Goal: Task Accomplishment & Management: Complete application form

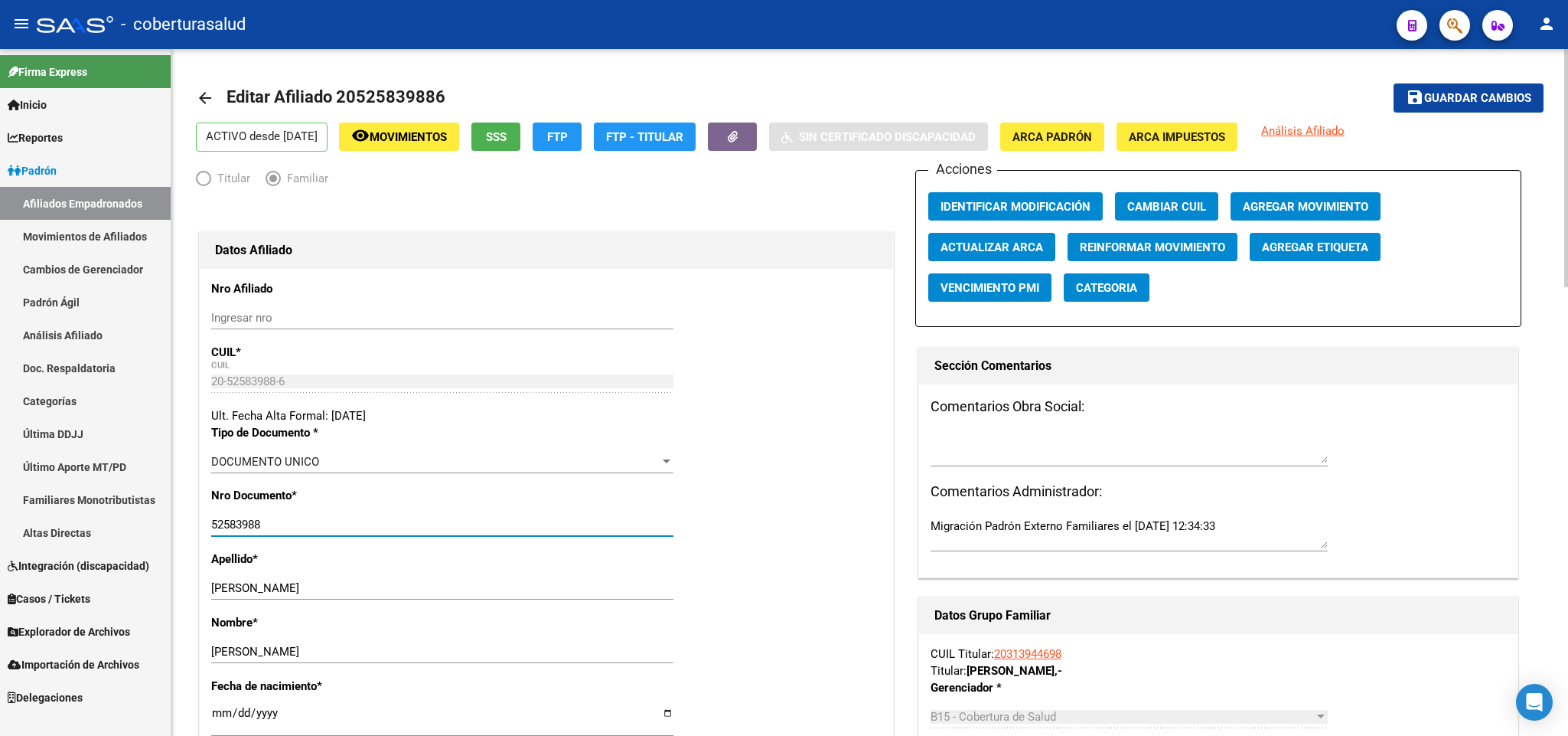
click at [1468, 99] on span "Guardar cambios" at bounding box center [1478, 99] width 108 height 14
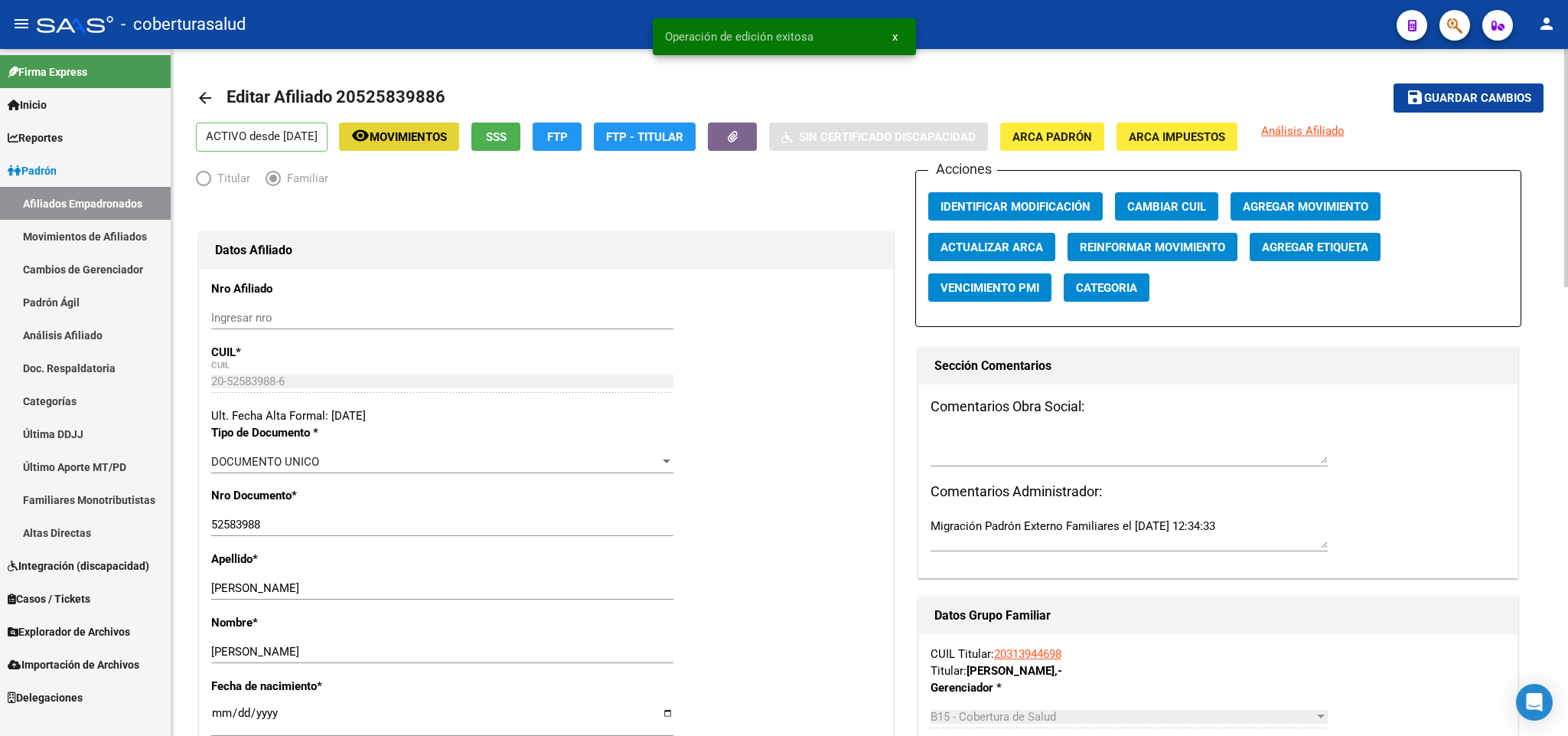
click at [441, 131] on span "Movimientos" at bounding box center [409, 137] width 77 height 14
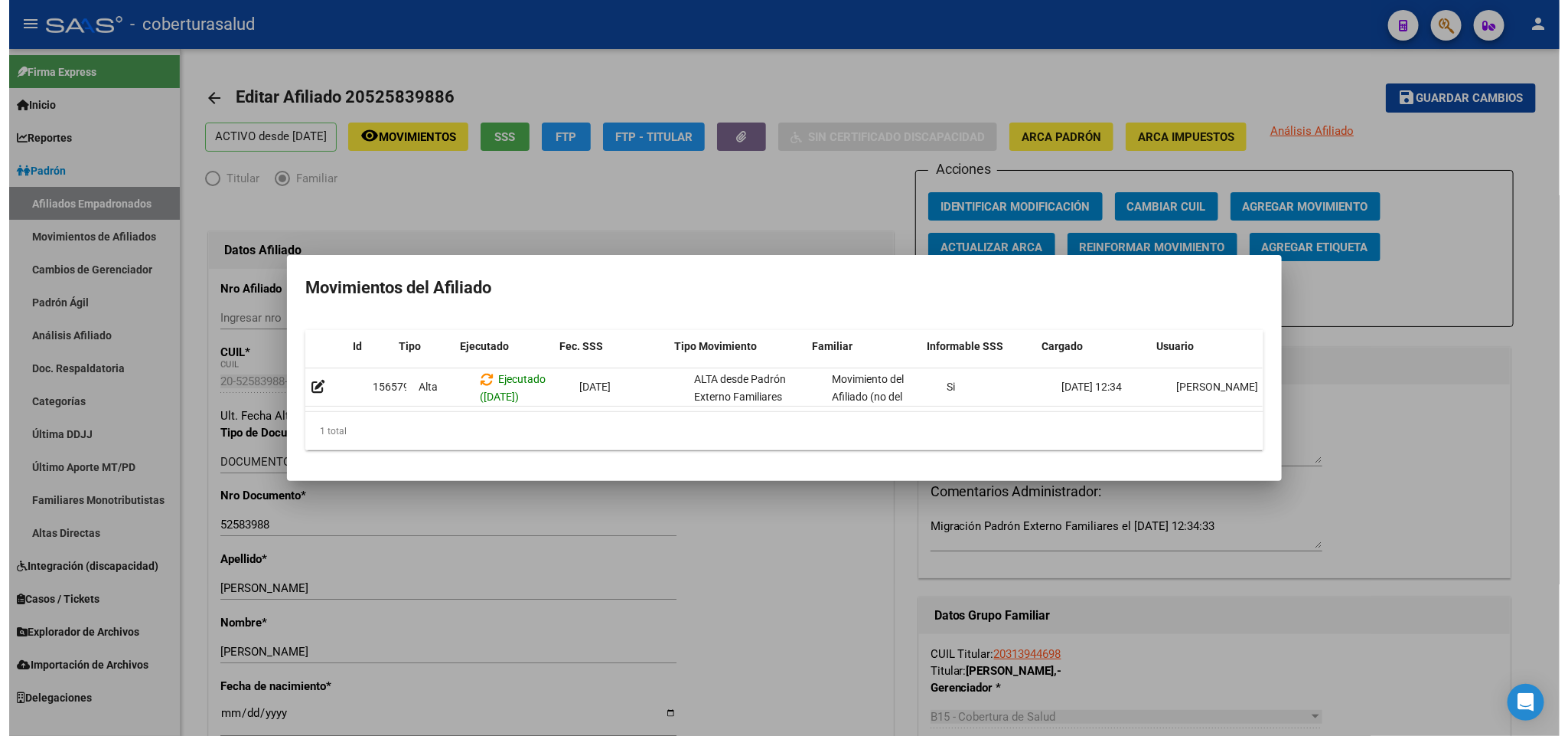
scroll to position [0, 21]
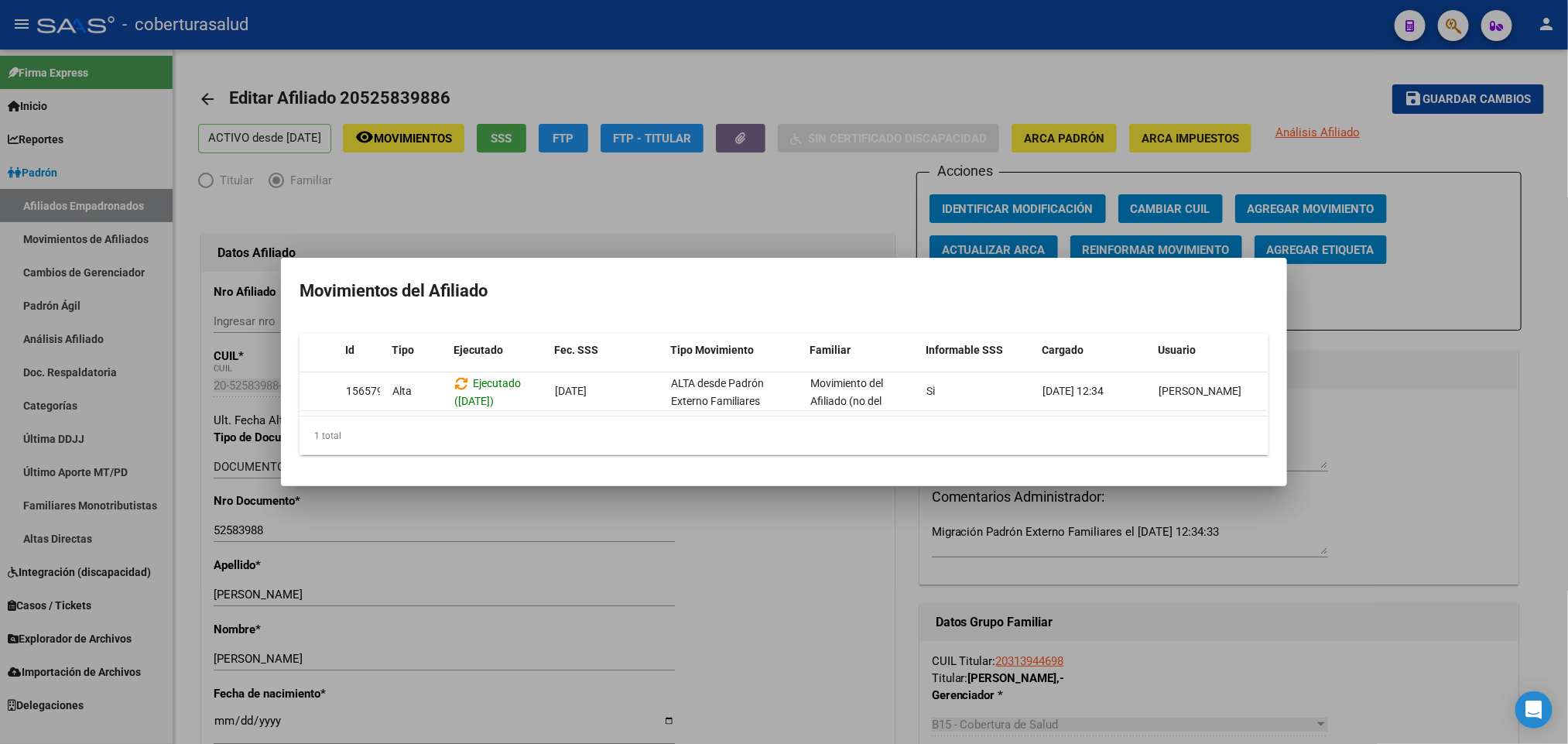
click at [1502, 438] on div at bounding box center [784, 372] width 1568 height 744
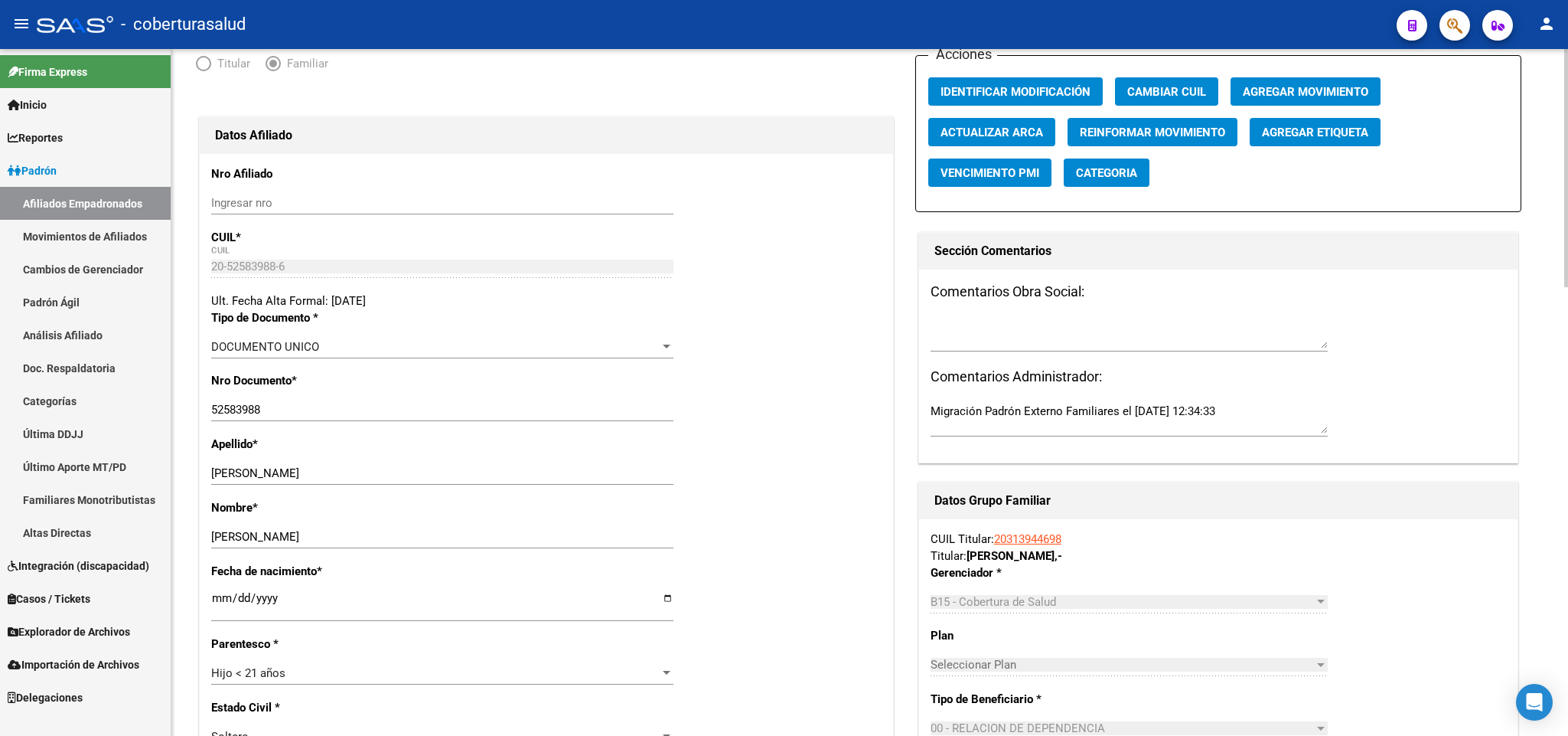
scroll to position [0, 0]
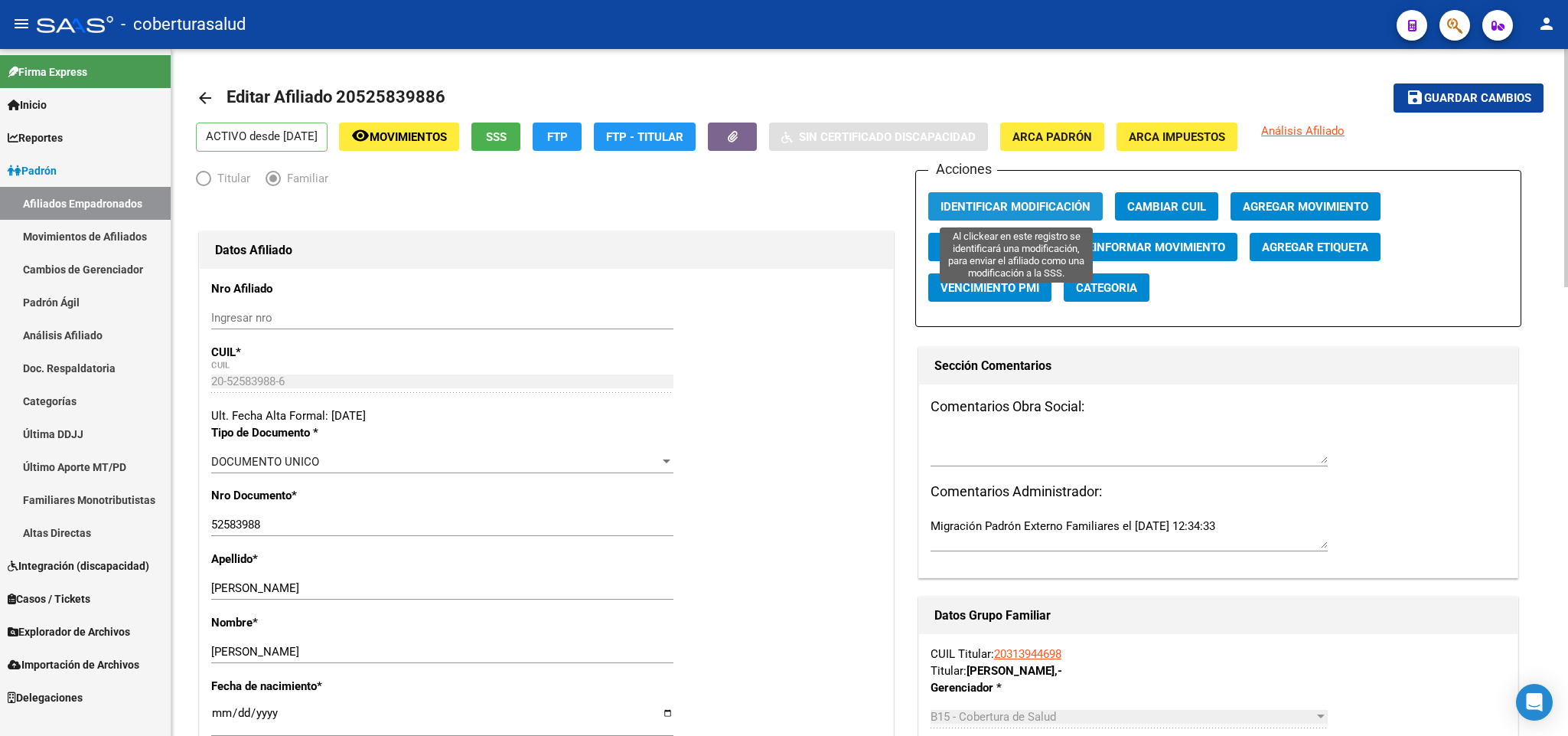
click at [1045, 209] on span "Identificar Modificación" at bounding box center [1015, 206] width 150 height 14
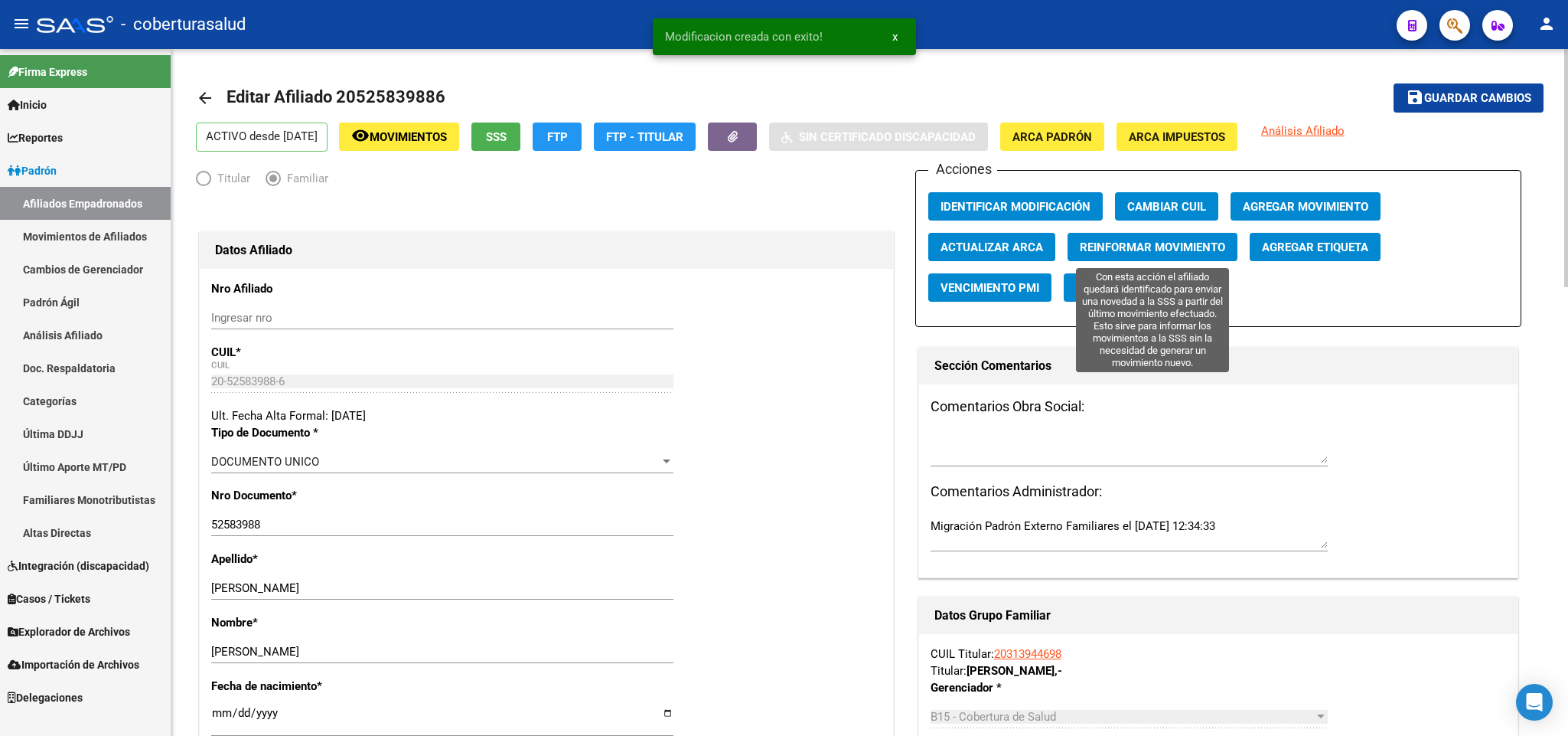
click at [1117, 241] on span "Reinformar Movimiento" at bounding box center [1153, 247] width 145 height 14
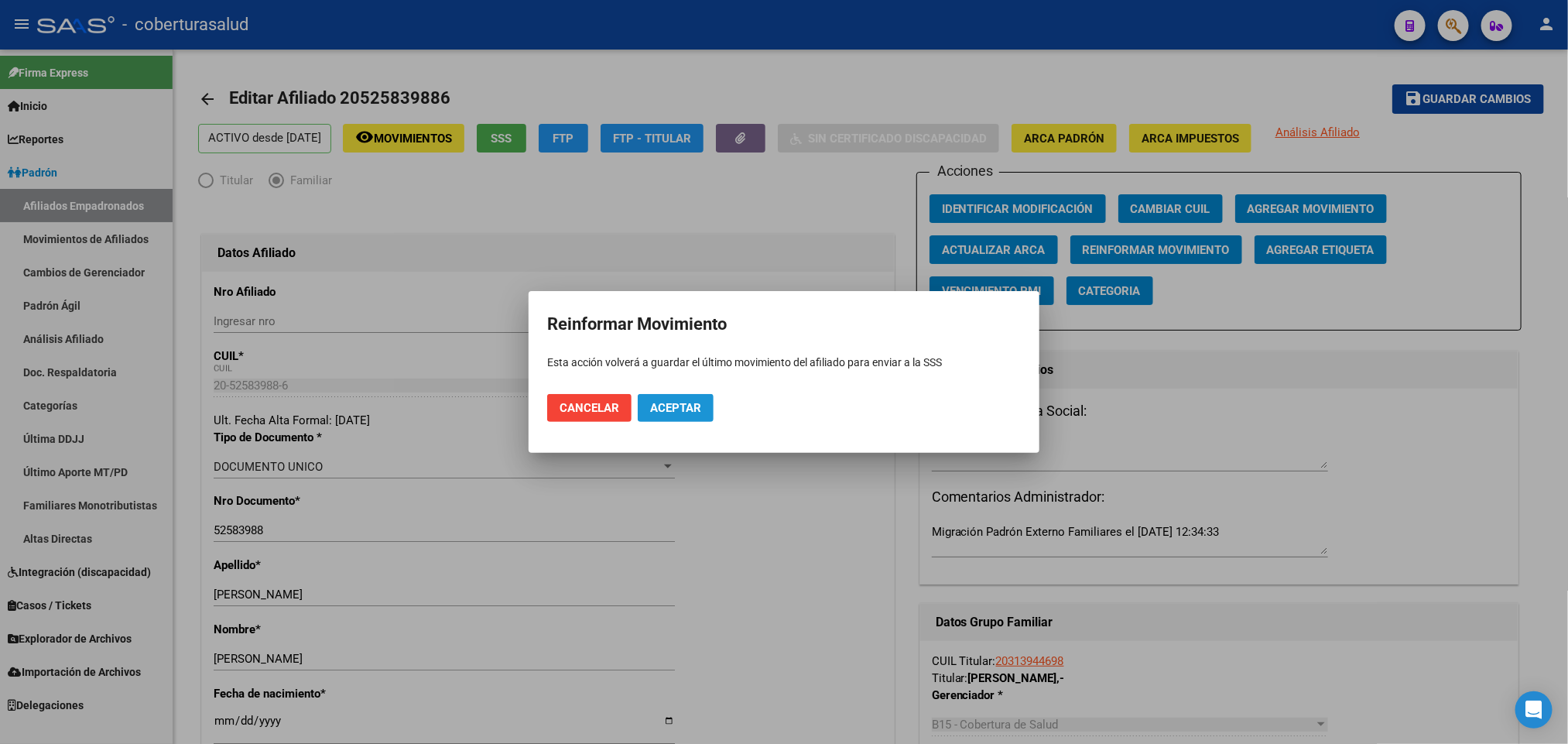
click at [697, 413] on span "Aceptar" at bounding box center [676, 407] width 51 height 14
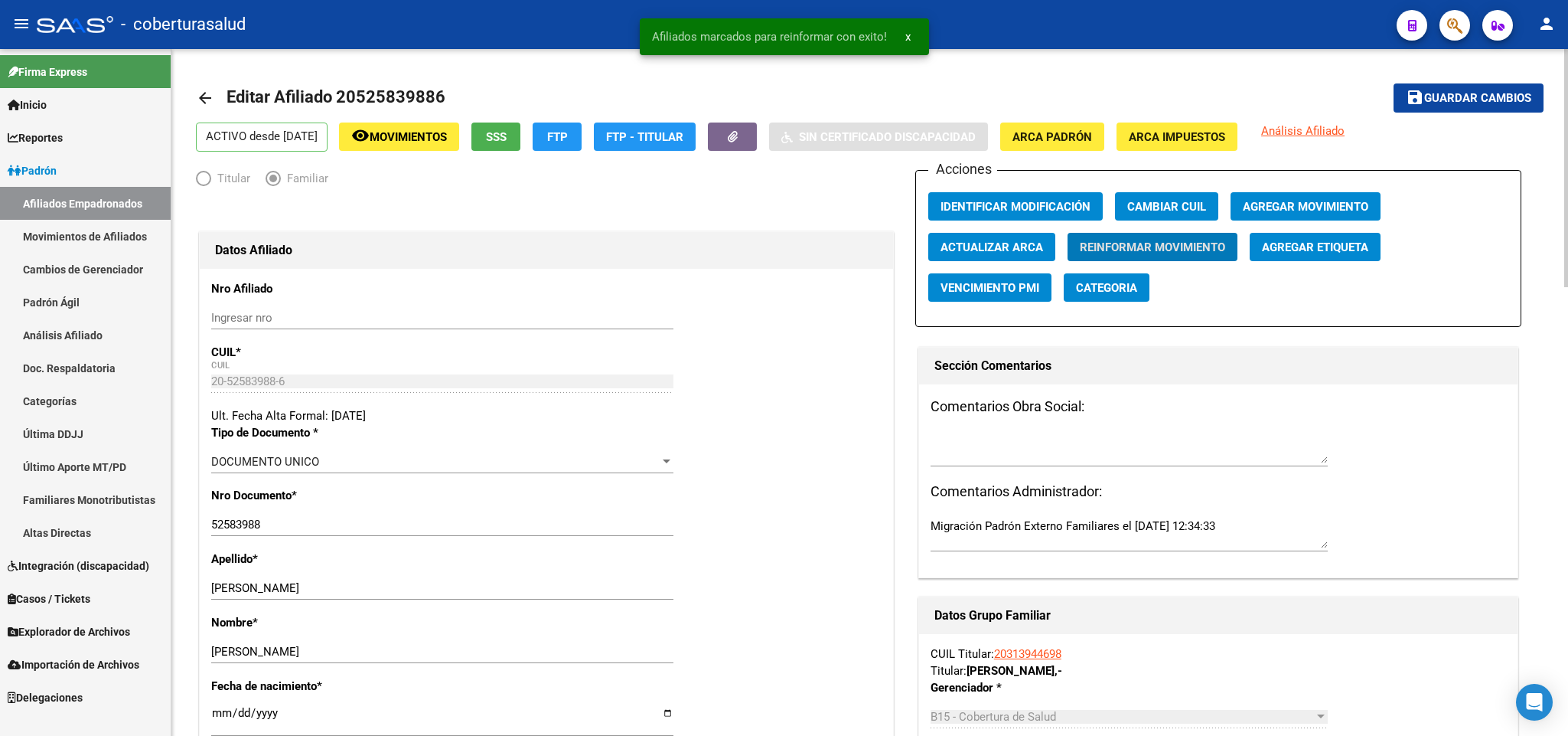
click at [429, 90] on span "Editar Afiliado 20525839886" at bounding box center [336, 97] width 219 height 19
copy h1 "20525839886"
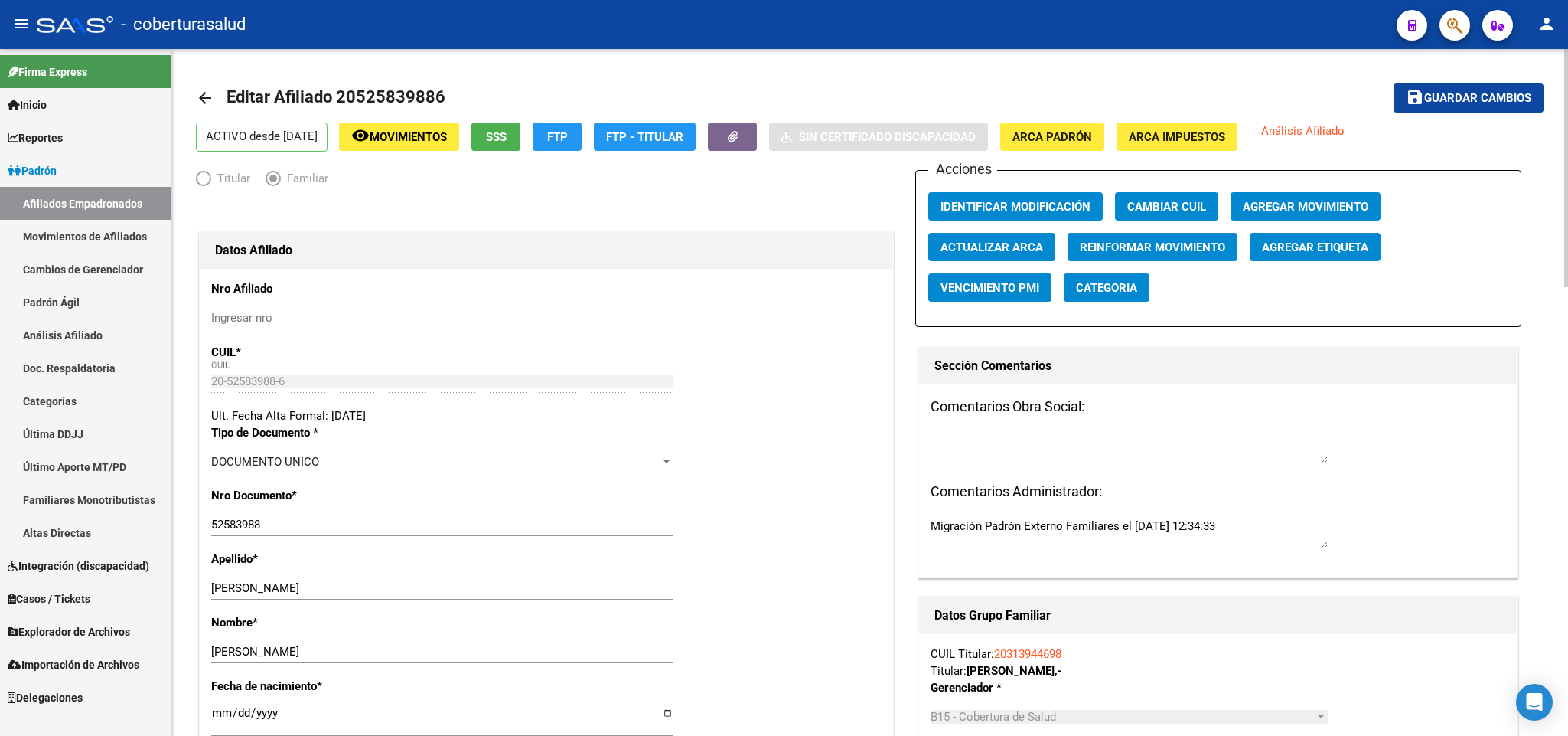
copy h1 "20525839886"
click at [653, 460] on div "DOCUMENTO UNICO" at bounding box center [435, 461] width 448 height 14
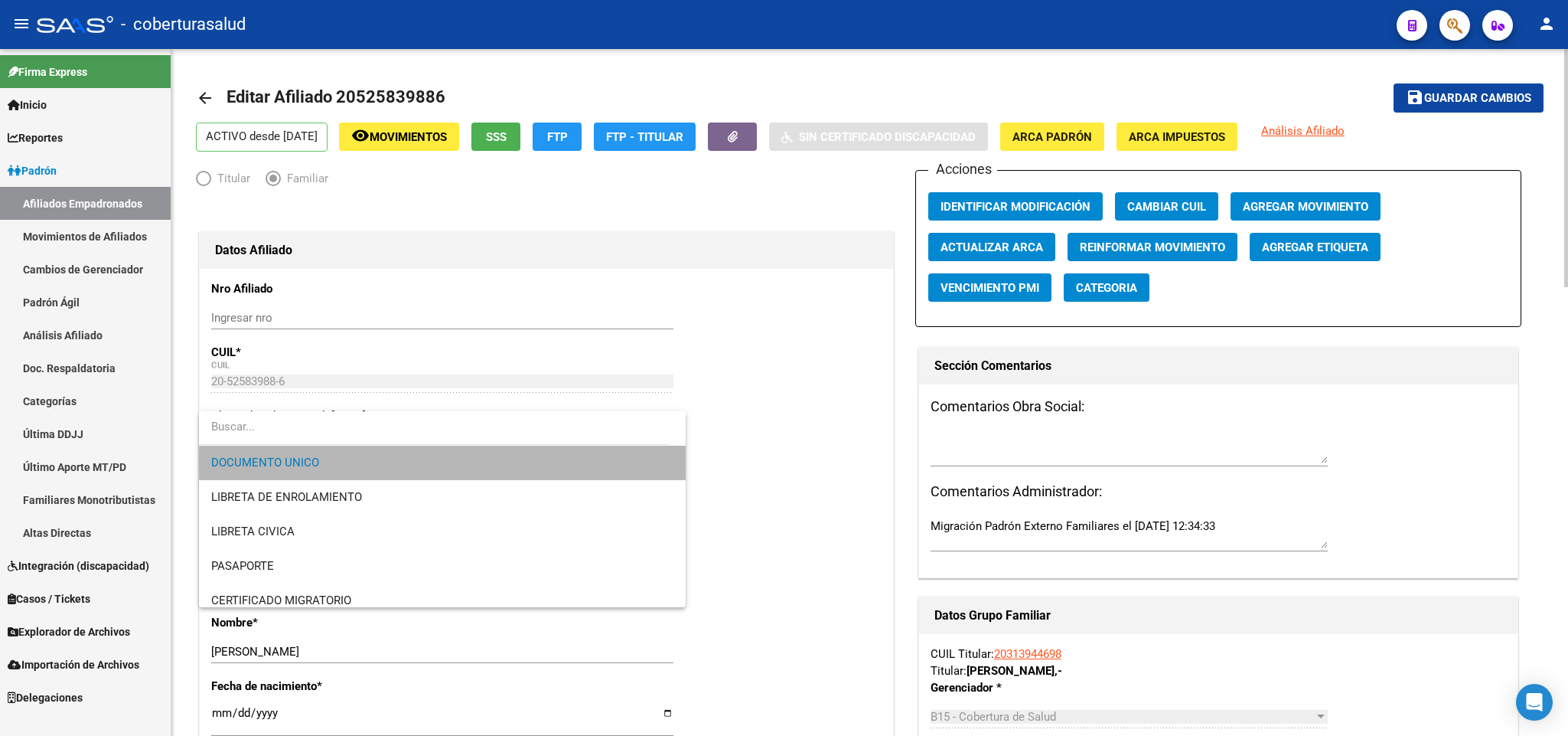
click at [653, 460] on span "DOCUMENTO UNICO" at bounding box center [442, 463] width 462 height 35
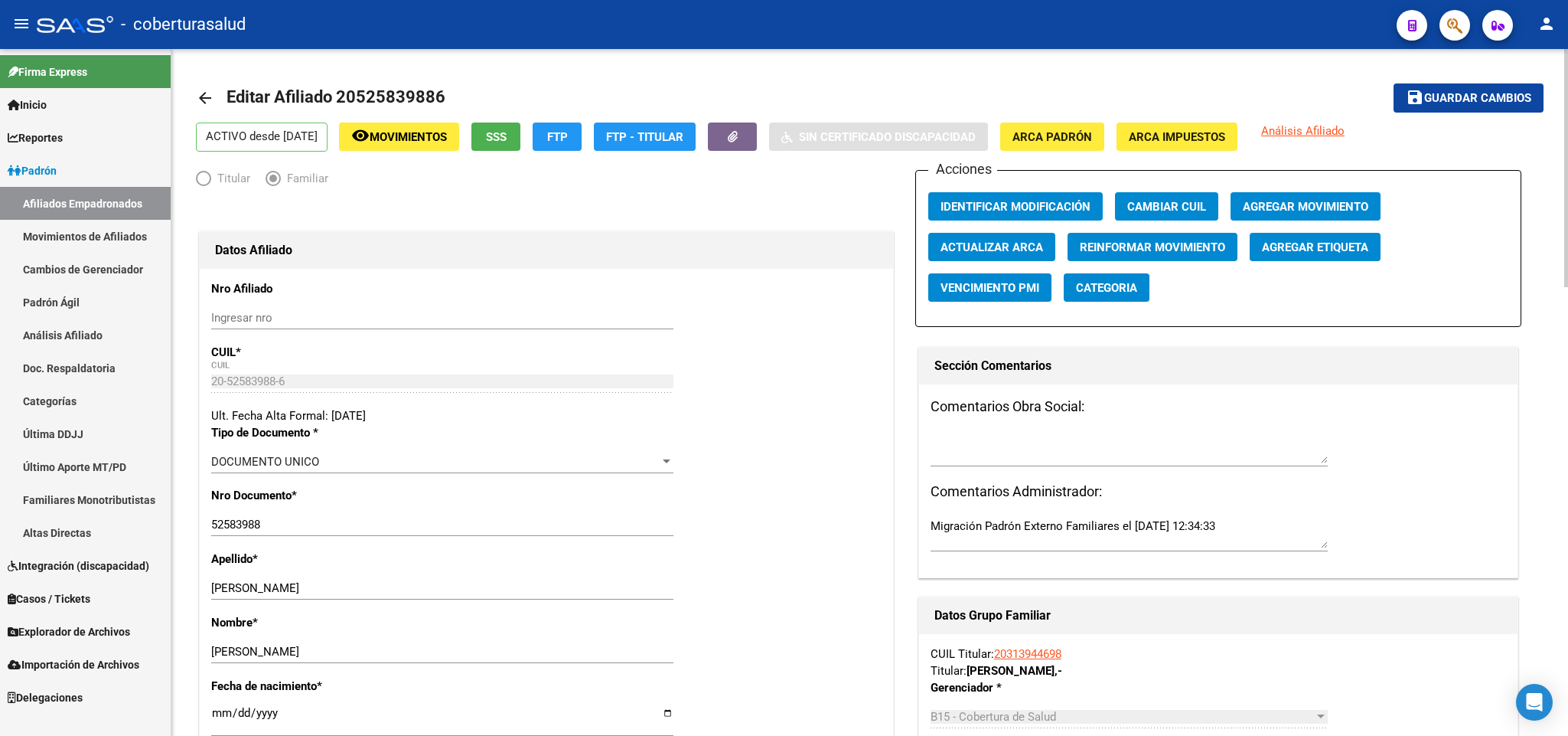
click at [301, 373] on div "20-52583988-6 CUIL" at bounding box center [442, 382] width 462 height 23
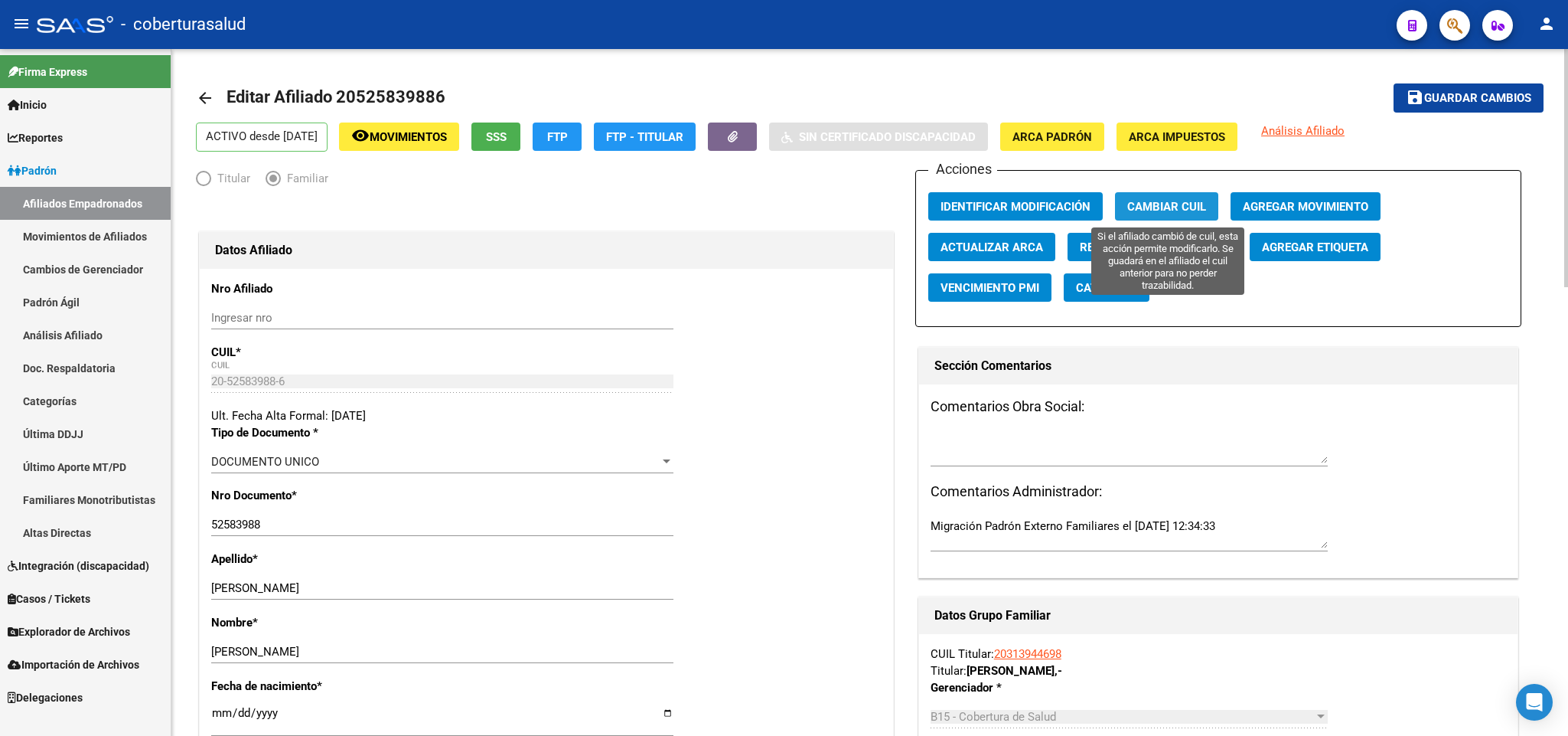
click at [1185, 206] on span "Cambiar CUIL" at bounding box center [1166, 206] width 78 height 14
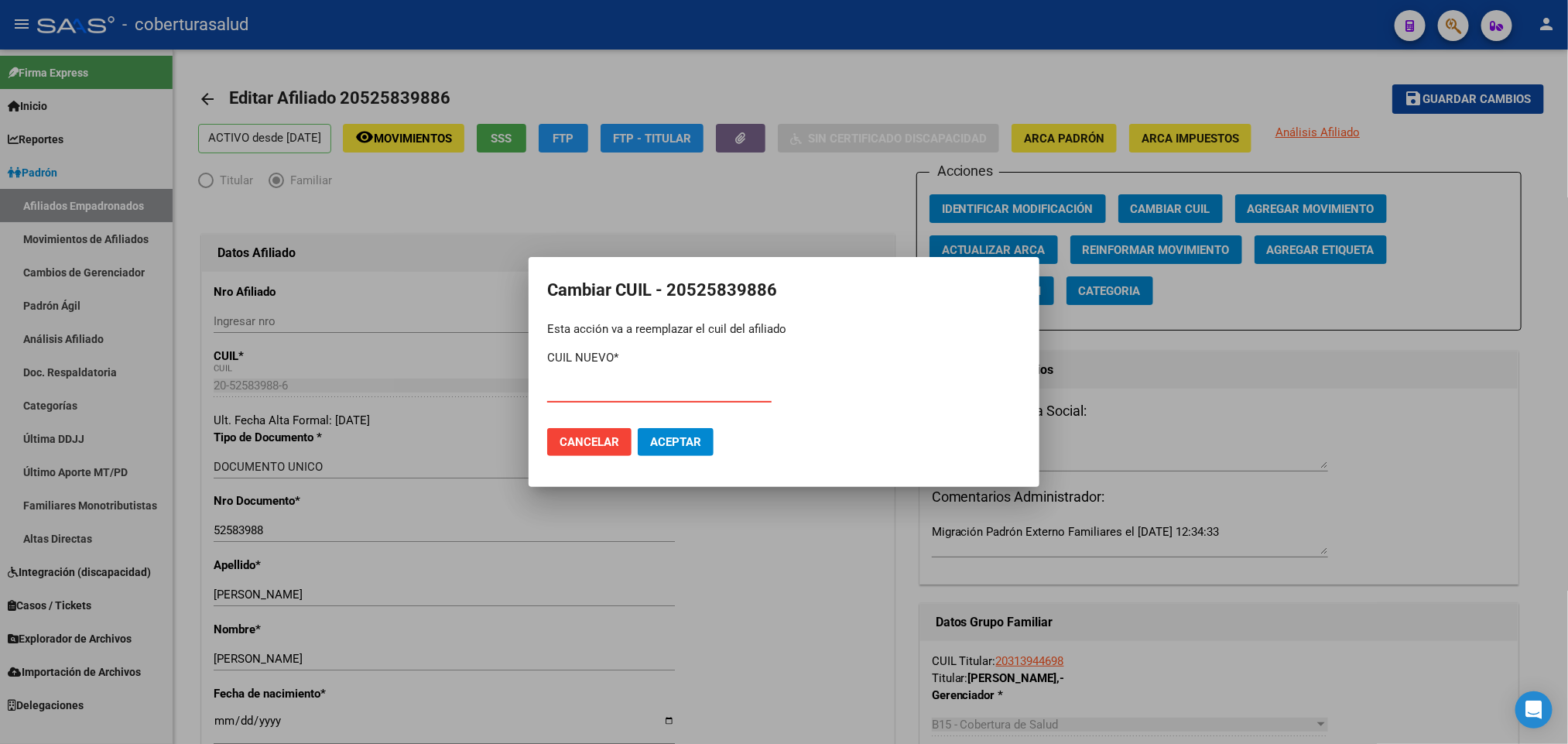
paste input "20-52539886-3"
click at [563, 394] on input "20-52539886-3" at bounding box center [659, 390] width 224 height 14
click at [657, 386] on input "20-52539886-3" at bounding box center [659, 390] width 224 height 14
type input "20-52539886-3"
click at [697, 435] on span "Aceptar" at bounding box center [676, 442] width 51 height 14
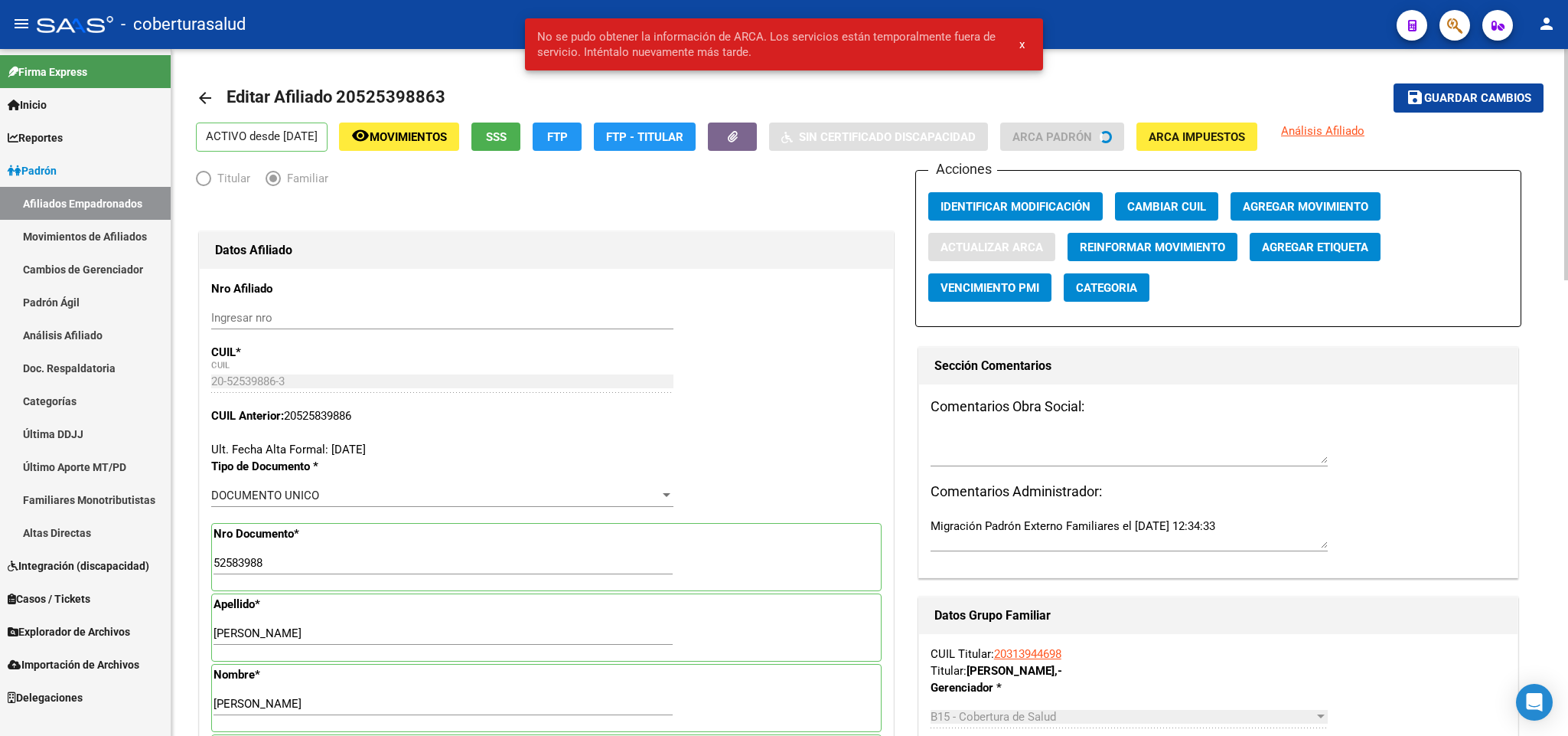
type input "52539886"
type input "VELIZ CORTEZ JONATAN BENJAMIN"
type input "ALGARROBAL (GRA"
type input "4430"
type input "LIBERTAD"
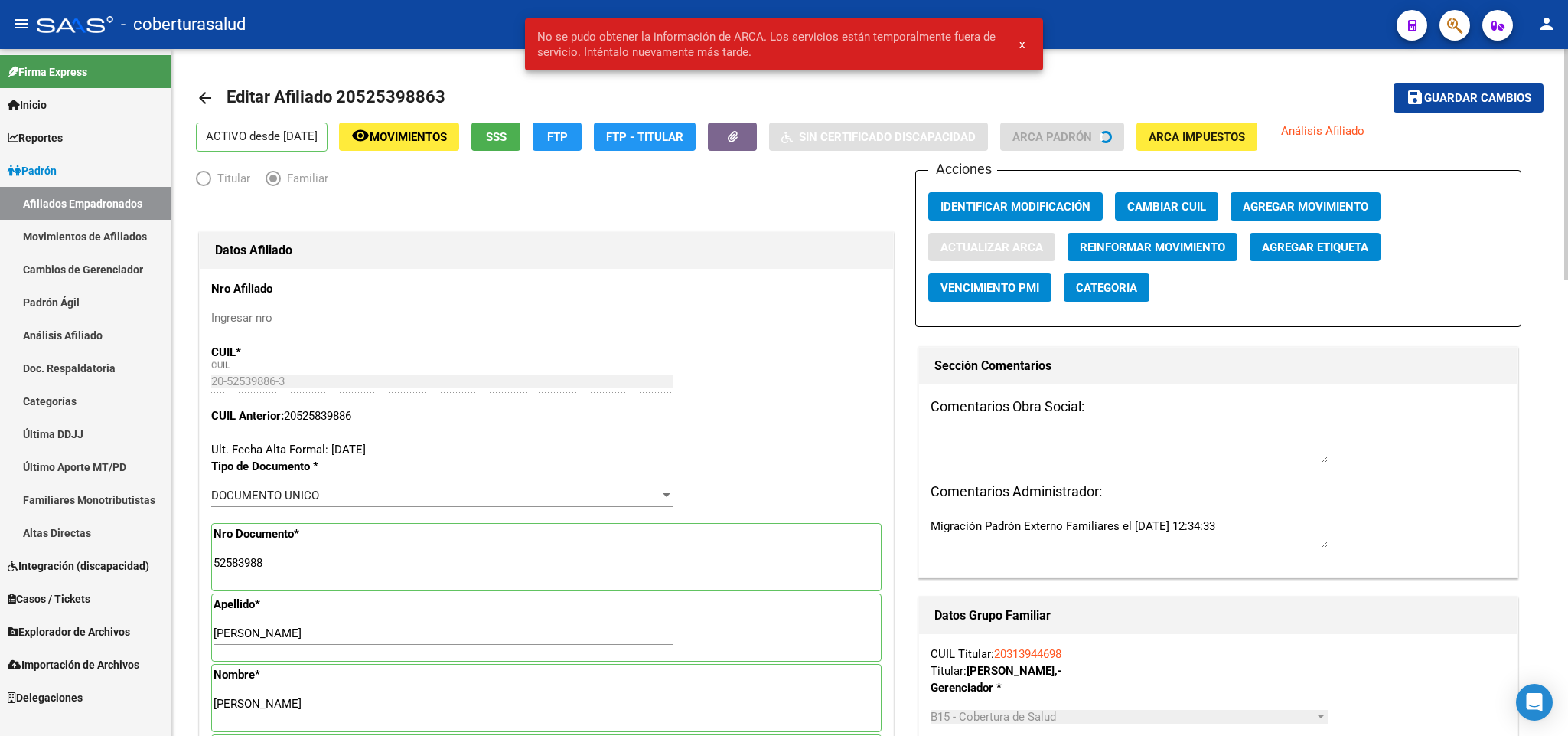
type input "231"
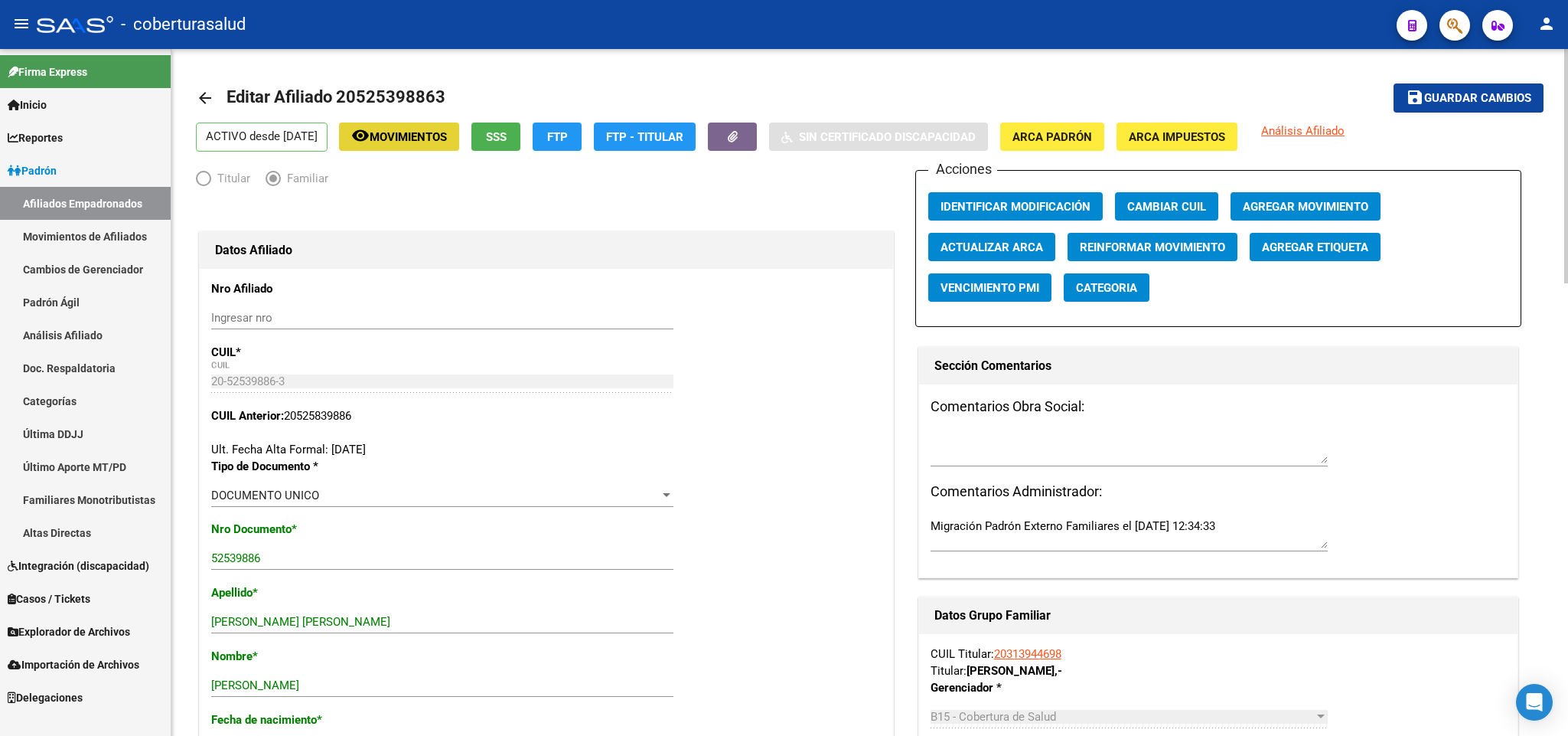
click at [439, 126] on button "remove_red_eye Movimientos" at bounding box center [399, 136] width 120 height 28
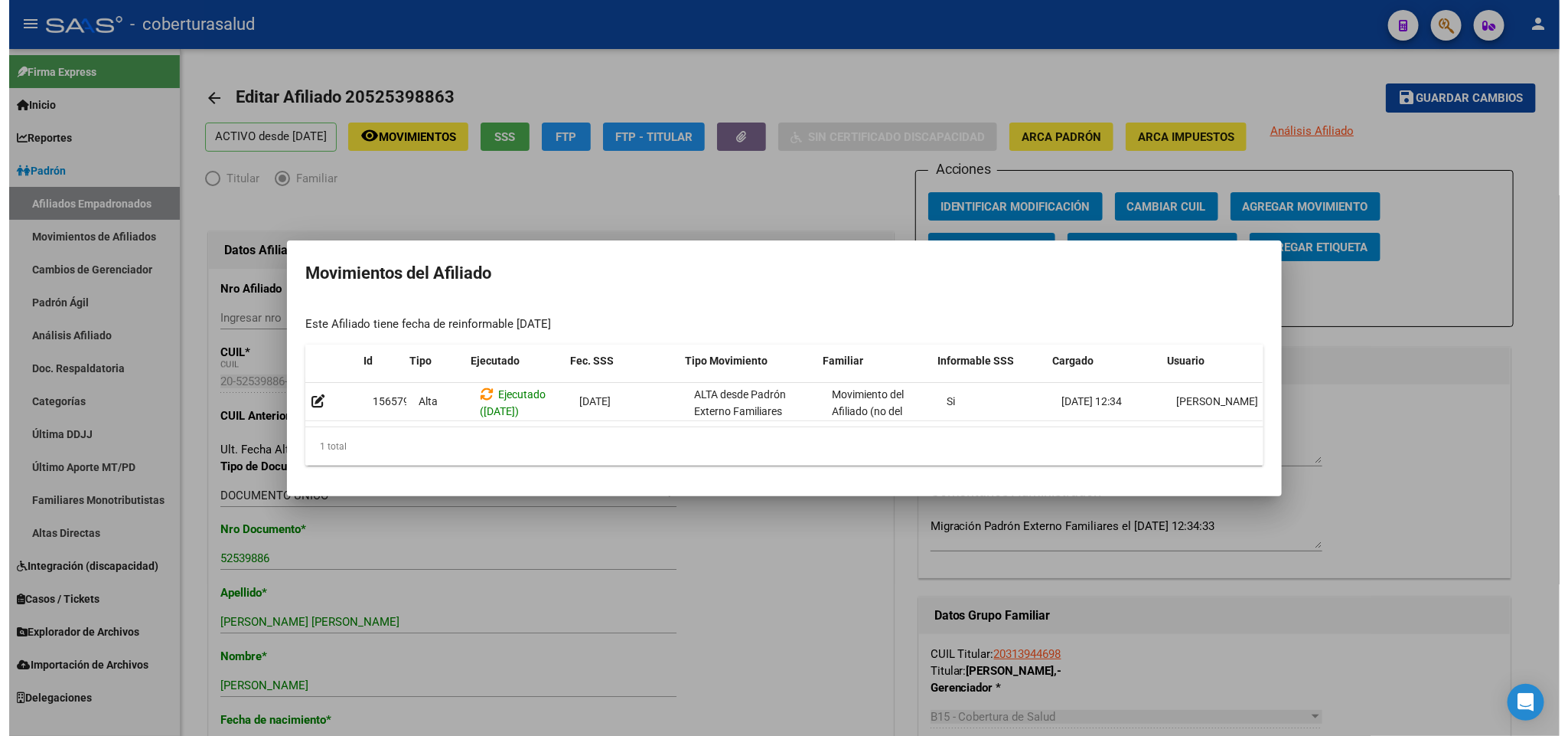
scroll to position [0, 21]
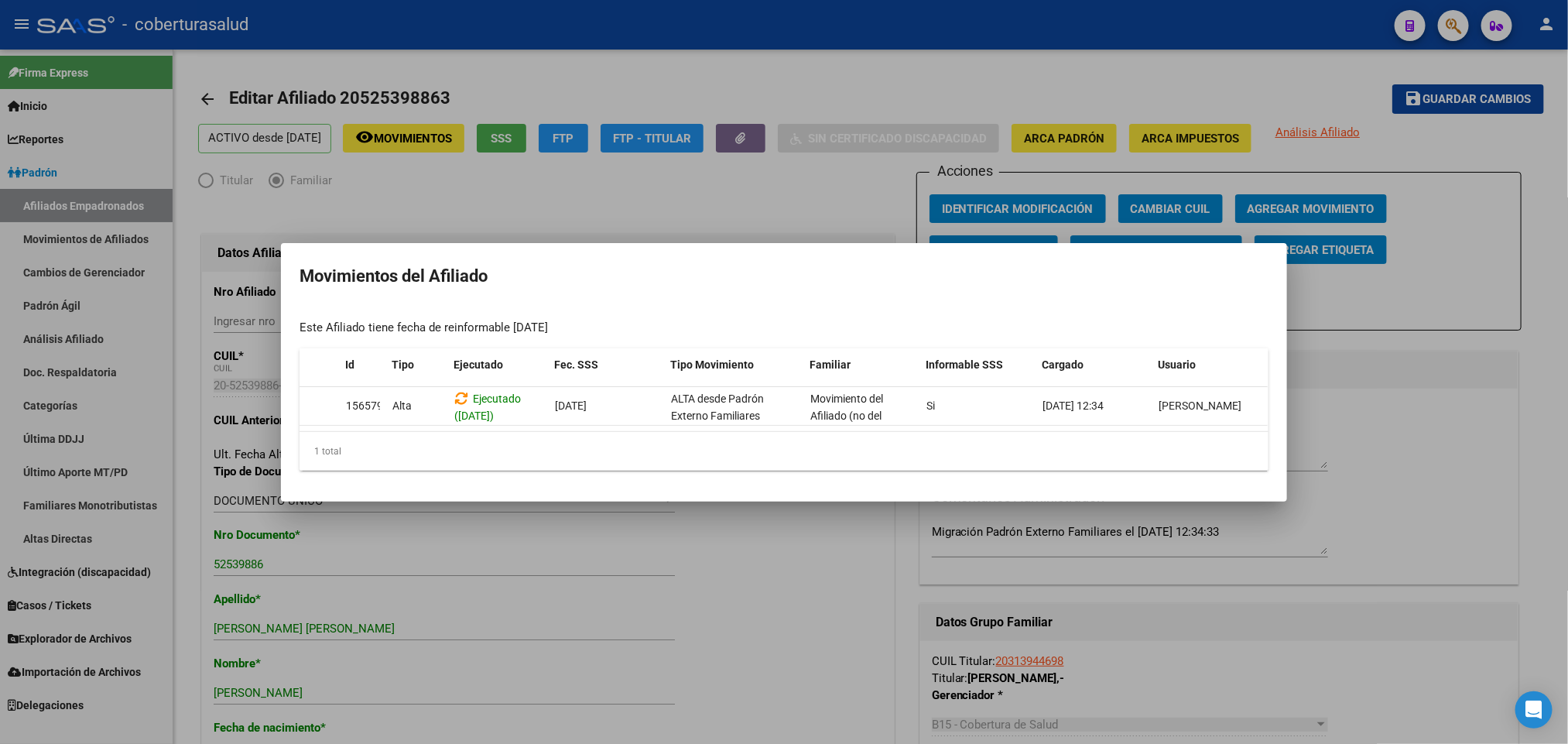
click at [829, 179] on div at bounding box center [784, 372] width 1568 height 744
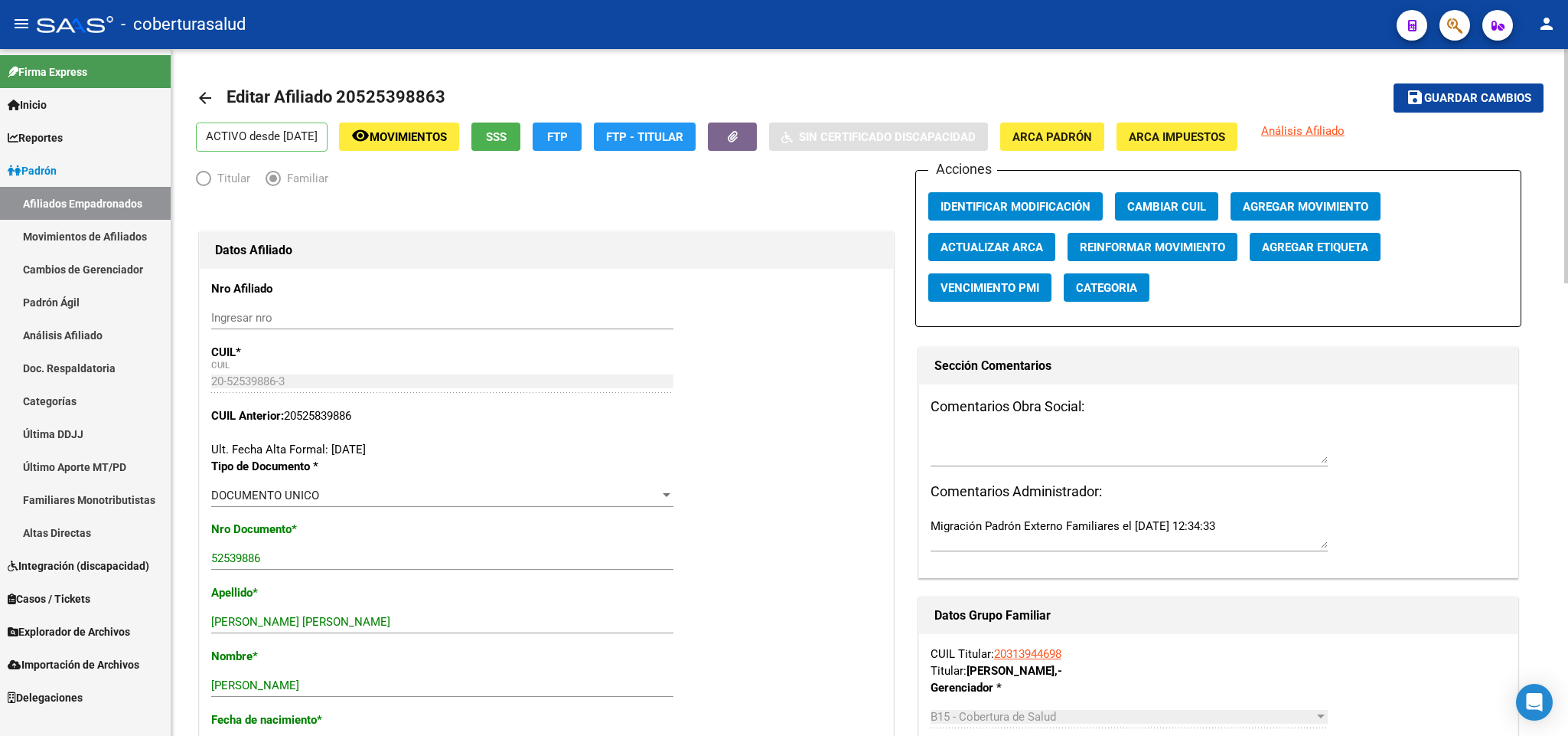
click at [1440, 100] on span "Guardar cambios" at bounding box center [1478, 99] width 108 height 14
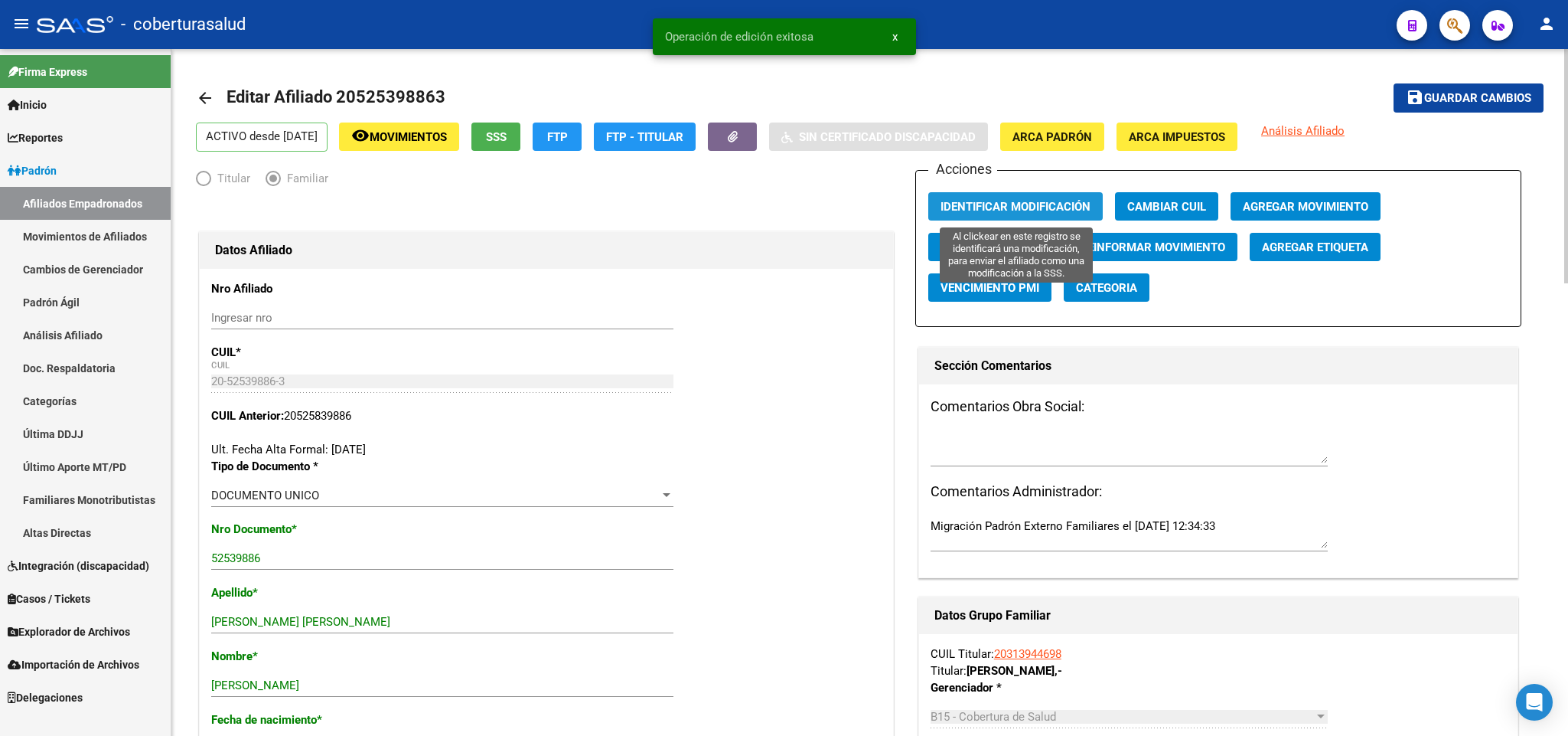
click at [1038, 199] on span "Identificar Modificación" at bounding box center [1015, 206] width 150 height 14
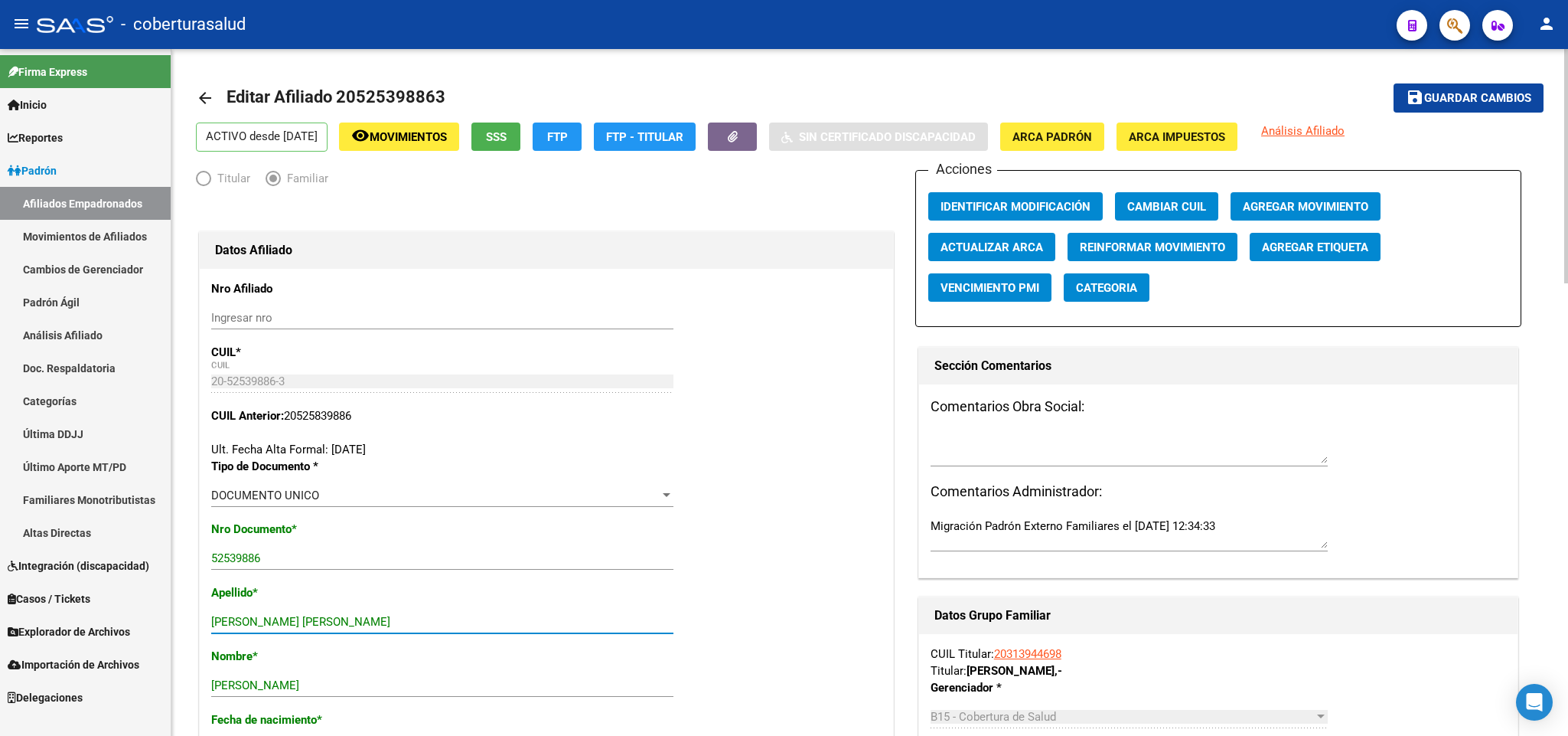
click at [283, 626] on input "VELIZ CORTEZ JONATAN BENJAMIN" at bounding box center [442, 622] width 462 height 14
drag, startPoint x: 290, startPoint y: 623, endPoint x: 473, endPoint y: 626, distance: 183.0
click at [473, 626] on input "VELIZ CORTEZ JONATAN BENJAMIN" at bounding box center [442, 622] width 462 height 14
type input "VELIZ CORTEZ"
click at [1484, 107] on button "save Guardar cambios" at bounding box center [1468, 97] width 150 height 28
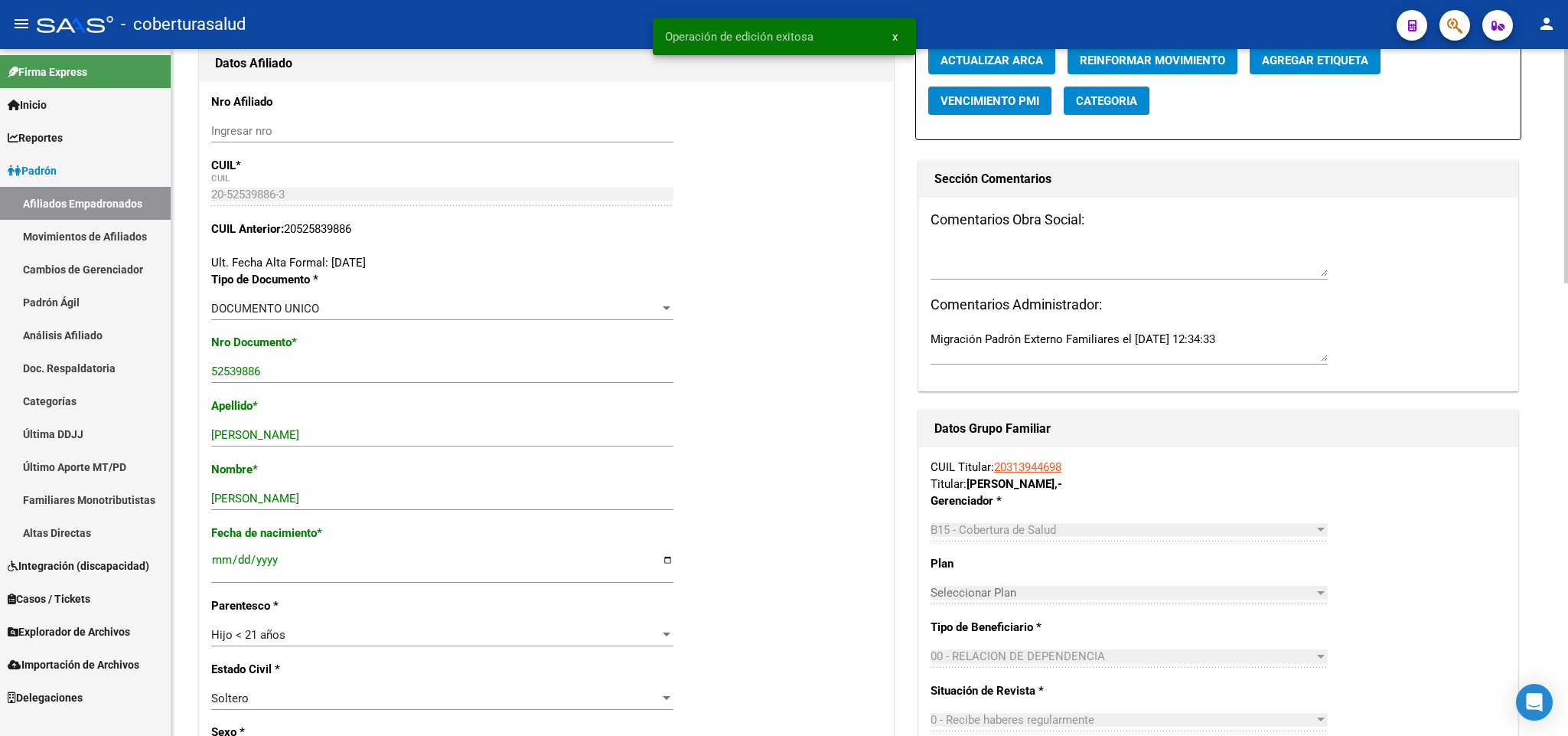
scroll to position [0, 0]
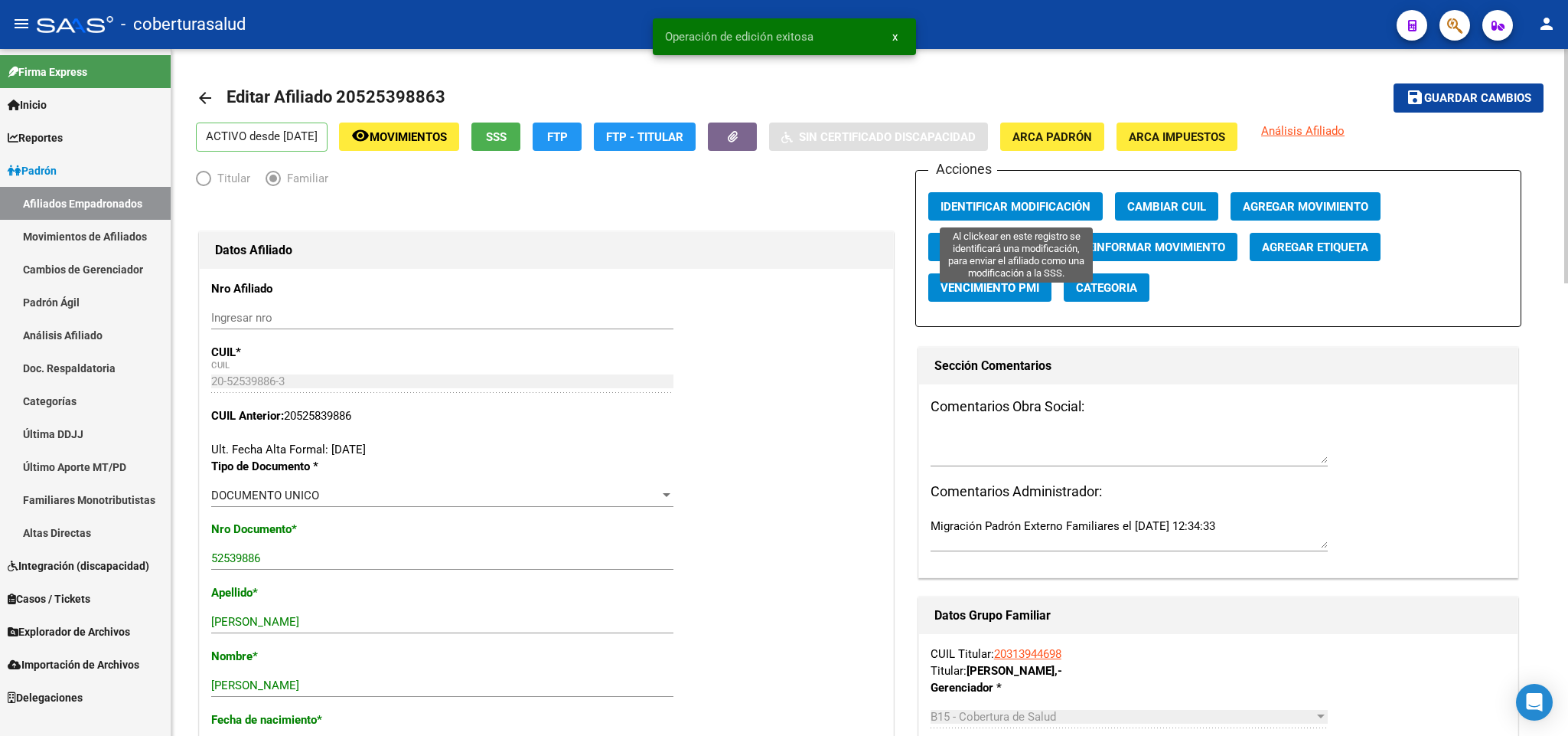
click at [1036, 193] on button "Identificar Modificación" at bounding box center [1016, 205] width 174 height 28
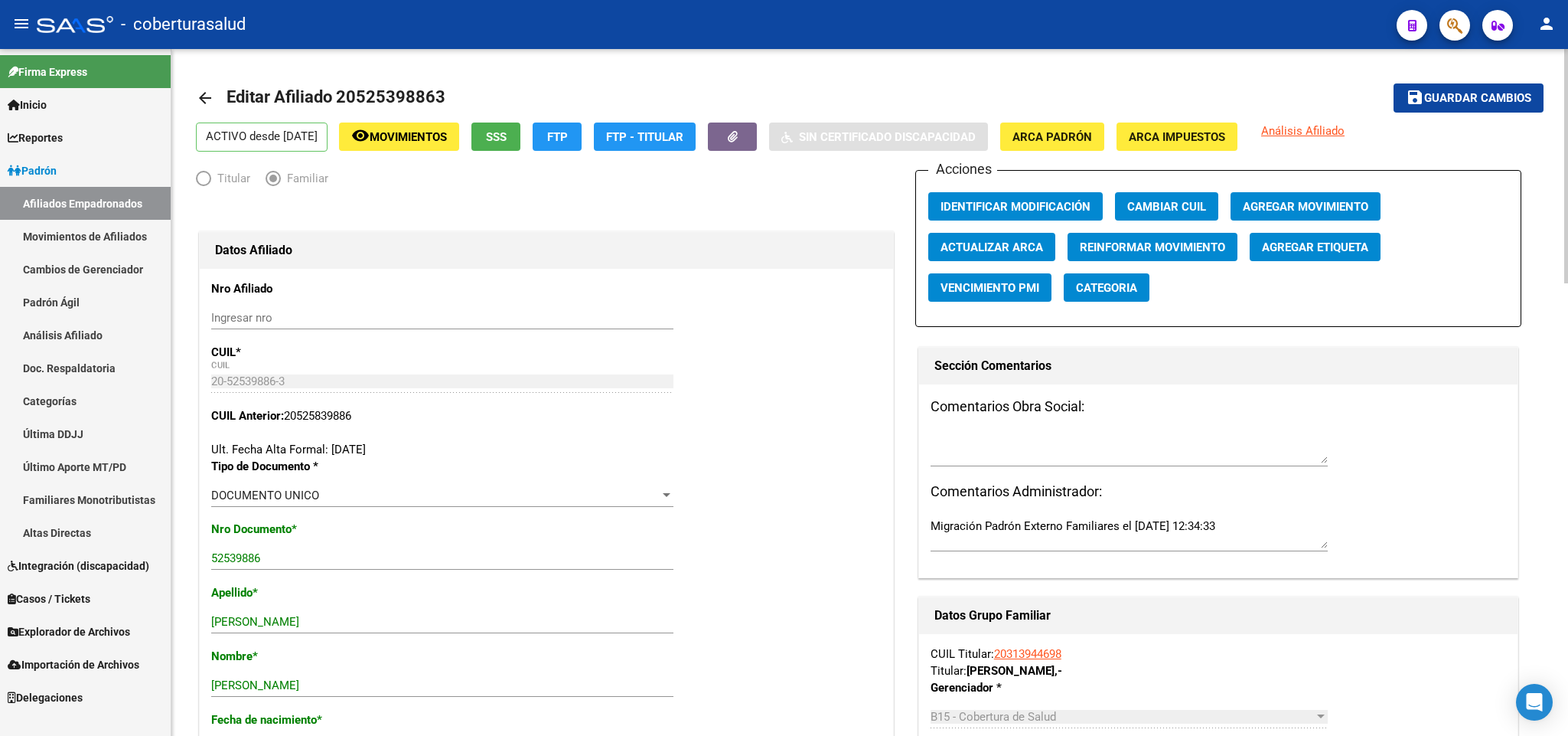
click at [414, 88] on span "Editar Afiliado 20525398863" at bounding box center [336, 97] width 219 height 19
copy h1 "20525398863"
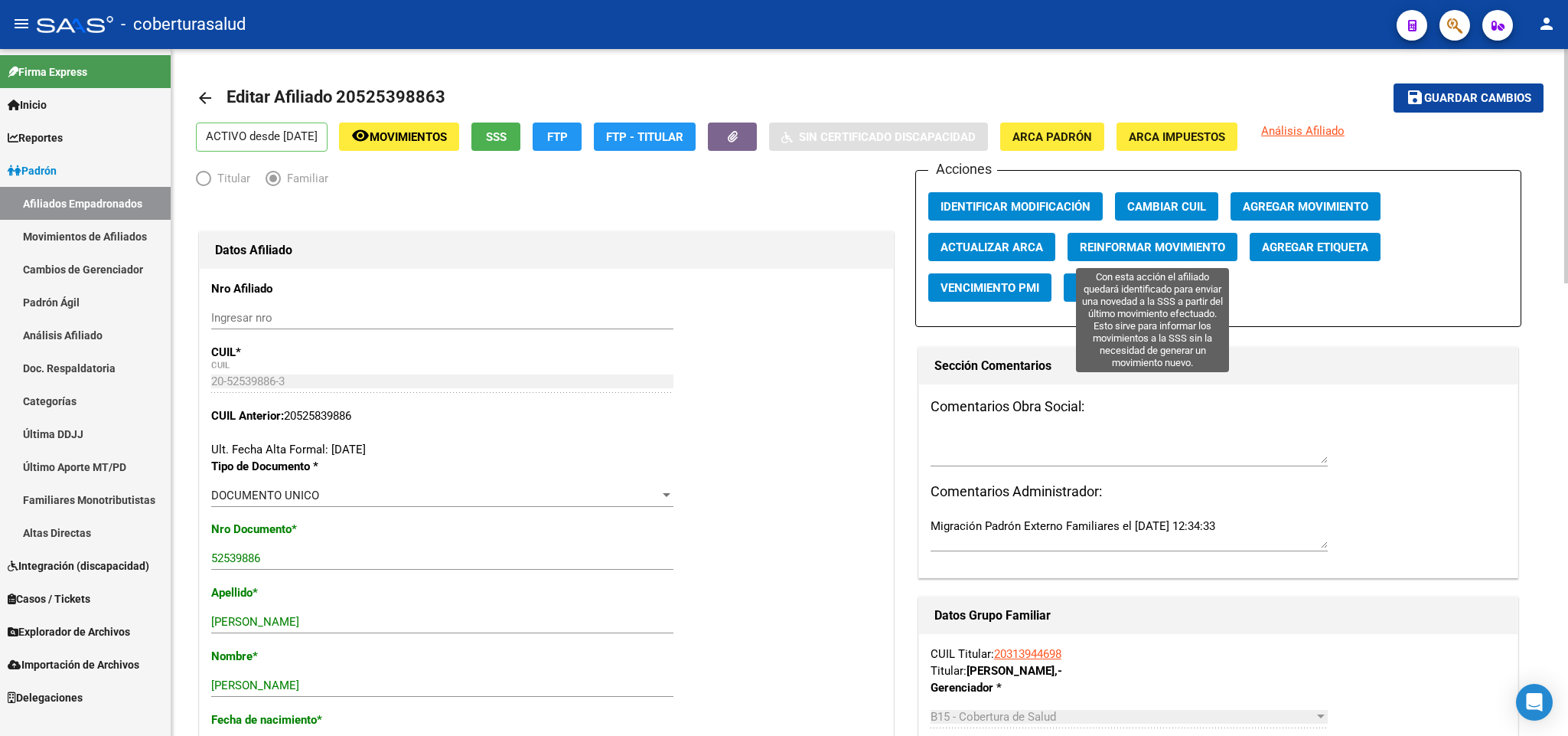
click at [1101, 249] on span "Reinformar Movimiento" at bounding box center [1153, 247] width 145 height 14
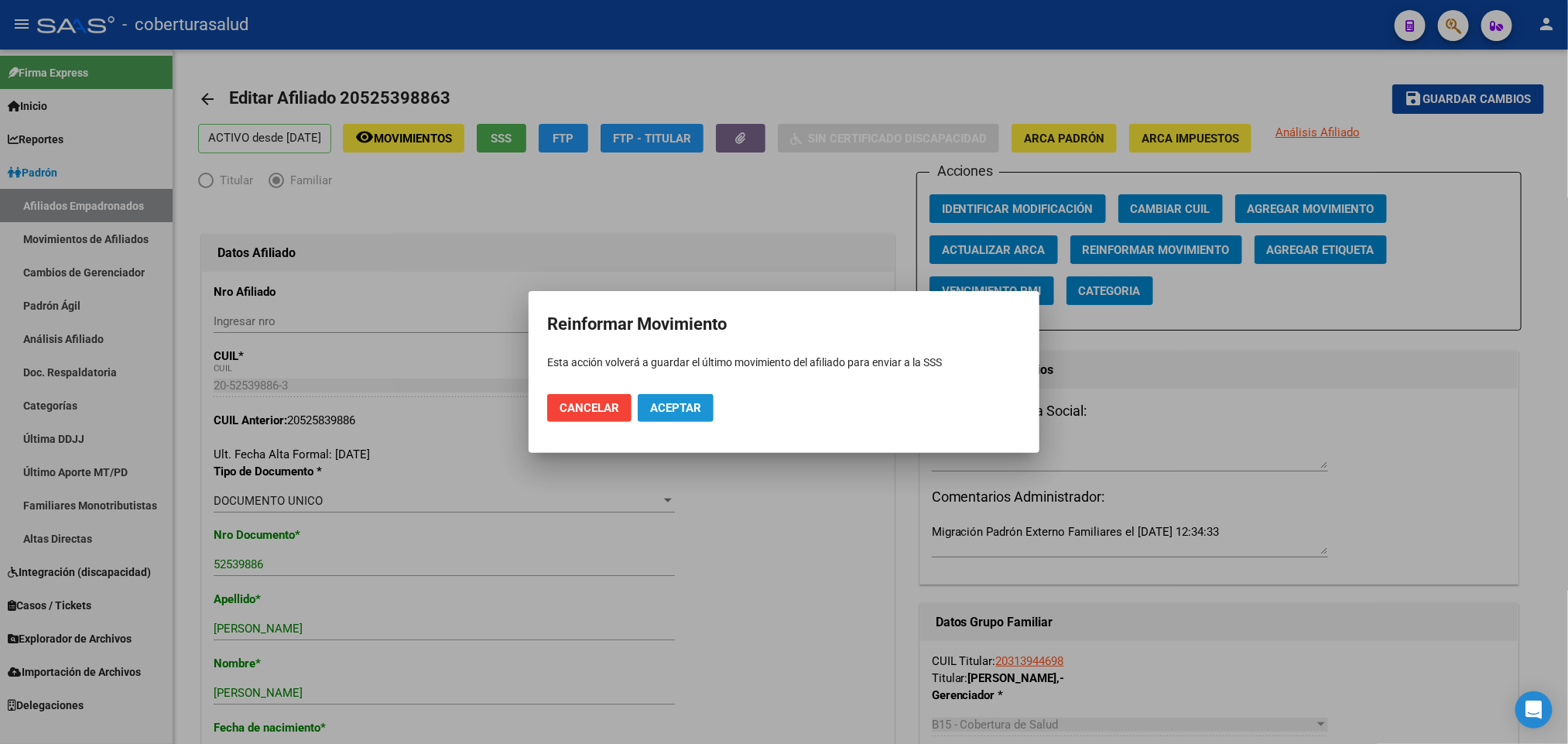
click at [689, 411] on span "Aceptar" at bounding box center [676, 407] width 51 height 14
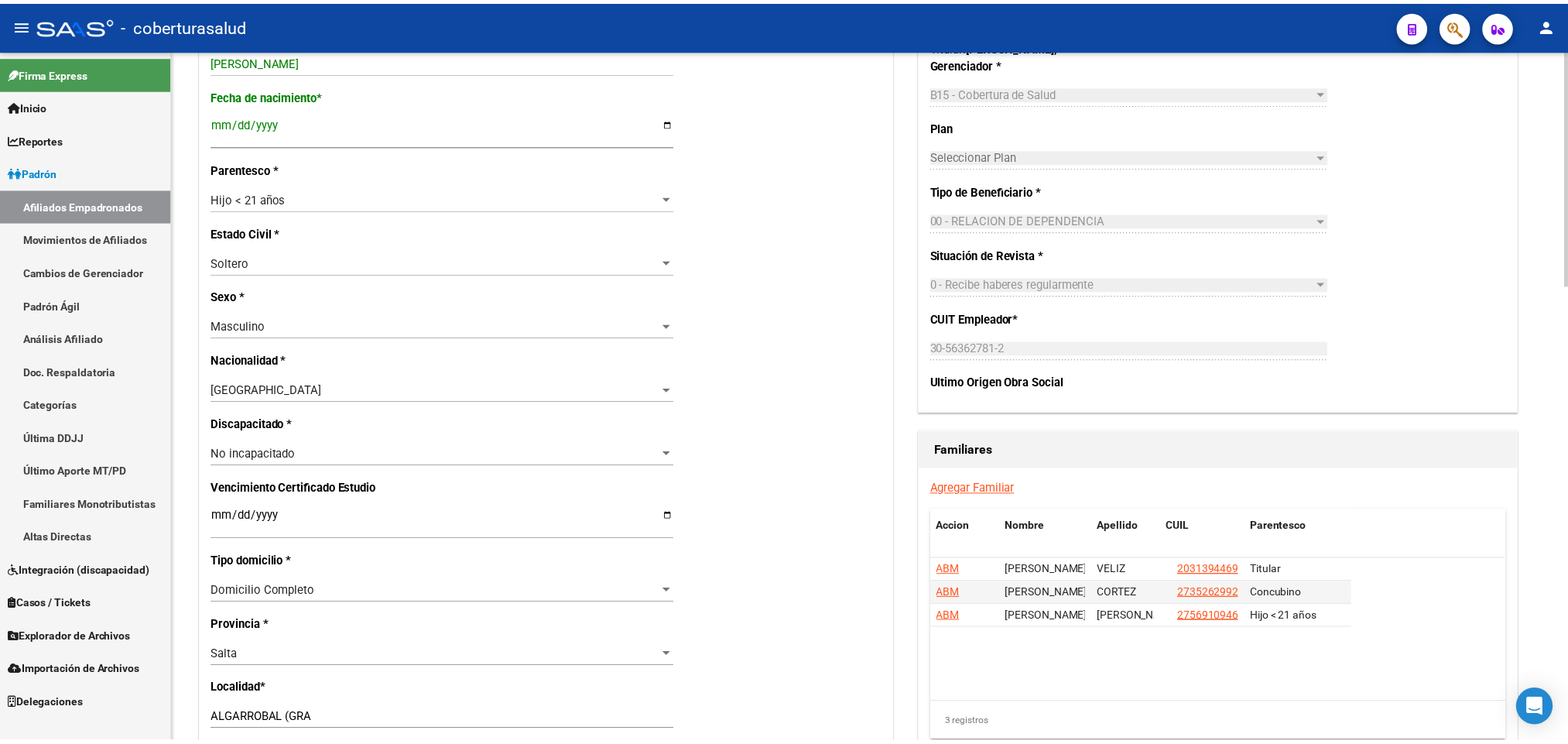
scroll to position [696, 0]
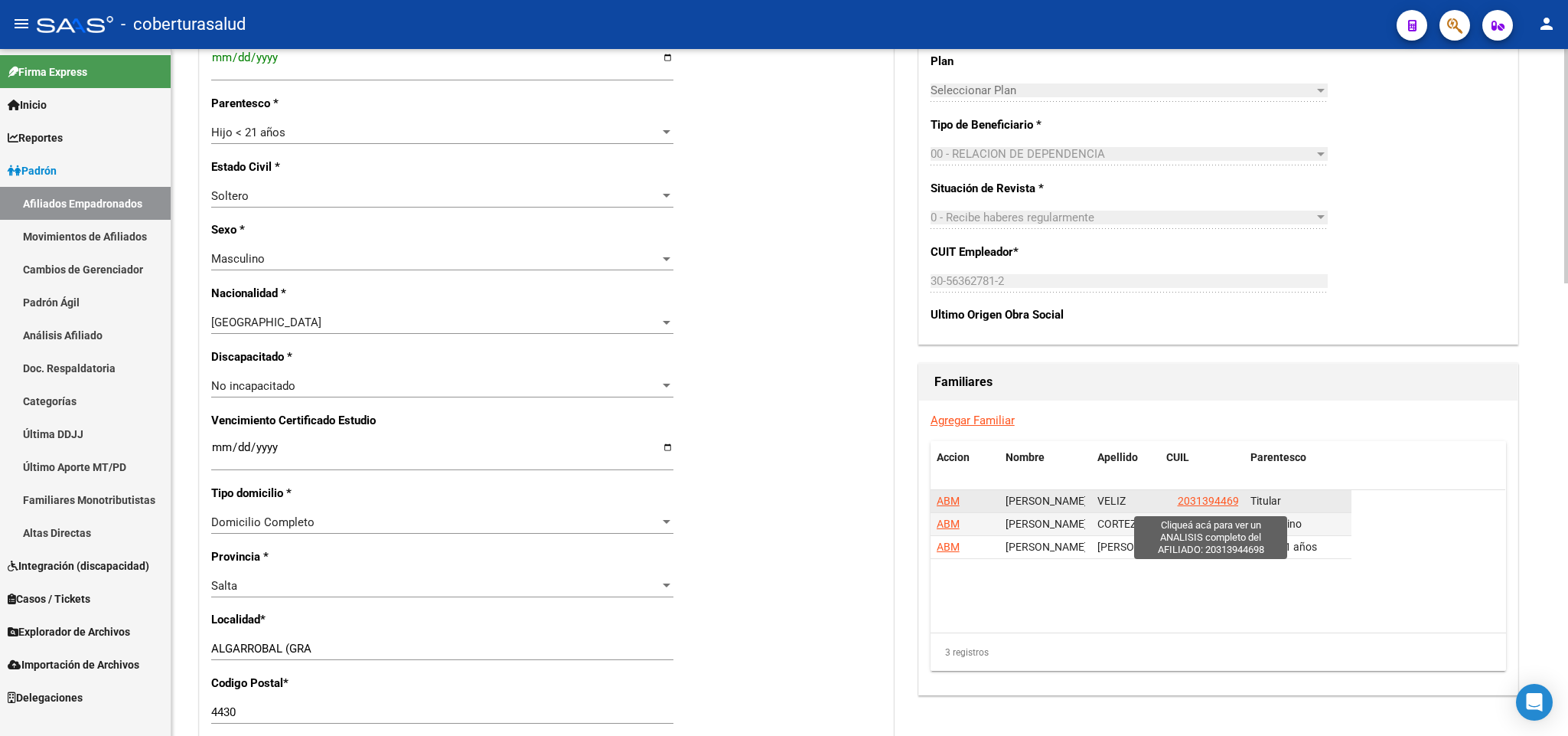
click at [1203, 503] on span "20313944698" at bounding box center [1212, 501] width 68 height 13
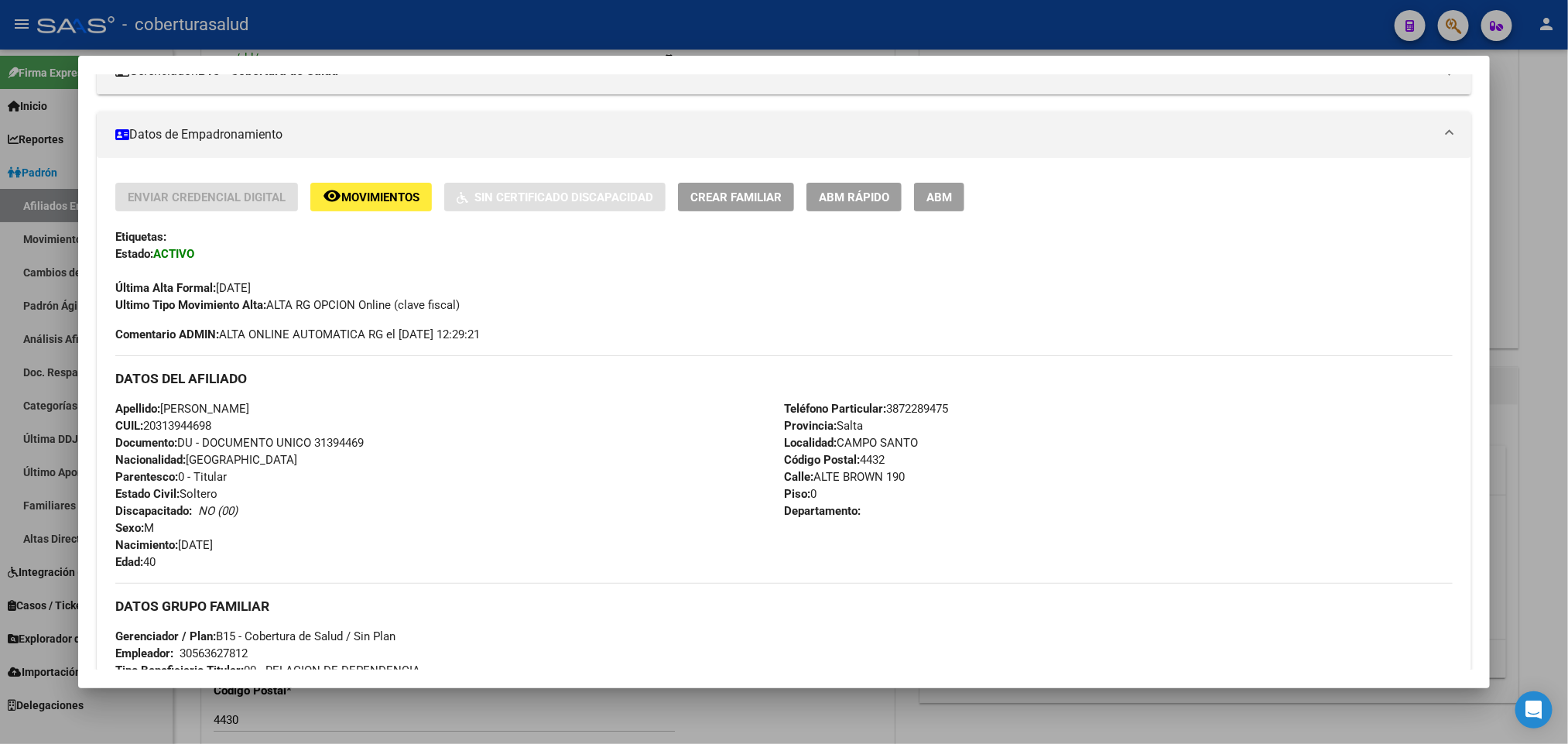
scroll to position [349, 0]
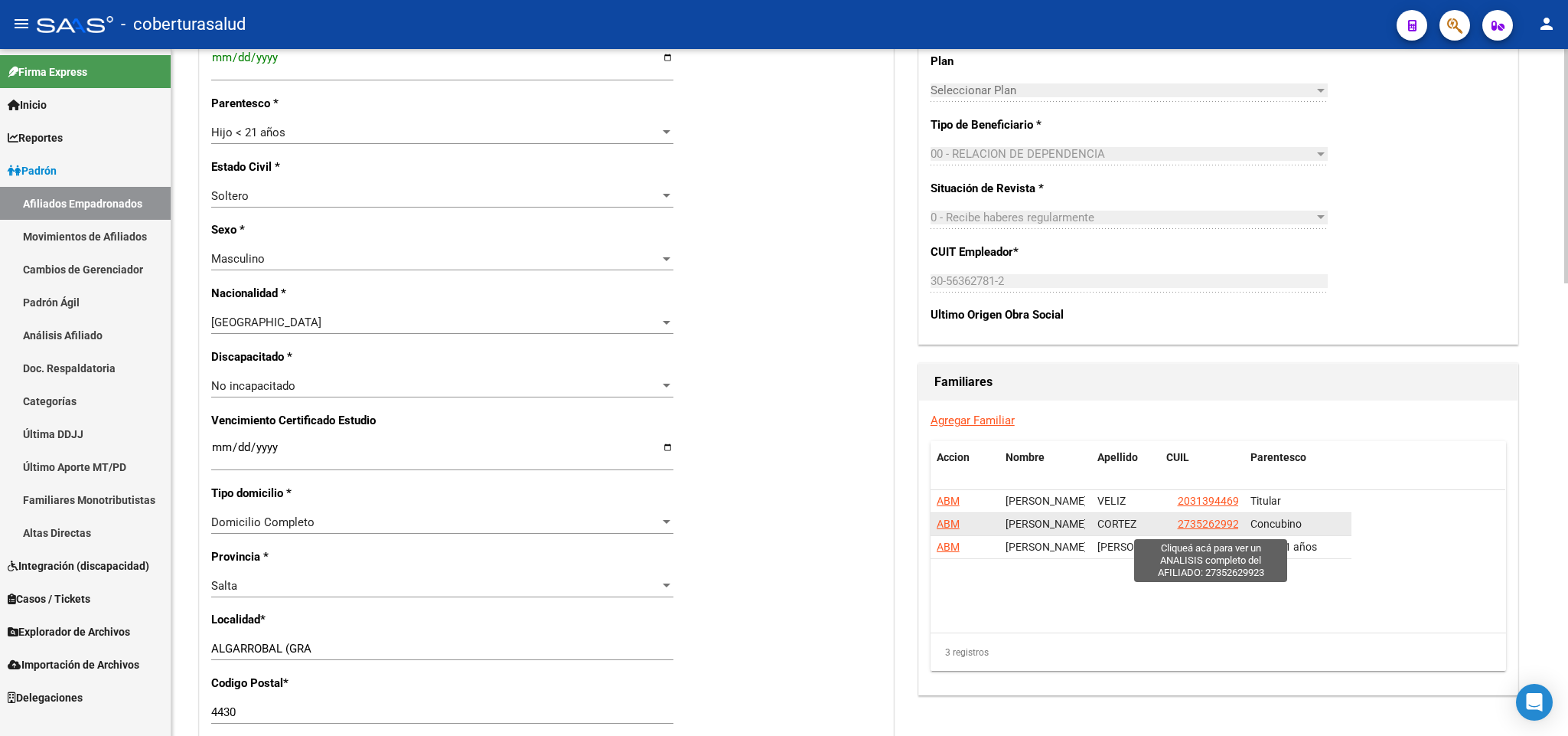
click at [1185, 522] on span "27352629923" at bounding box center [1212, 523] width 68 height 13
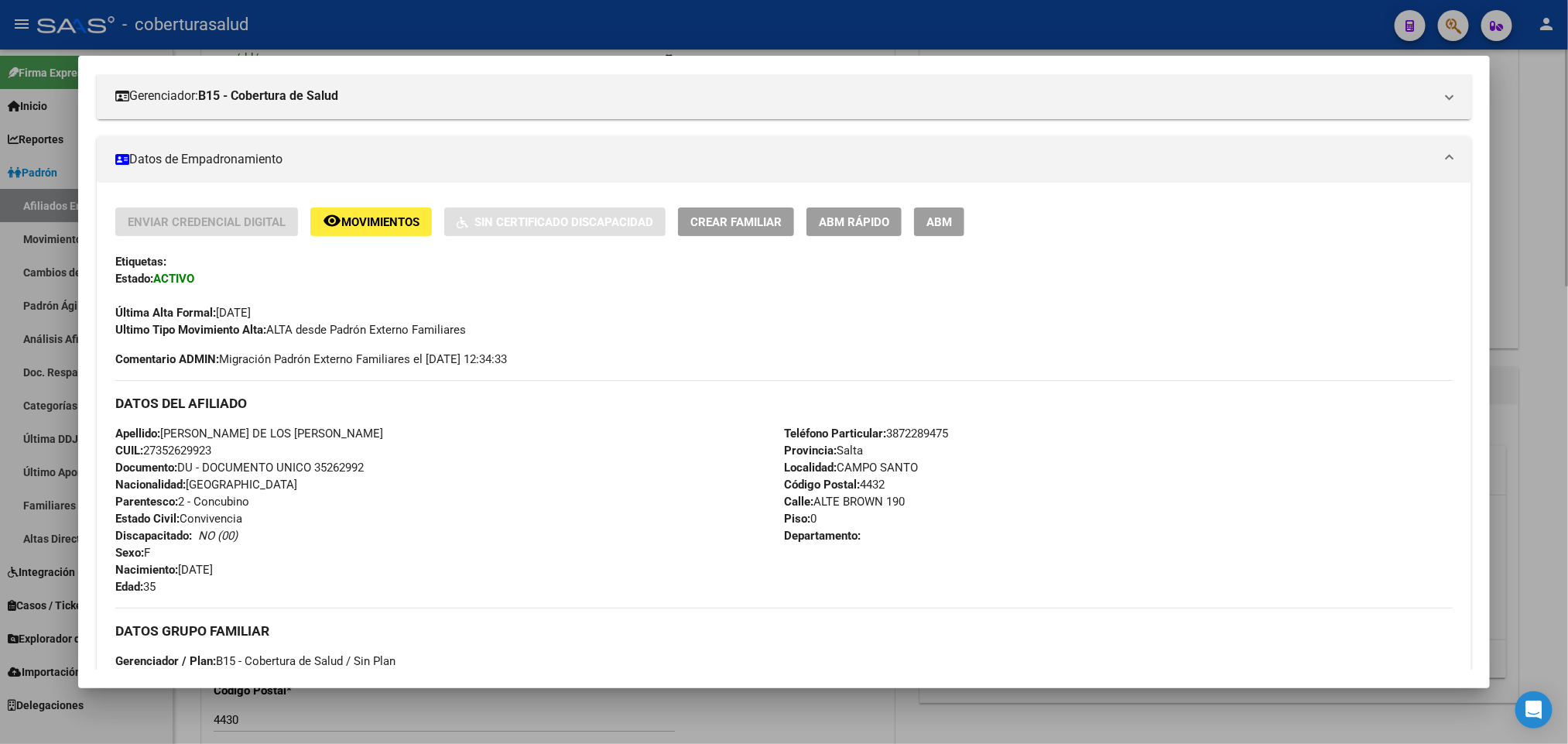
scroll to position [232, 0]
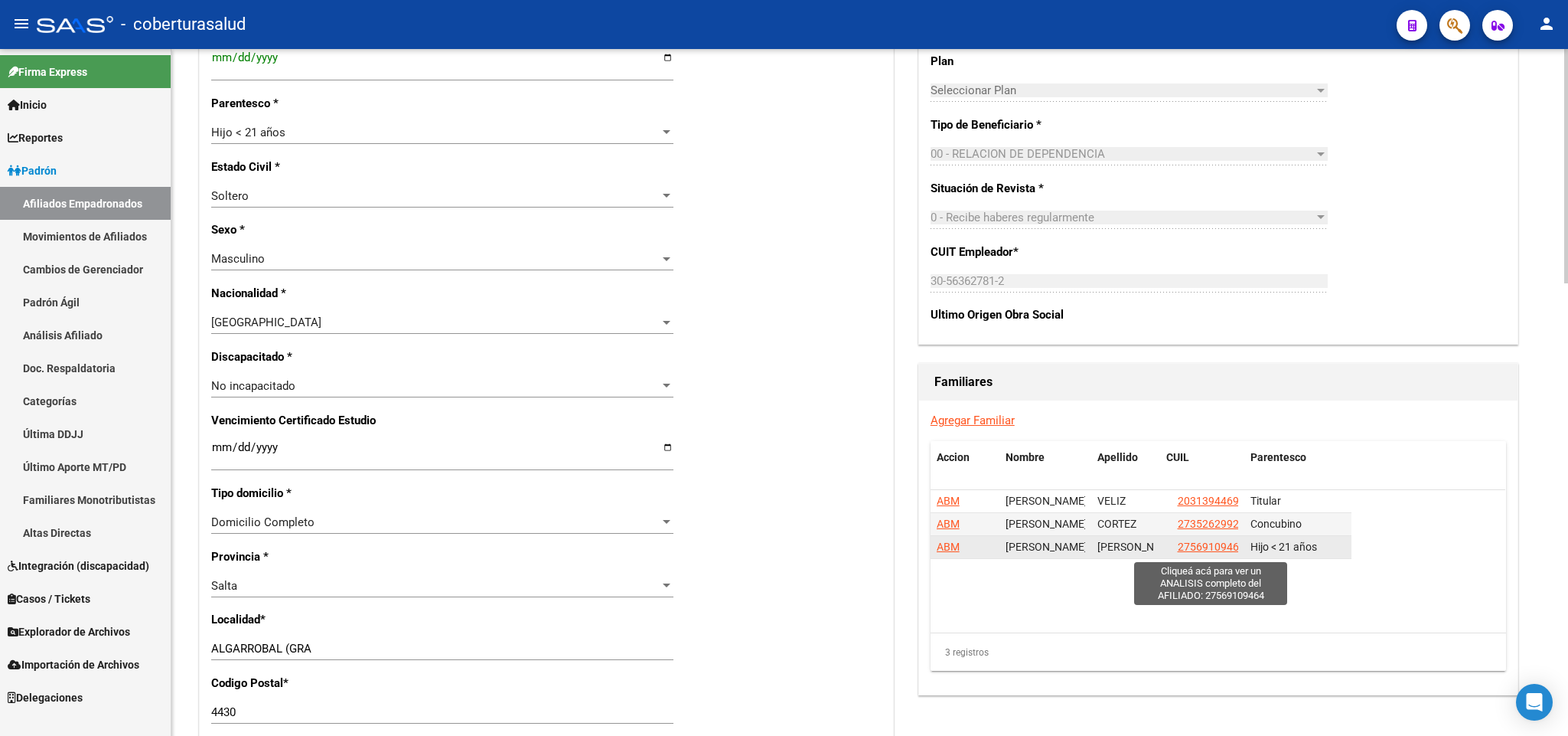
click at [1189, 544] on span "27569109464" at bounding box center [1212, 546] width 68 height 13
type textarea "27569109464"
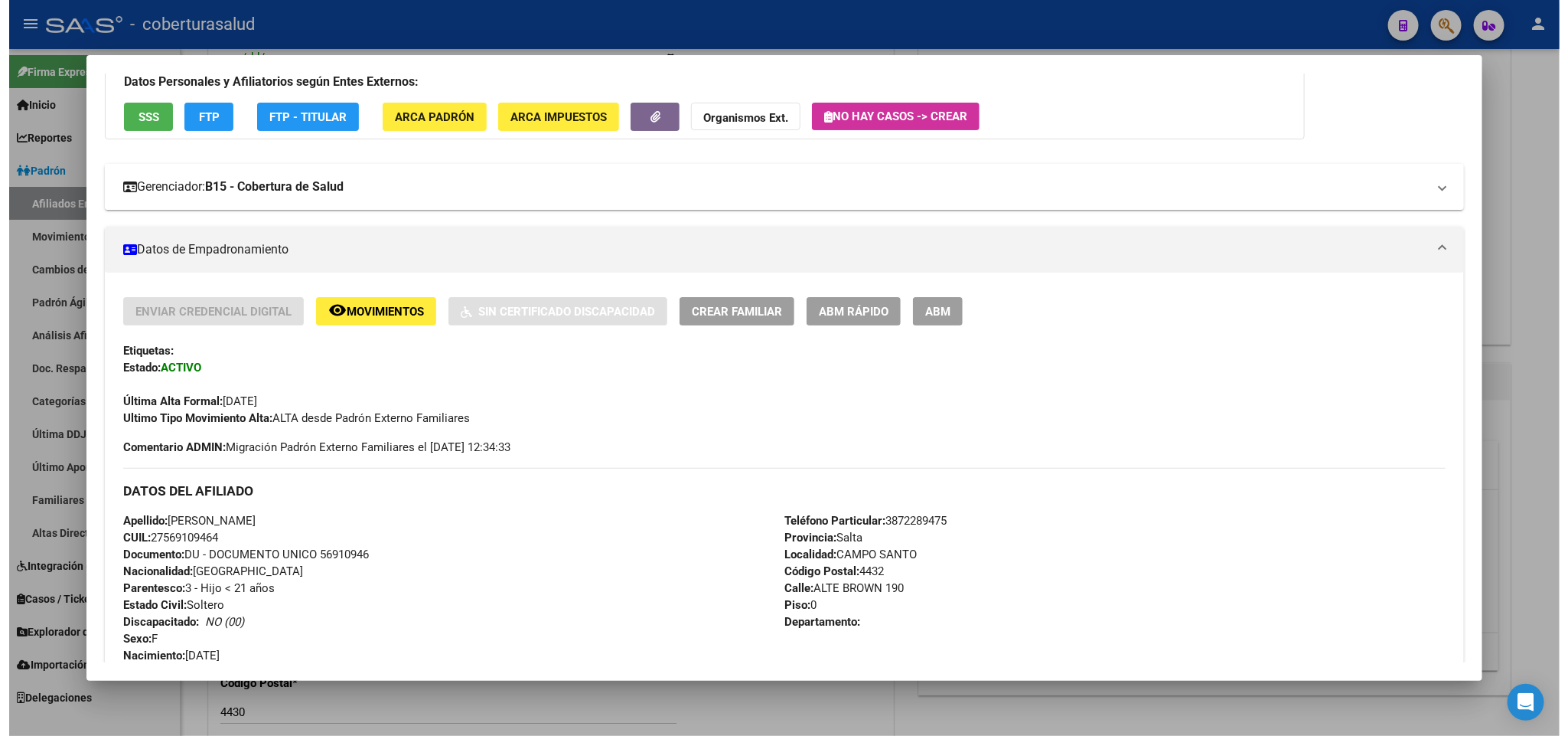
scroll to position [115, 0]
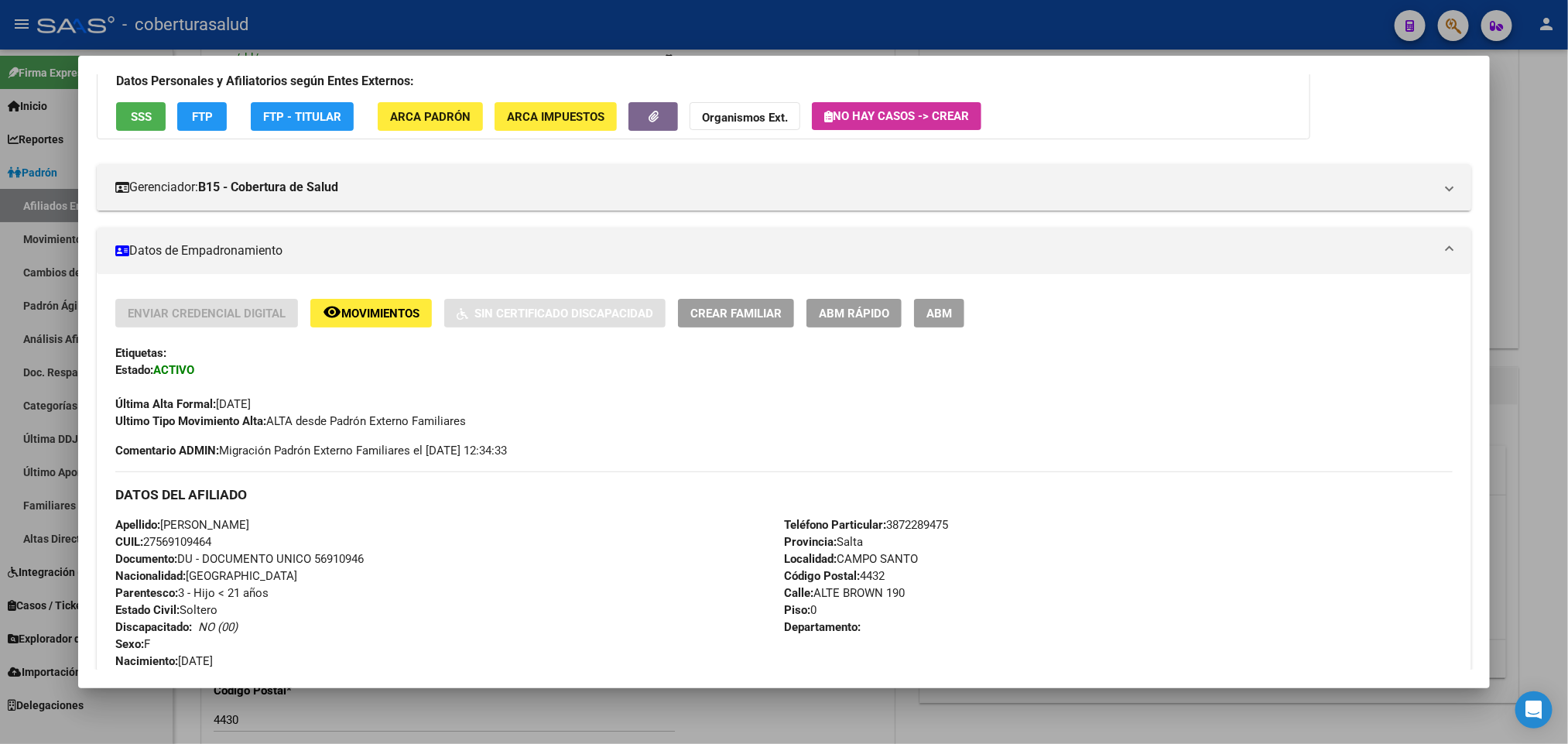
click at [349, 555] on span "Documento: DU - DOCUMENTO UNICO 56910946" at bounding box center [240, 559] width 249 height 14
copy span "56910946"
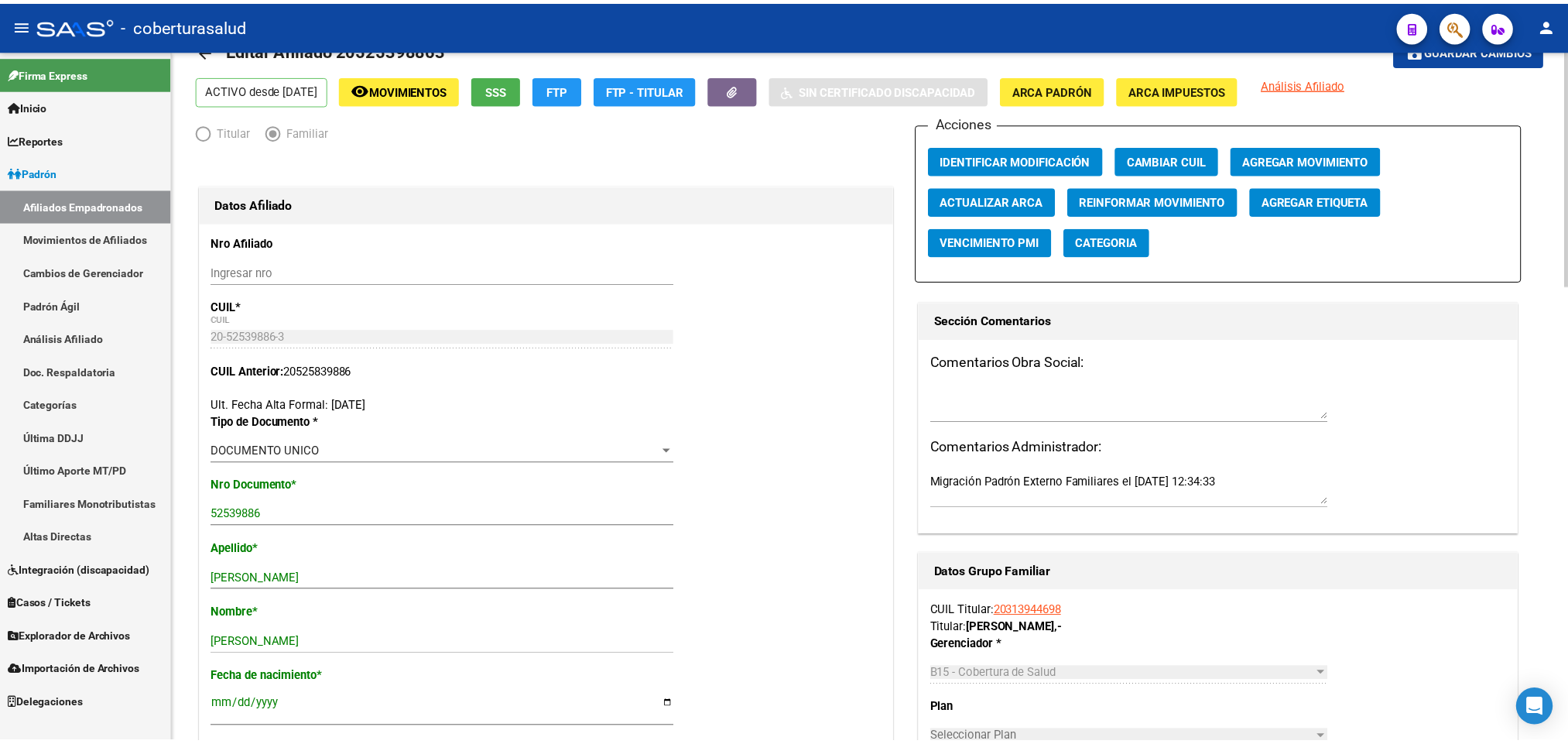
scroll to position [0, 0]
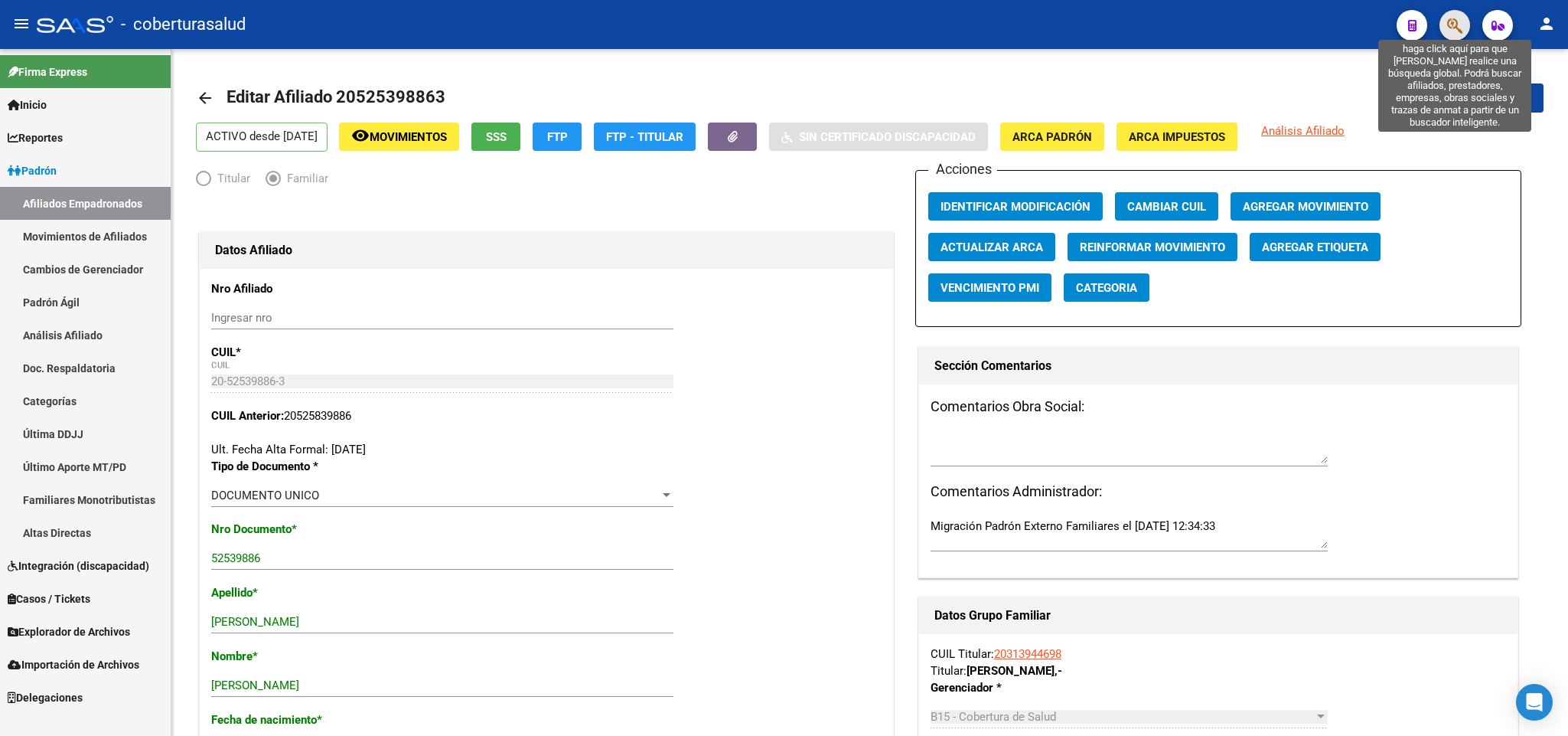
click at [1448, 33] on icon "button" at bounding box center [1456, 25] width 15 height 17
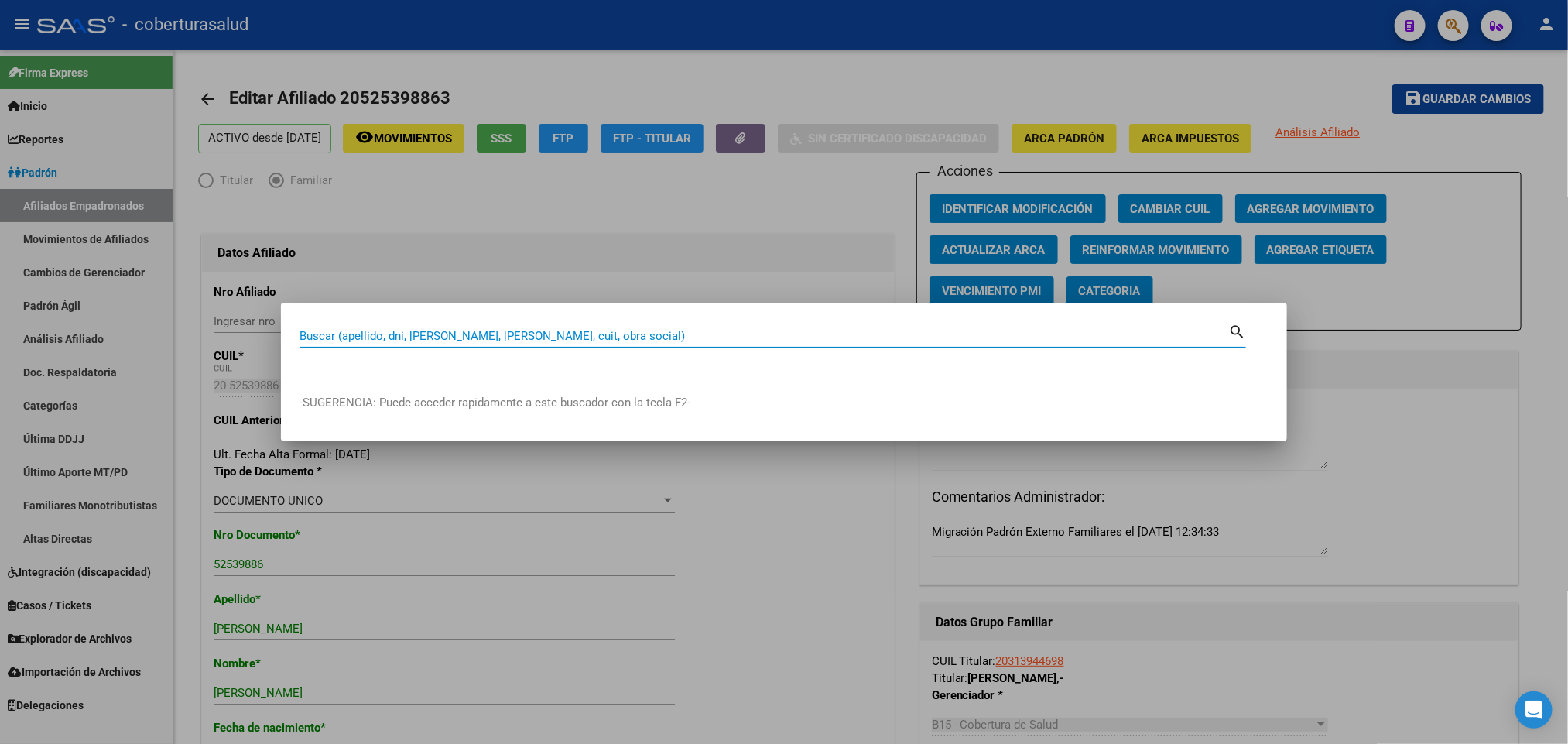
paste input "20394792455"
type input "20394792455"
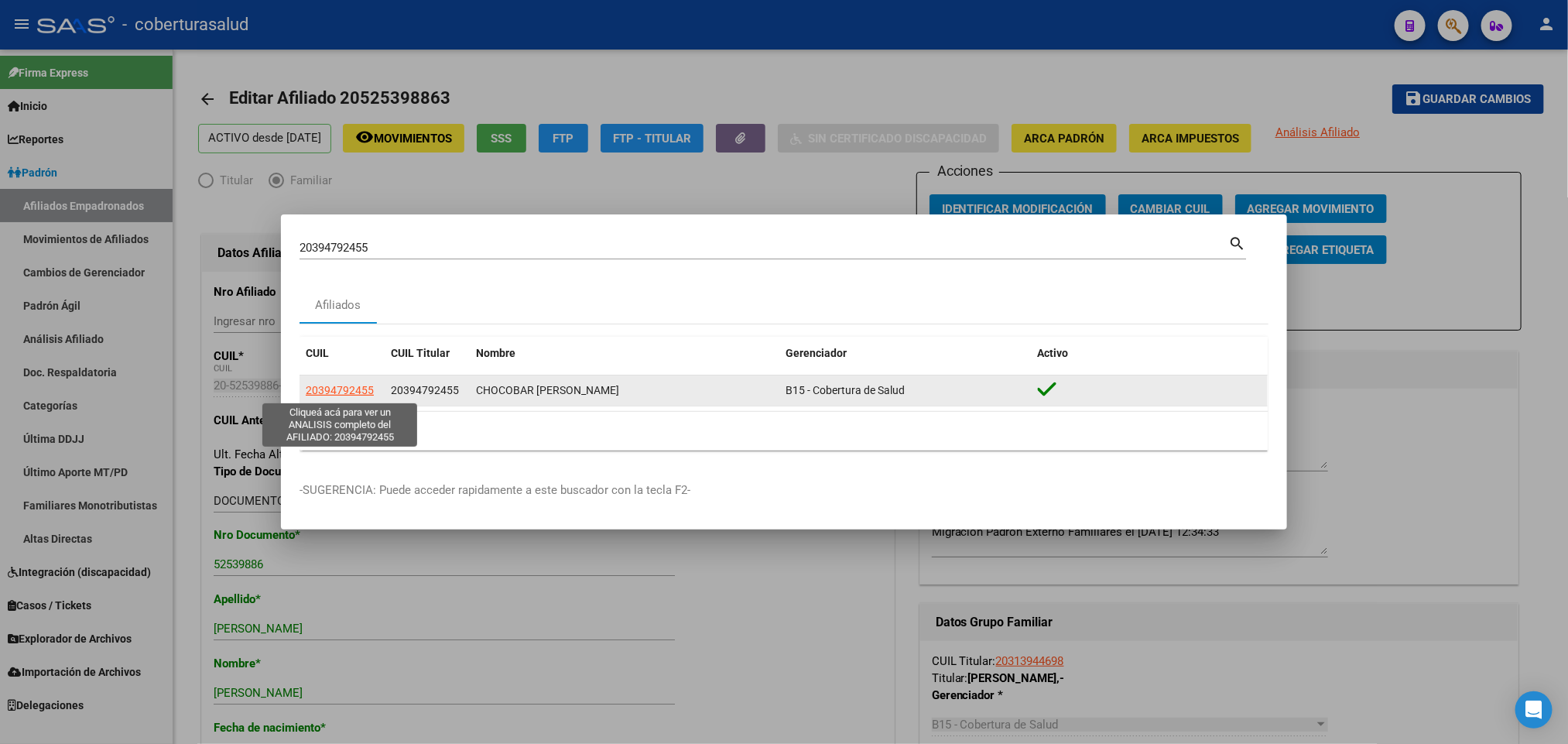
click at [309, 389] on span "20394792455" at bounding box center [340, 390] width 69 height 13
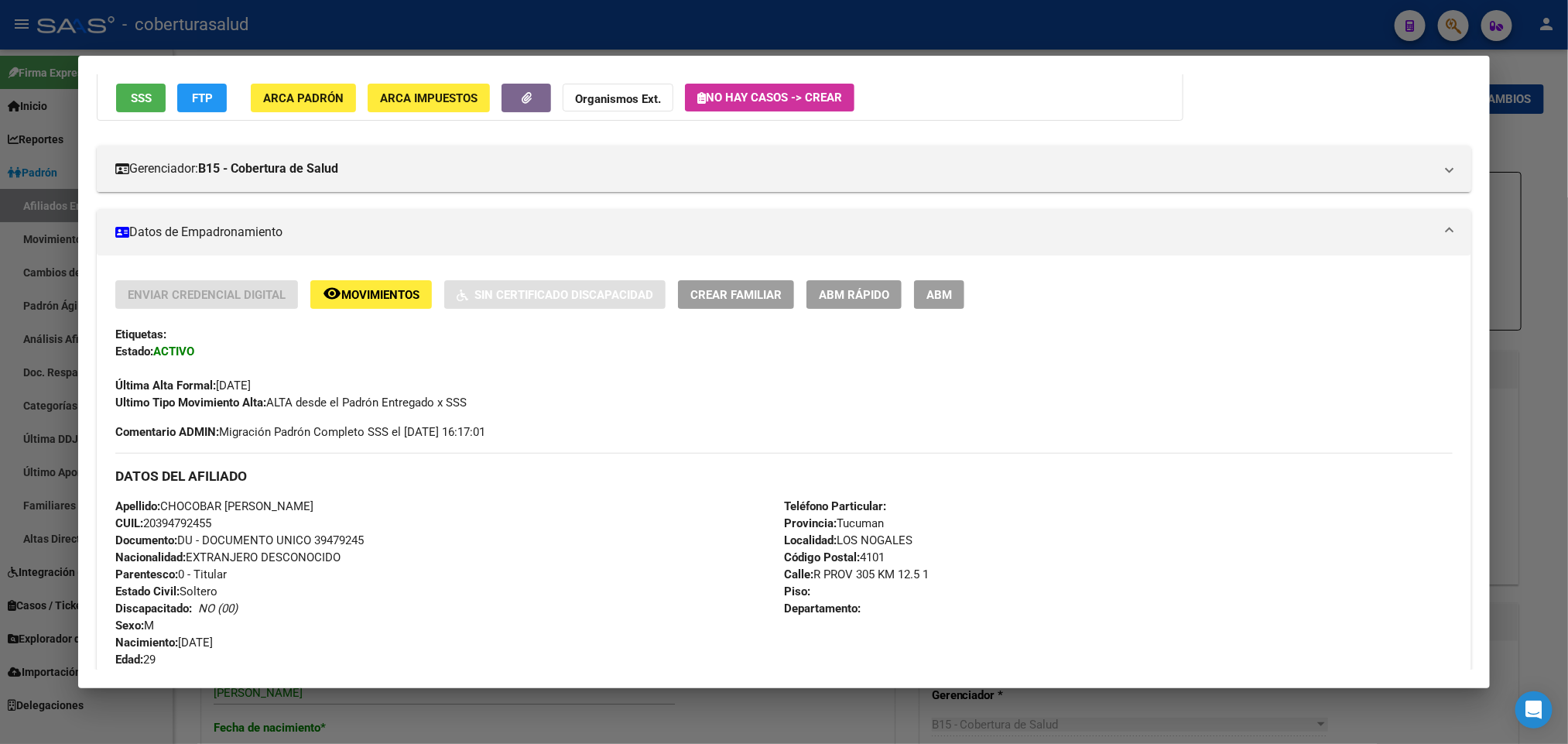
scroll to position [116, 0]
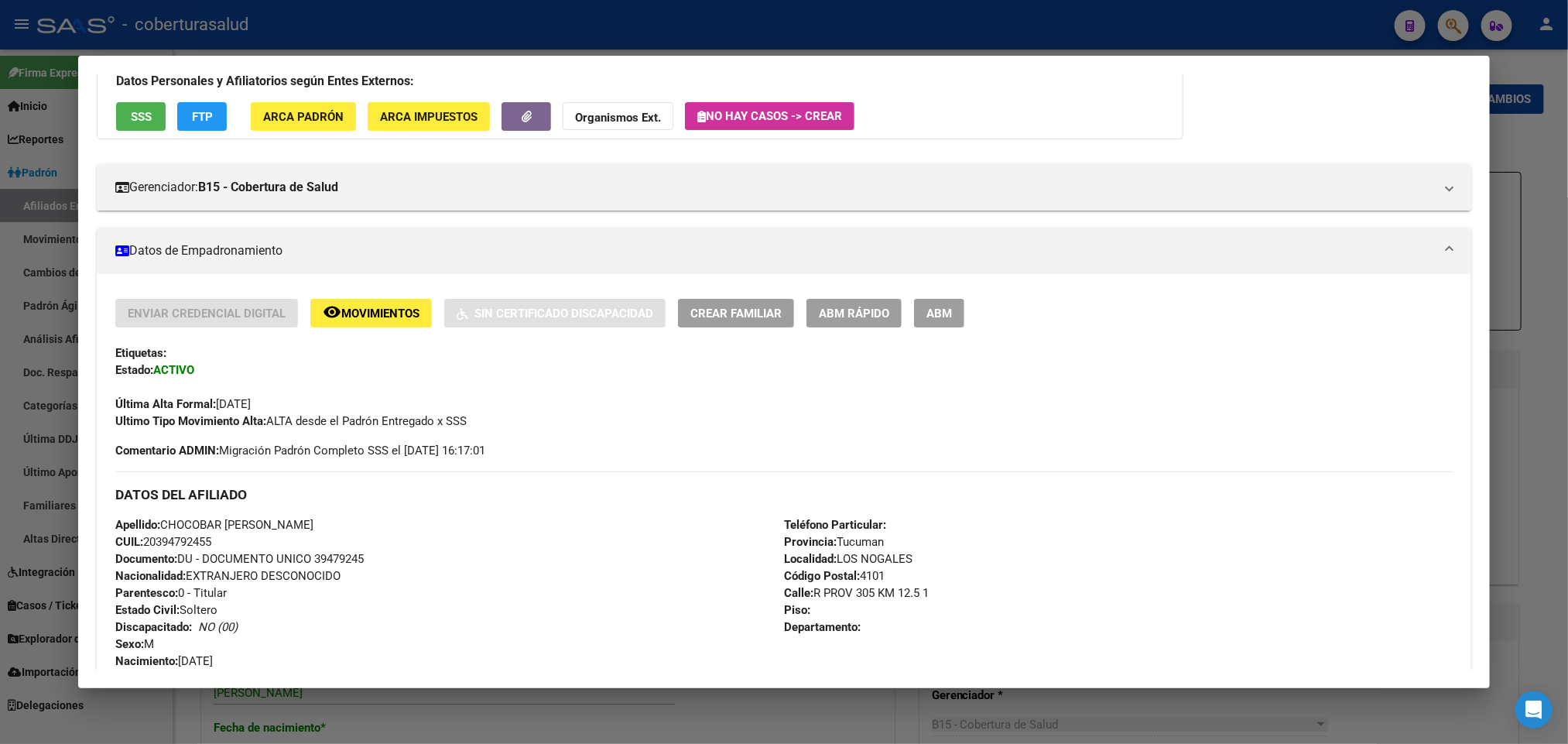
click at [323, 557] on span "Documento: DU - DOCUMENTO UNICO 39479245" at bounding box center [240, 559] width 249 height 14
copy span "39479245"
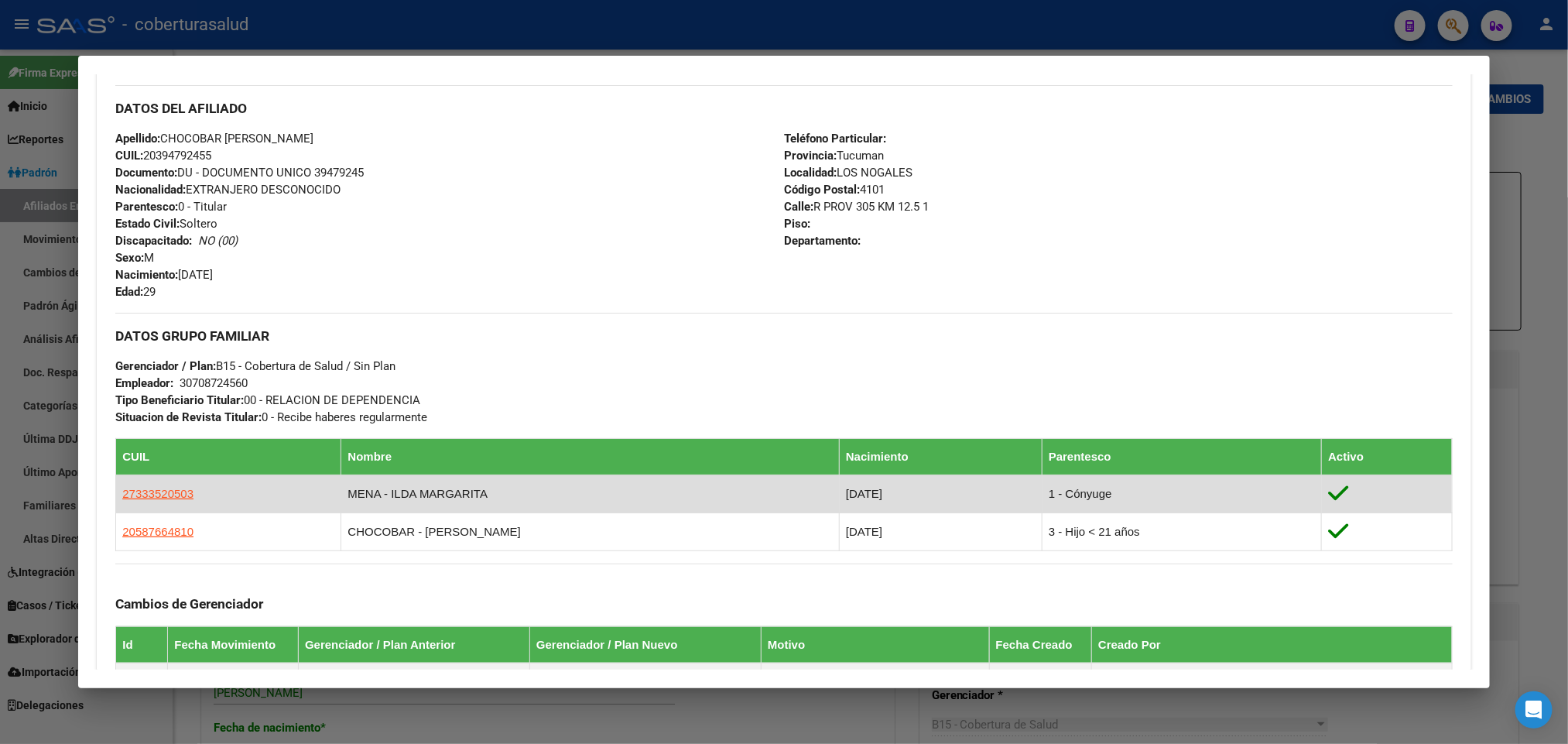
scroll to position [581, 0]
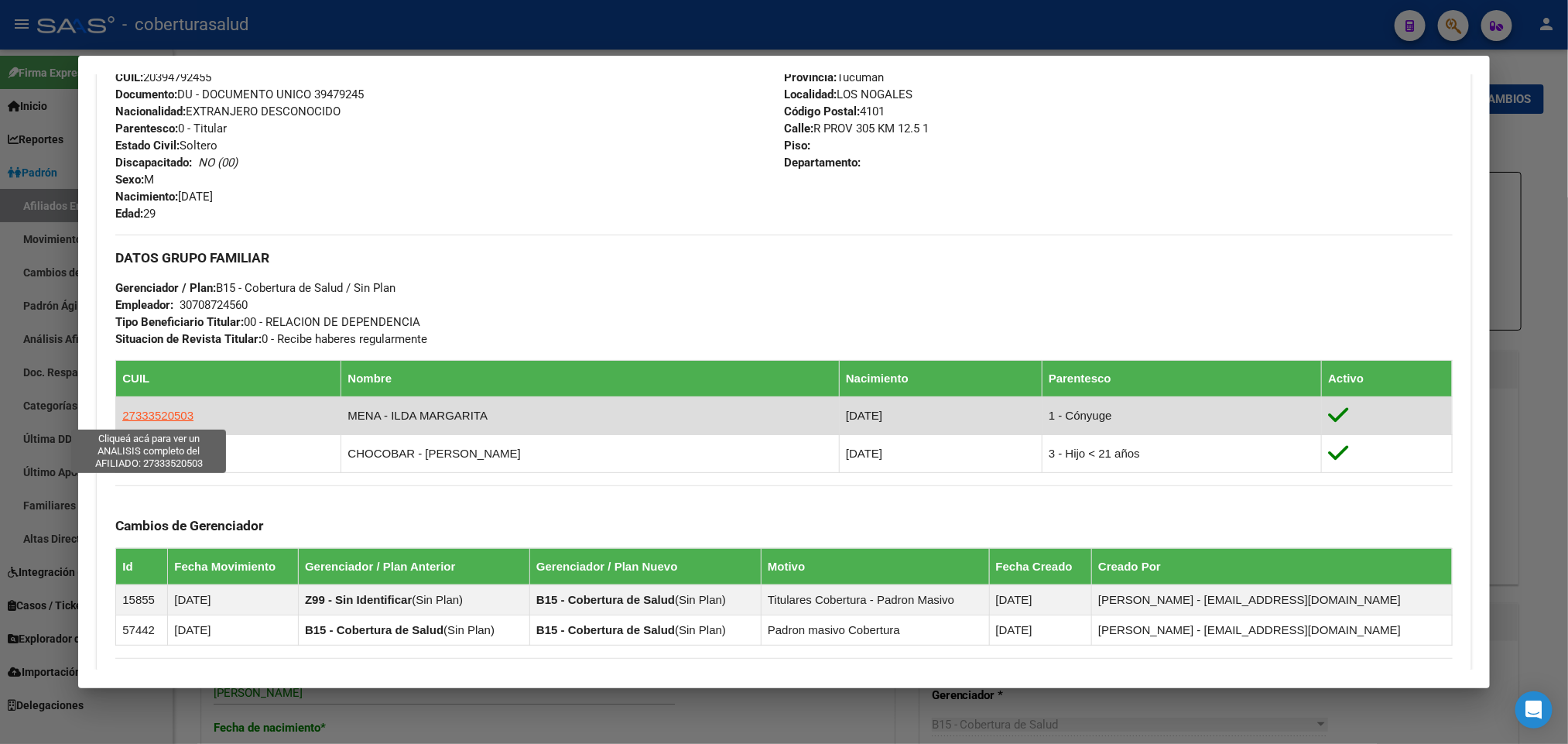
click at [145, 418] on span "27333520503" at bounding box center [158, 414] width 71 height 13
type textarea "27333520503"
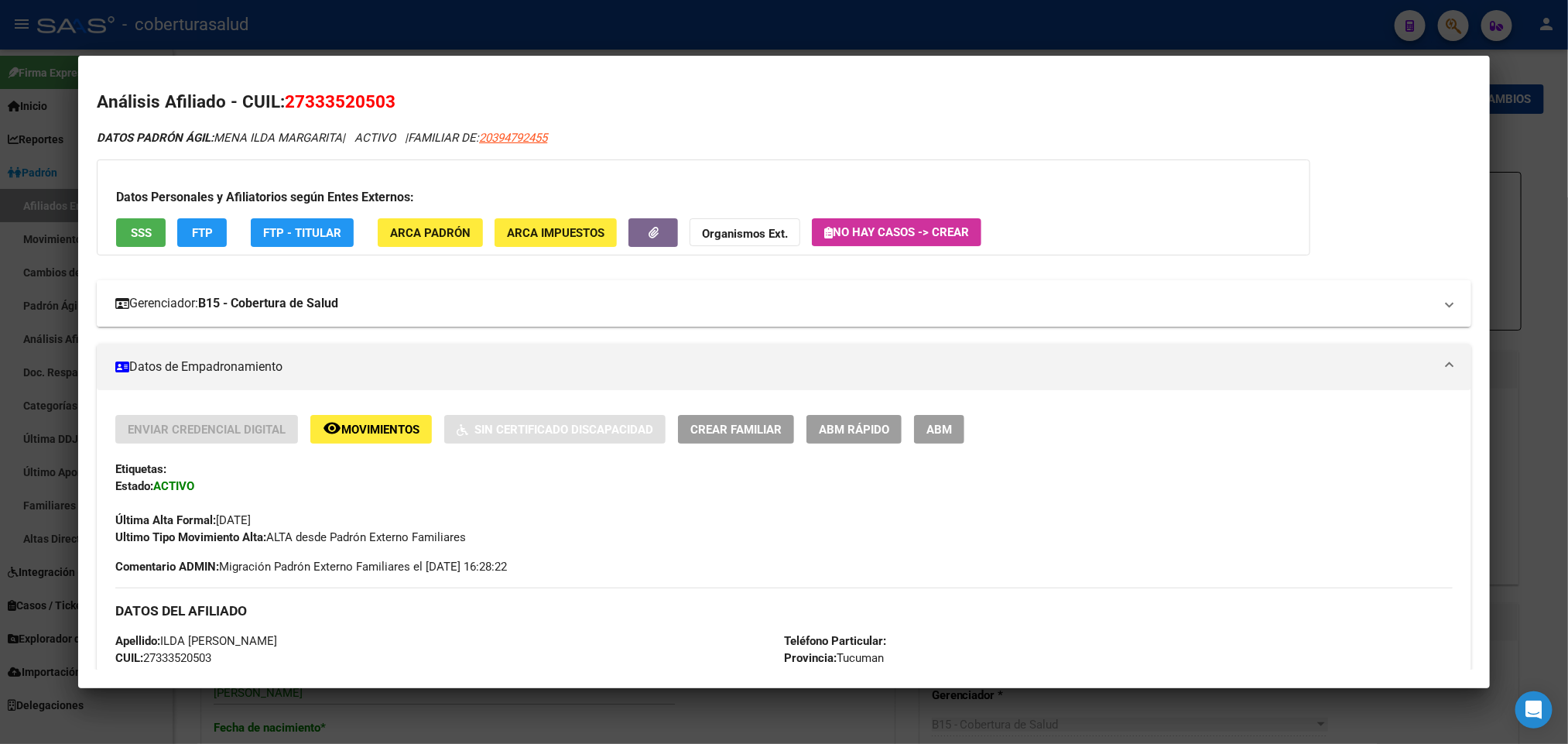
scroll to position [232, 0]
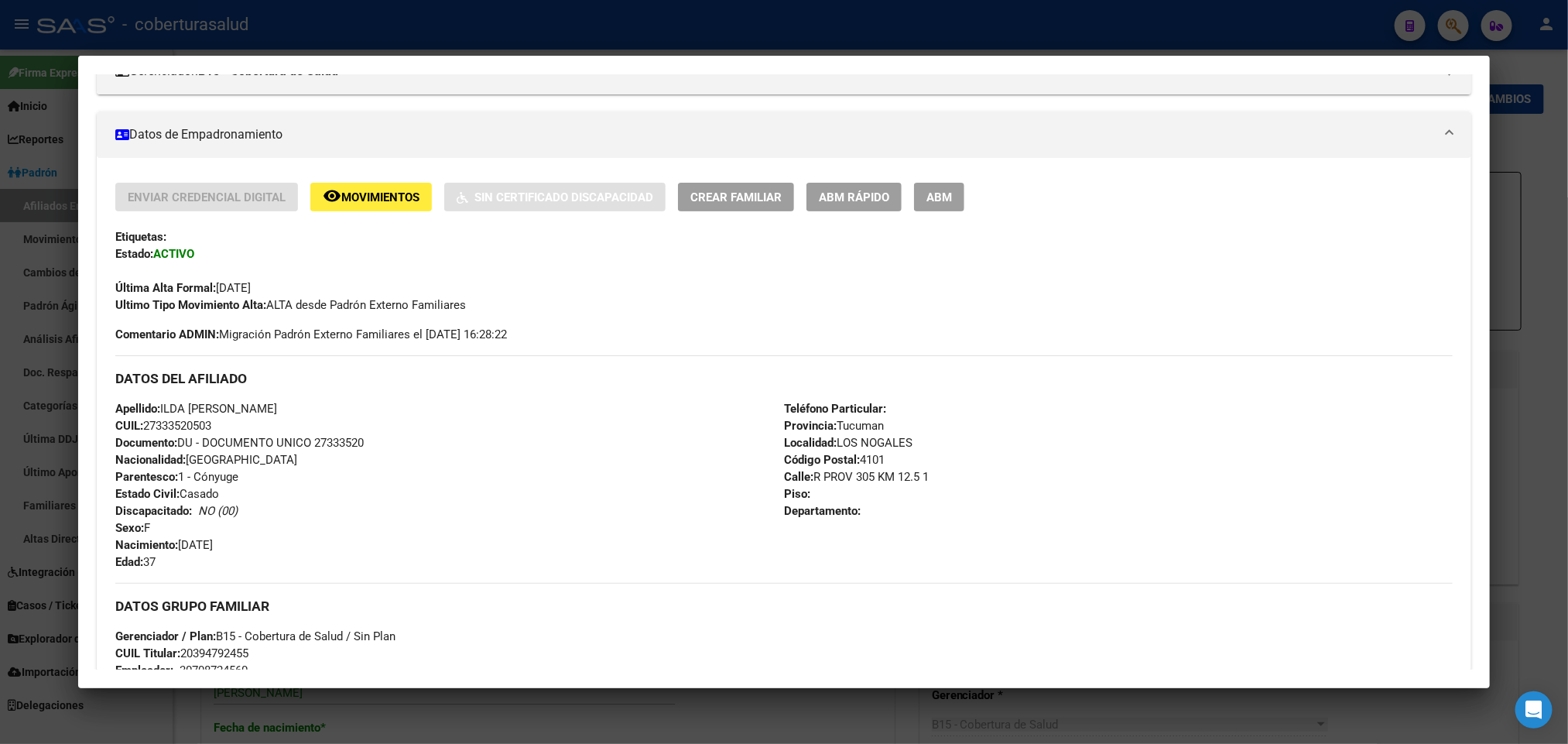
click at [330, 442] on span "Documento: DU - DOCUMENTO UNICO 27333520" at bounding box center [240, 442] width 249 height 14
copy span "27333520"
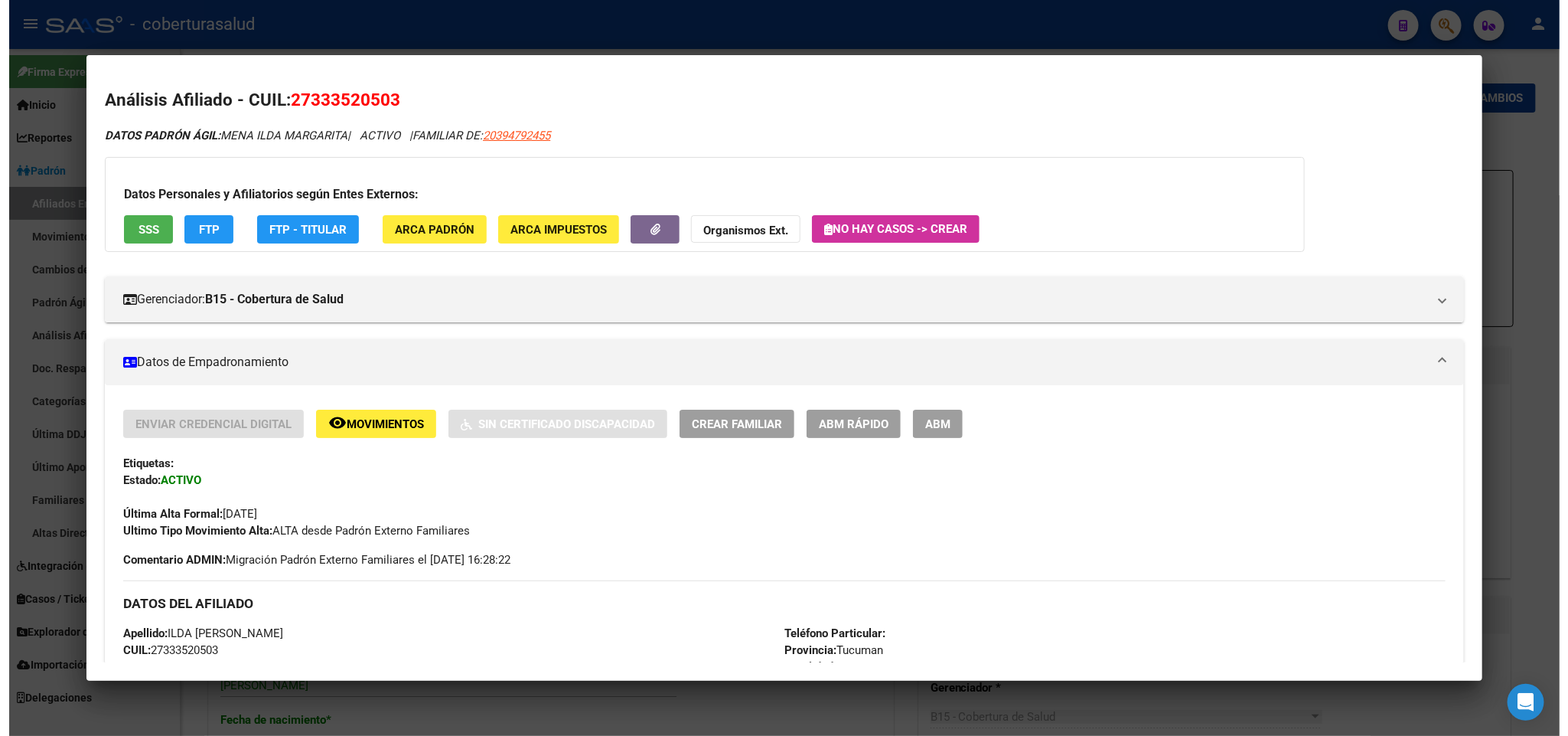
scroll to position [0, 0]
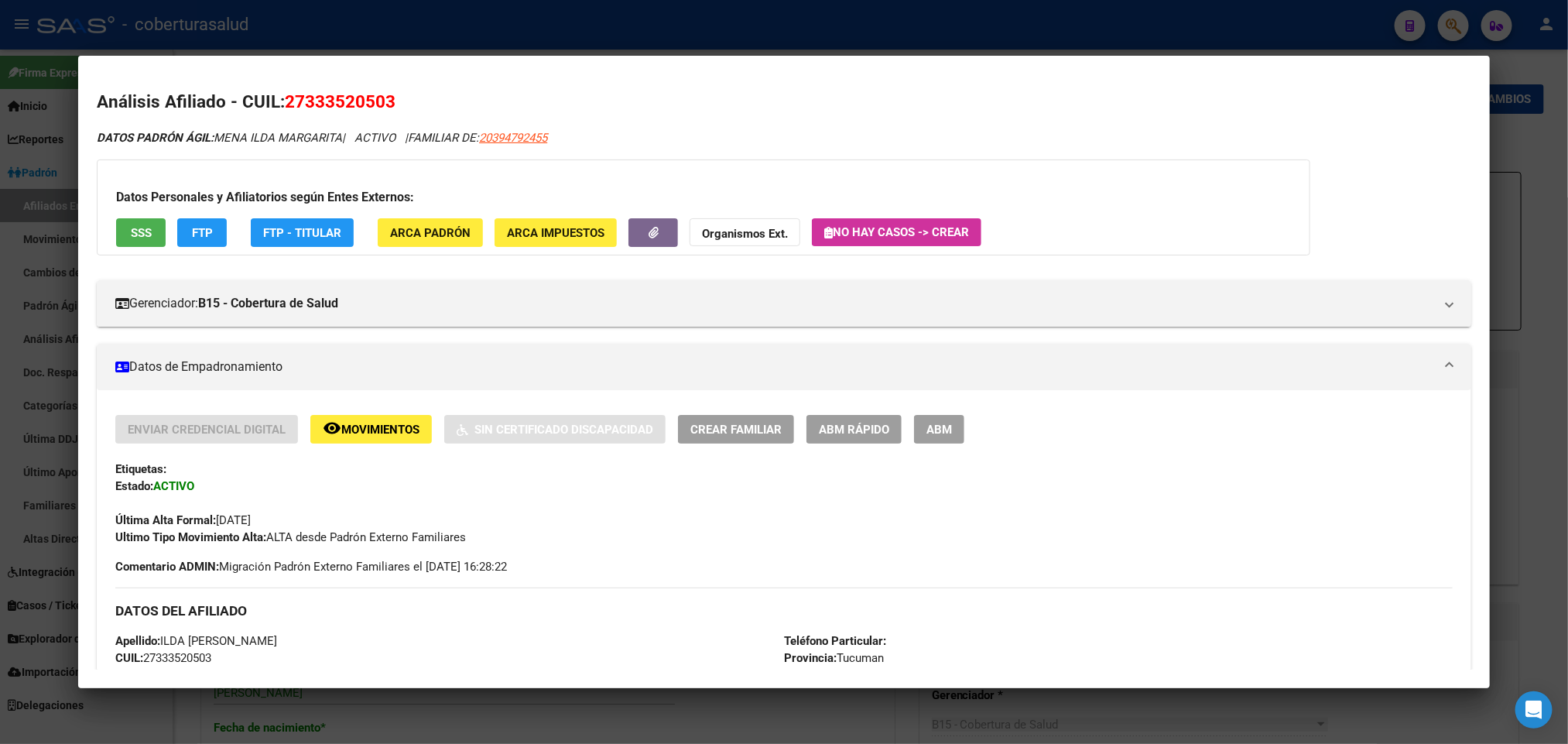
click at [943, 415] on button "ABM" at bounding box center [938, 429] width 50 height 28
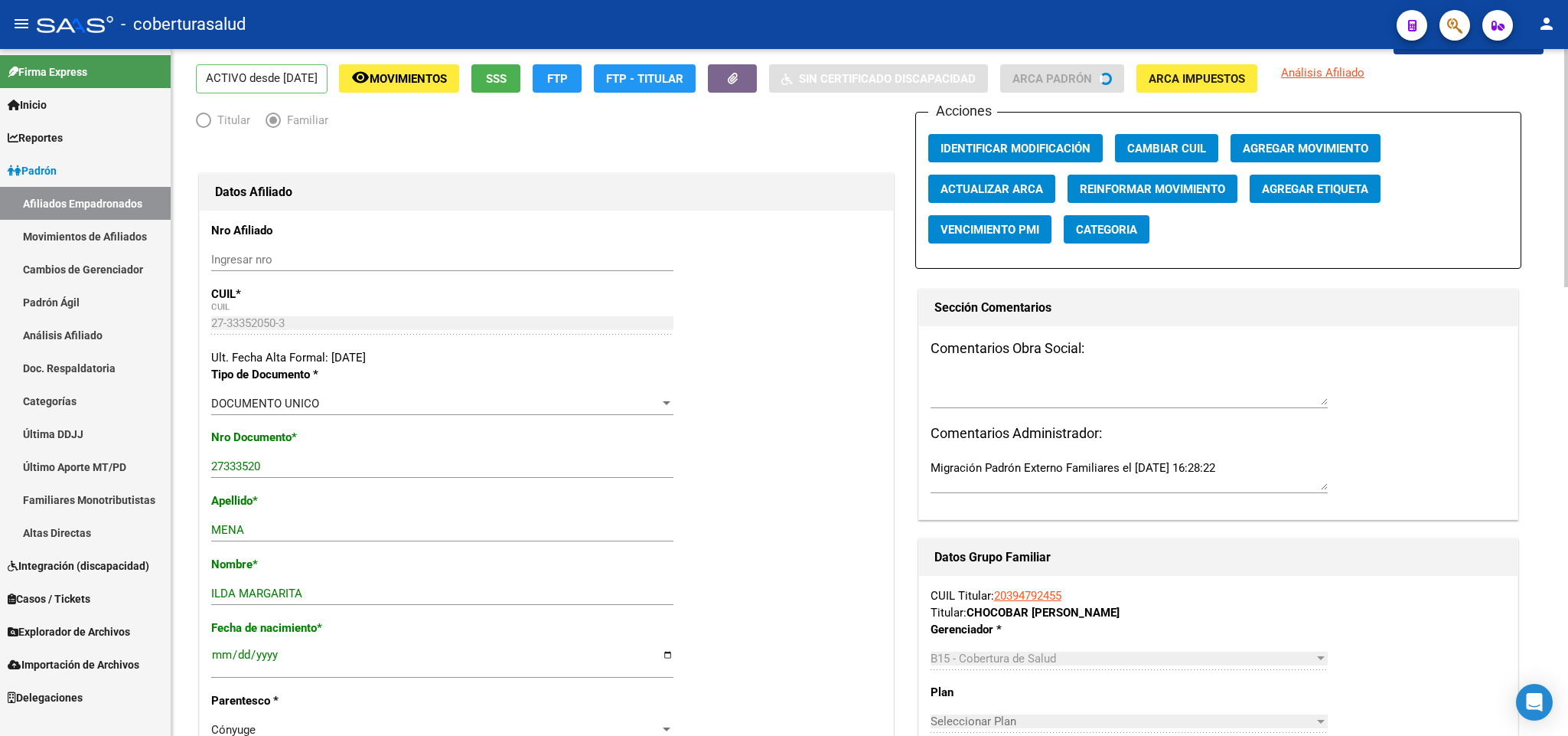
scroll to position [115, 0]
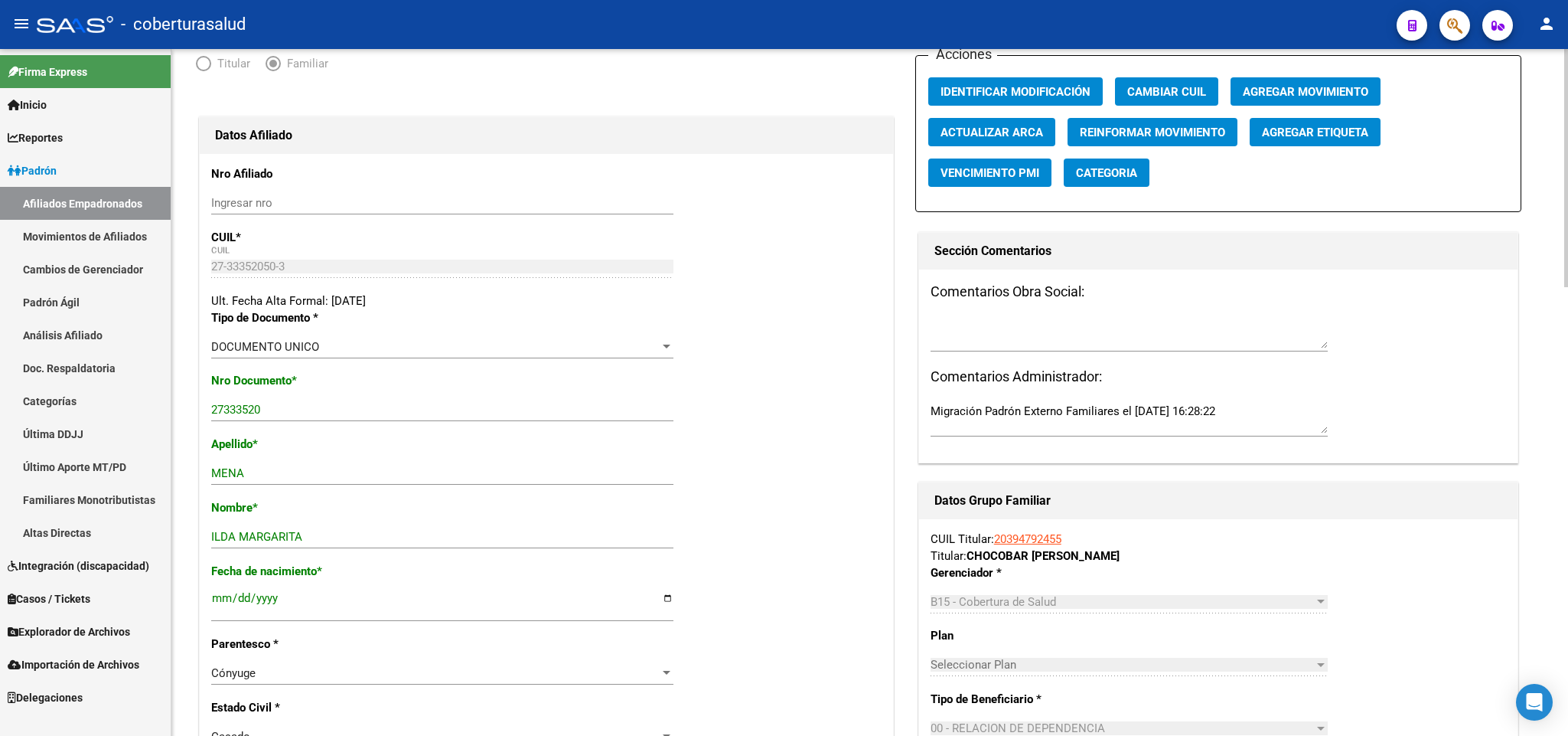
click at [313, 411] on input "27333520" at bounding box center [442, 410] width 462 height 14
paste input "3335205"
type input "33352050"
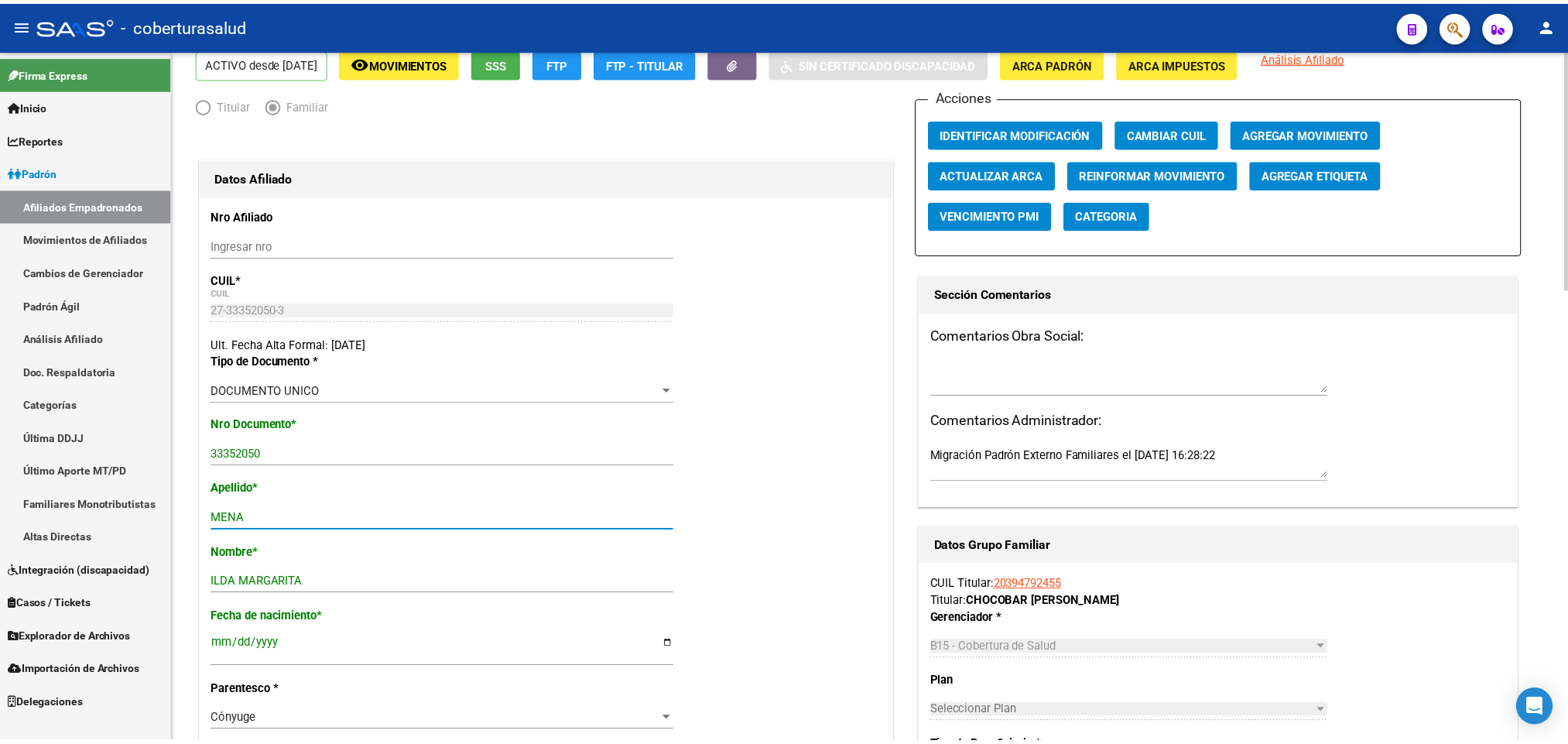
scroll to position [0, 0]
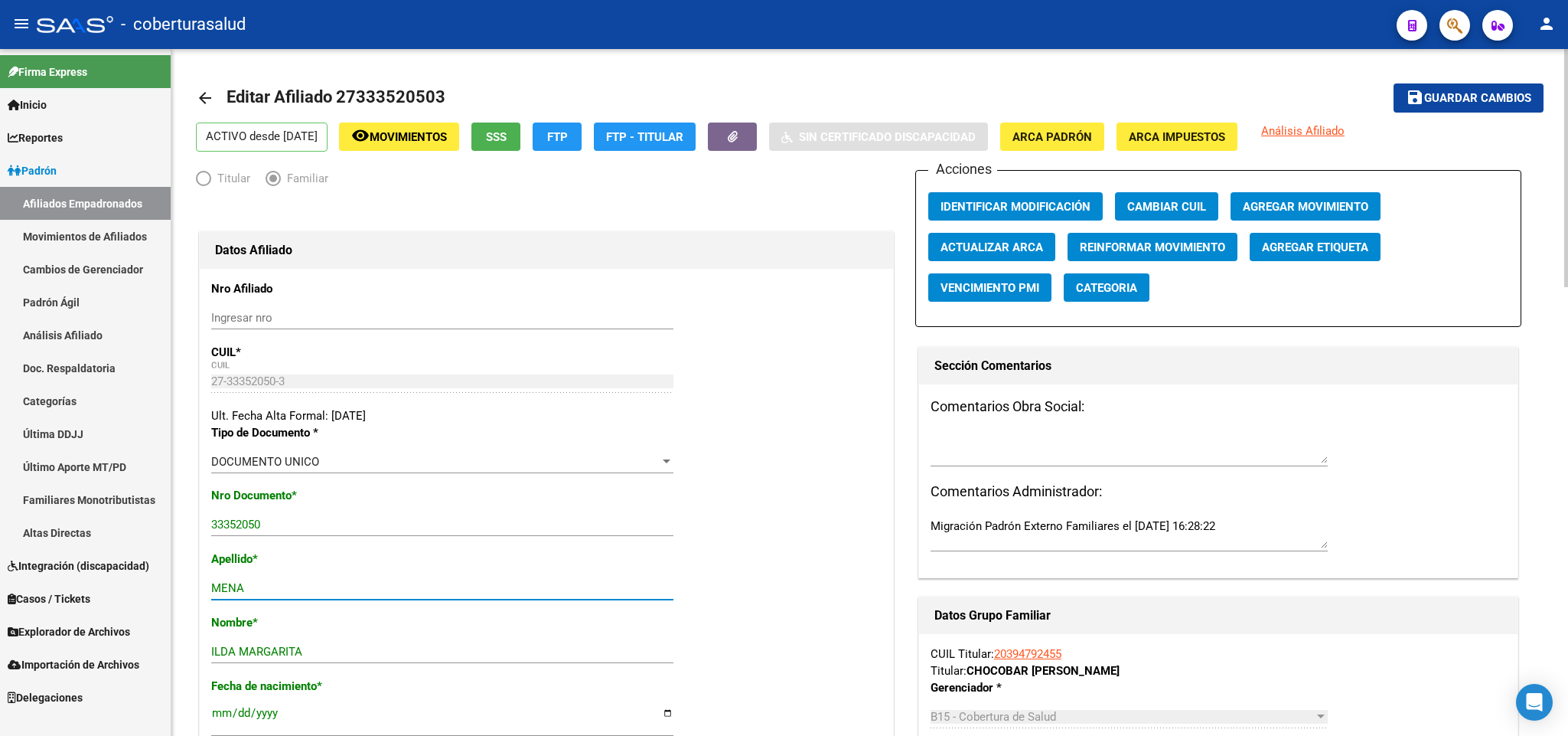
click at [1469, 92] on span "Guardar cambios" at bounding box center [1478, 99] width 108 height 14
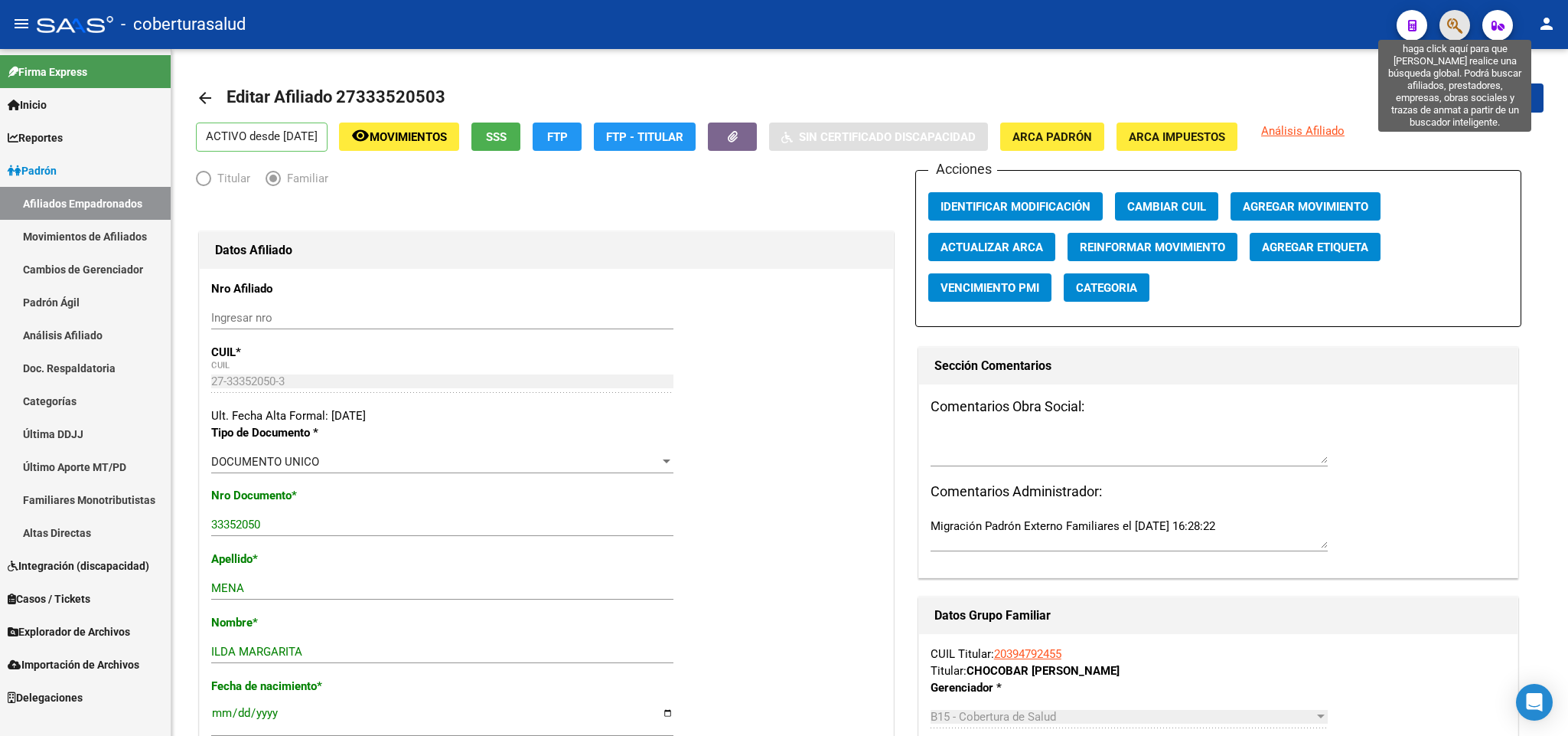
click at [1461, 33] on icon "button" at bounding box center [1456, 25] width 15 height 17
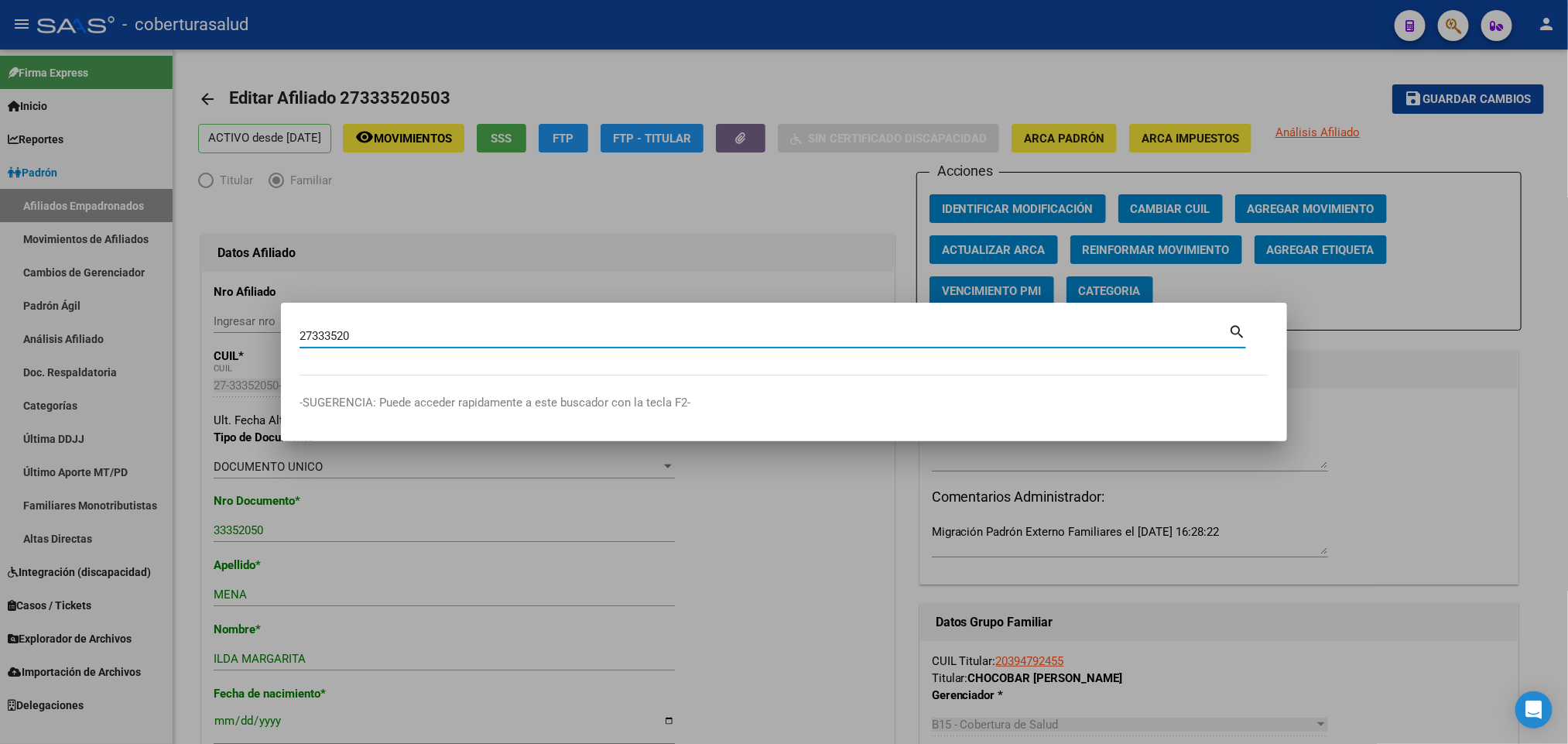
type input "27333520"
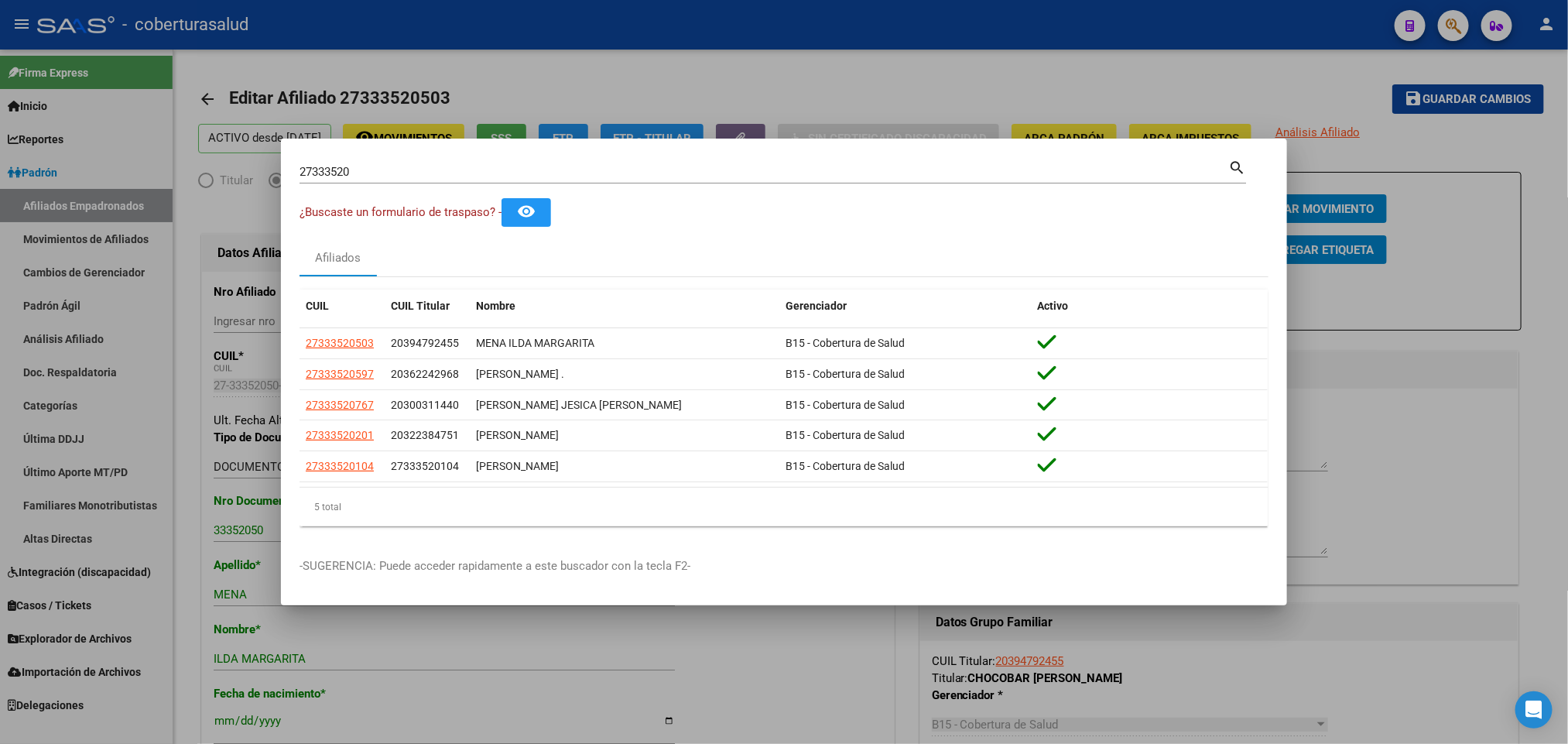
click at [777, 161] on div "27333520 Buscar (apellido, dni, cuil, nro traspaso, cuit, obra social)" at bounding box center [764, 172] width 928 height 23
click at [770, 156] on mat-dialog-container "27333520 Buscar (apellido, dni, cuil, nro traspaso, cuit, obra social) search ¿…" at bounding box center [784, 371] width 1006 height 467
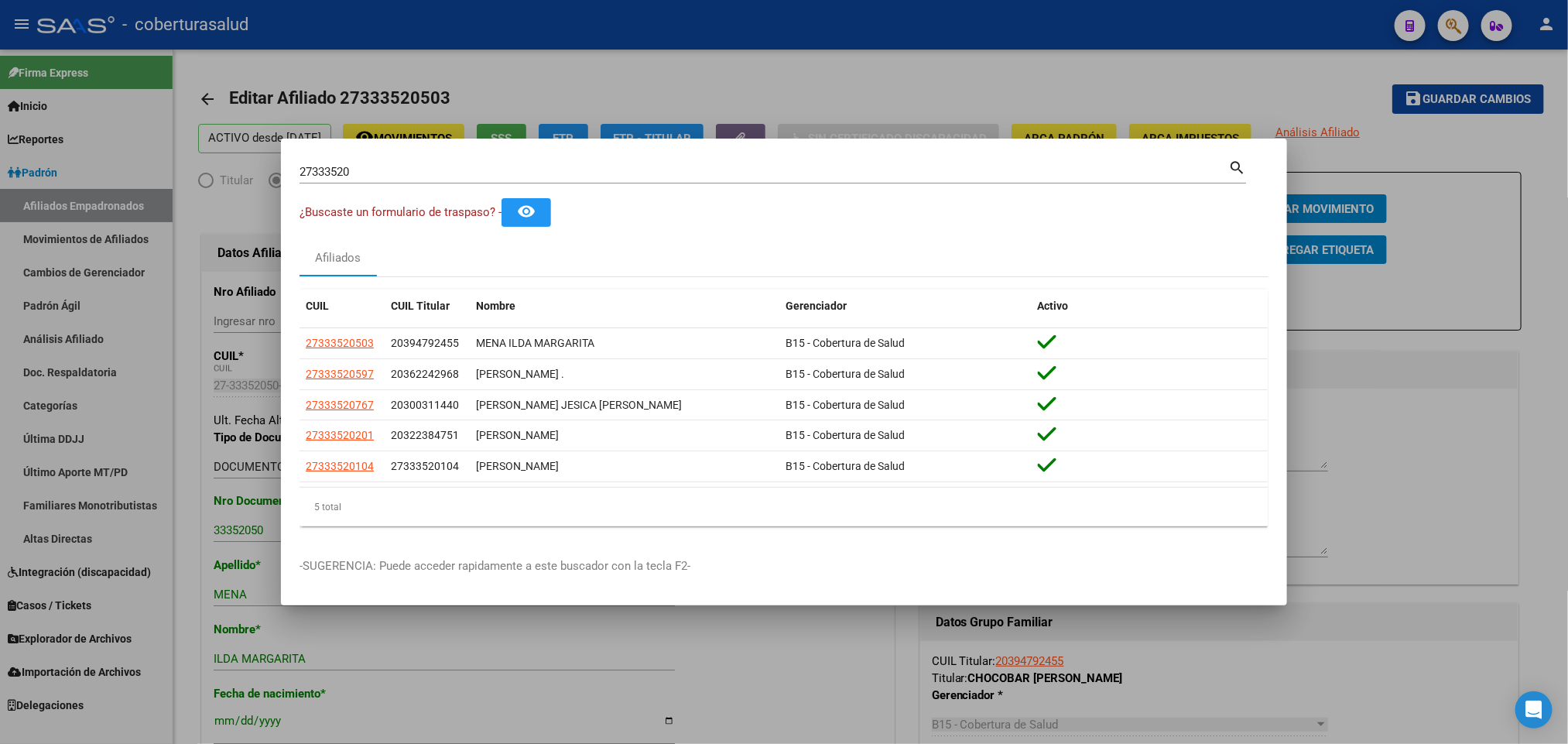
click at [770, 156] on mat-dialog-container "27333520 Buscar (apellido, dni, cuil, nro traspaso, cuit, obra social) search ¿…" at bounding box center [784, 371] width 1006 height 467
click at [377, 165] on input "27333520" at bounding box center [764, 171] width 928 height 14
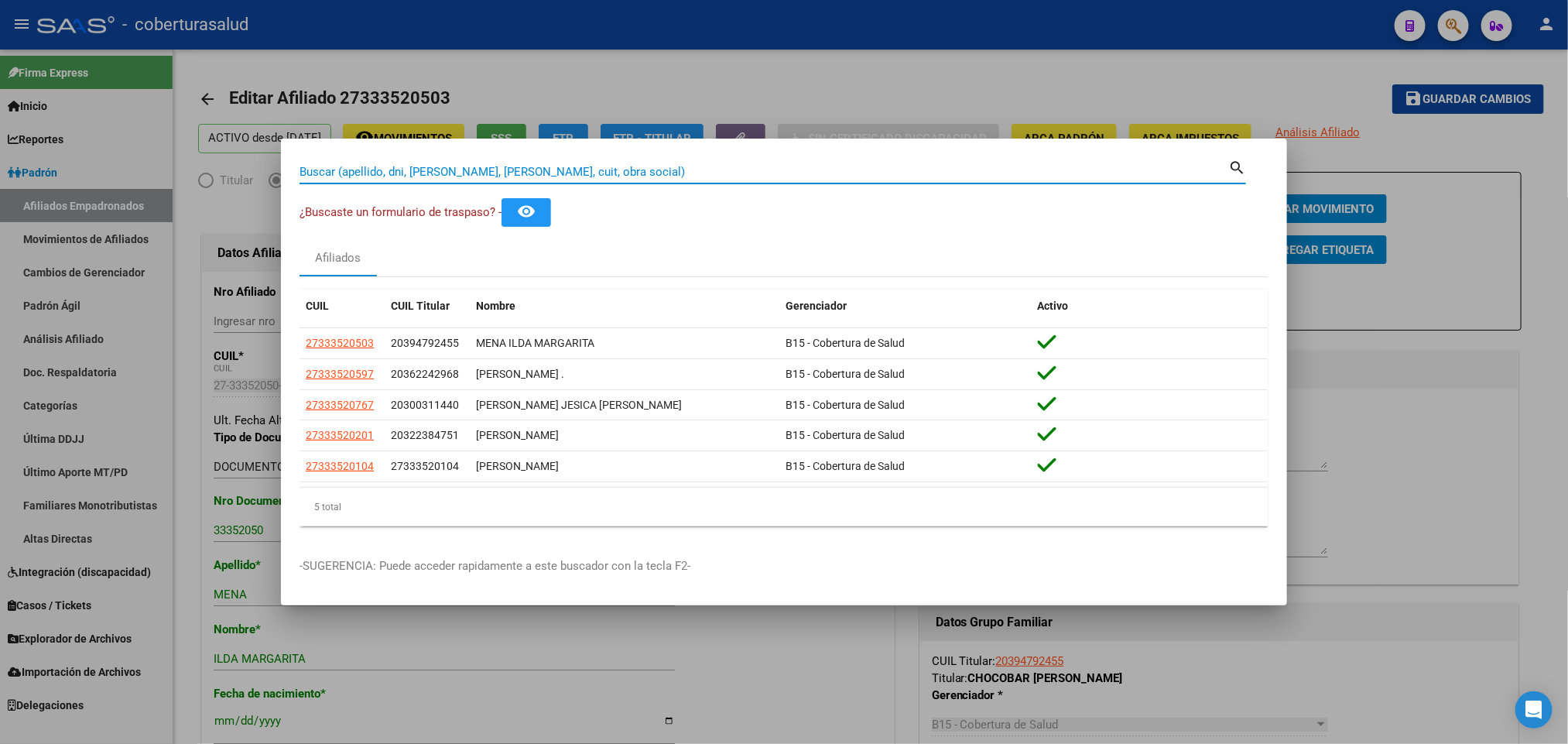
paste input "94546104"
type input "94546104"
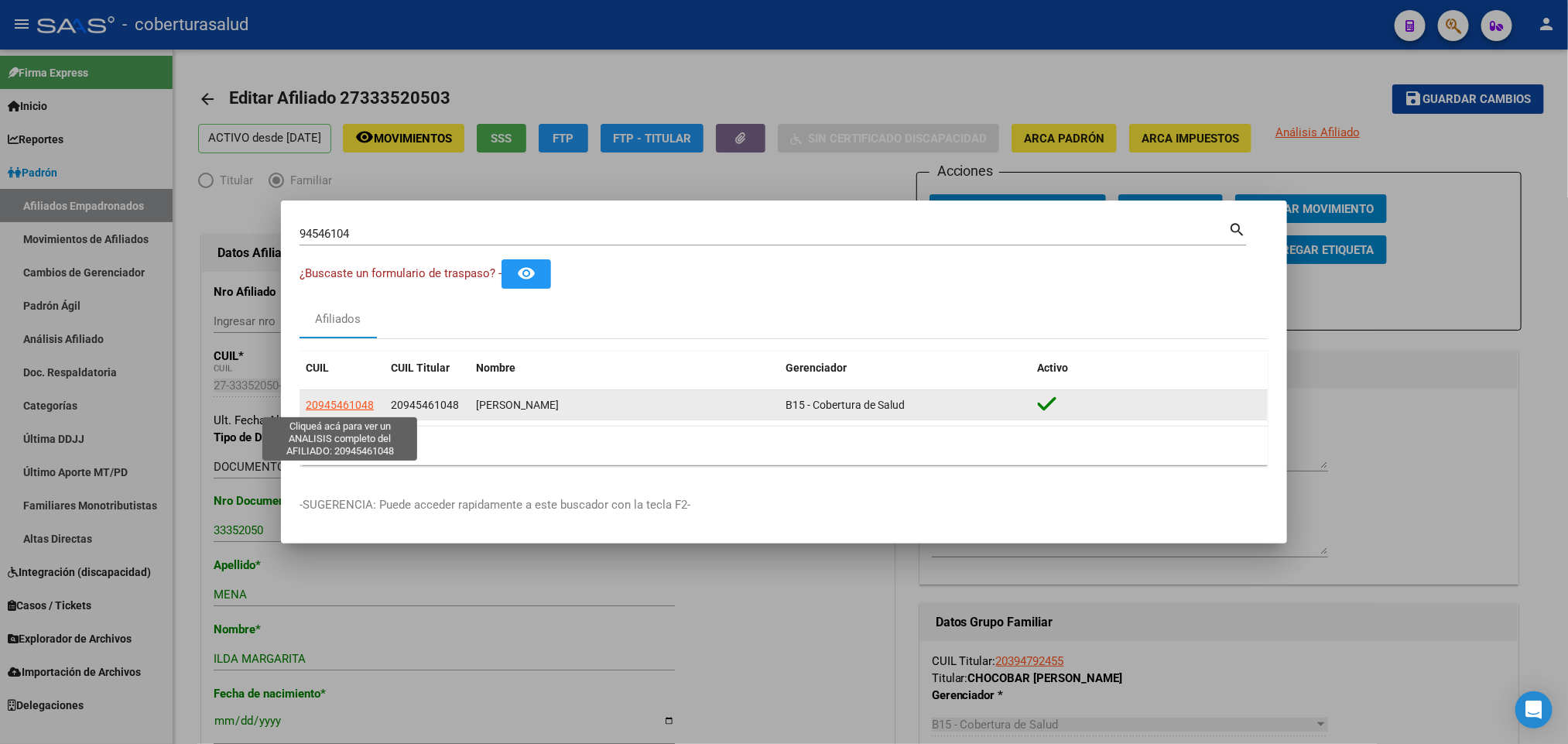
click at [333, 402] on span "20945461048" at bounding box center [340, 404] width 69 height 13
type textarea "20945461048"
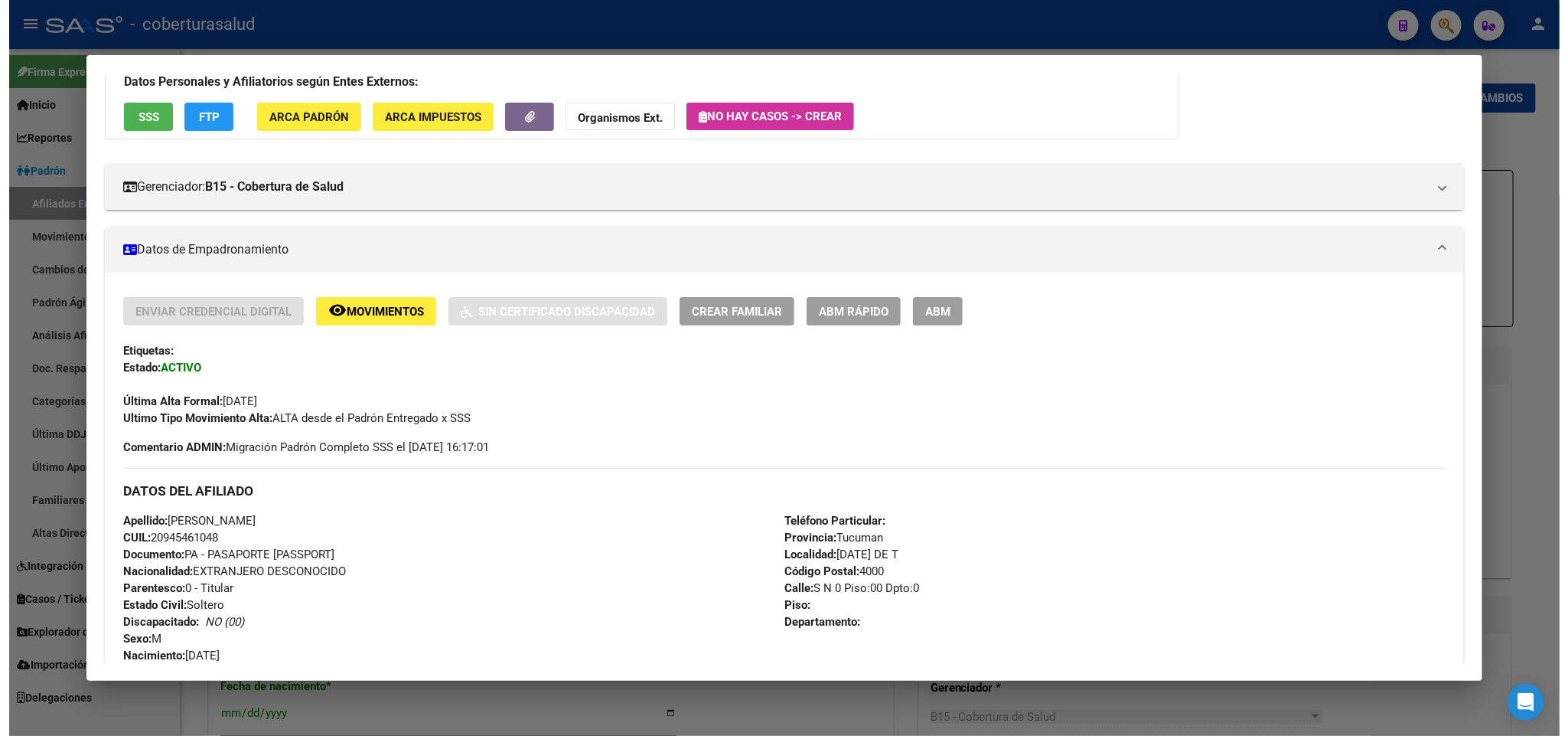
scroll to position [115, 0]
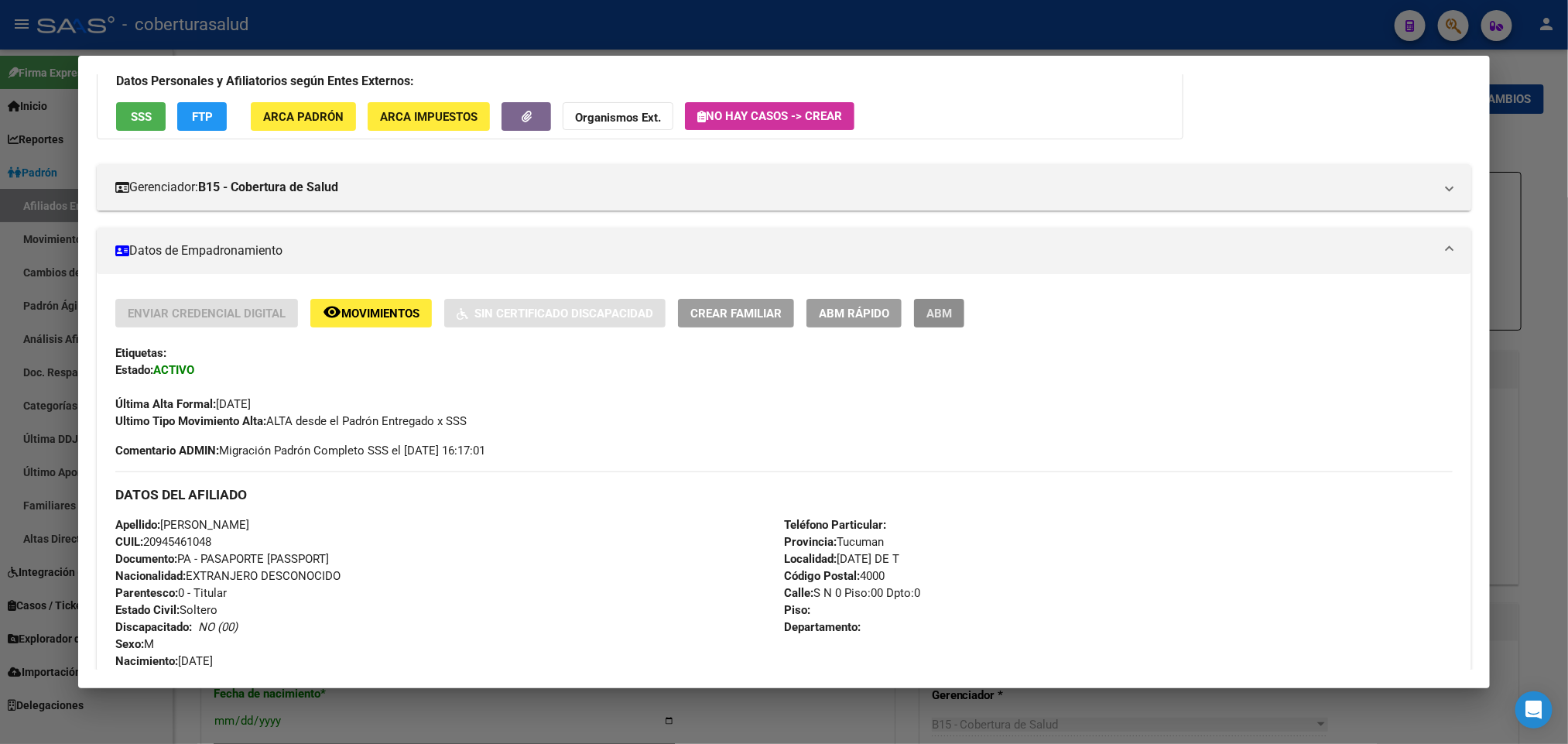
click at [936, 299] on button "ABM" at bounding box center [938, 312] width 50 height 28
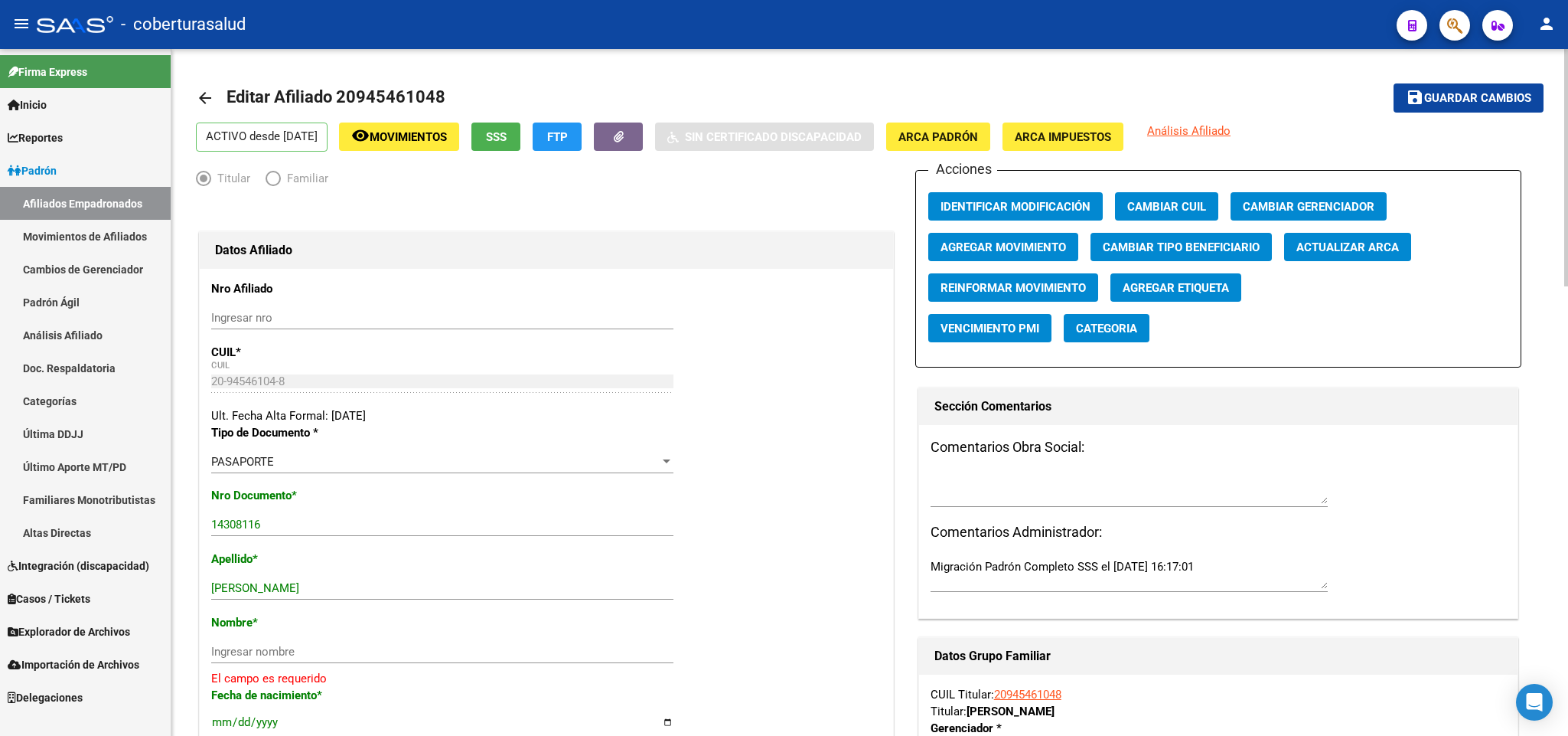
drag, startPoint x: 358, startPoint y: 97, endPoint x: 433, endPoint y: 100, distance: 75.1
click at [434, 100] on span "Editar Afiliado 20945461048" at bounding box center [336, 97] width 219 height 19
copy span "94546104"
click at [326, 517] on div "14308116 Ingresar nro" at bounding box center [442, 525] width 462 height 23
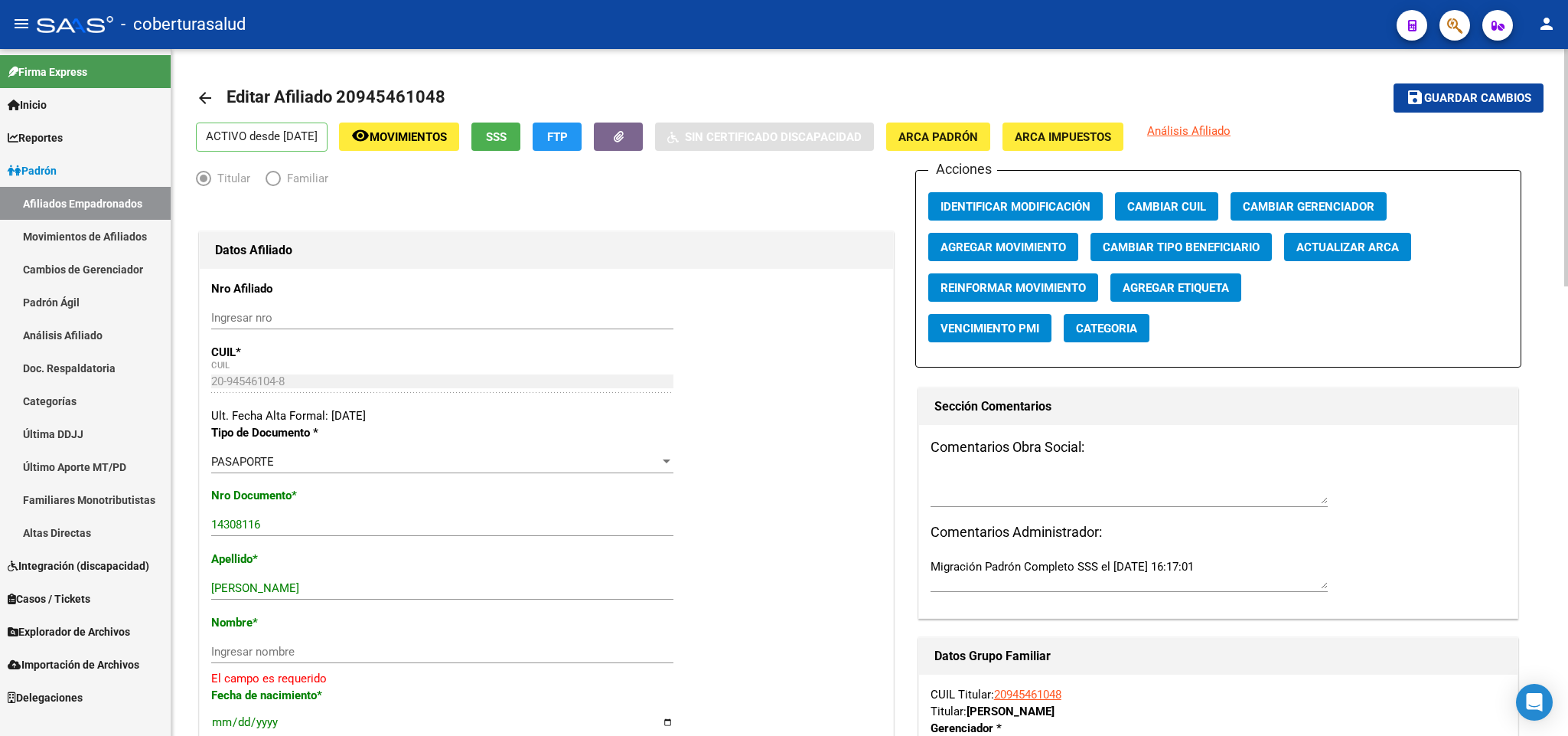
click at [326, 517] on div "14308116 Ingresar nro" at bounding box center [442, 525] width 462 height 23
click at [324, 528] on input "14308116" at bounding box center [442, 524] width 462 height 14
paste input "94546104"
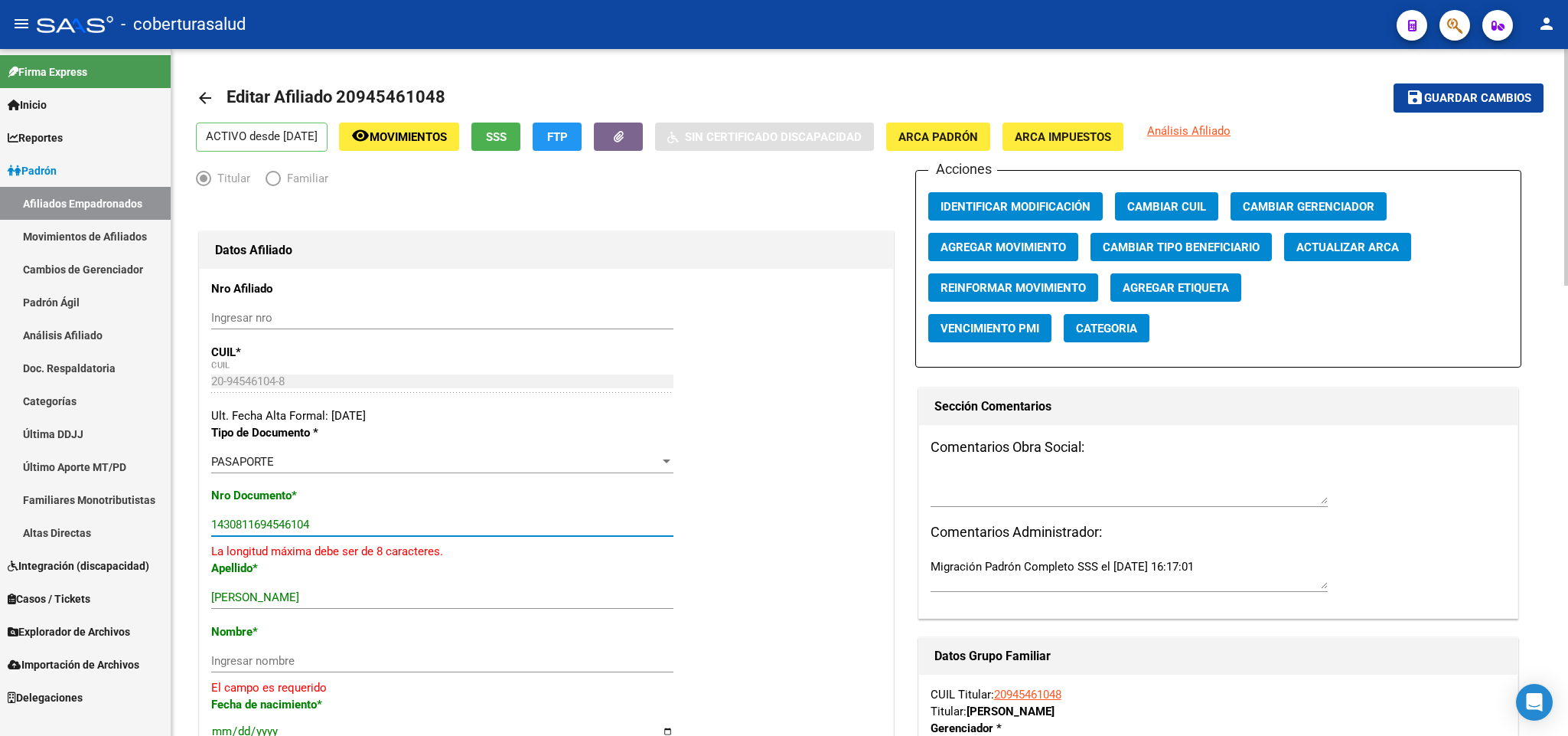
click at [324, 528] on input "1430811694546104" at bounding box center [442, 524] width 462 height 14
paste input "number"
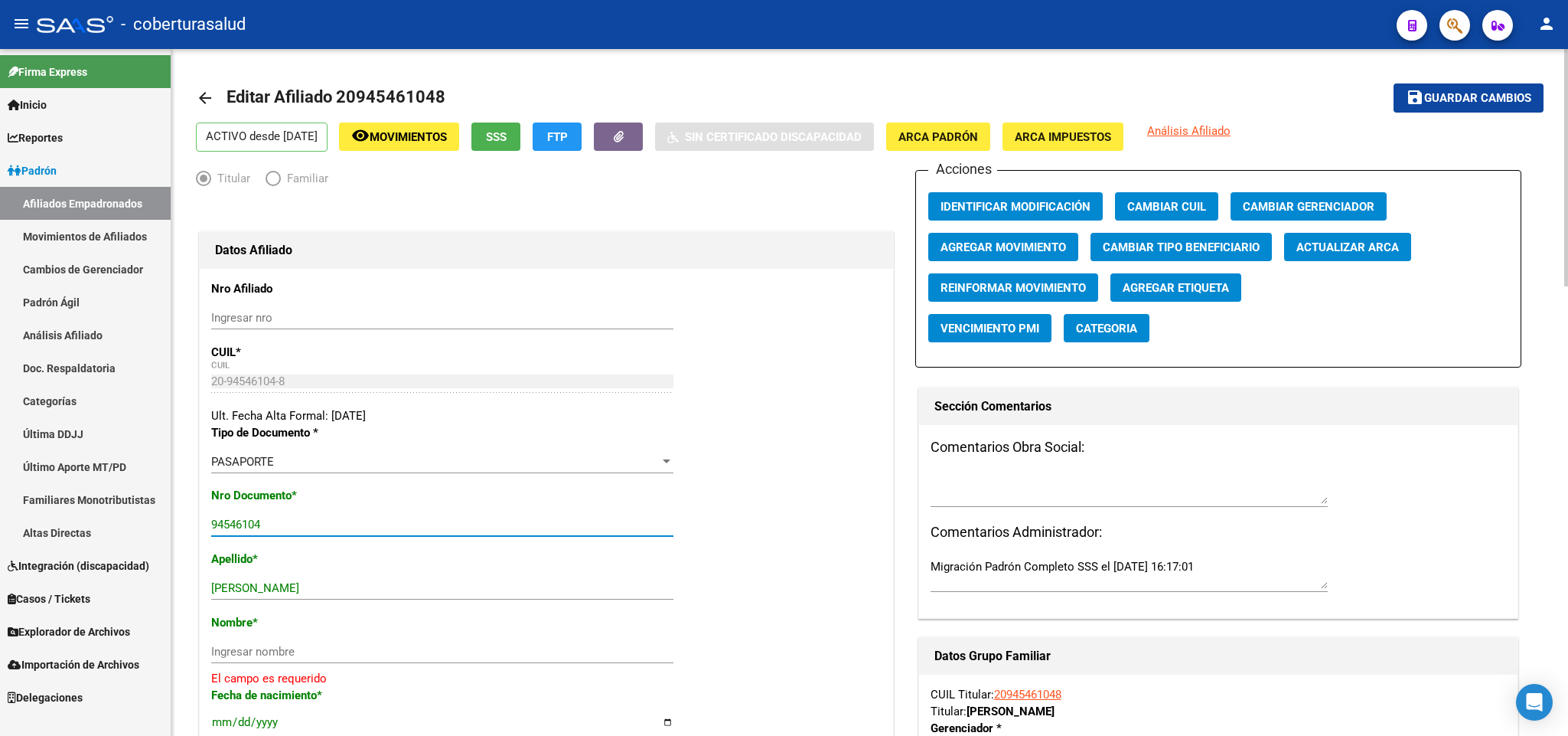
type input "94546104"
drag, startPoint x: 301, startPoint y: 586, endPoint x: 378, endPoint y: 583, distance: 77.1
click at [378, 583] on input "BECERRA REYES NEHEMIAS" at bounding box center [442, 588] width 462 height 14
type input "BECERRA REYES"
click at [285, 646] on input "Ingresar nombre" at bounding box center [442, 651] width 462 height 14
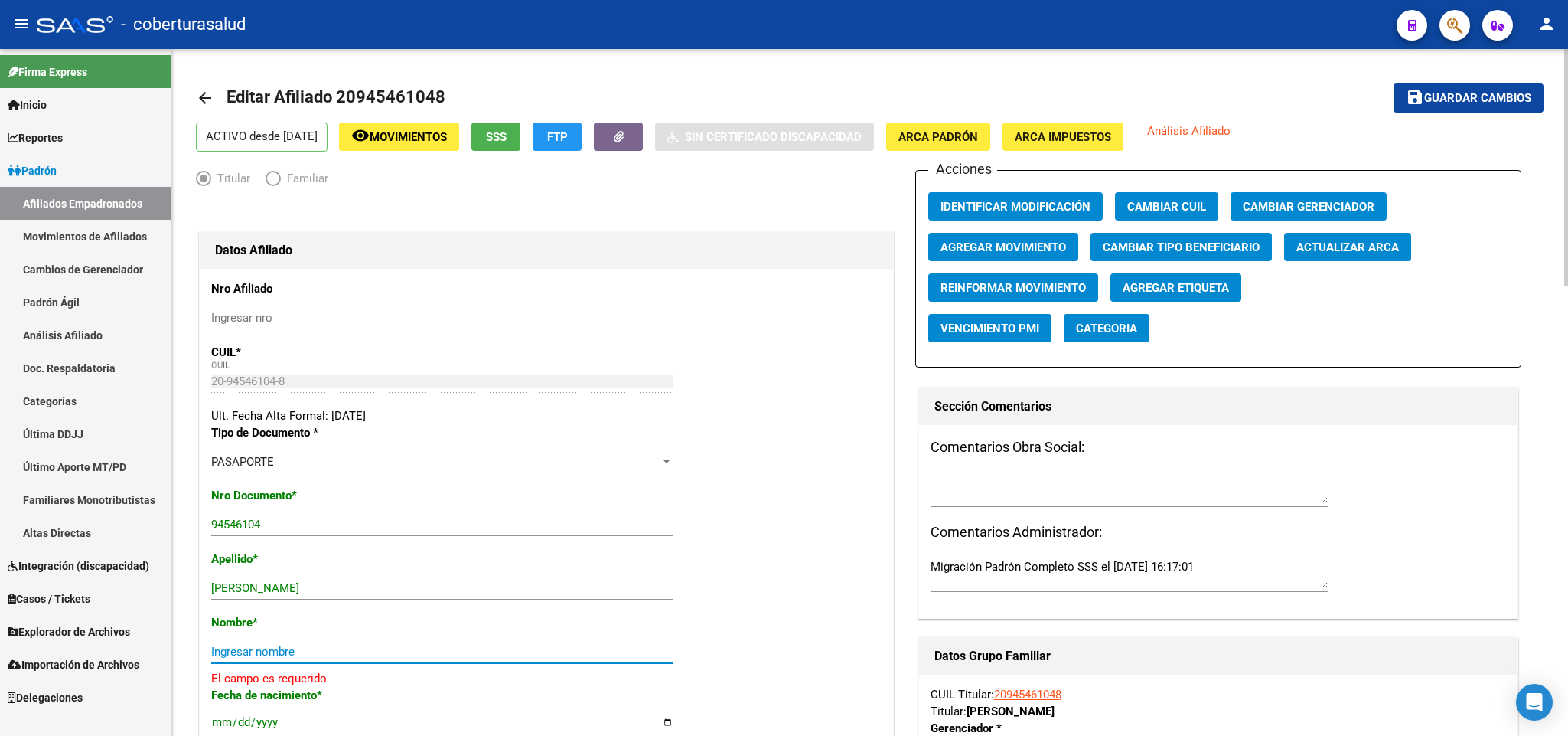
paste input "NEHEMIAS"
type input "NEHEMIAS"
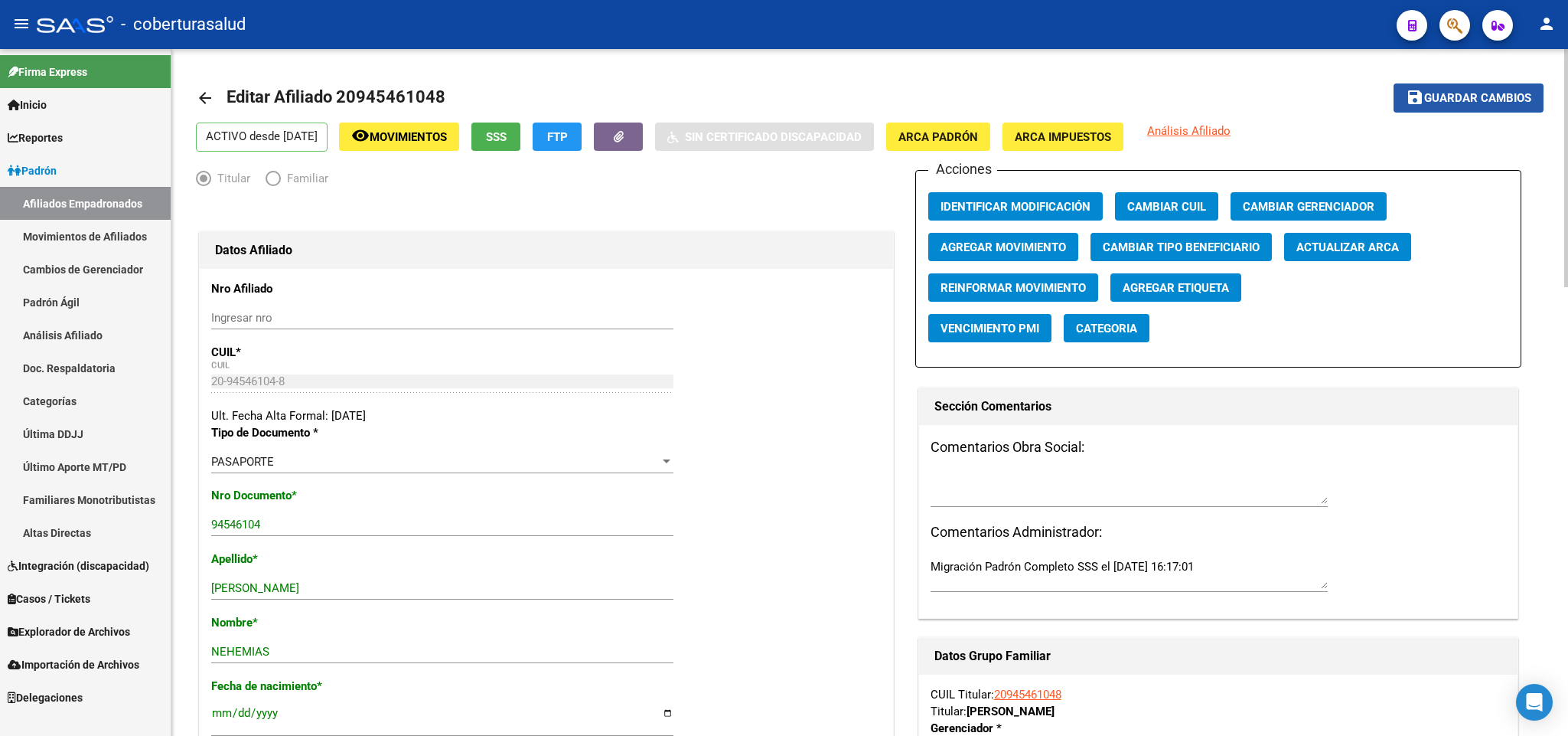
click at [1437, 101] on span "Guardar cambios" at bounding box center [1478, 99] width 108 height 14
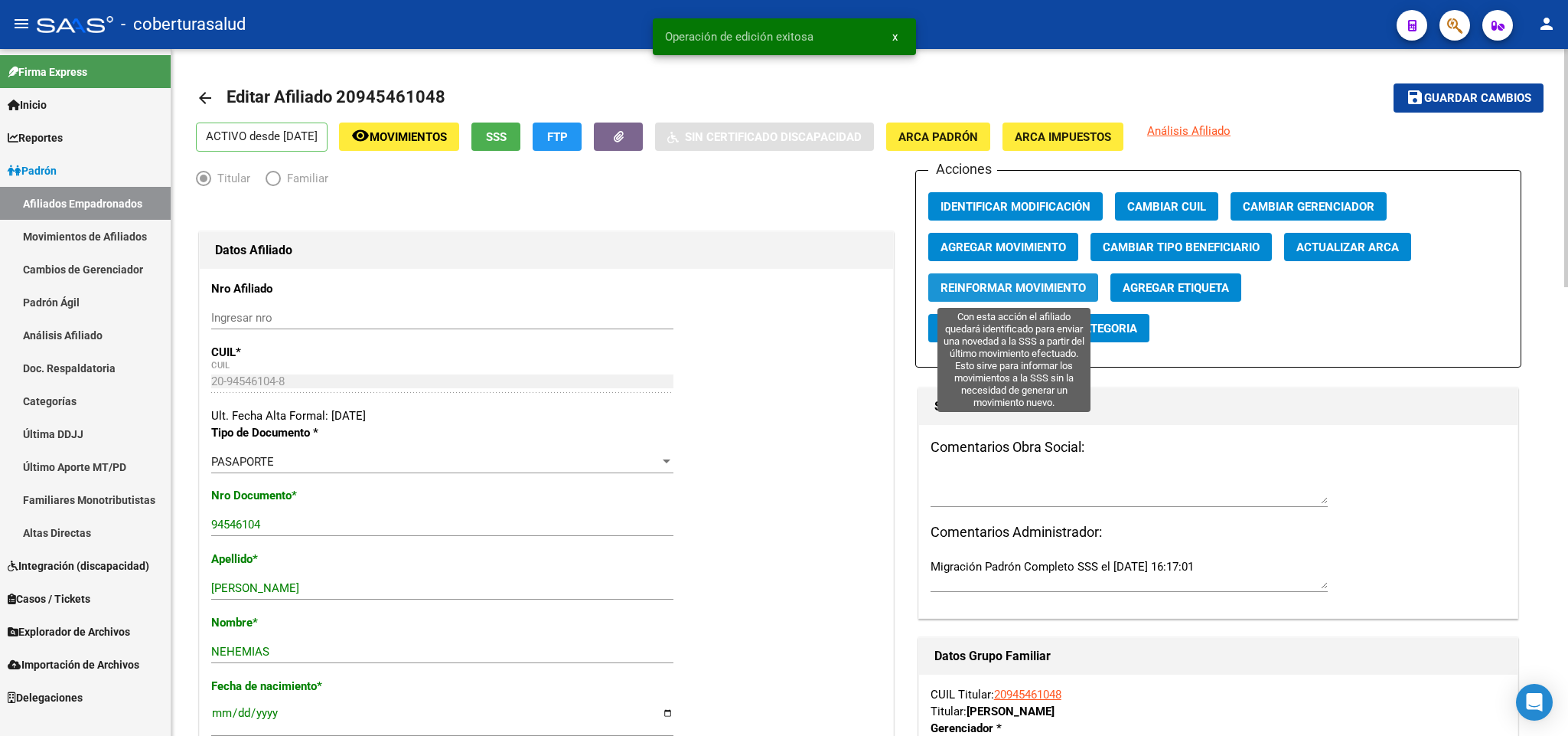
click at [1046, 286] on span "Reinformar Movimiento" at bounding box center [1013, 288] width 145 height 14
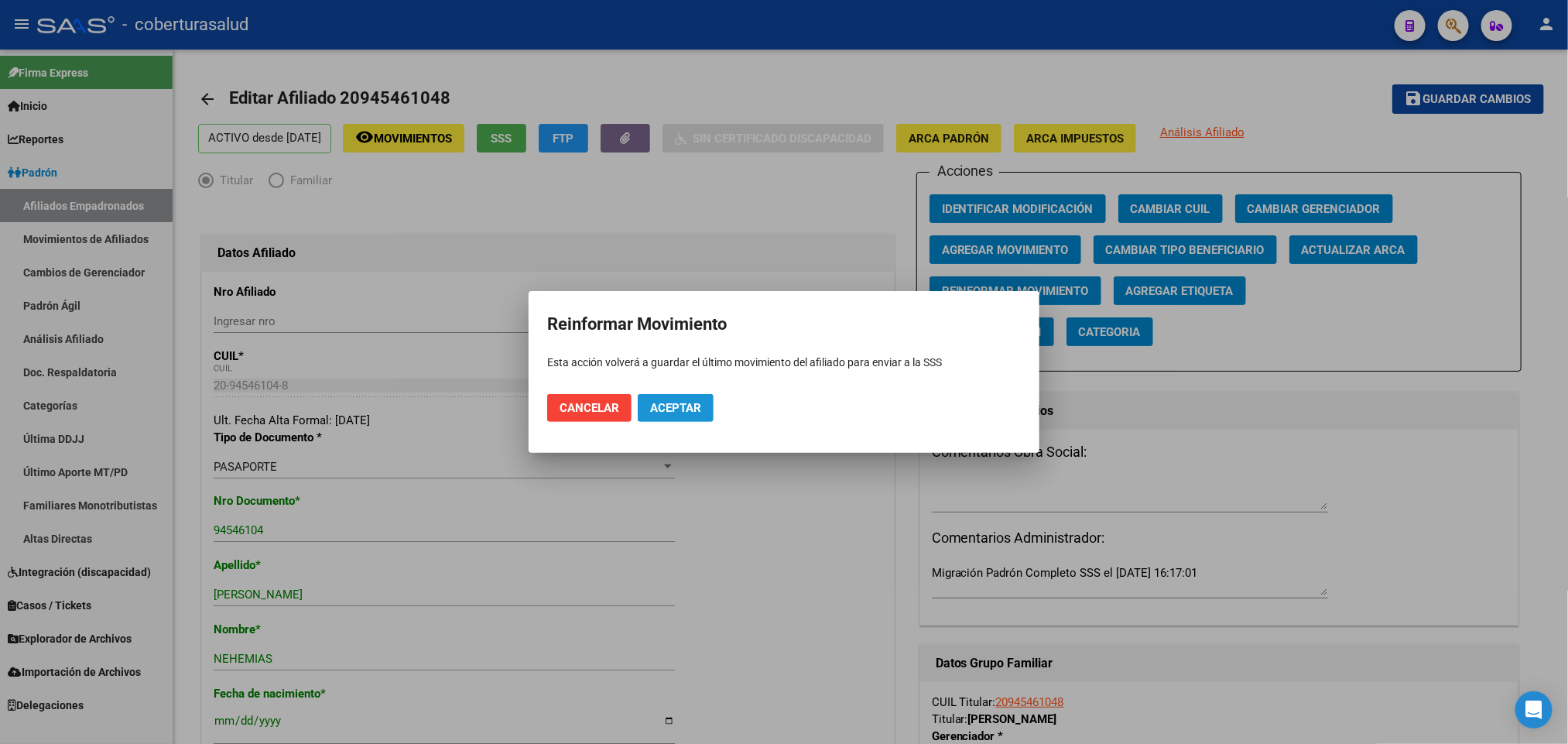
click at [678, 404] on span "Aceptar" at bounding box center [676, 407] width 51 height 14
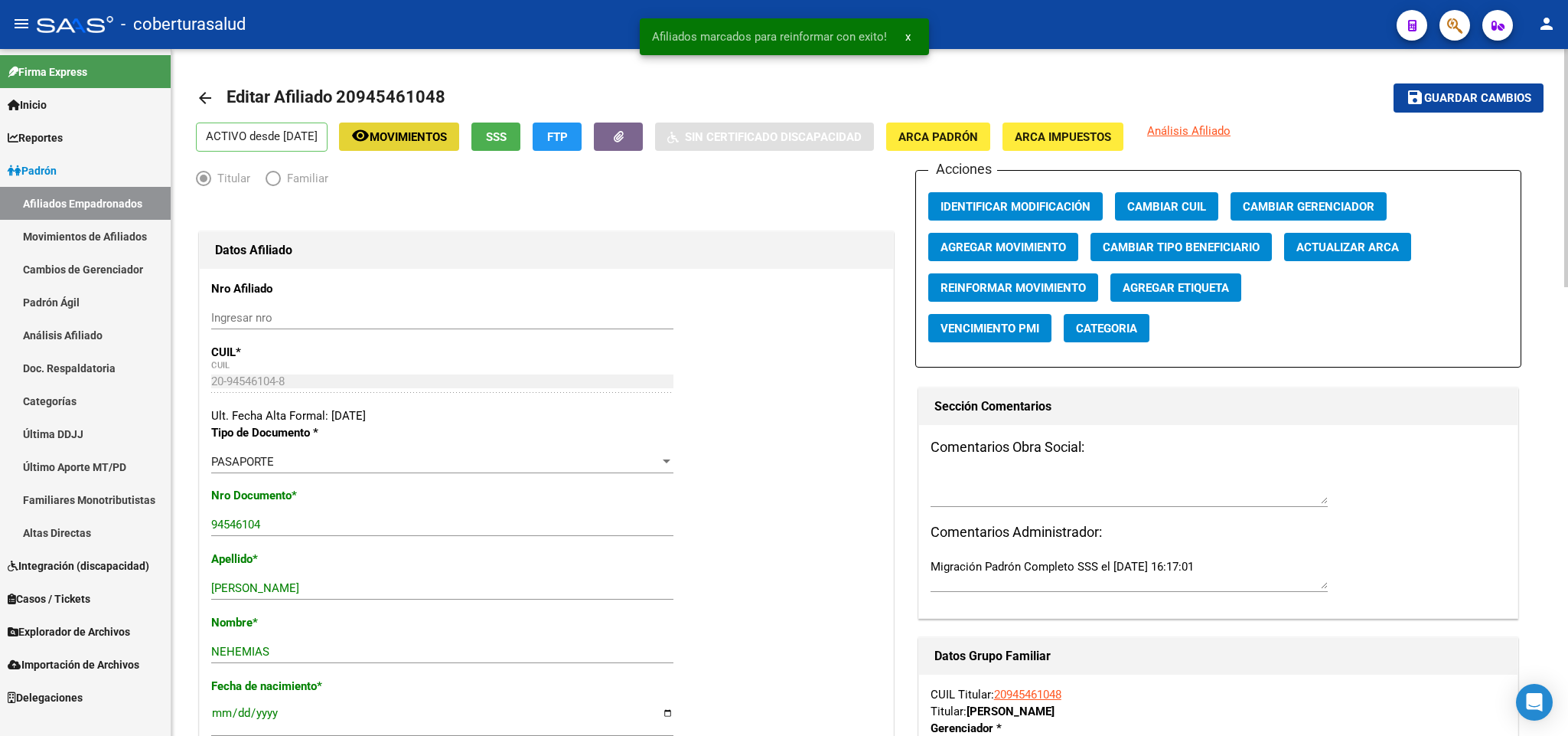
click at [441, 144] on button "remove_red_eye Movimientos" at bounding box center [399, 136] width 120 height 28
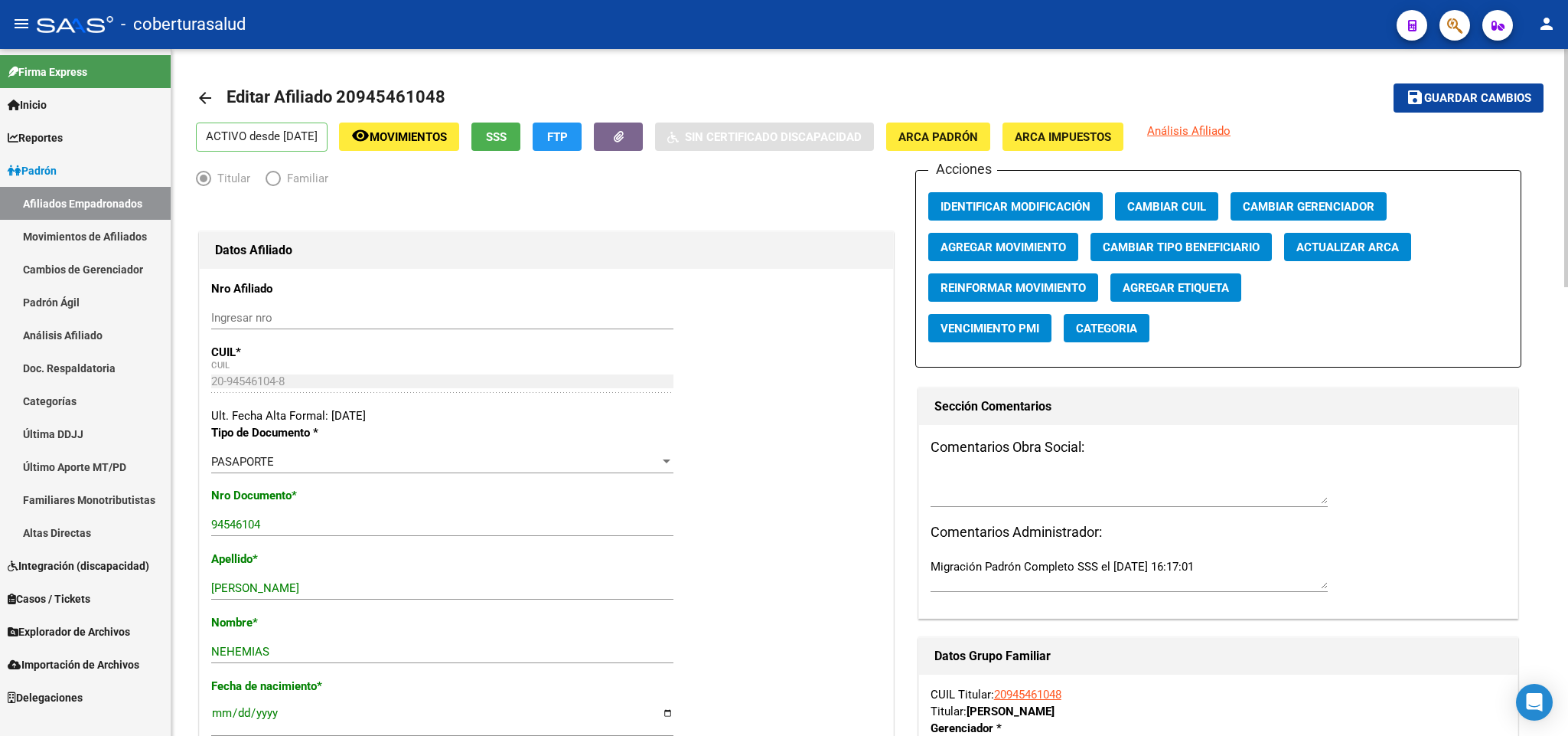
click at [384, 94] on span "Editar Afiliado 20945461048" at bounding box center [336, 97] width 219 height 19
click at [384, 93] on span "Editar Afiliado 20945461048" at bounding box center [336, 97] width 219 height 19
copy span "20945461048"
click at [421, 124] on button "remove_red_eye Movimientos" at bounding box center [399, 136] width 120 height 28
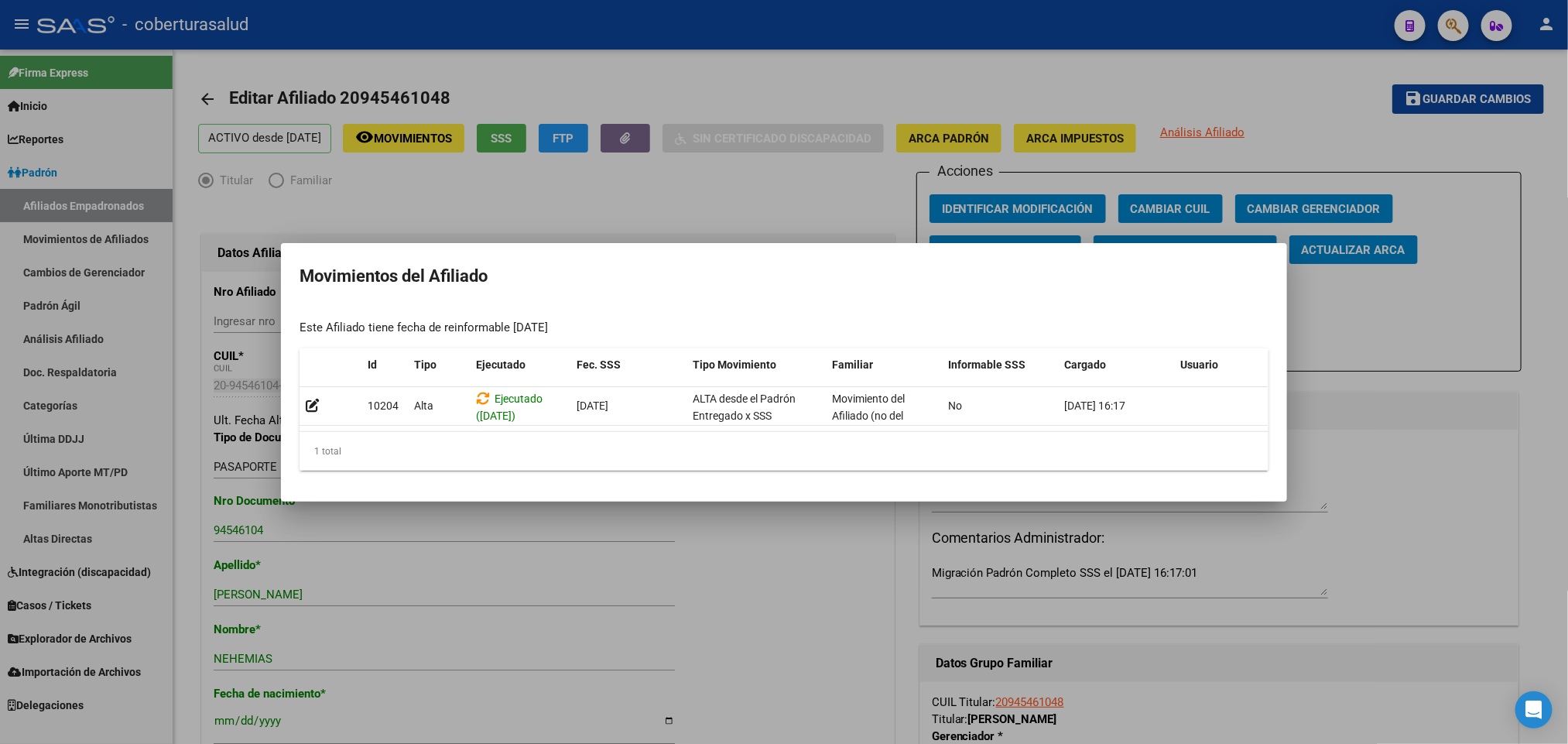
click at [848, 66] on div at bounding box center [784, 372] width 1568 height 744
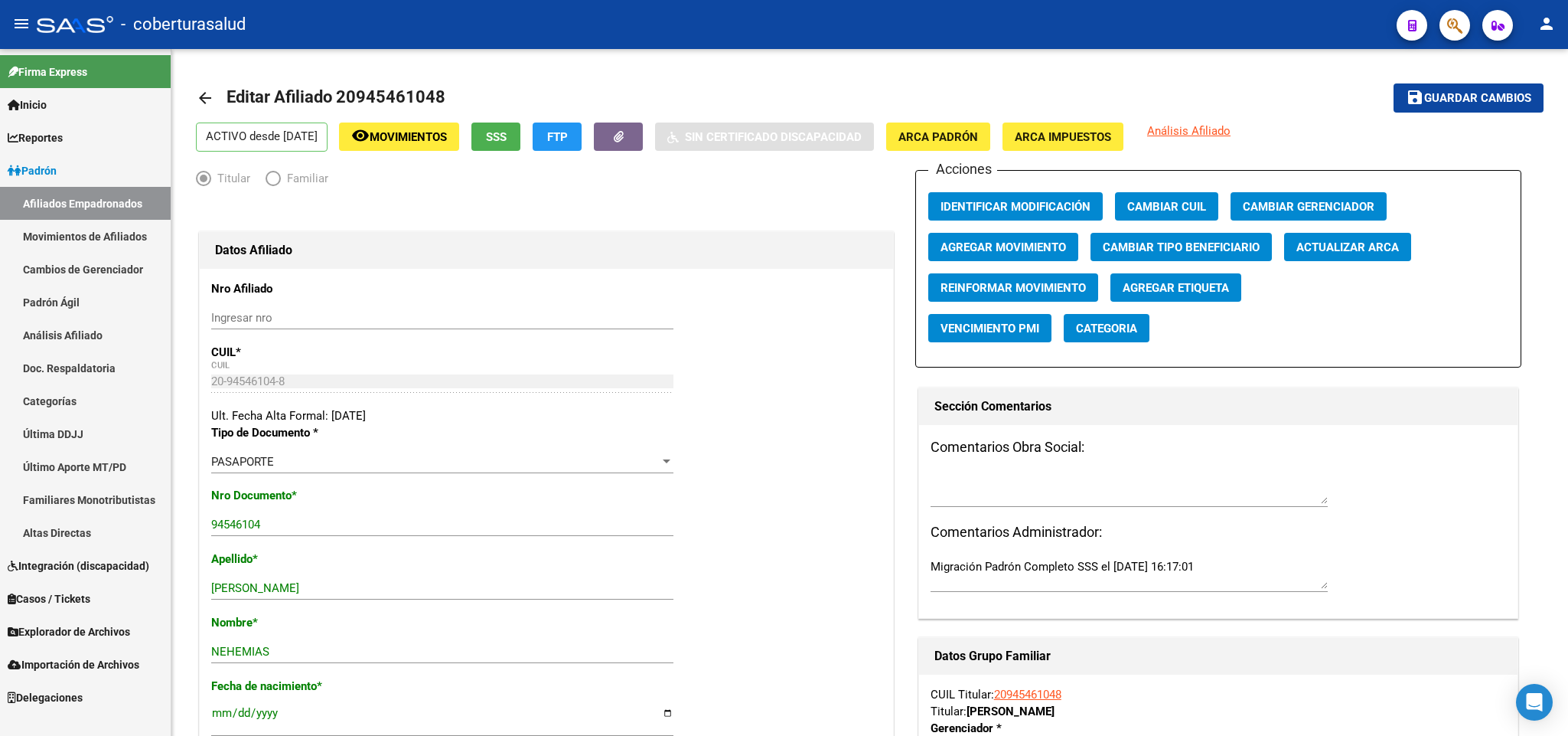
click at [1437, 27] on div at bounding box center [1449, 24] width 43 height 31
click at [1448, 28] on icon "button" at bounding box center [1456, 25] width 15 height 17
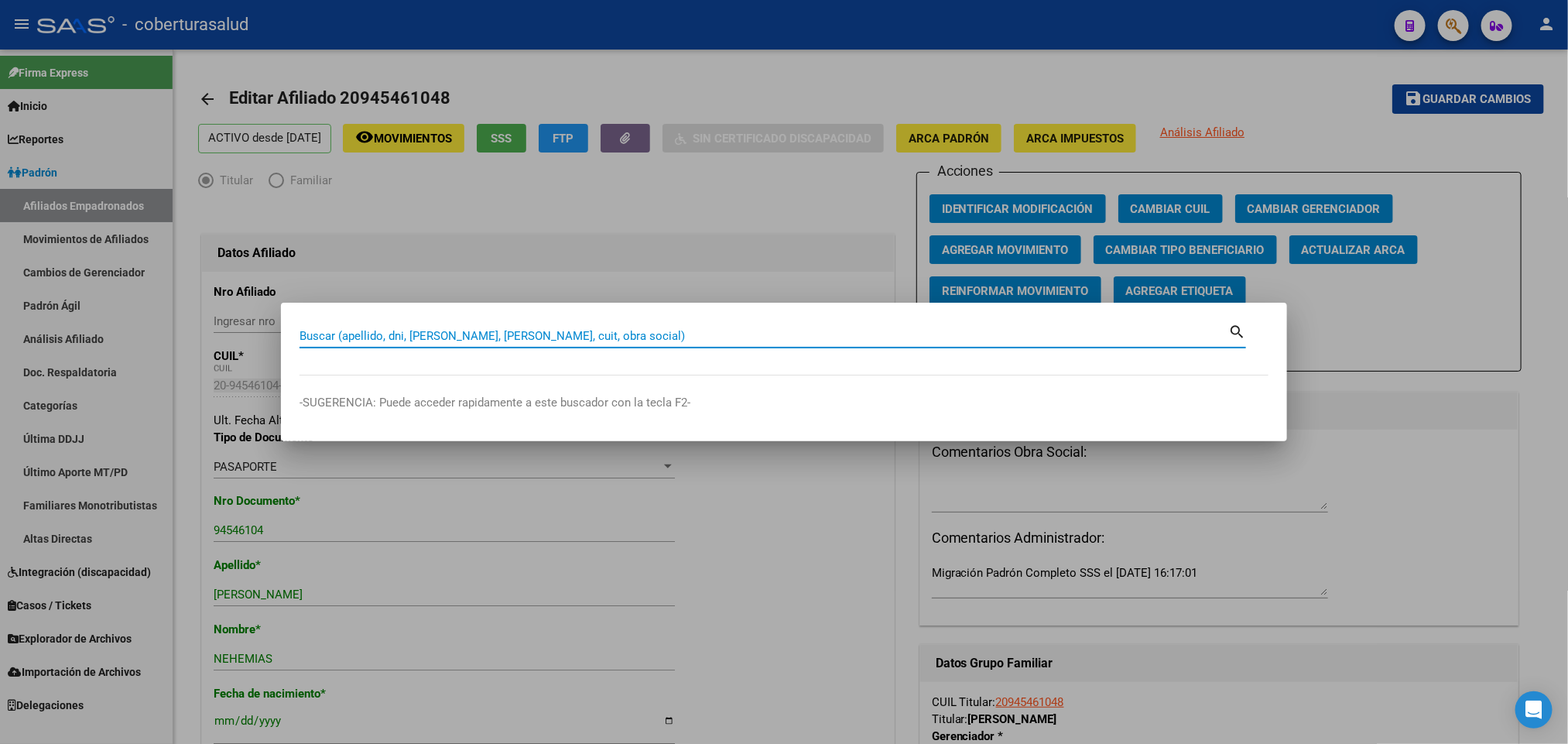
paste input "94705083"
type input "94705083"
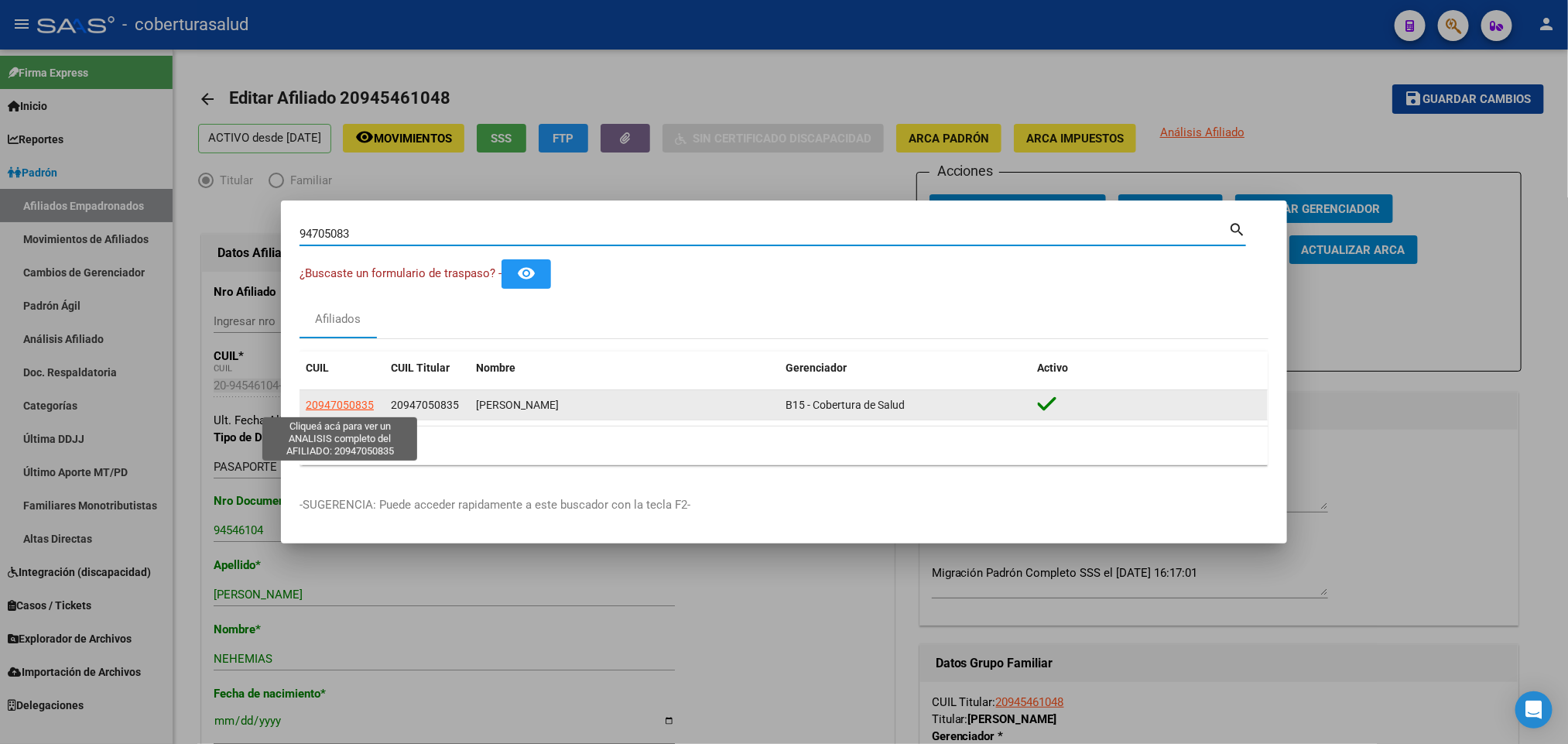
click at [349, 401] on span "20947050835" at bounding box center [340, 404] width 69 height 13
type textarea "20947050835"
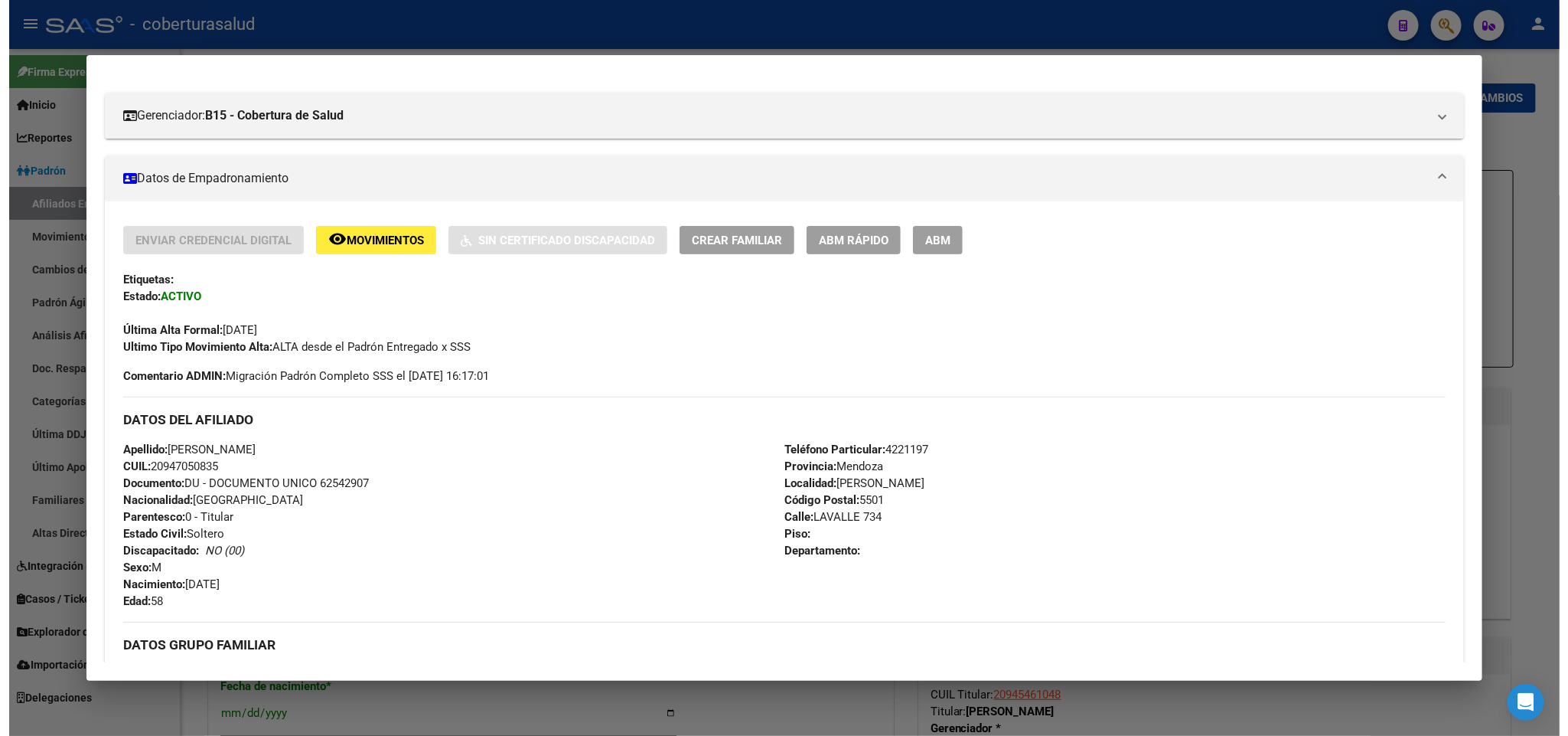
scroll to position [230, 0]
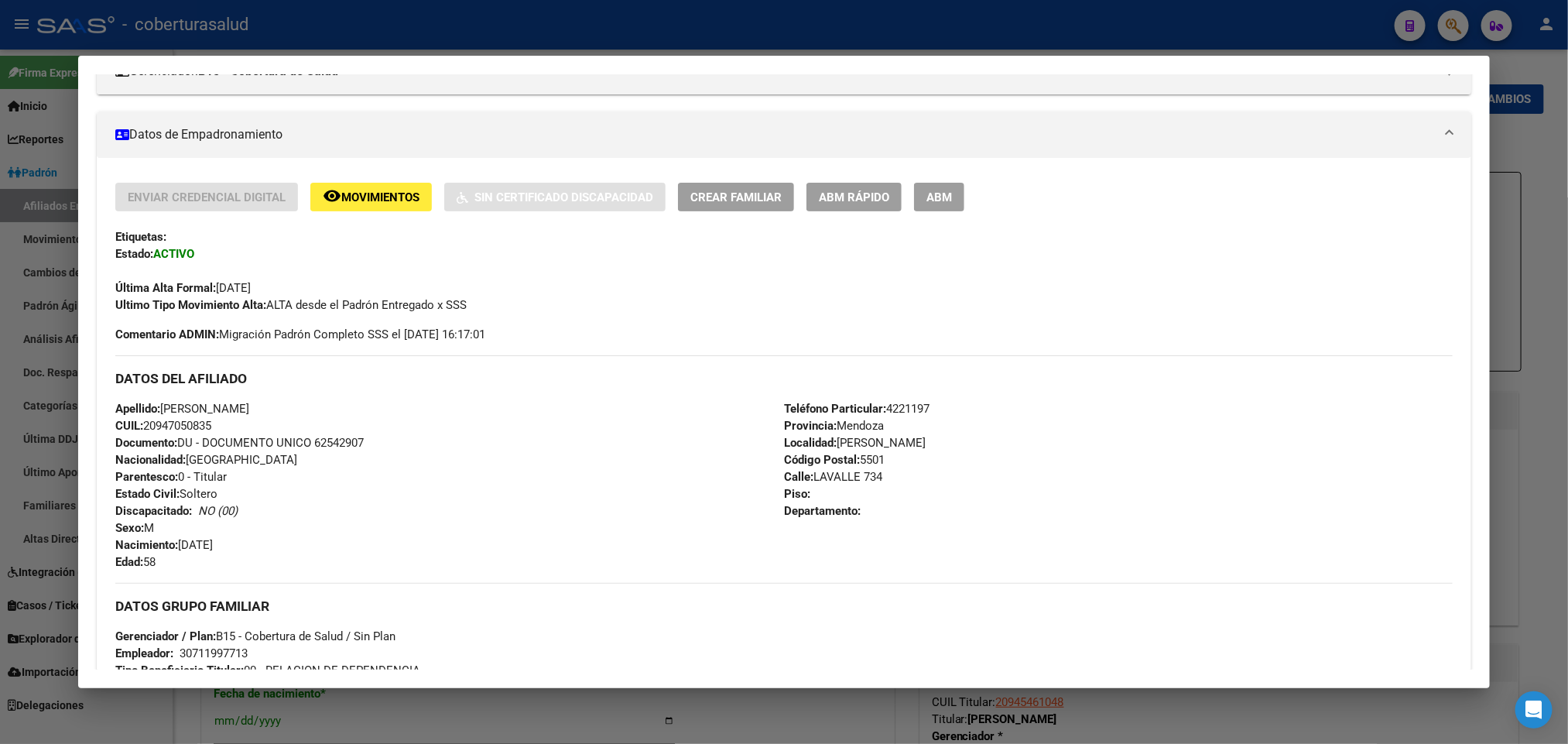
click at [934, 205] on span "ABM" at bounding box center [939, 197] width 25 height 14
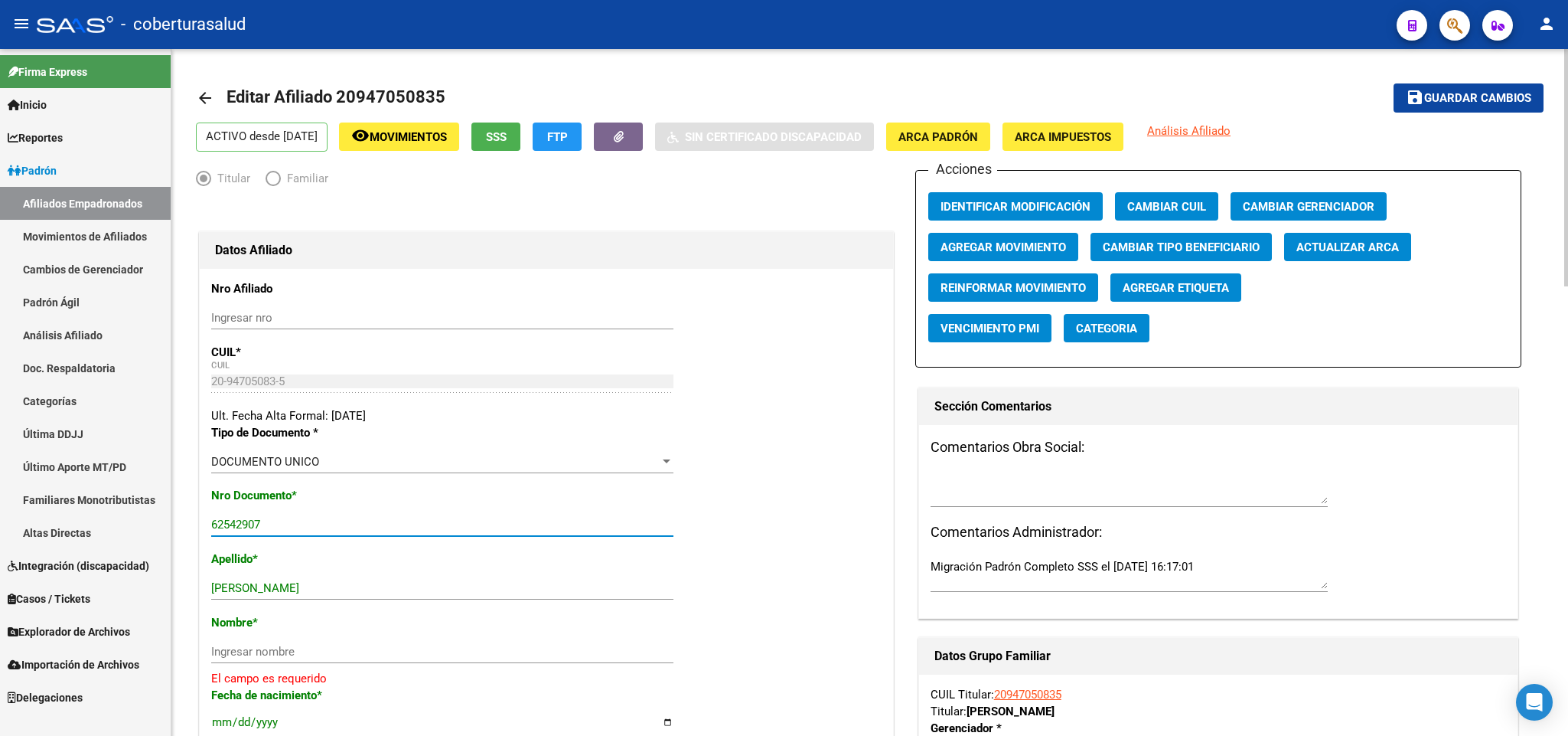
click at [258, 532] on input "62542907" at bounding box center [442, 524] width 462 height 14
click at [283, 532] on input "62542907" at bounding box center [442, 524] width 462 height 14
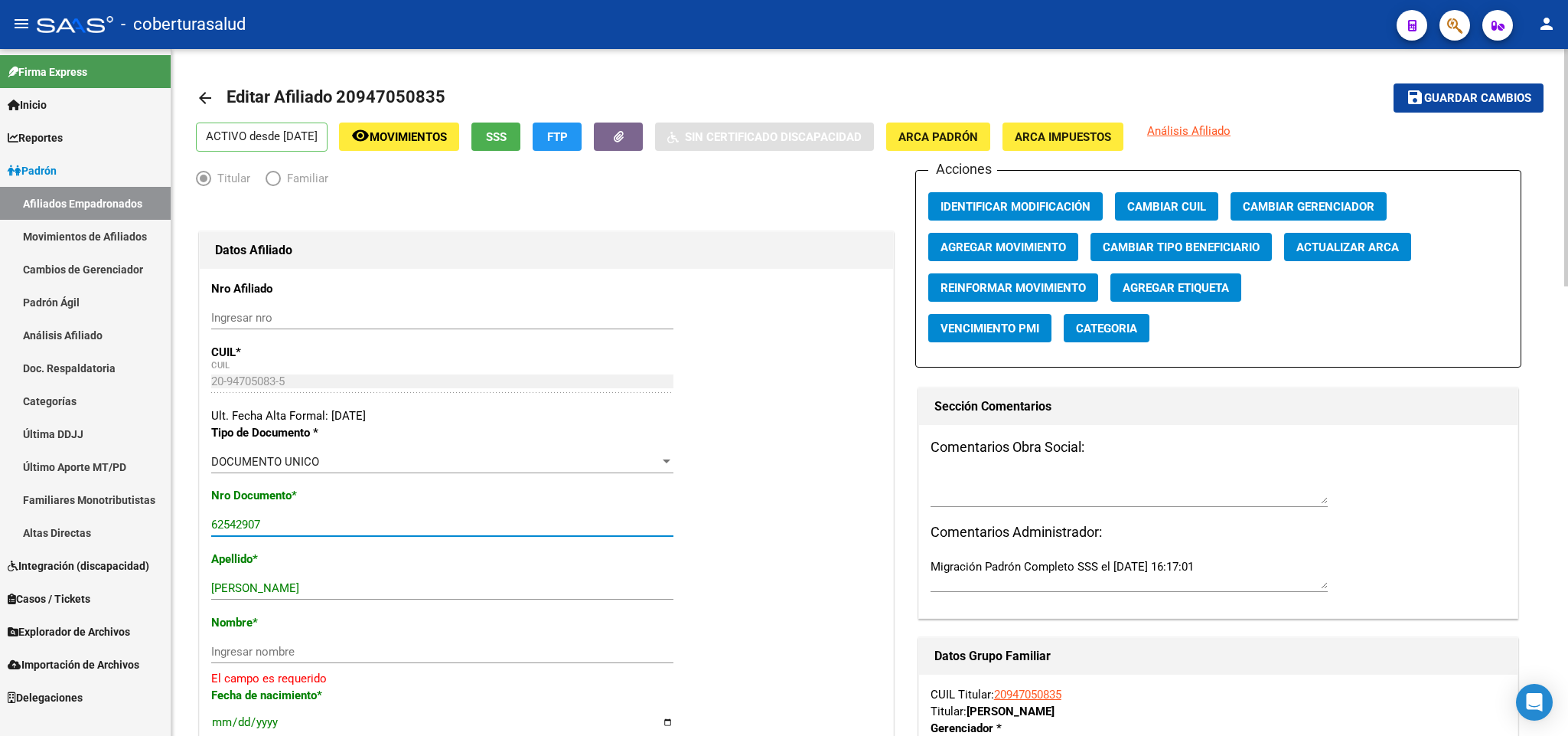
paste input "94705083"
type input "94705083"
click at [260, 579] on div "BENITEZ QUISPE ZENON Ingresar apellido" at bounding box center [442, 588] width 462 height 23
click at [260, 583] on input "BENITEZ QUISPE ZENON" at bounding box center [442, 588] width 462 height 14
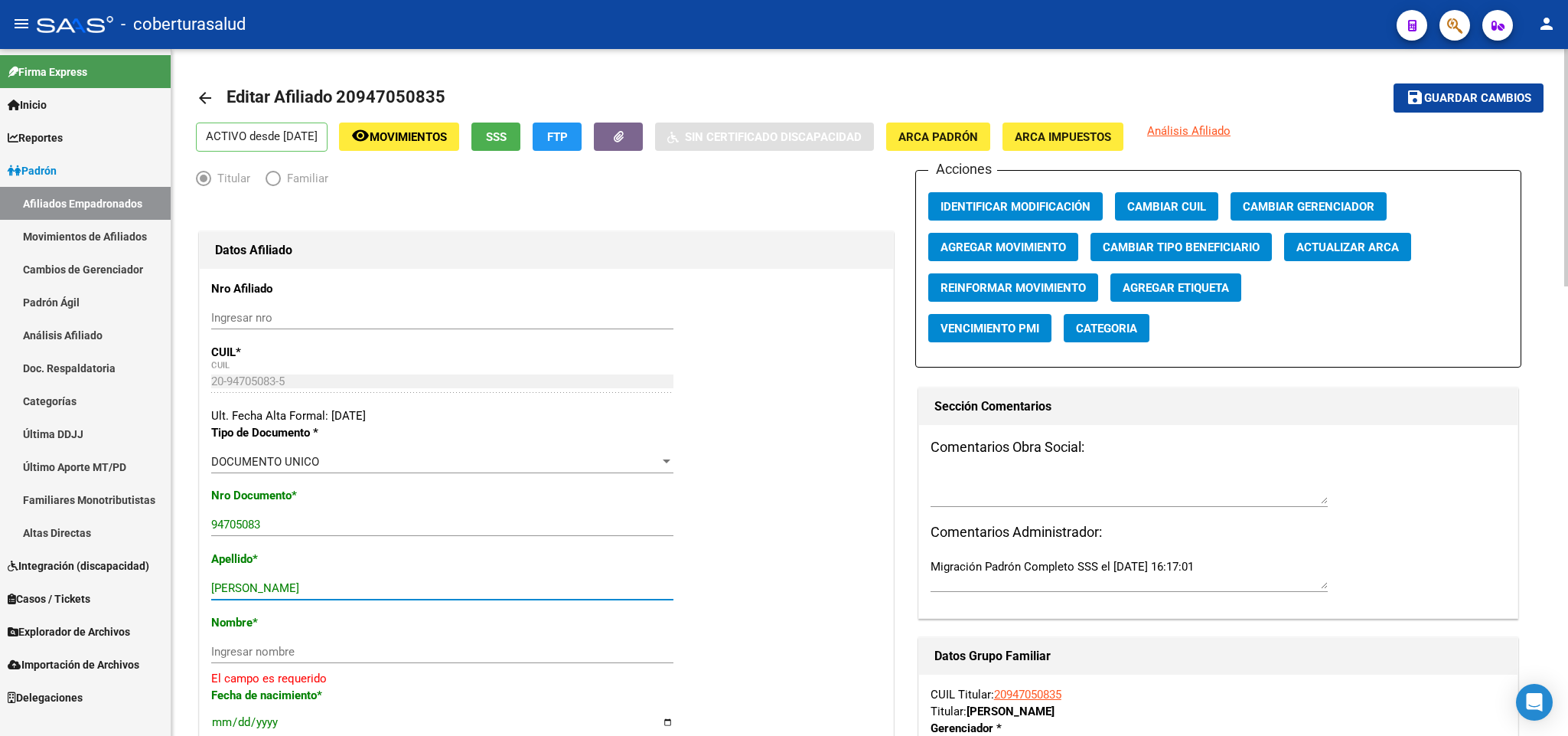
click at [260, 583] on input "BENITEZ QUISPE ZENON" at bounding box center [442, 588] width 462 height 14
drag, startPoint x: 260, startPoint y: 583, endPoint x: 348, endPoint y: 583, distance: 88.0
click at [348, 583] on input "BENITEZ QUISPE ZENON" at bounding box center [442, 588] width 462 height 14
type input "BENITEZ"
click at [328, 650] on input "Ingresar nombre" at bounding box center [442, 651] width 462 height 14
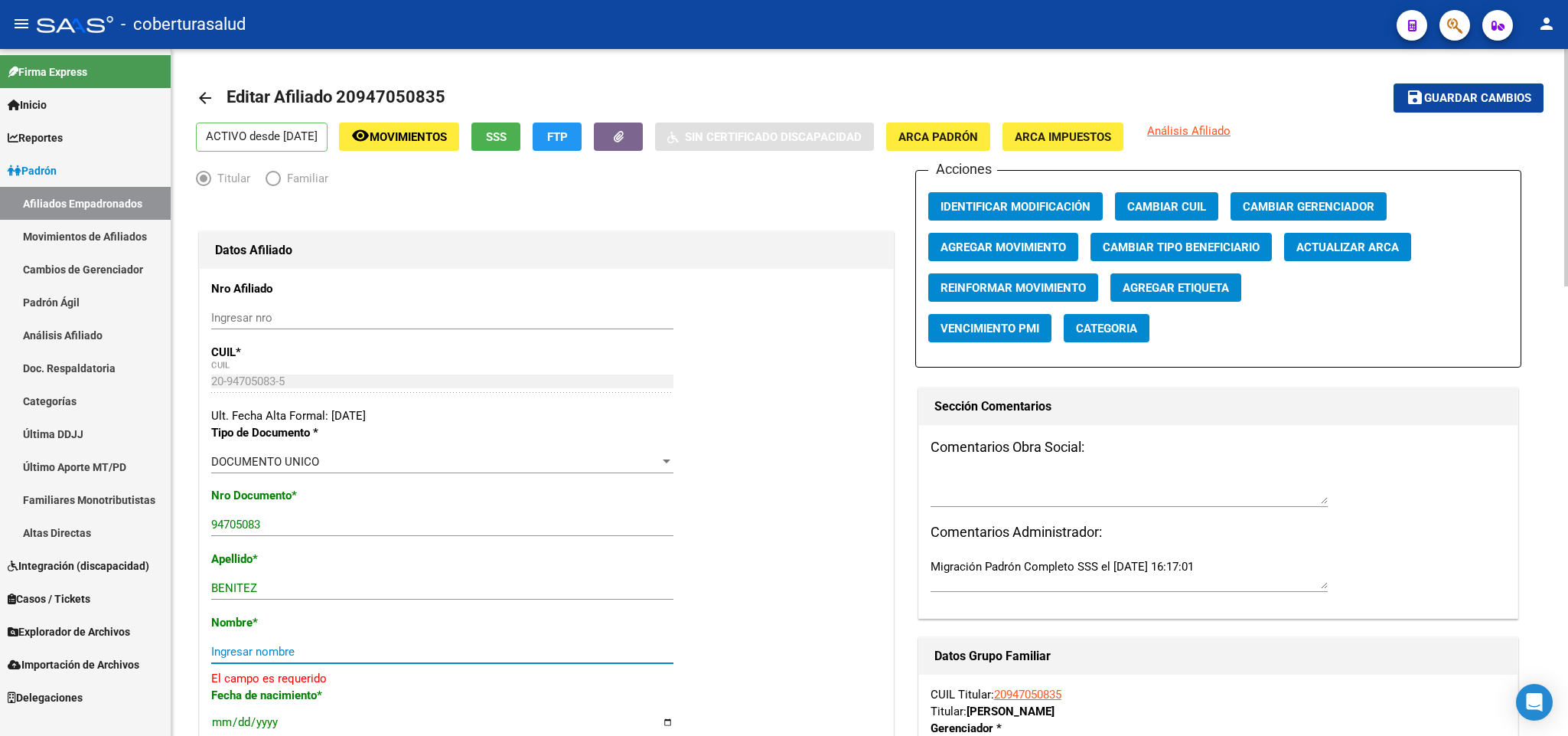
paste input "QUISPE ZENON"
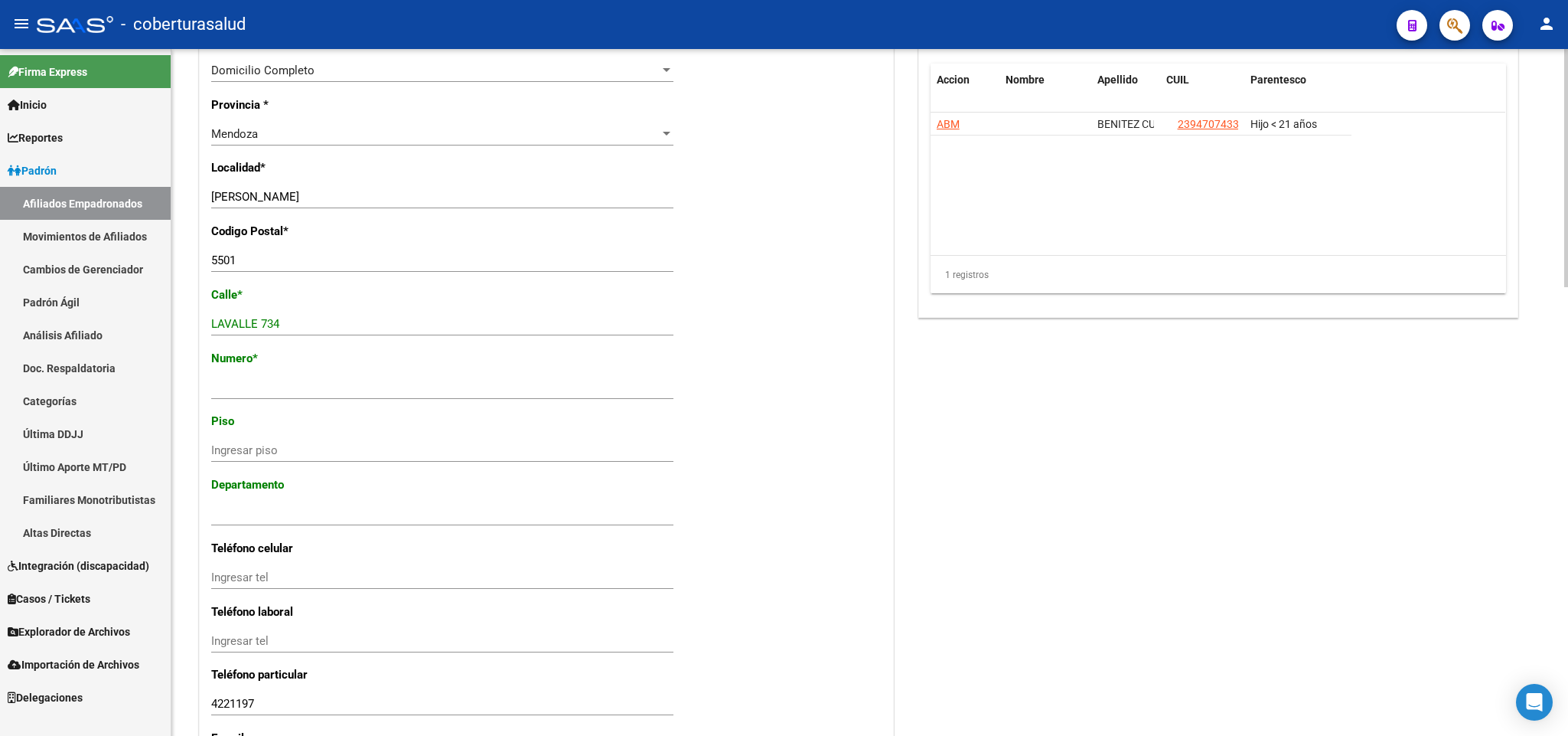
scroll to position [1149, 0]
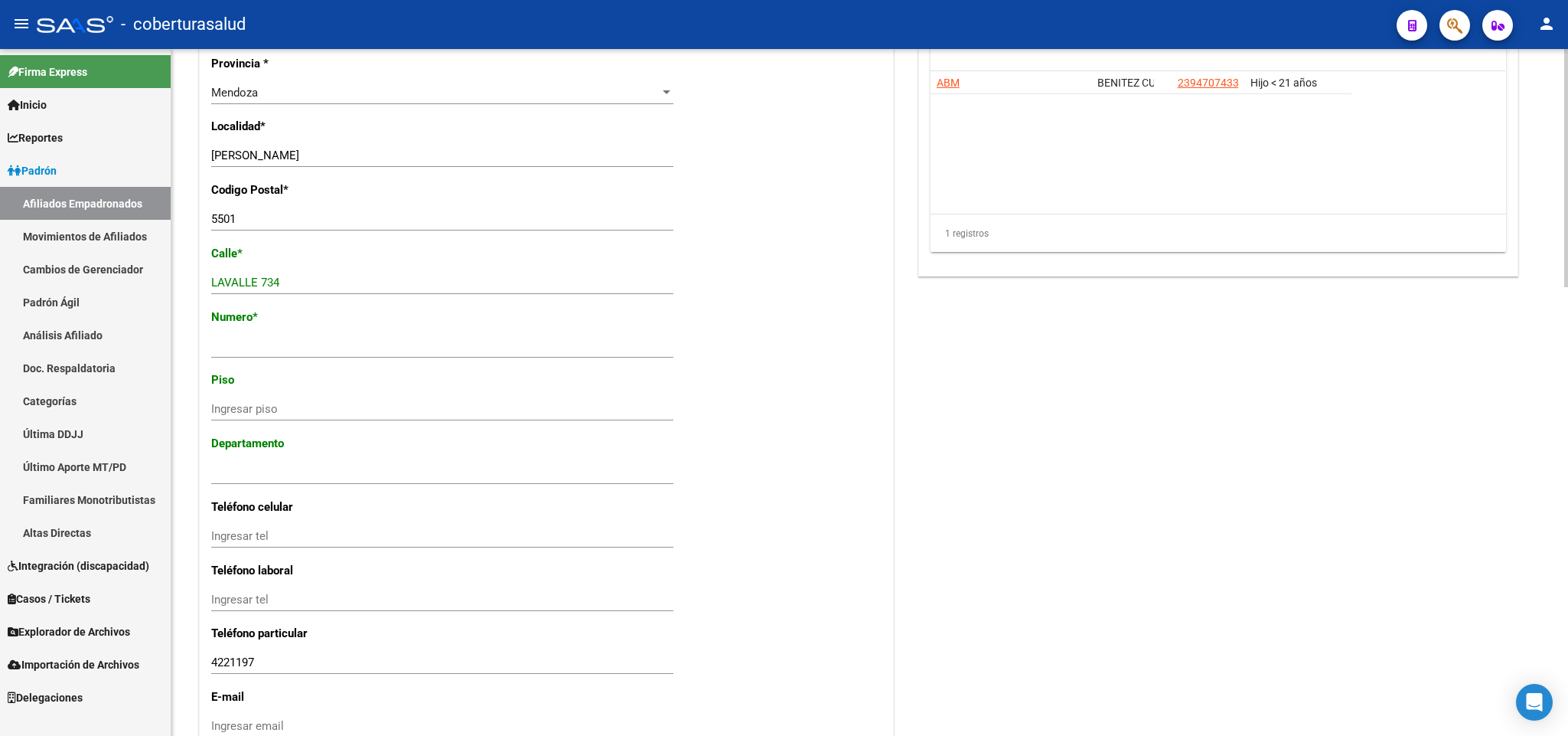
type input "QUISPE ZENON"
click at [271, 287] on input "LAVALLE 734" at bounding box center [442, 283] width 462 height 14
type input "LAVALLE"
click at [301, 354] on div "Ingresar nro" at bounding box center [442, 346] width 462 height 23
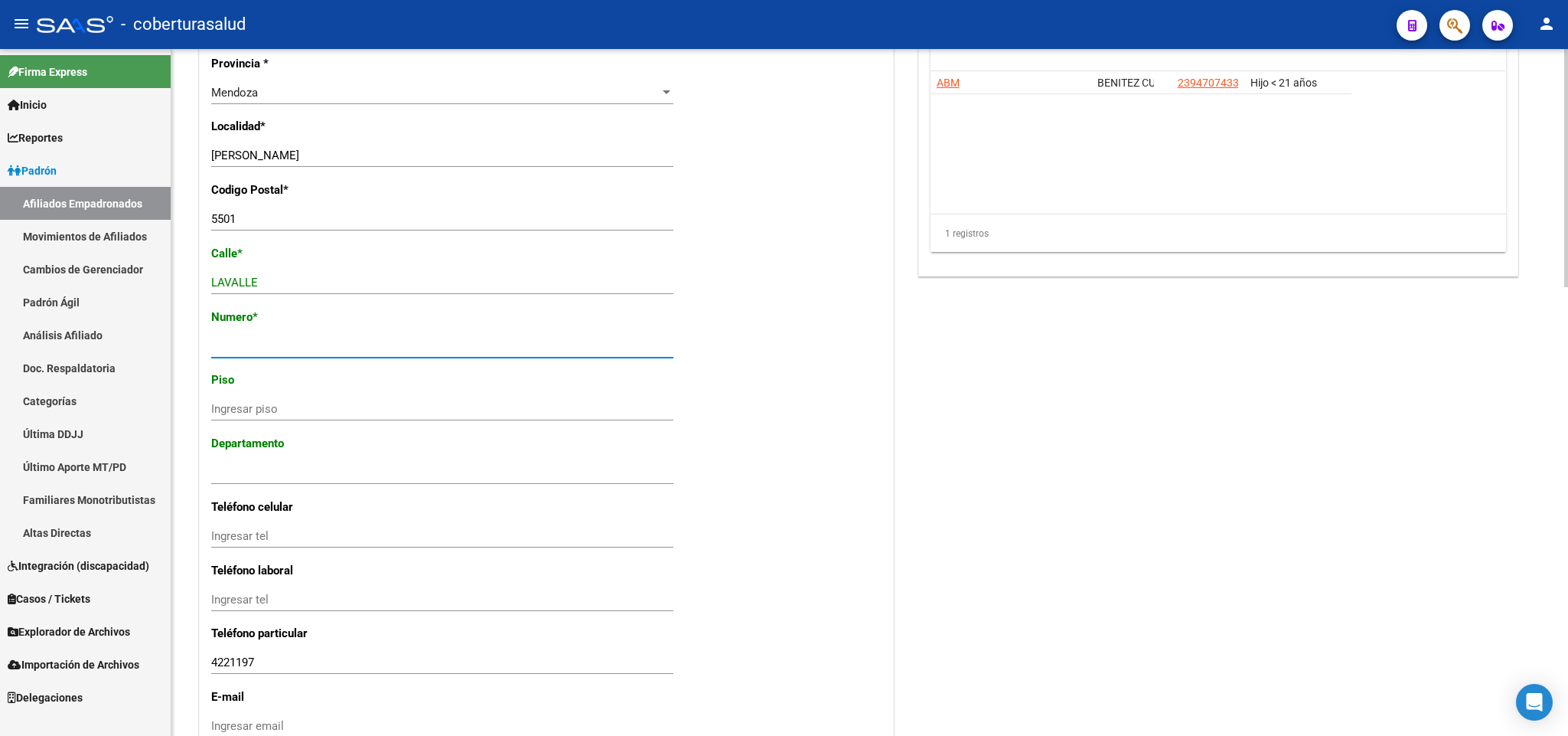
paste input "734"
drag, startPoint x: 226, startPoint y: 347, endPoint x: 283, endPoint y: 382, distance: 66.9
click at [226, 349] on input "734" at bounding box center [442, 346] width 462 height 14
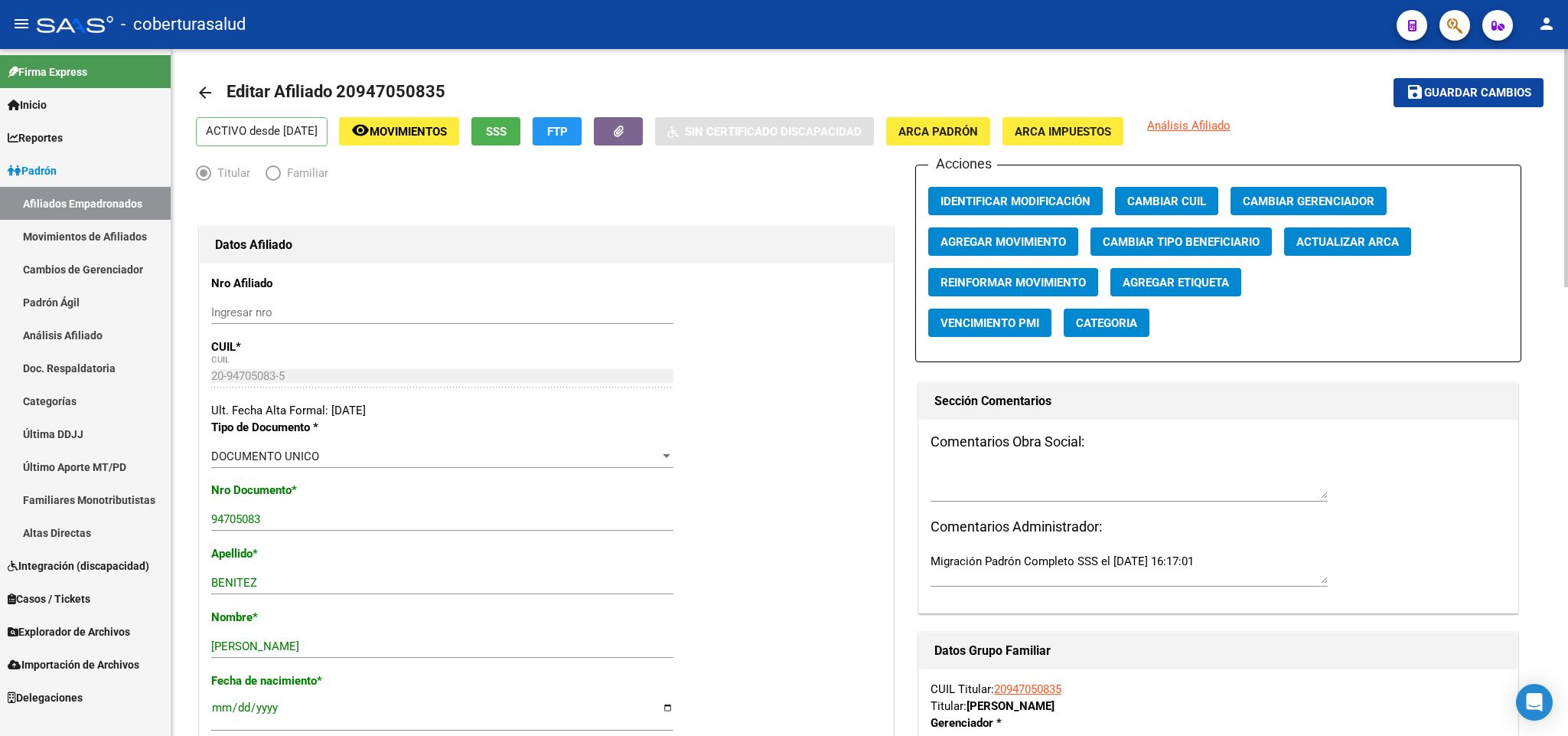
scroll to position [0, 0]
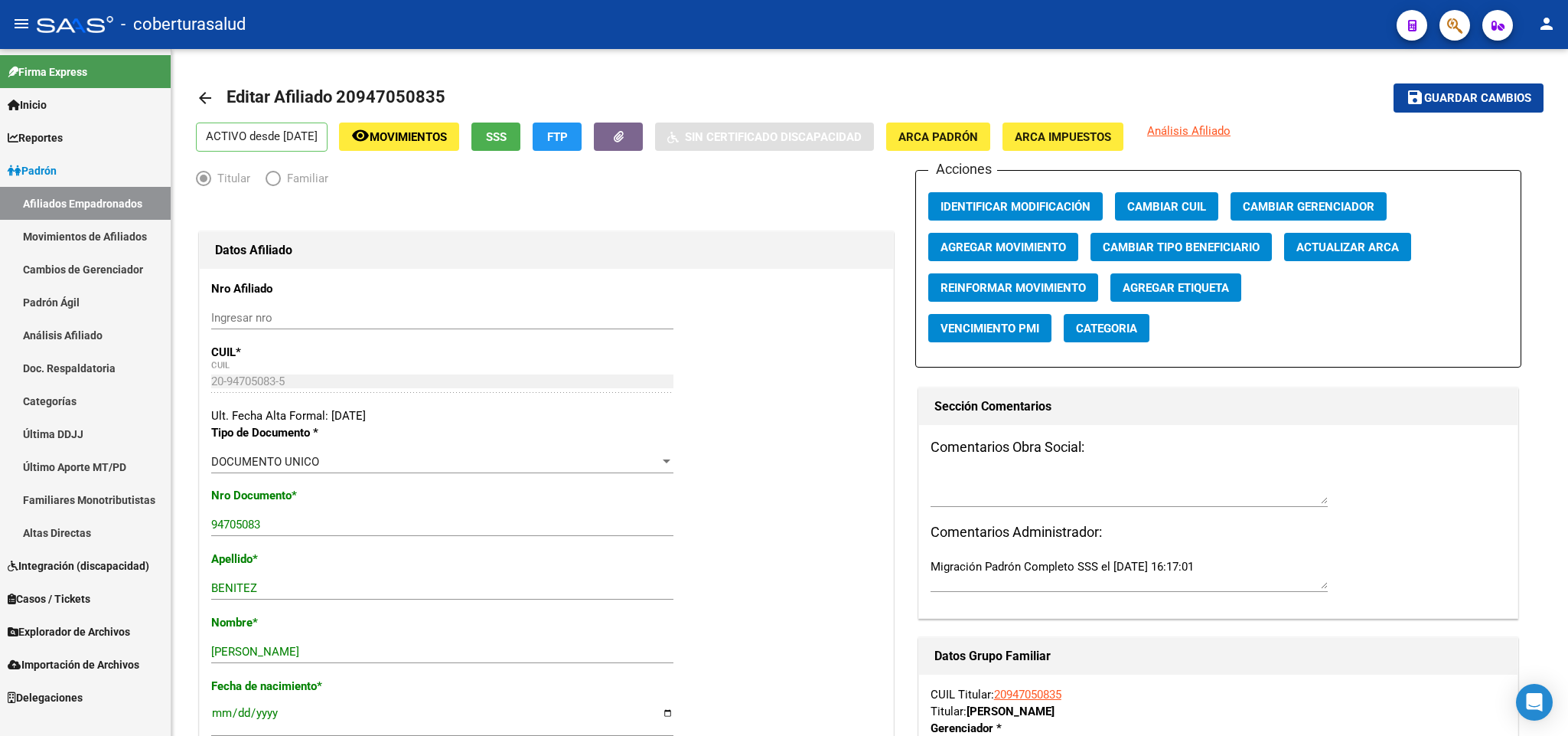
type input "734"
click at [1460, 95] on span "Guardar cambios" at bounding box center [1478, 99] width 108 height 14
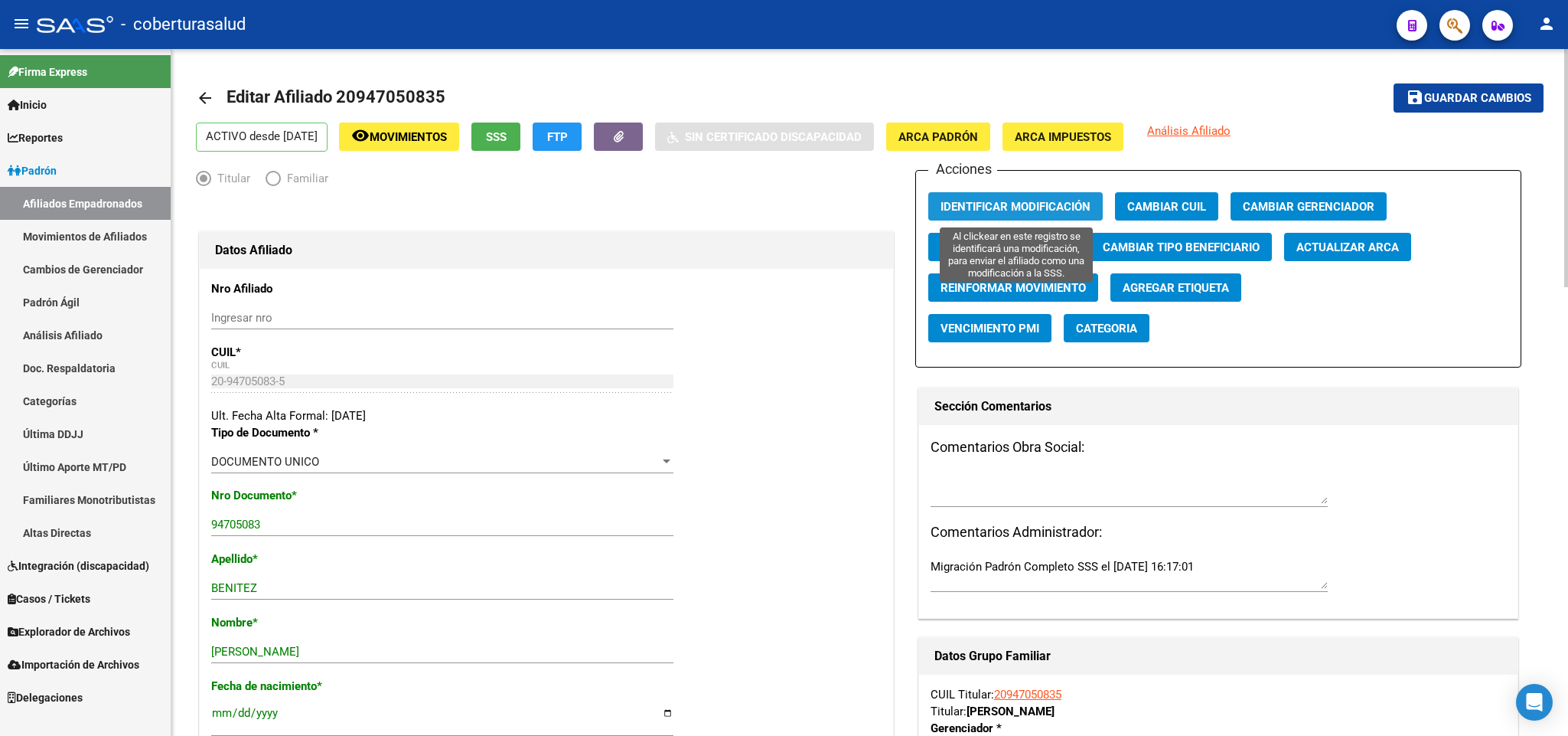
click at [1057, 214] on button "Identificar Modificación" at bounding box center [1016, 205] width 174 height 28
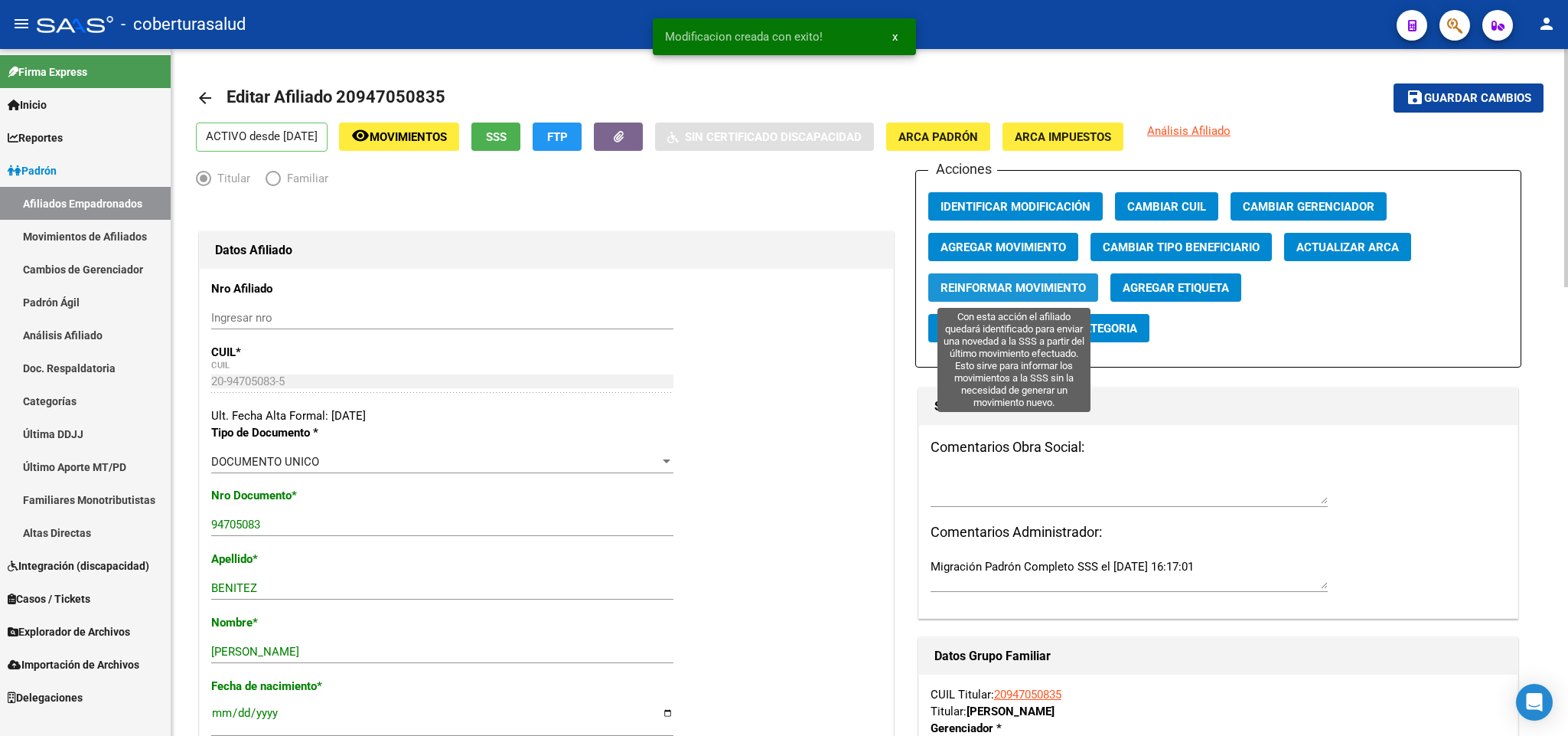
click at [1064, 290] on span "Reinformar Movimiento" at bounding box center [1013, 288] width 145 height 14
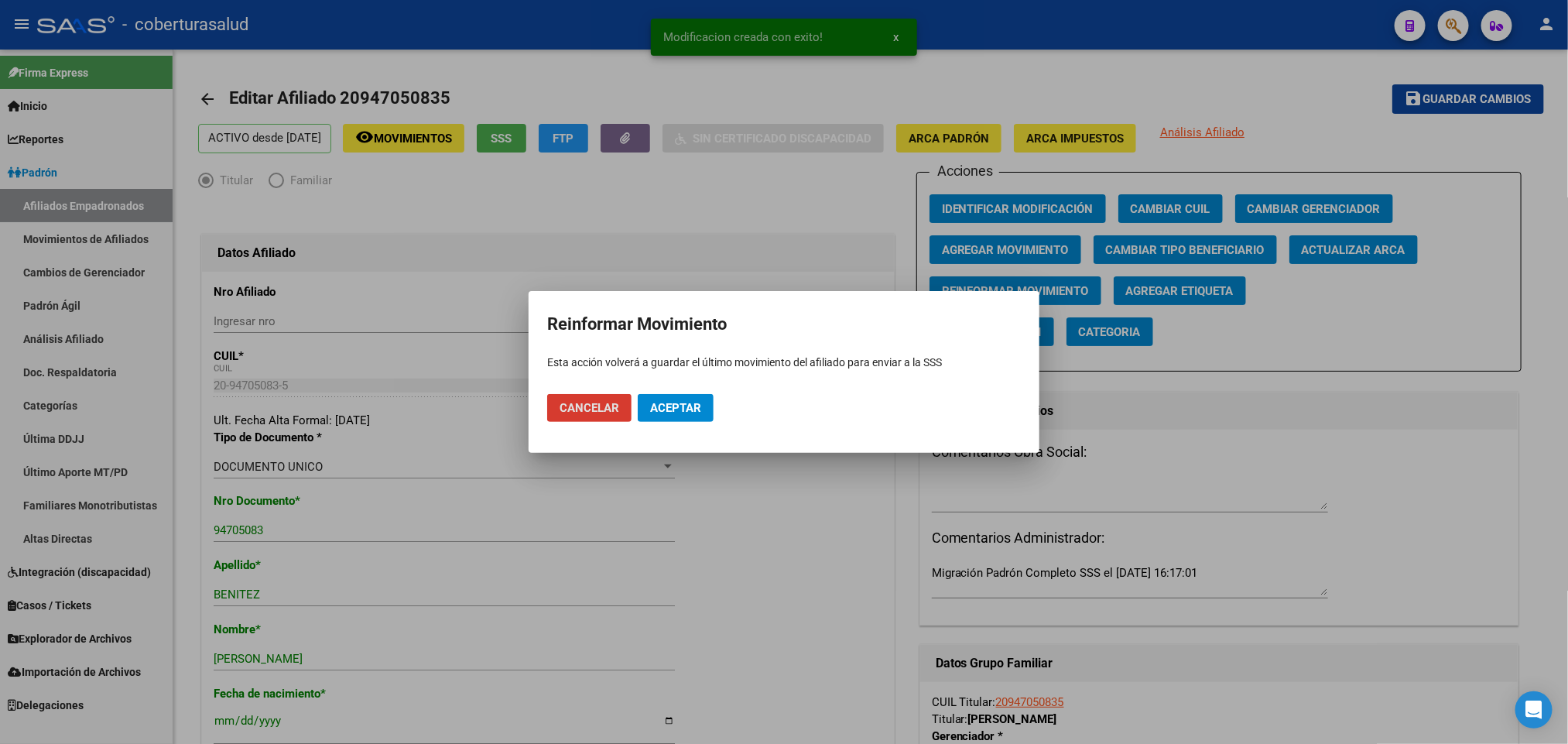
click at [686, 407] on span "Aceptar" at bounding box center [676, 407] width 51 height 14
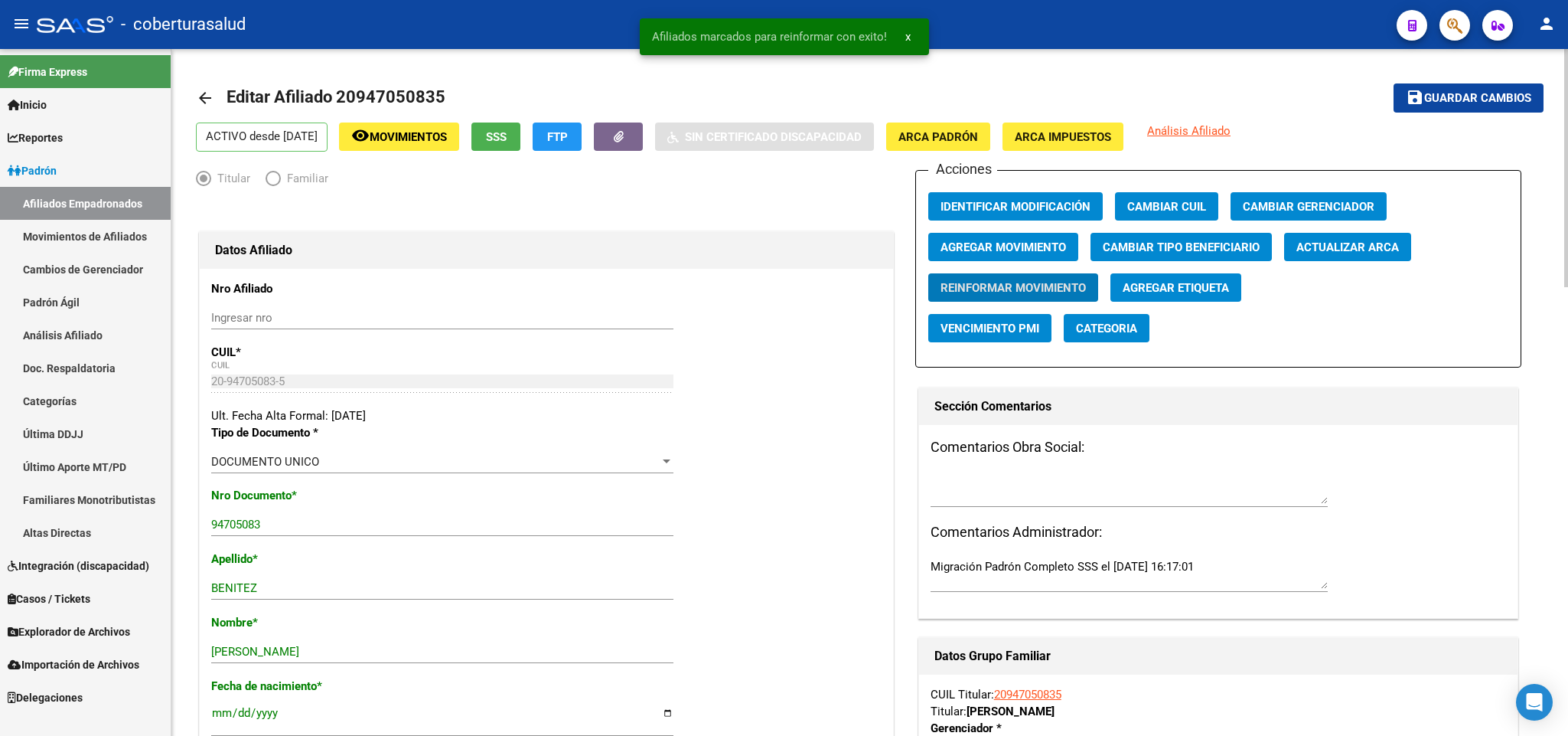
click at [386, 87] on span "Editar Afiliado 20947050835" at bounding box center [336, 97] width 219 height 19
copy h1 "20947050835"
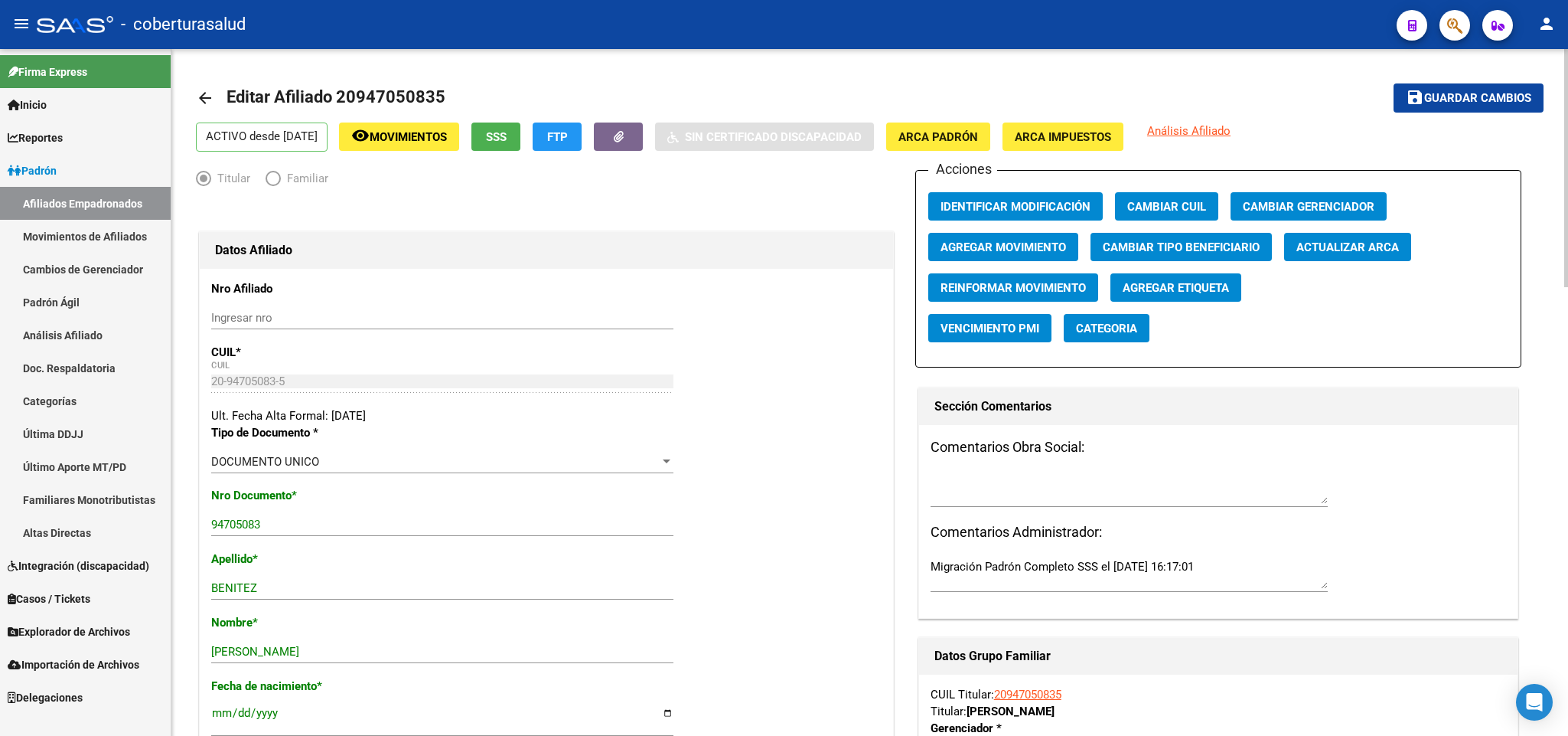
drag, startPoint x: 1459, startPoint y: 28, endPoint x: 1316, endPoint y: 338, distance: 341.4
click at [1335, 323] on div "menu - coberturasalud person Firma Express Inicio Calendario SSS Instructivos C…" at bounding box center [784, 368] width 1568 height 736
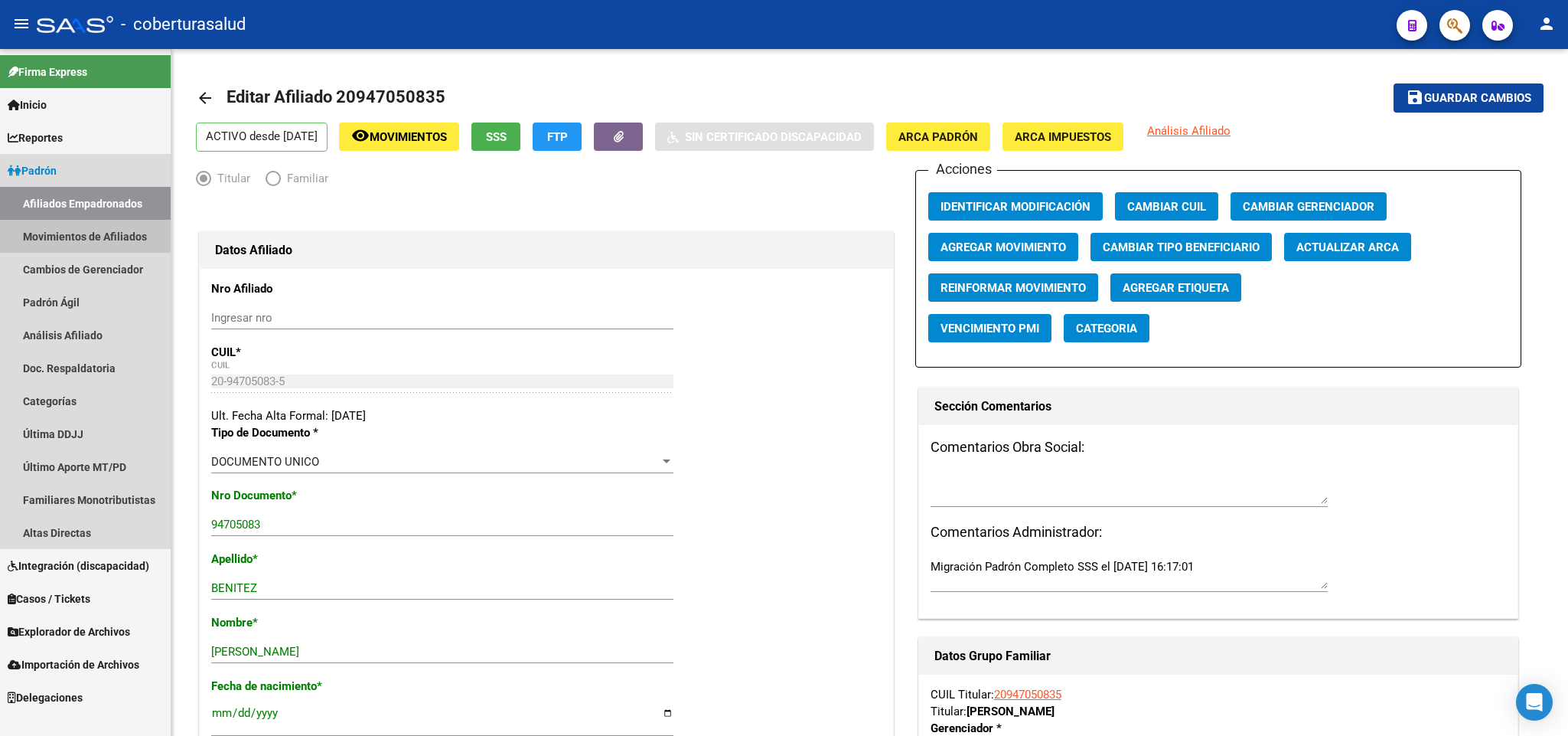
click at [56, 244] on link "Movimientos de Afiliados" at bounding box center [85, 236] width 170 height 33
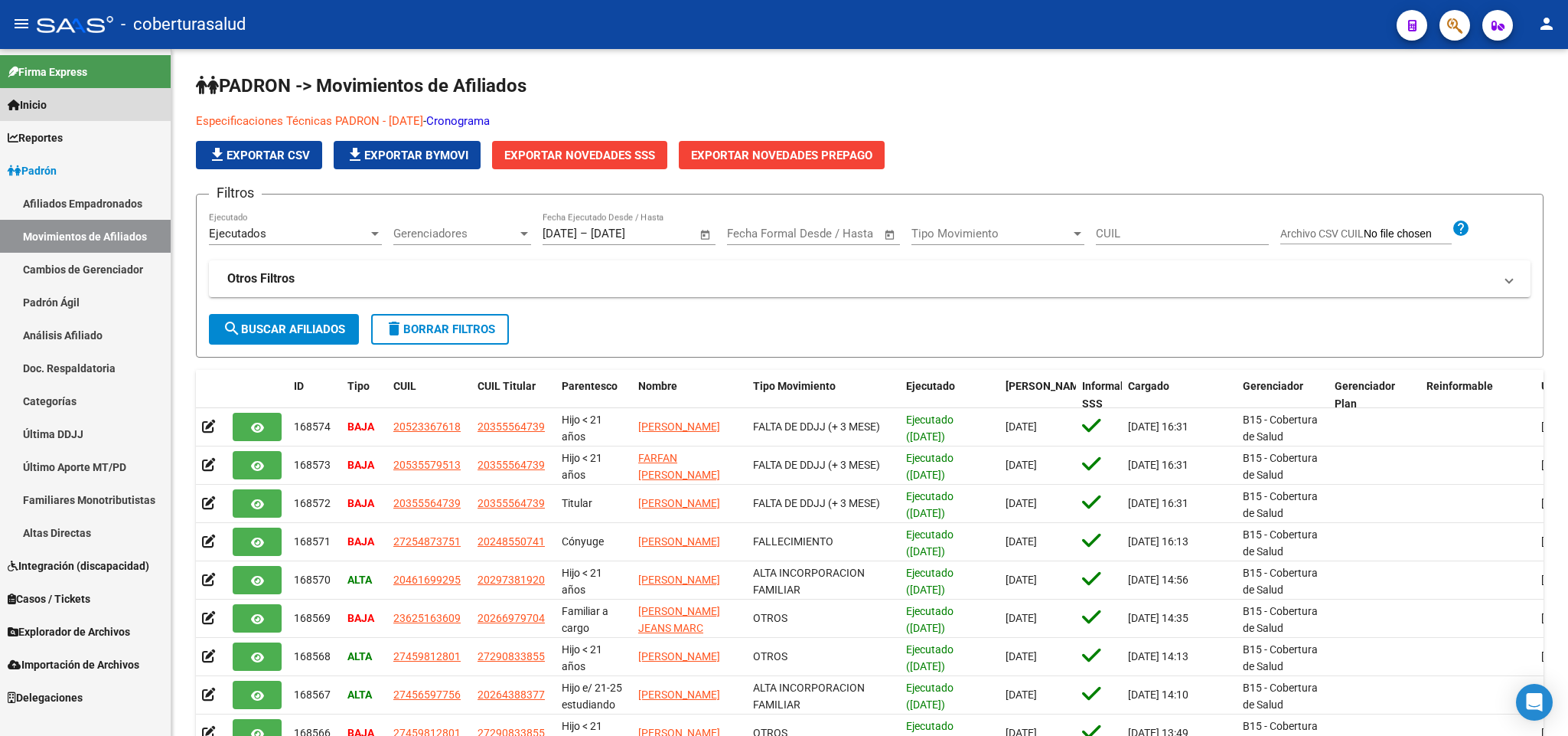
click at [86, 108] on link "Inicio" at bounding box center [85, 105] width 170 height 33
click at [42, 107] on span "Inicio" at bounding box center [27, 105] width 39 height 16
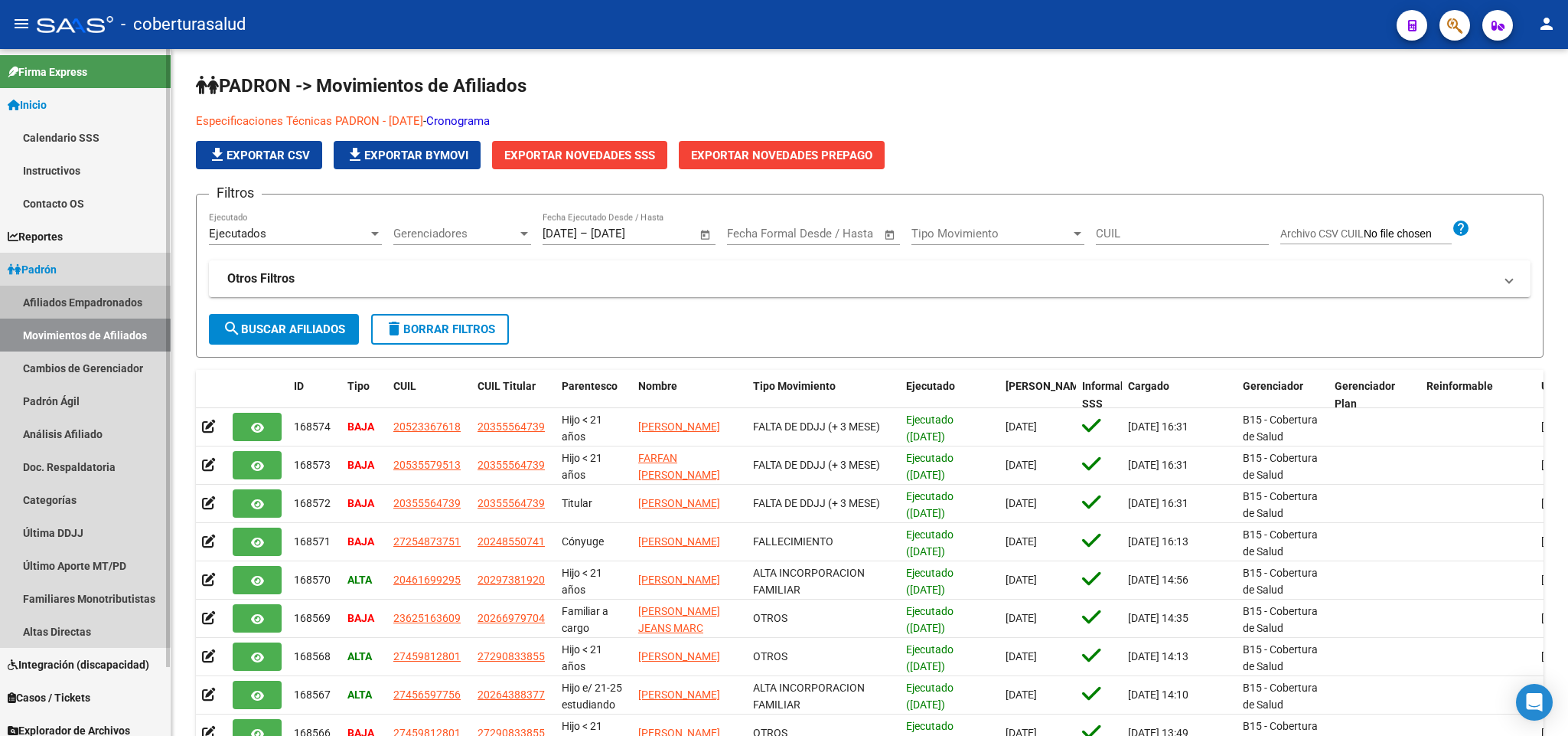
click at [57, 298] on link "Afiliados Empadronados" at bounding box center [85, 302] width 170 height 33
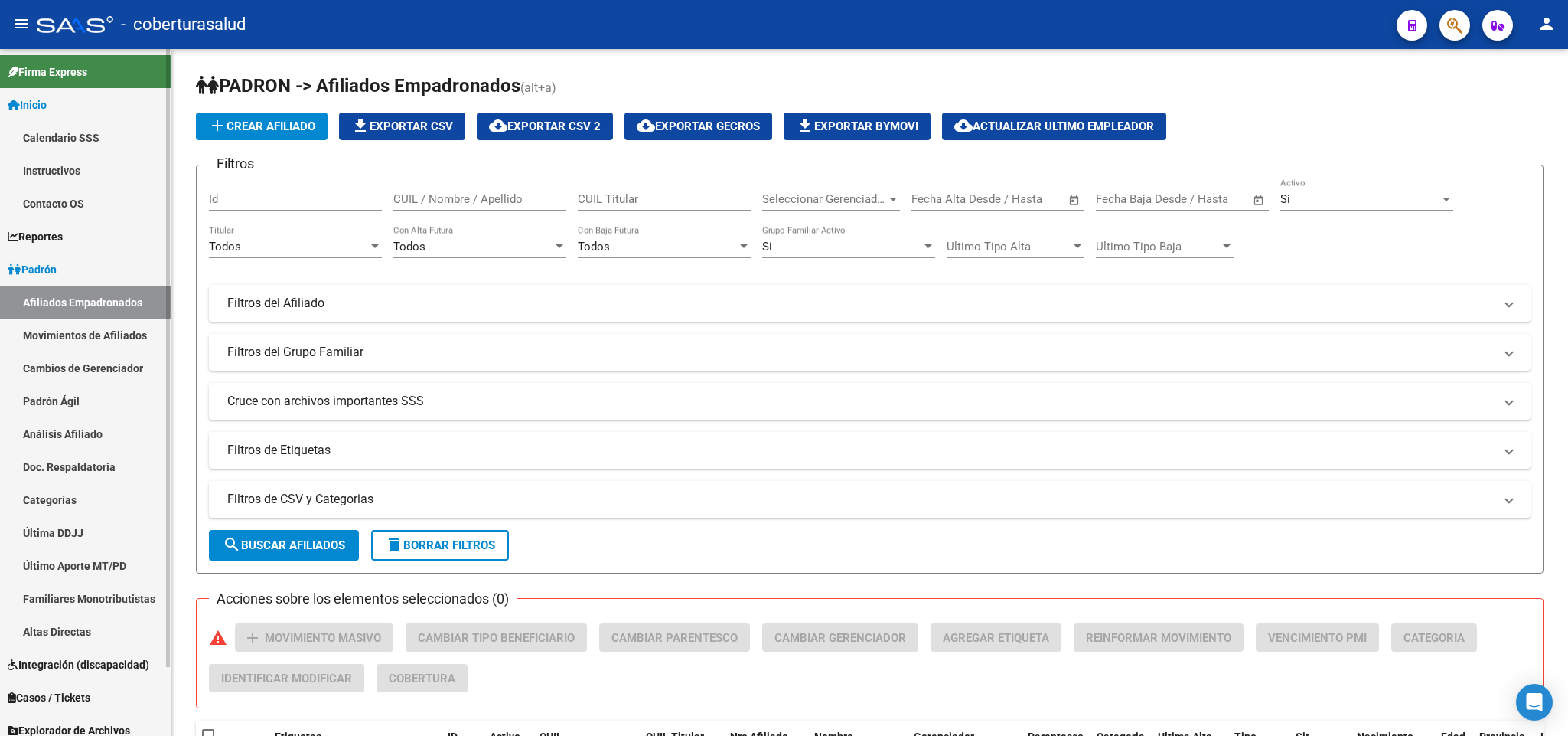
click at [42, 72] on span "Firma Express" at bounding box center [47, 72] width 79 height 16
click at [1465, 10] on div at bounding box center [1449, 24] width 43 height 31
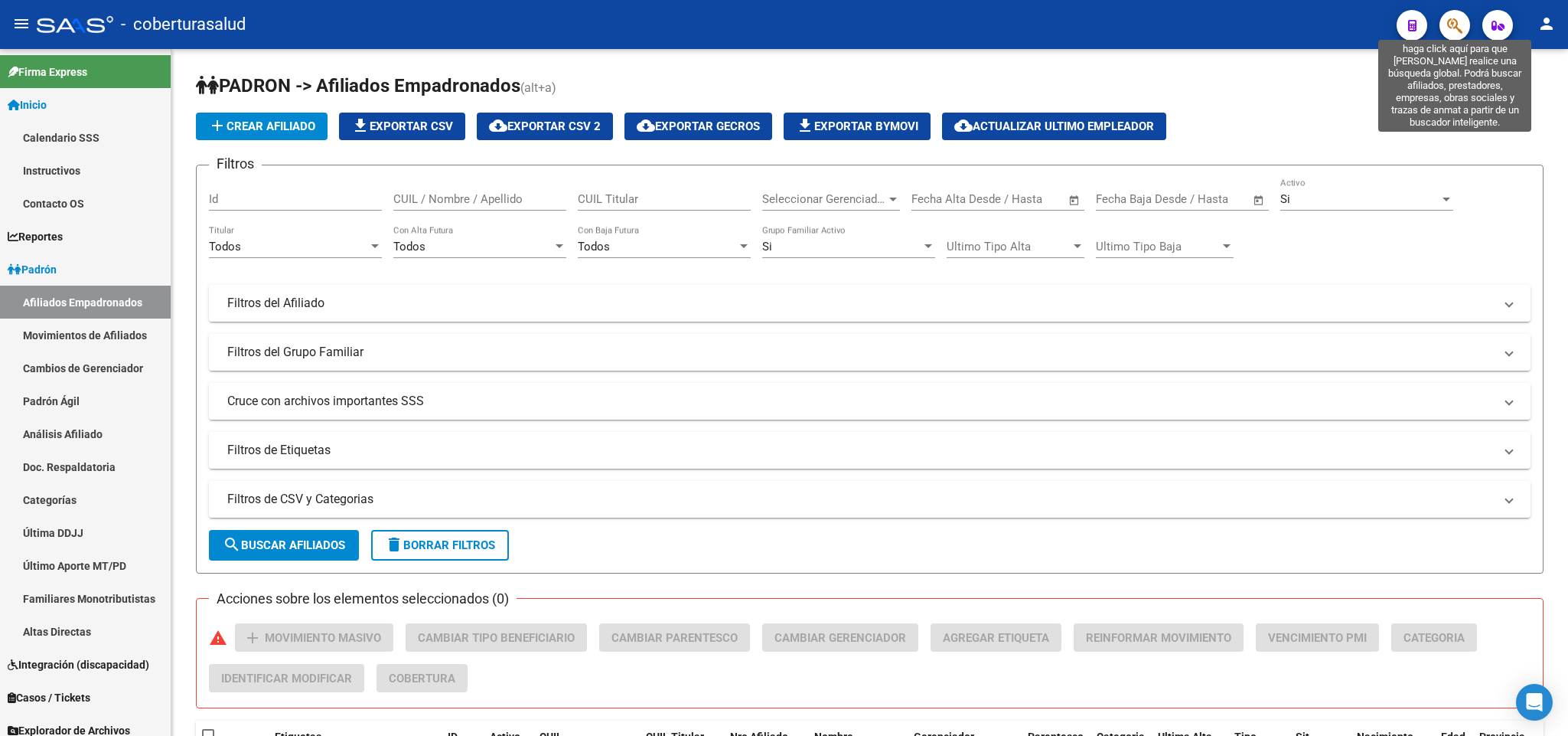
click at [1456, 21] on icon "button" at bounding box center [1456, 25] width 15 height 17
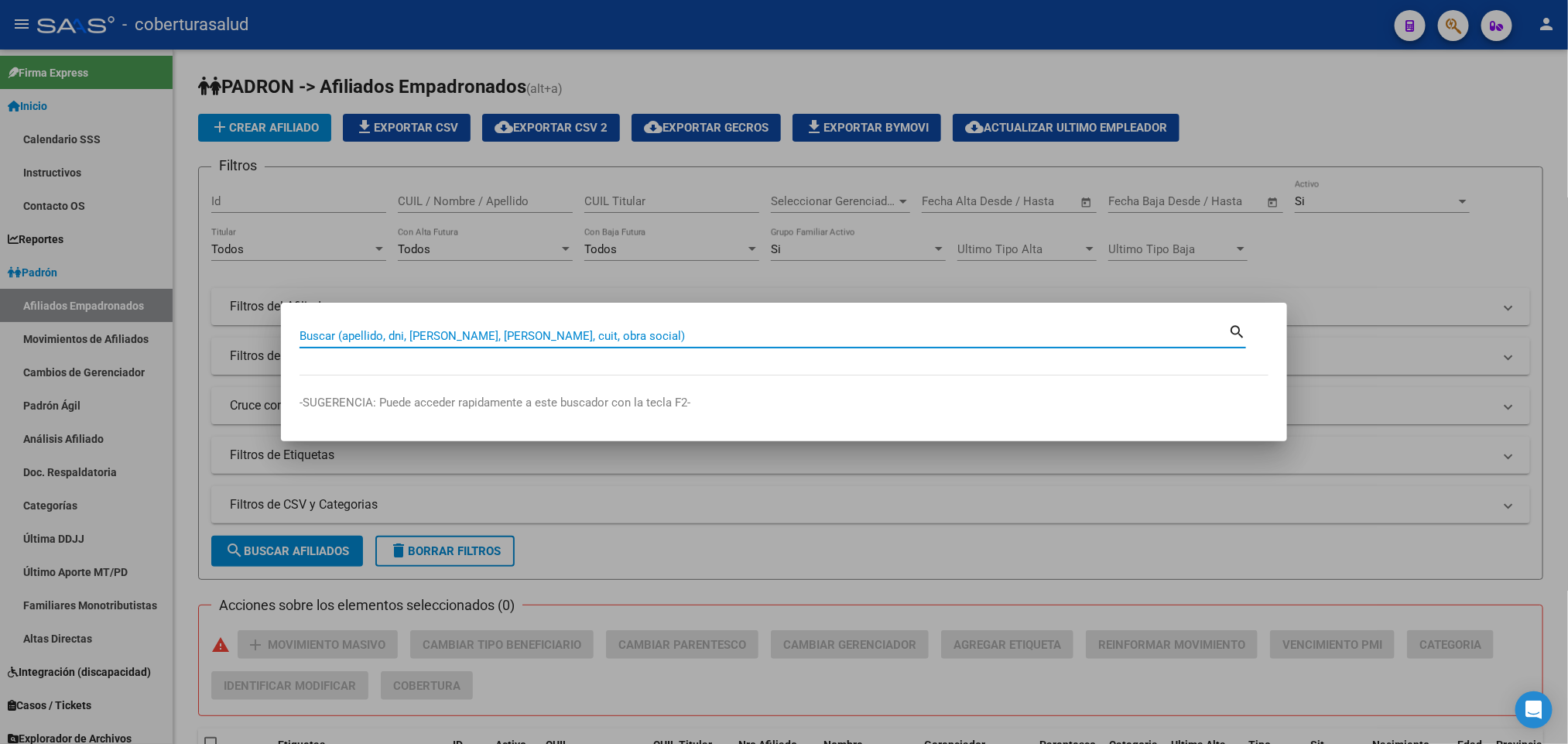
paste input "95085276"
type input "95085276"
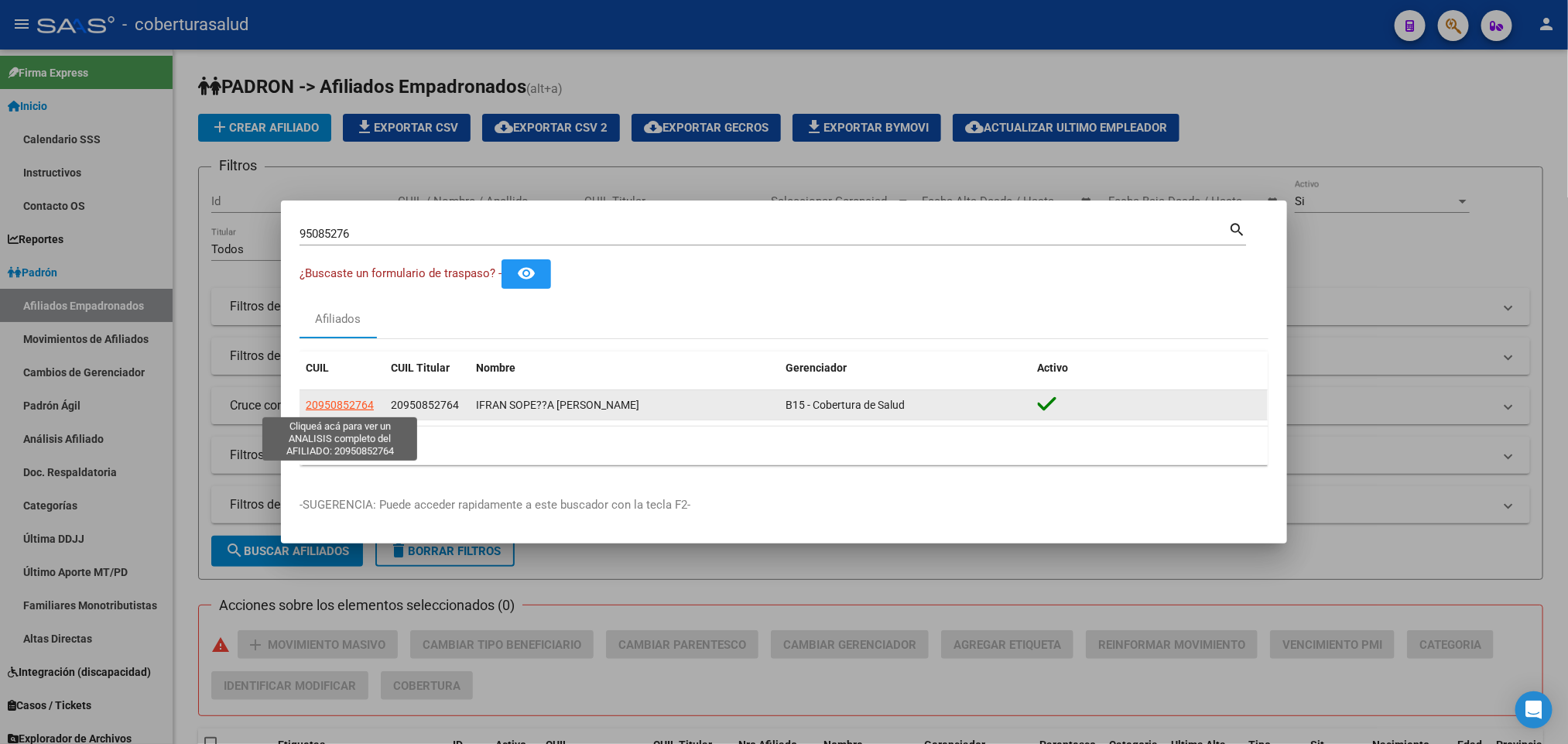
click at [349, 398] on span "20950852764" at bounding box center [340, 404] width 69 height 13
type textarea "20950852764"
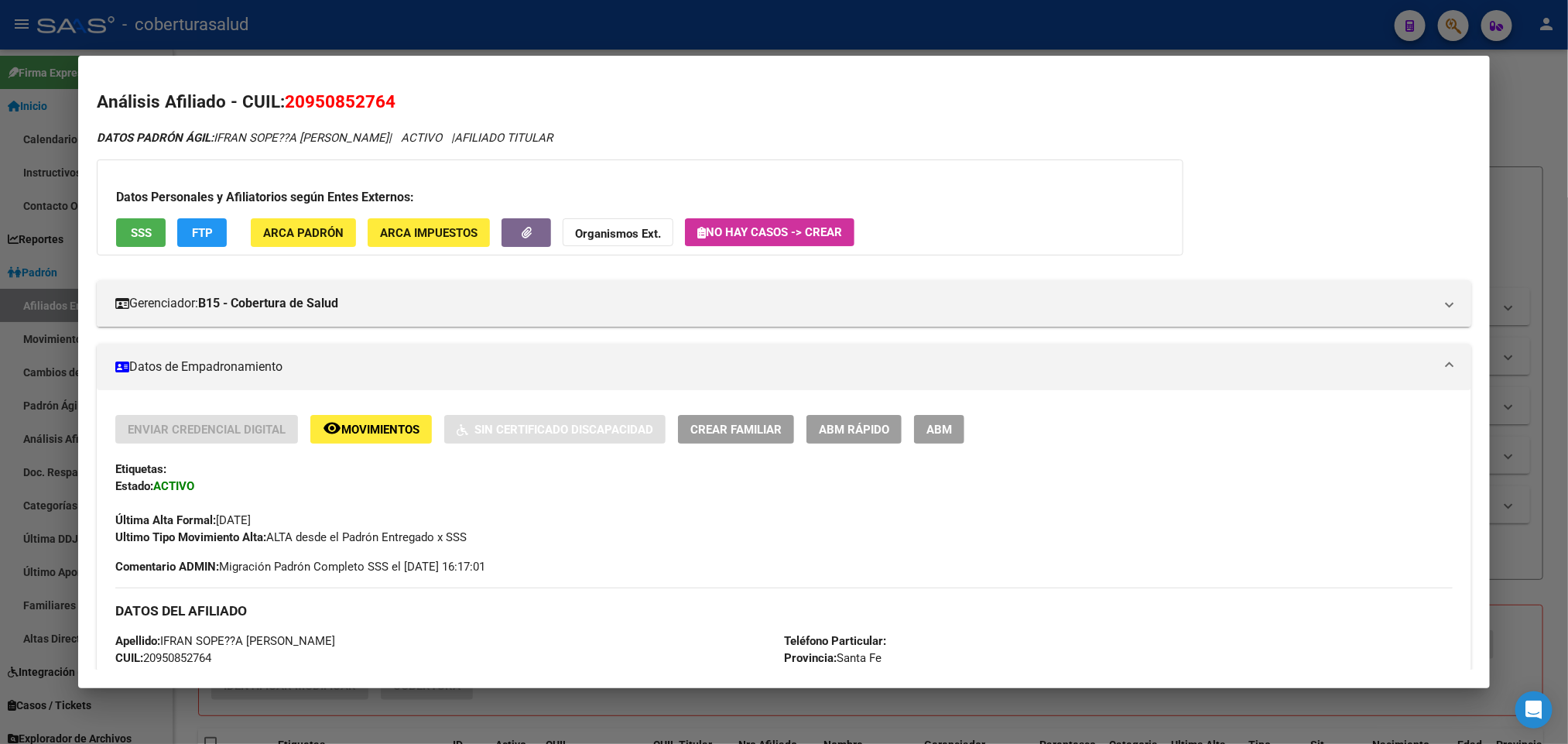
click at [936, 426] on span "ABM" at bounding box center [939, 430] width 25 height 14
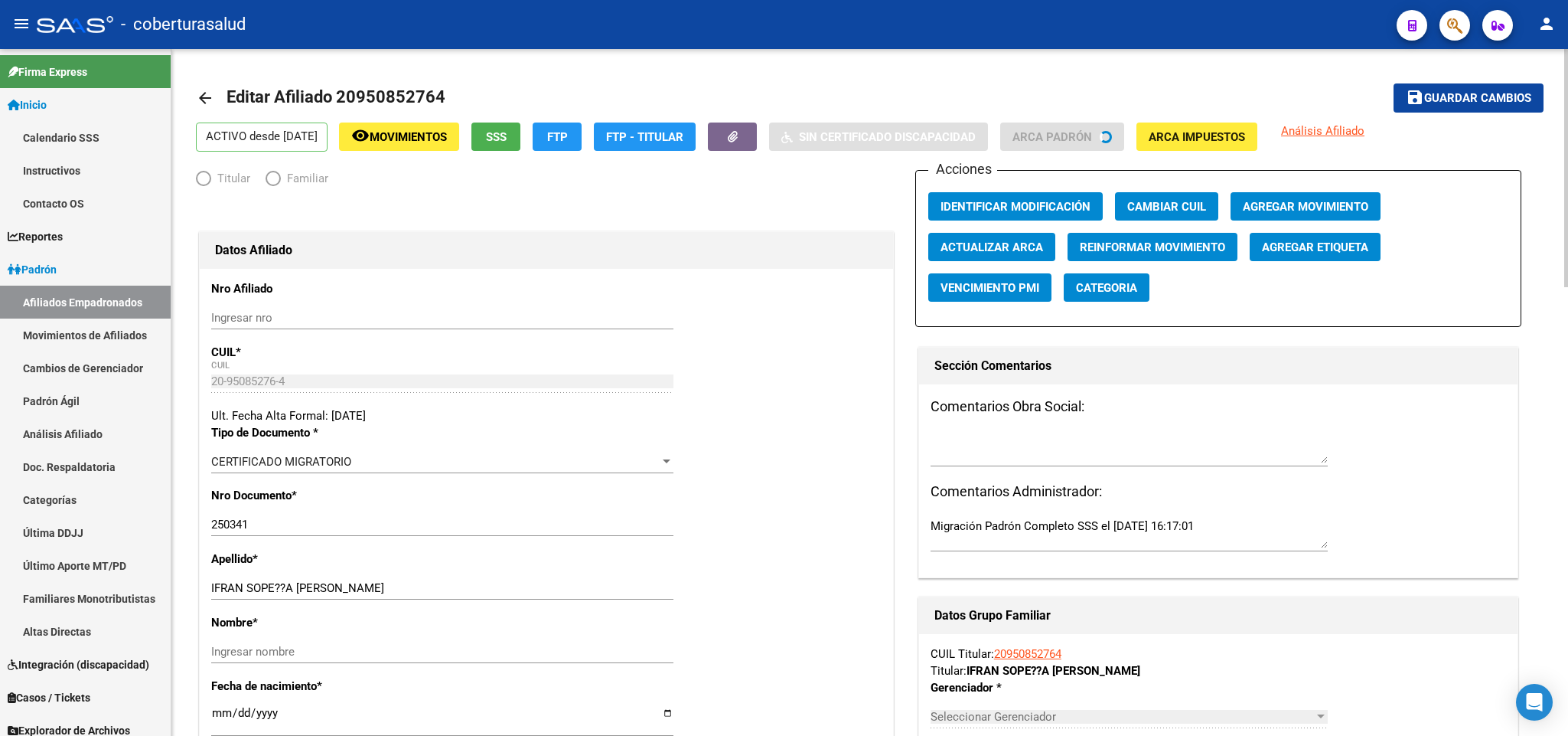
radio input "true"
type input "30-70151839-6"
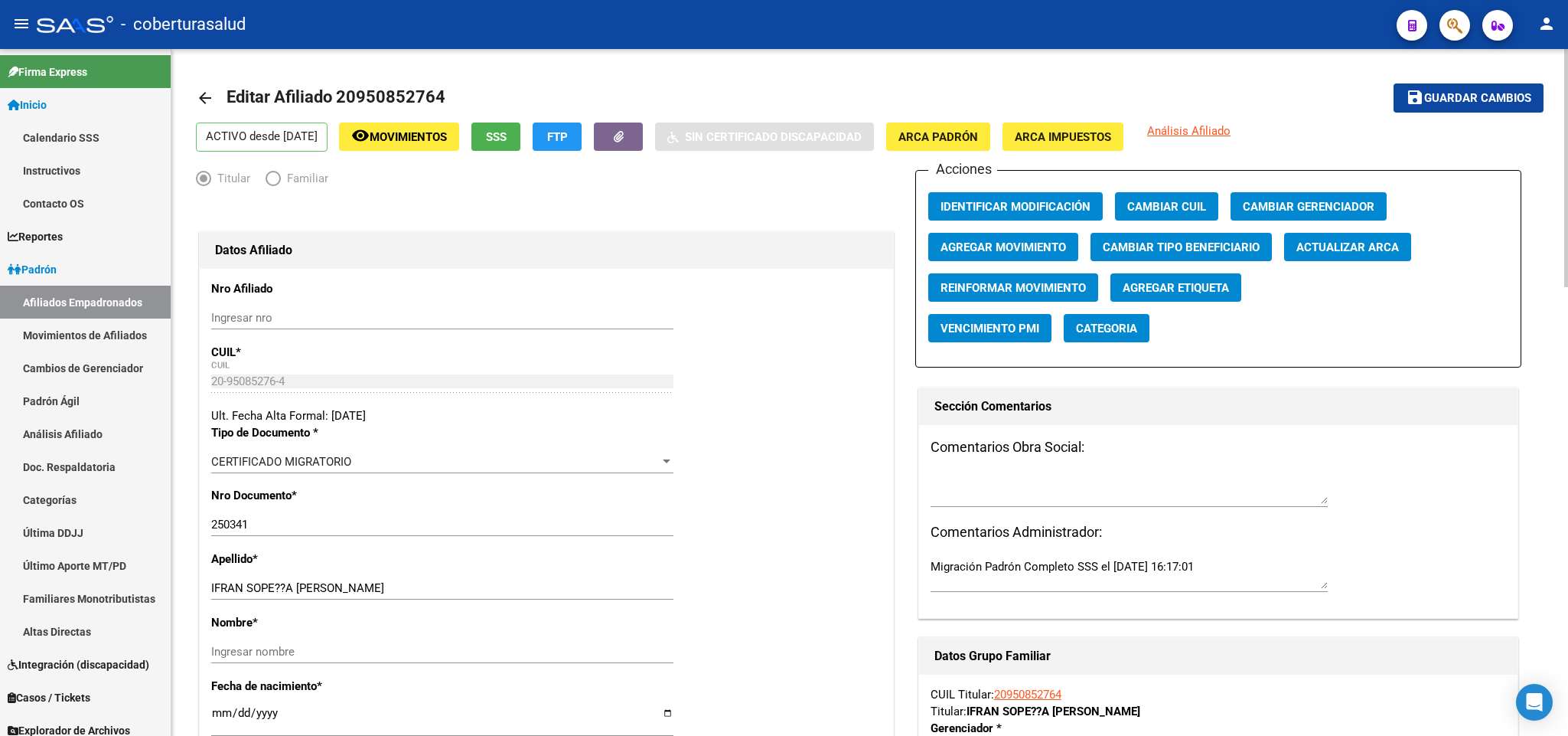
drag, startPoint x: 358, startPoint y: 90, endPoint x: 425, endPoint y: 93, distance: 67.1
click at [430, 90] on span "Editar Afiliado 20950852764" at bounding box center [336, 97] width 219 height 19
click at [370, 455] on div "CERTIFICADO MIGRATORIO" at bounding box center [435, 461] width 448 height 14
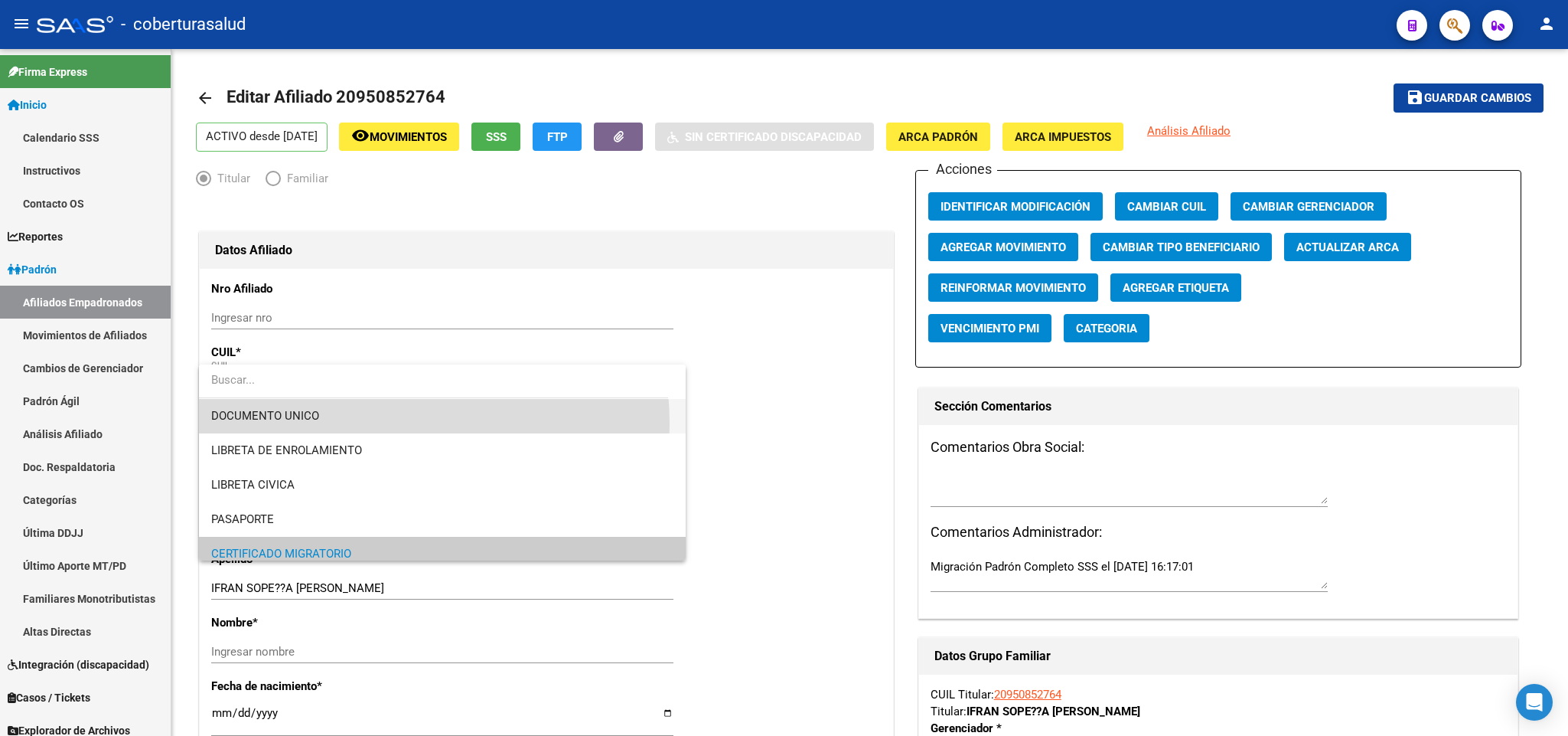
click at [366, 423] on span "DOCUMENTO UNICO" at bounding box center [442, 416] width 462 height 35
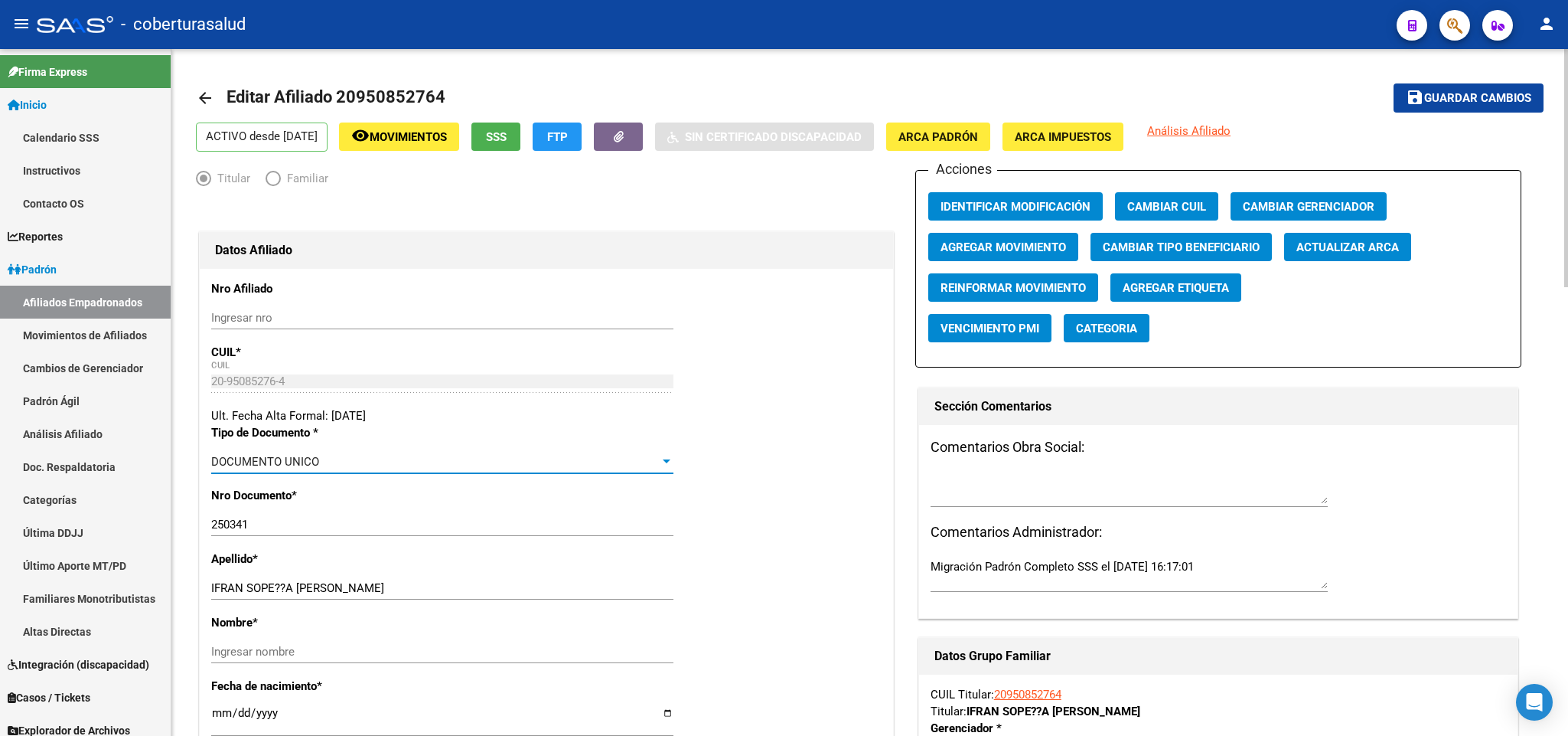
click at [400, 462] on div "DOCUMENTO UNICO" at bounding box center [435, 461] width 448 height 14
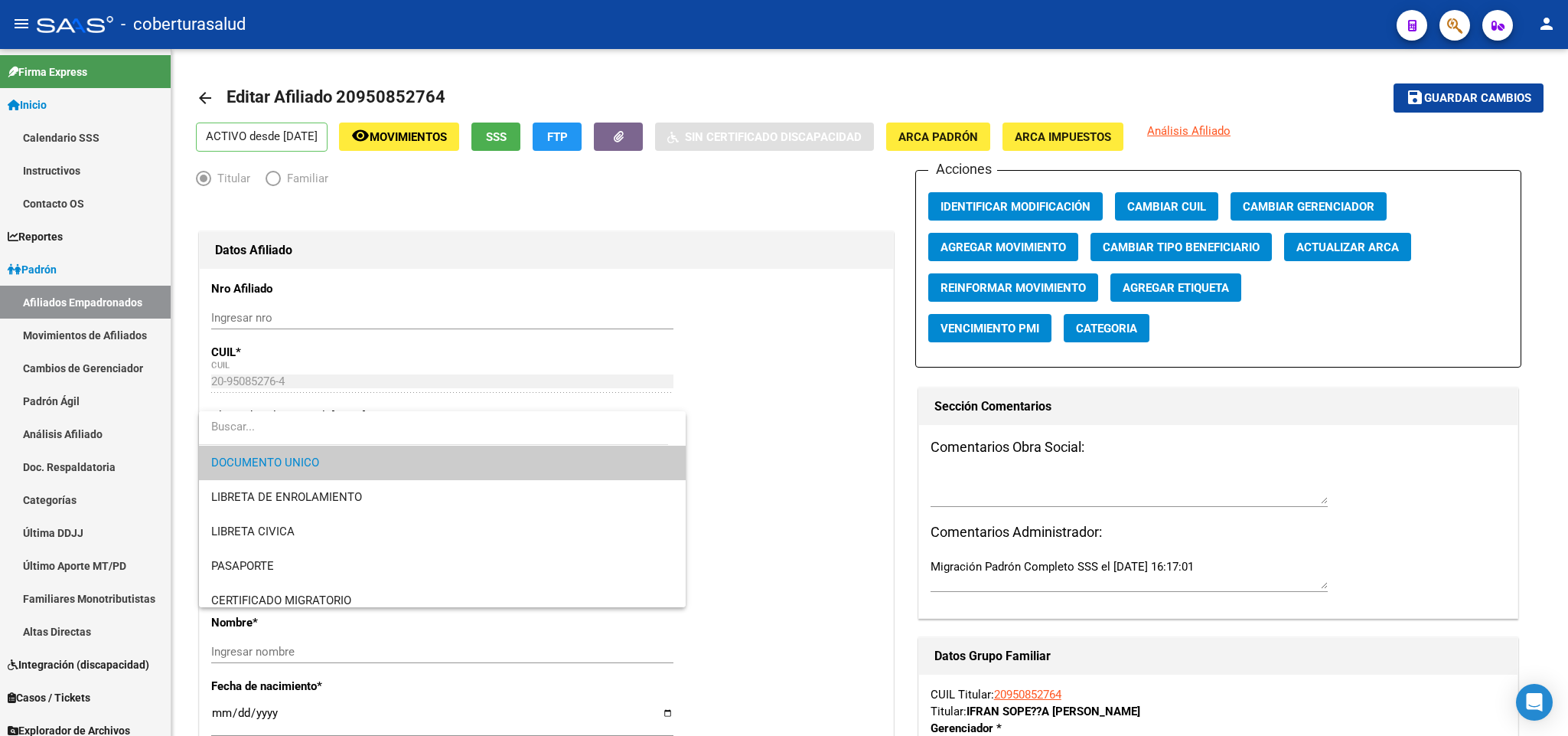
click at [472, 465] on span "DOCUMENTO UNICO" at bounding box center [442, 463] width 462 height 35
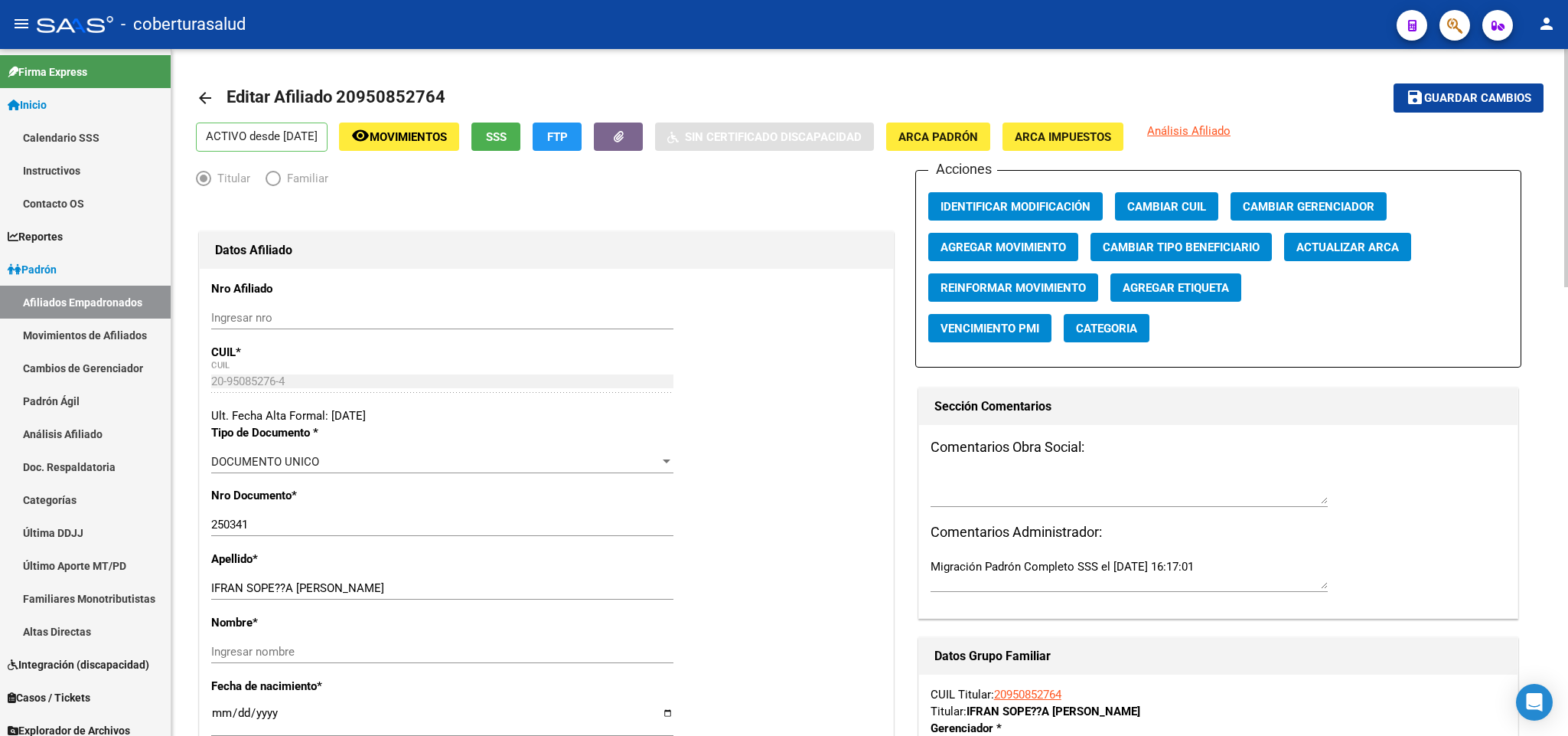
click at [354, 475] on div "DOCUMENTO UNICO Seleccionar tipo" at bounding box center [442, 469] width 462 height 38
click at [338, 524] on input "250341" at bounding box center [442, 524] width 462 height 14
paste input "number"
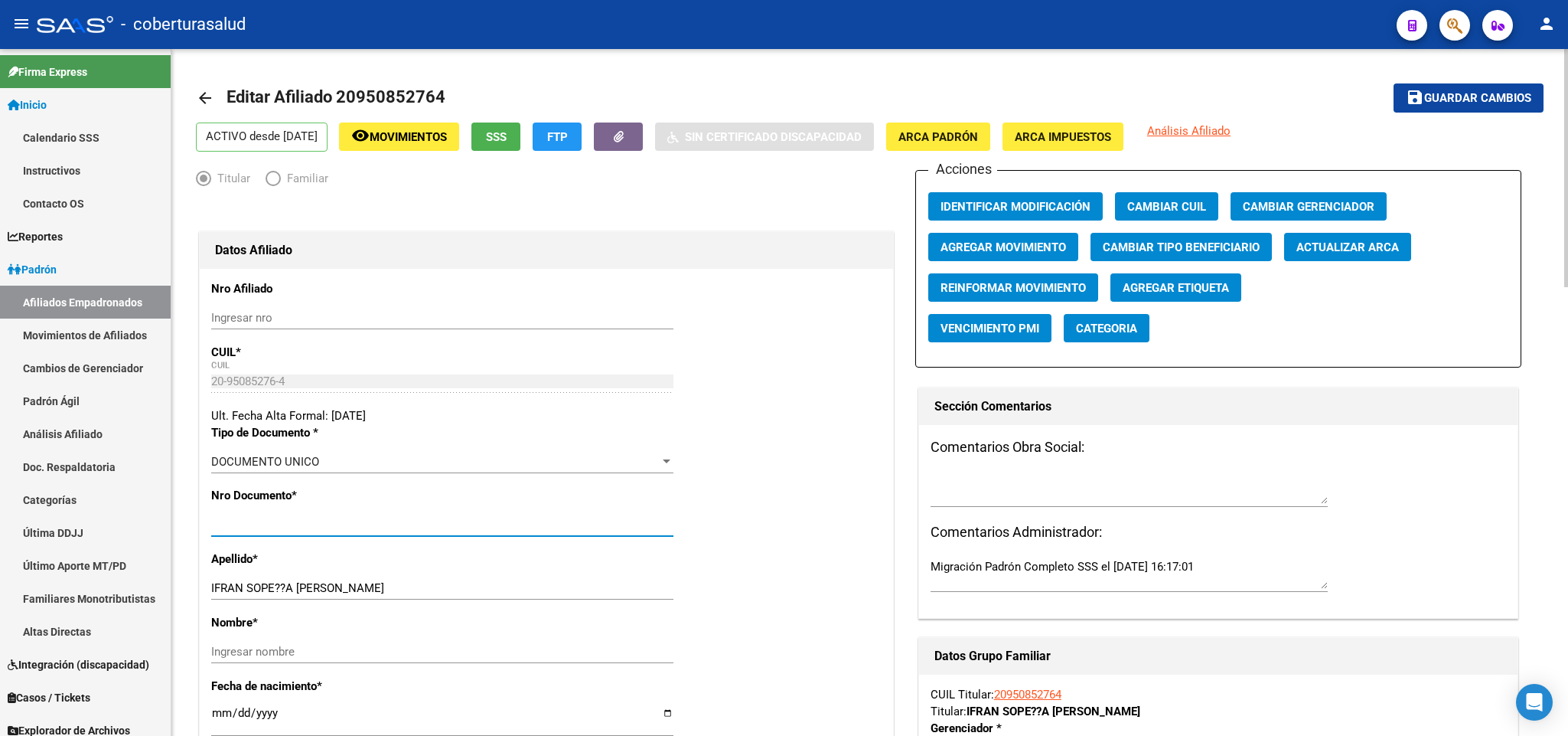
click at [225, 532] on input "Ingresar nro" at bounding box center [442, 524] width 462 height 14
type input "95085276"
click at [278, 591] on input "IFRAN SOPE??A LUIS MIGUEL" at bounding box center [442, 588] width 462 height 14
drag, startPoint x: 293, startPoint y: 581, endPoint x: 378, endPoint y: 584, distance: 85.1
click at [378, 584] on div "IFRAN SOPEÑA LUIS MIGUEL Ingresar apellido" at bounding box center [442, 588] width 462 height 23
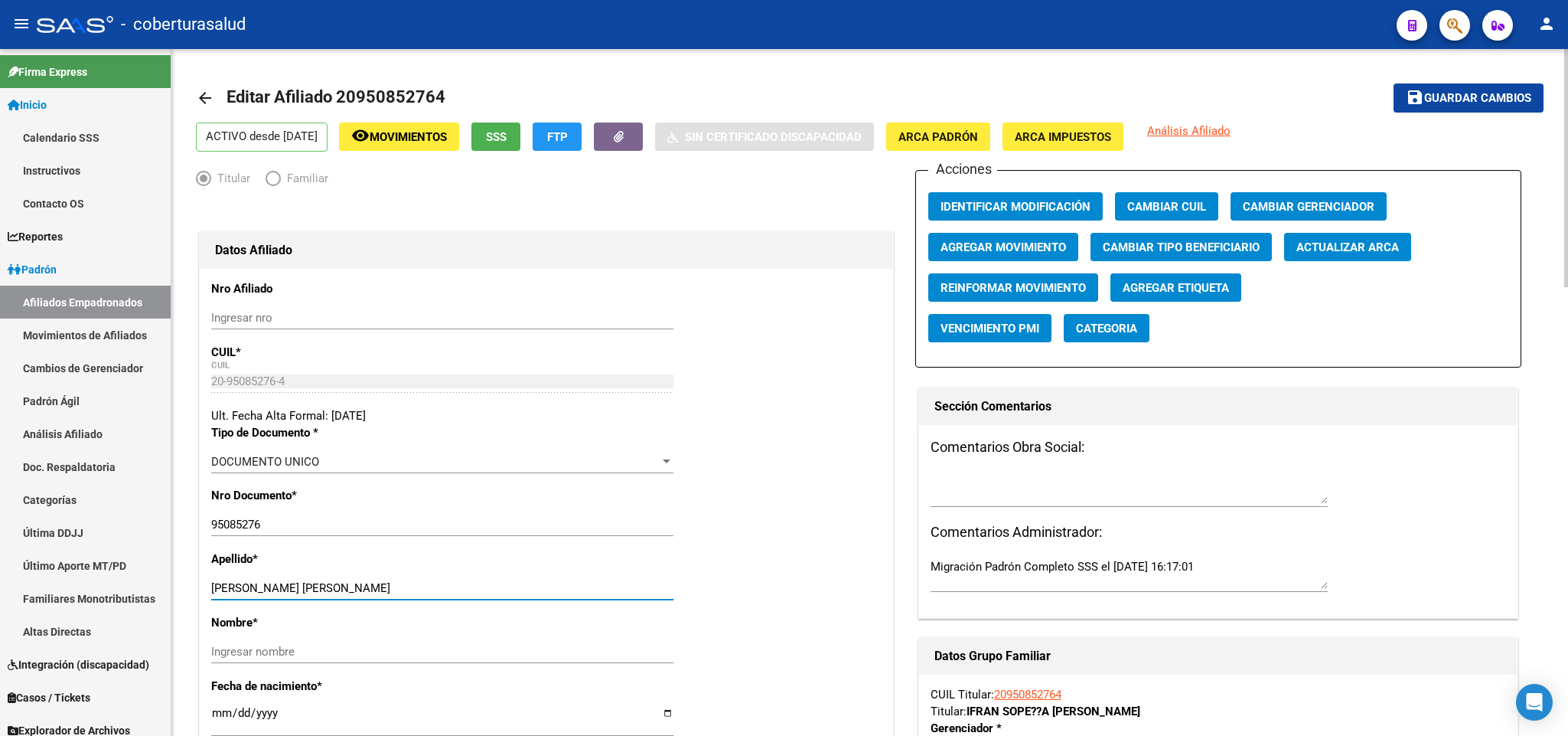
drag, startPoint x: 294, startPoint y: 583, endPoint x: 382, endPoint y: 590, distance: 88.3
click at [382, 590] on input "IFRAN SOPEÑA LUIS MIGUEL" at bounding box center [442, 588] width 462 height 14
type input "IFRAN SOPEÑA"
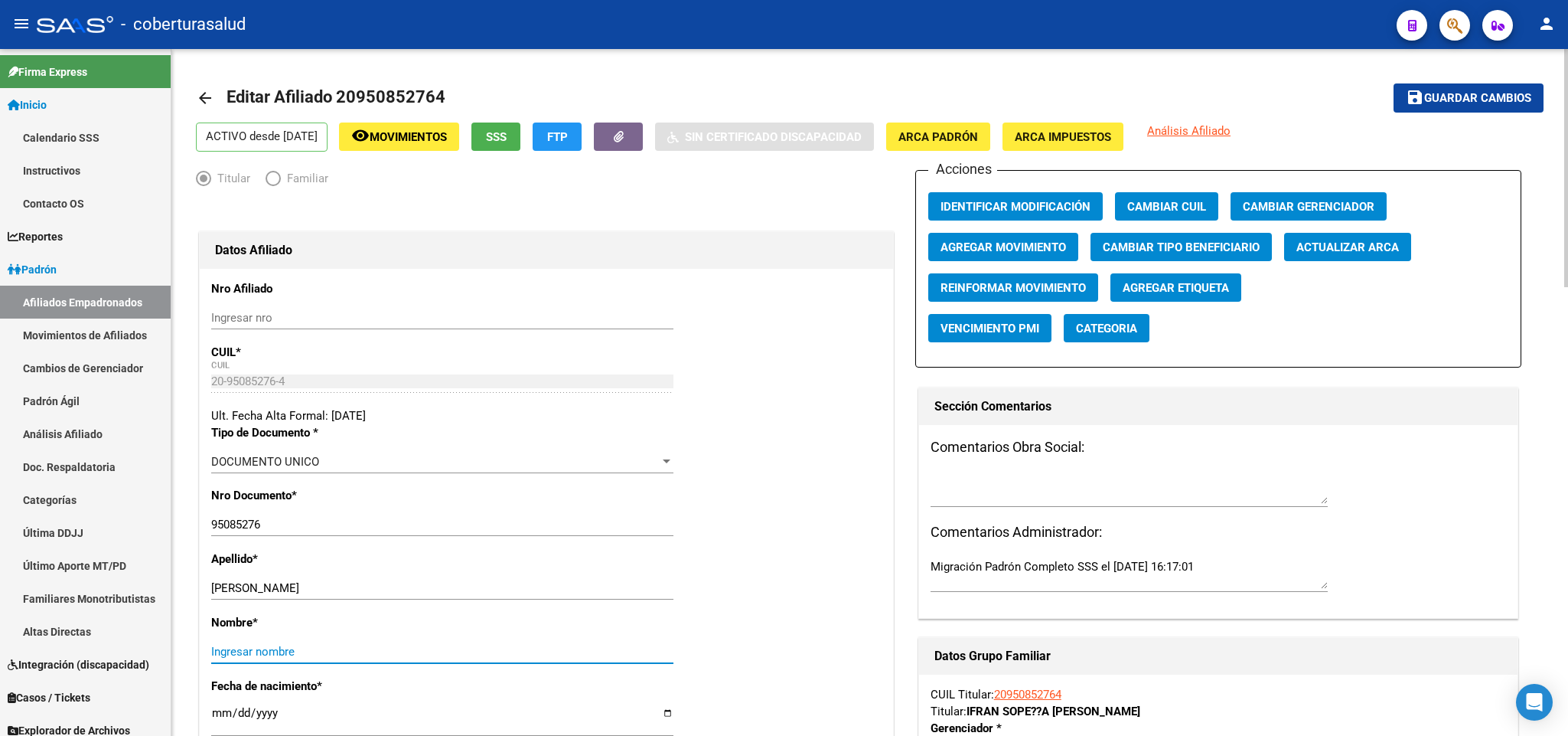
click at [229, 657] on input "Ingresar nombre" at bounding box center [442, 651] width 462 height 14
paste input "LUIS MIGUEL"
type input "LUIS MIGUEL"
click at [1505, 92] on span "Guardar cambios" at bounding box center [1478, 99] width 108 height 14
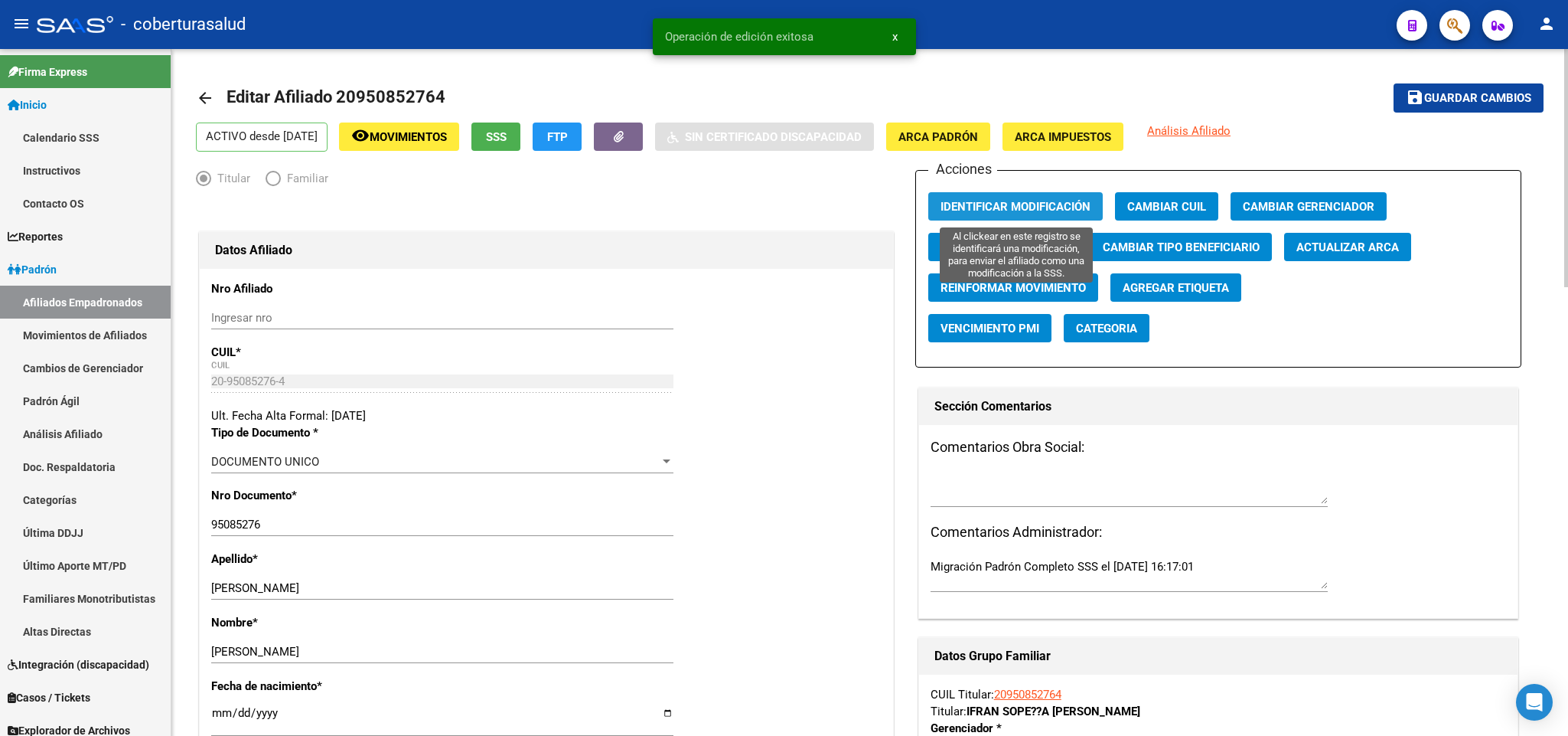
click at [1025, 196] on button "Identificar Modificación" at bounding box center [1016, 205] width 174 height 28
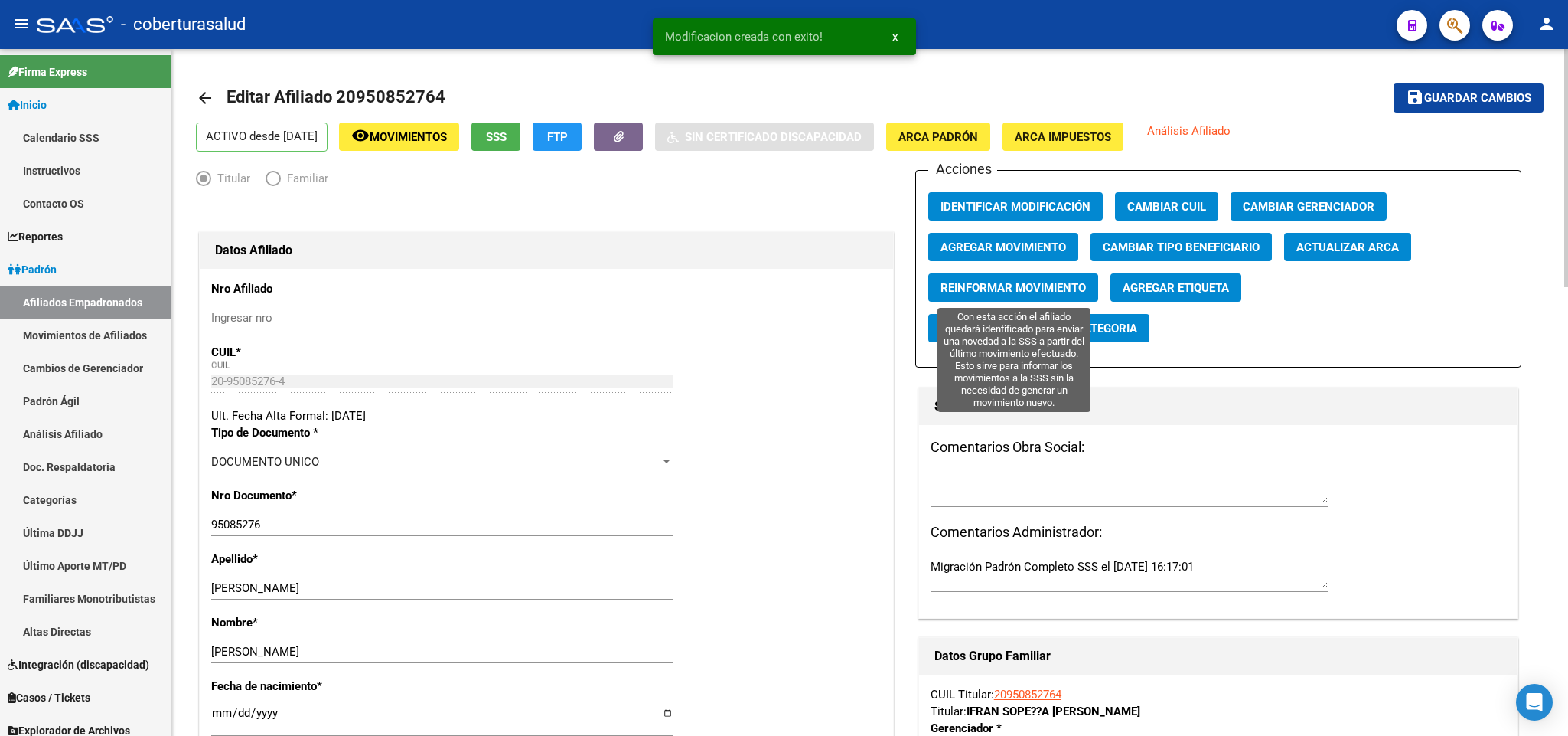
click at [1040, 281] on span "Reinformar Movimiento" at bounding box center [1013, 288] width 145 height 14
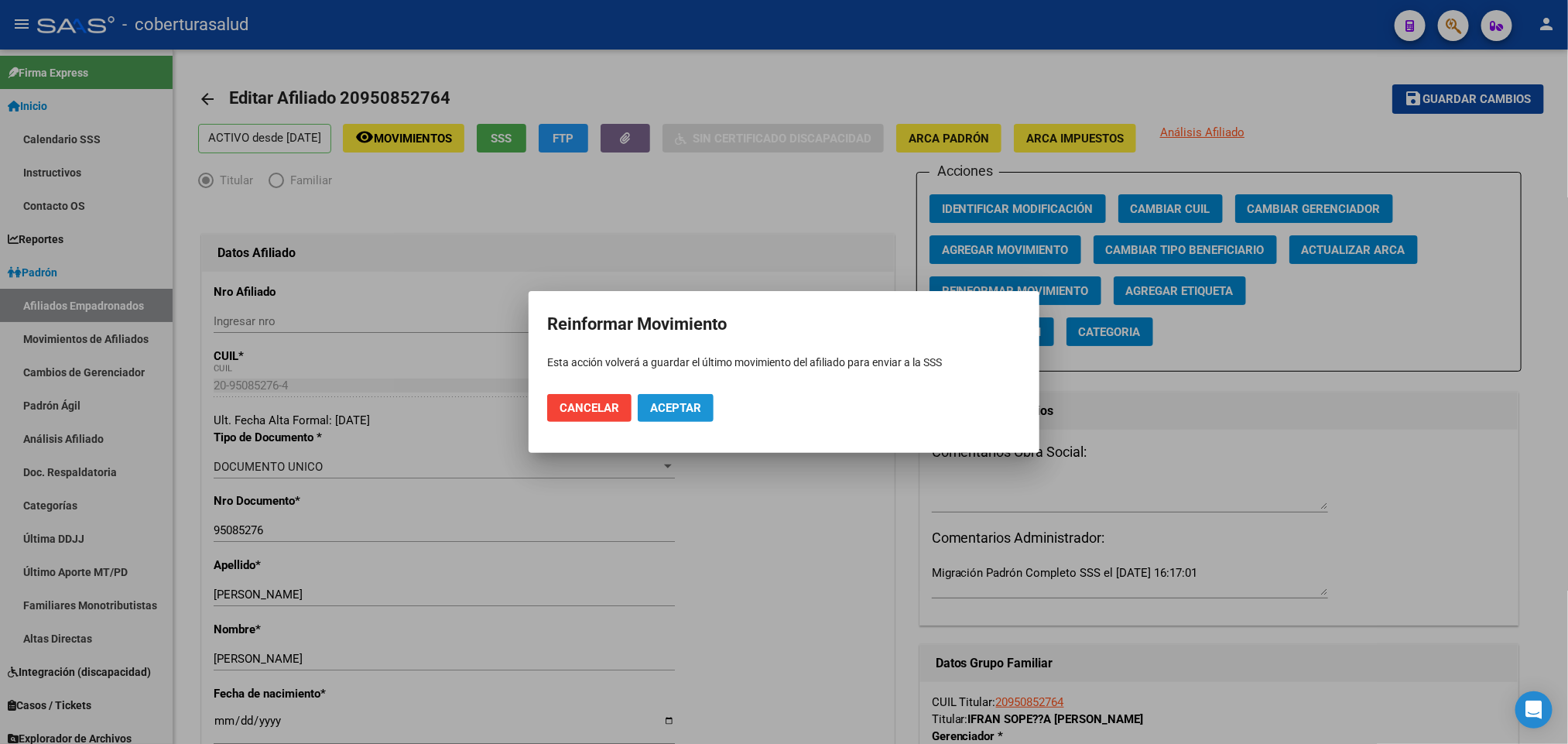
click at [676, 401] on span "Aceptar" at bounding box center [676, 407] width 51 height 14
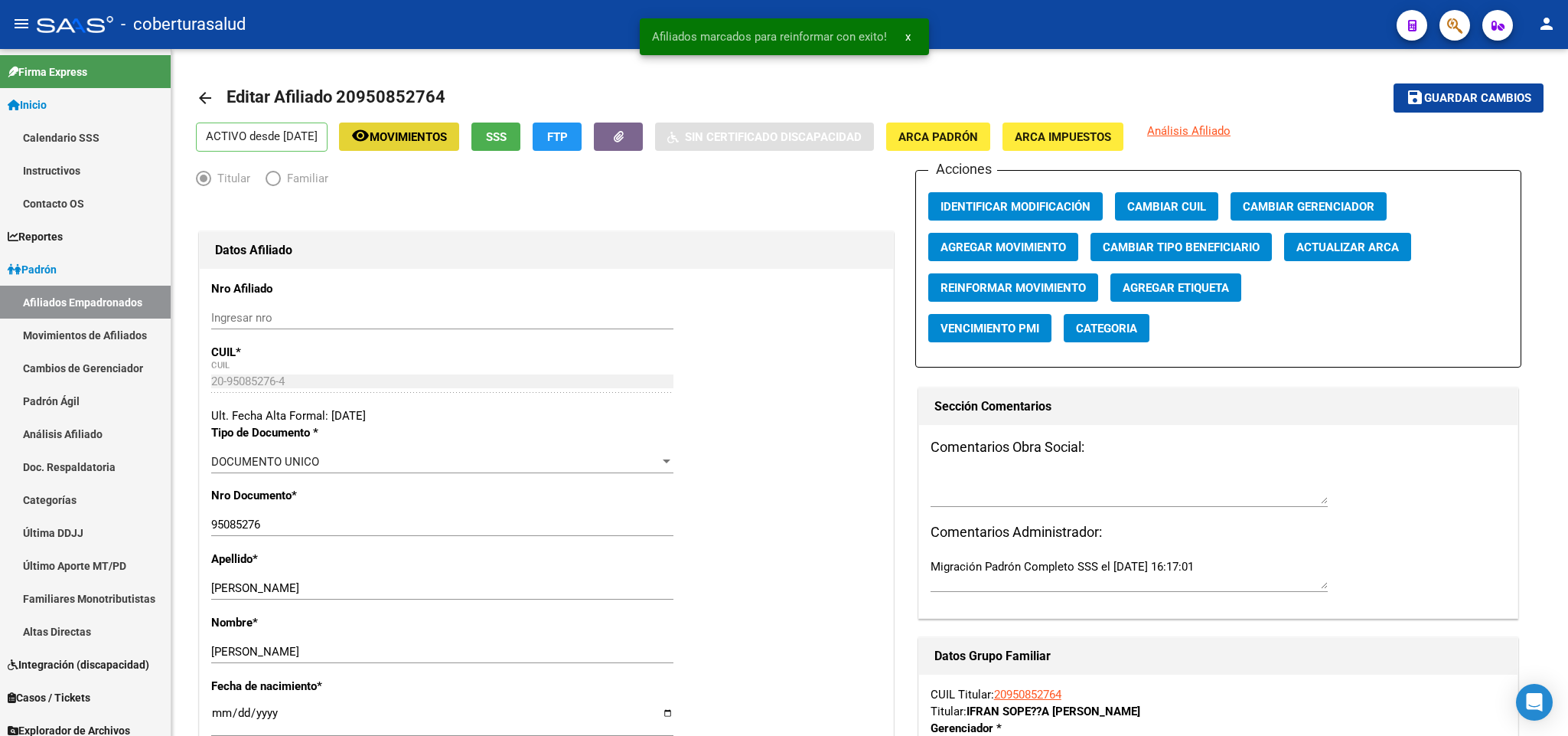
click at [425, 130] on span "Movimientos" at bounding box center [409, 137] width 77 height 14
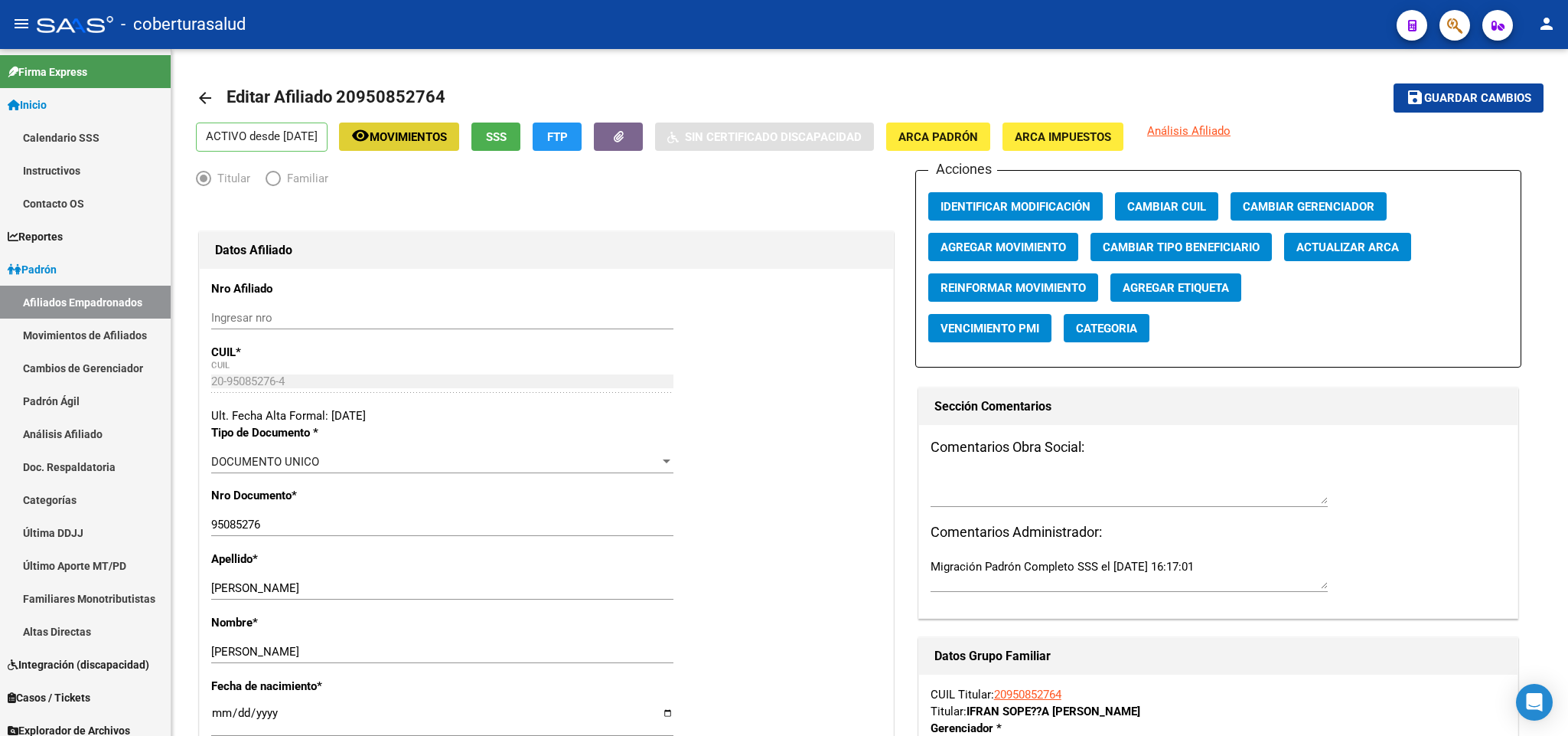
click at [382, 82] on h1 "Editar Afiliado 20950852764" at bounding box center [338, 98] width 223 height 31
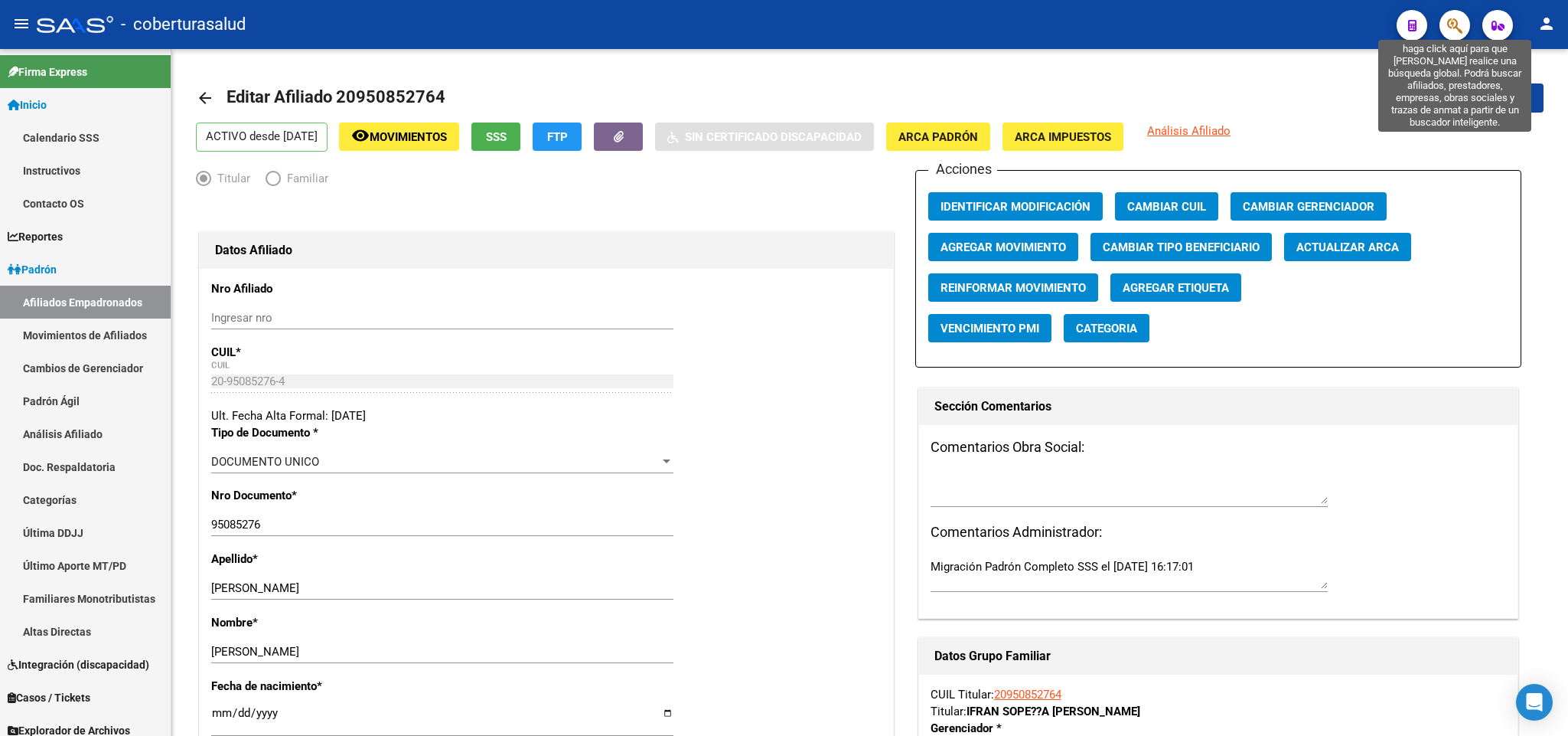
click at [1459, 26] on icon "button" at bounding box center [1456, 25] width 15 height 17
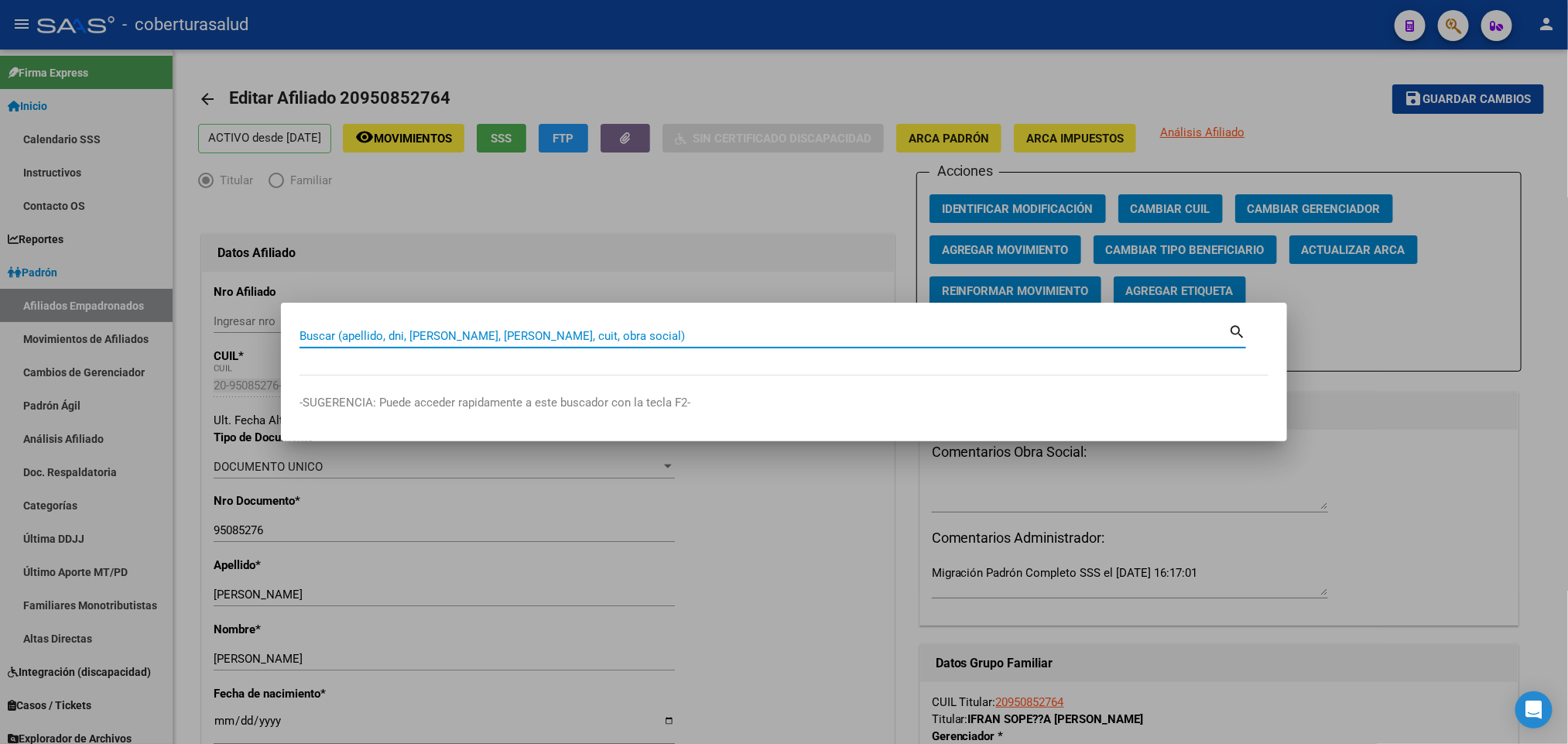
paste input "48959282"
type input "48959282"
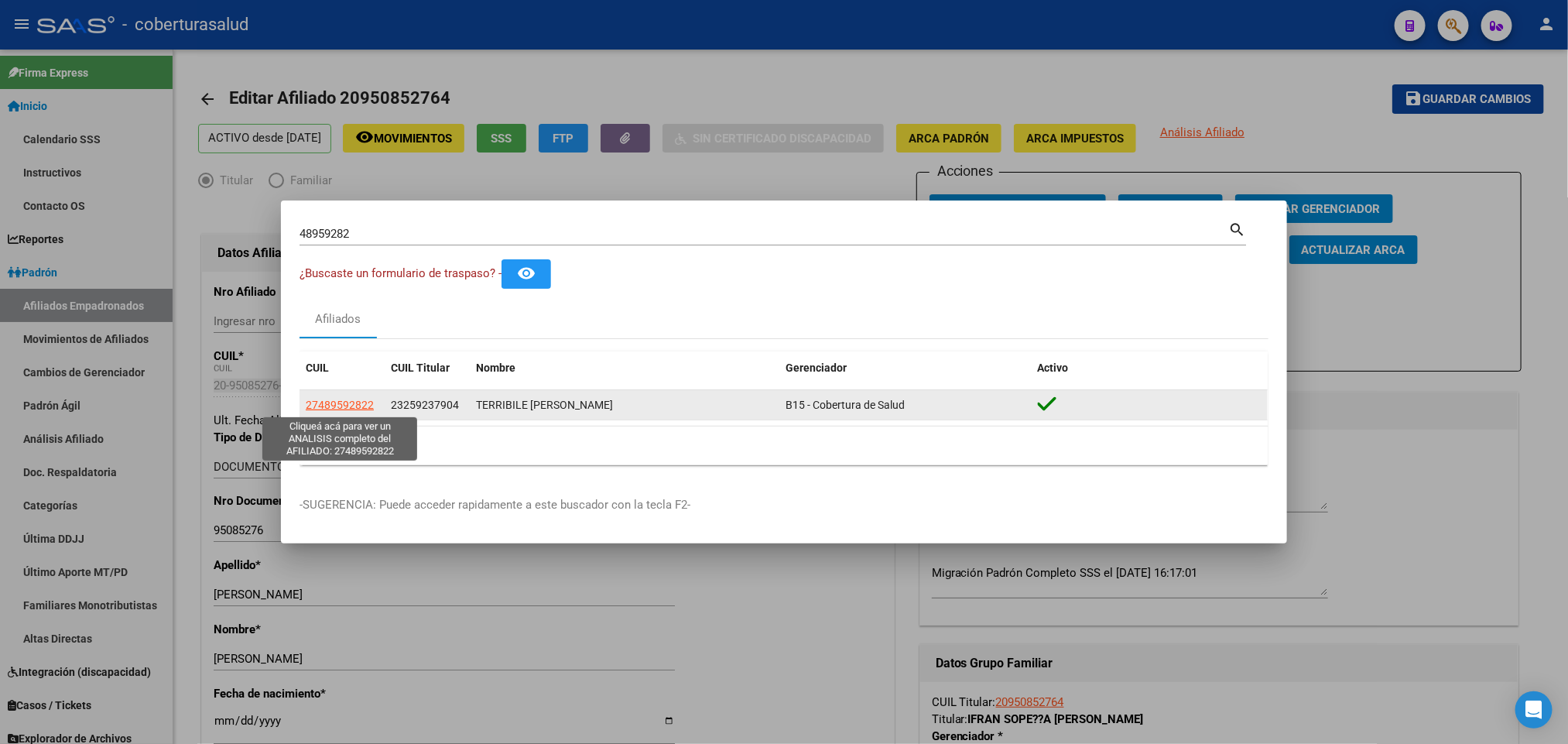
click at [354, 402] on span "27489592822" at bounding box center [340, 404] width 69 height 13
type textarea "27489592822"
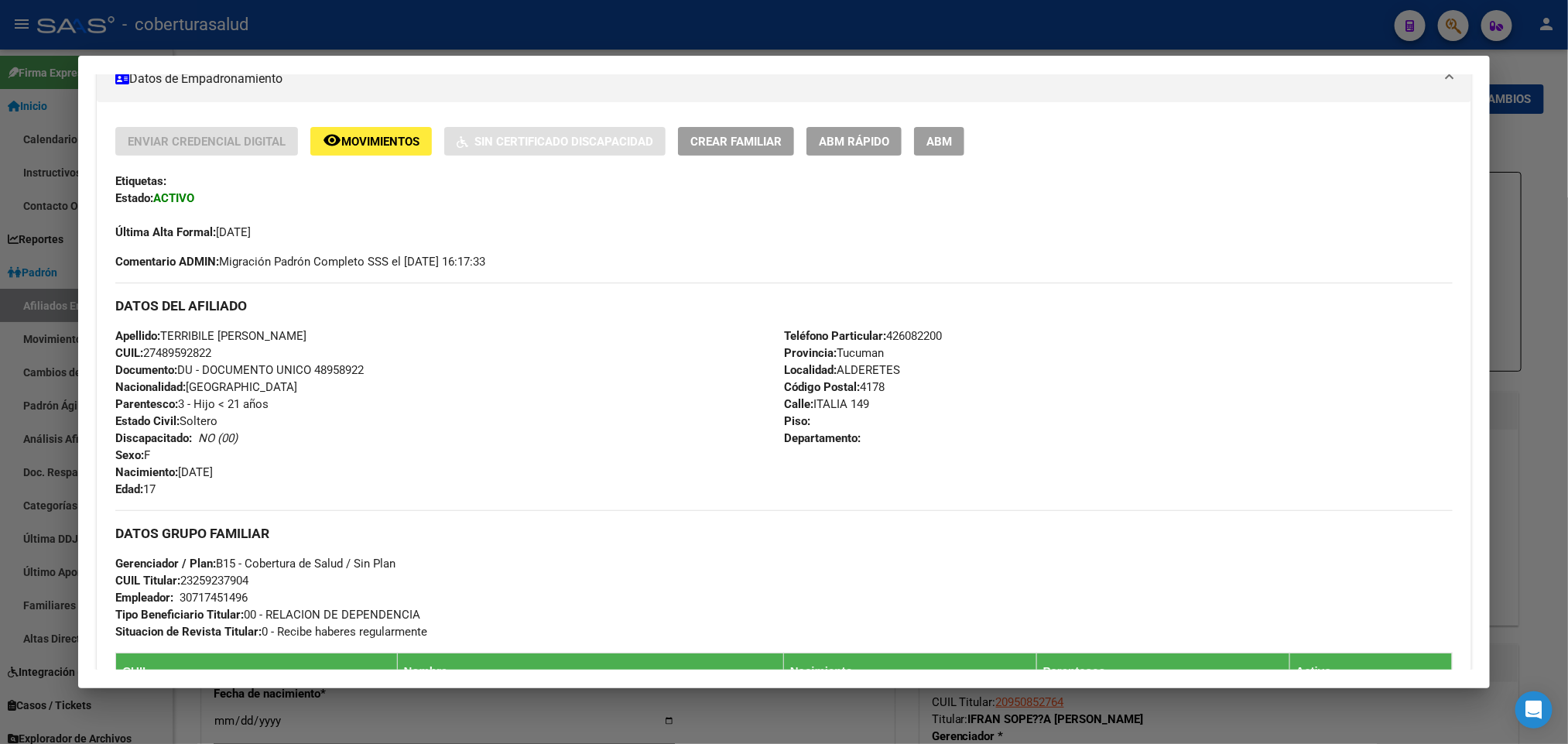
scroll to position [232, 0]
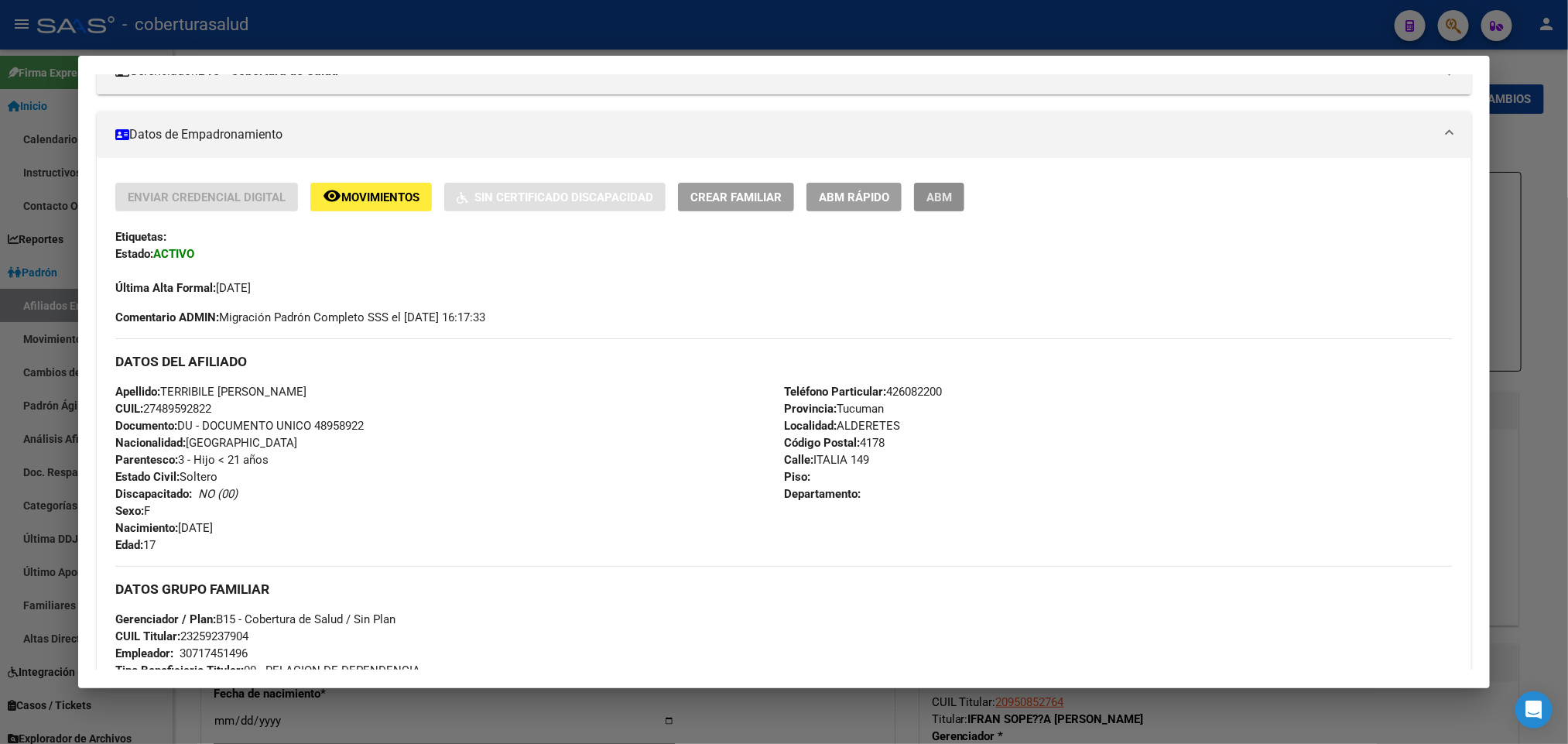
click at [940, 200] on span "ABM" at bounding box center [939, 197] width 25 height 14
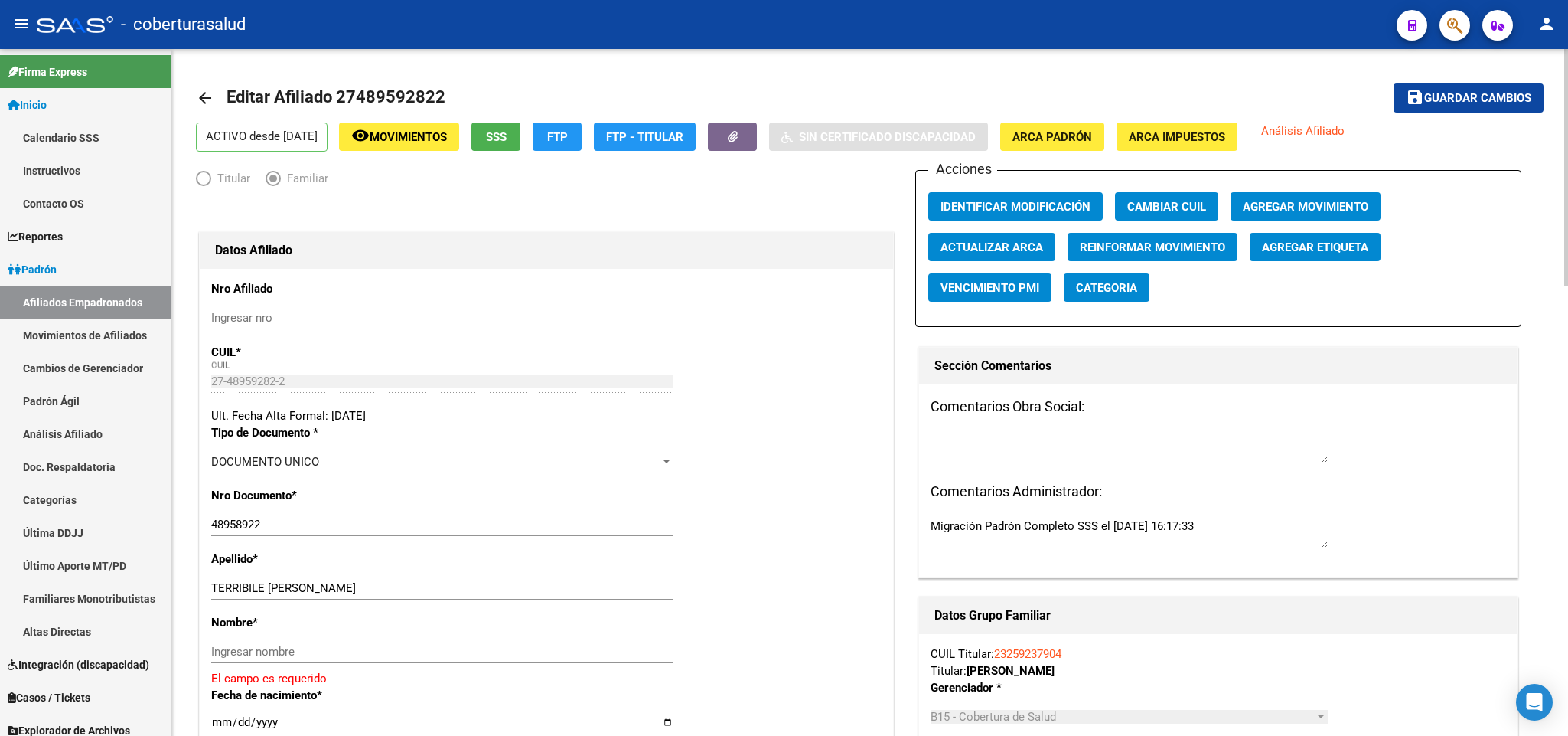
click at [264, 527] on input "48958922" at bounding box center [442, 524] width 462 height 14
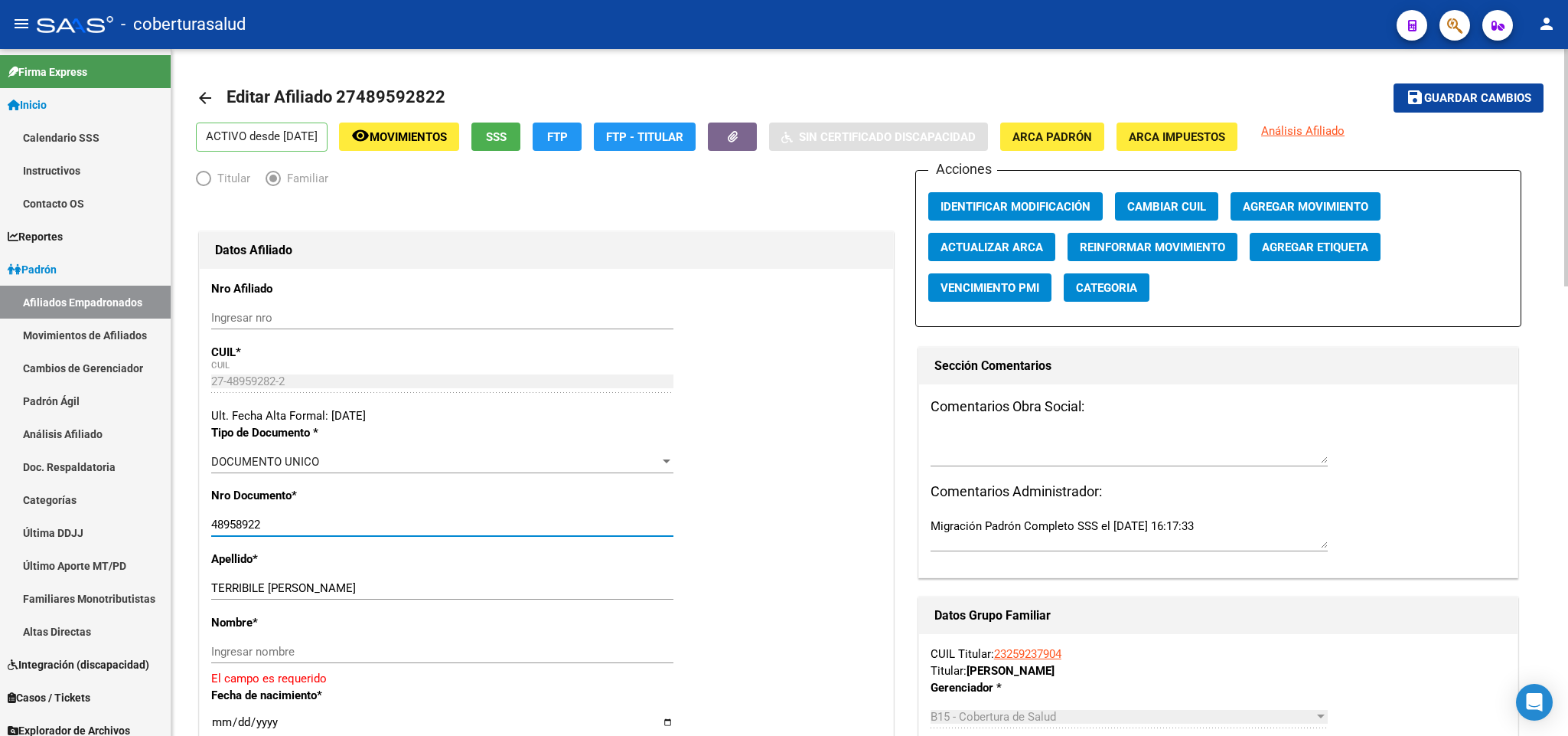
paste input "928"
type input "48959282"
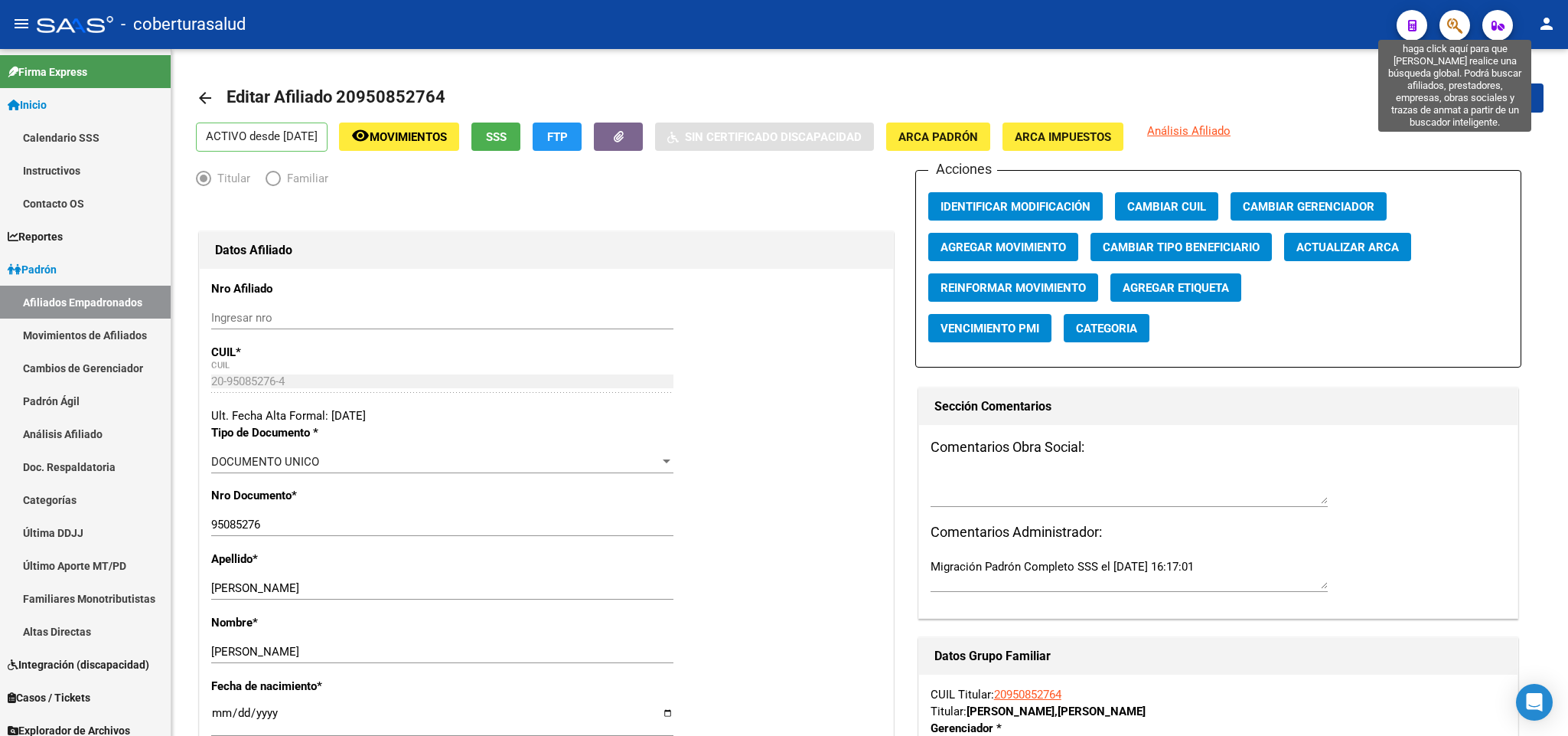
click at [1461, 30] on icon "button" at bounding box center [1456, 25] width 15 height 17
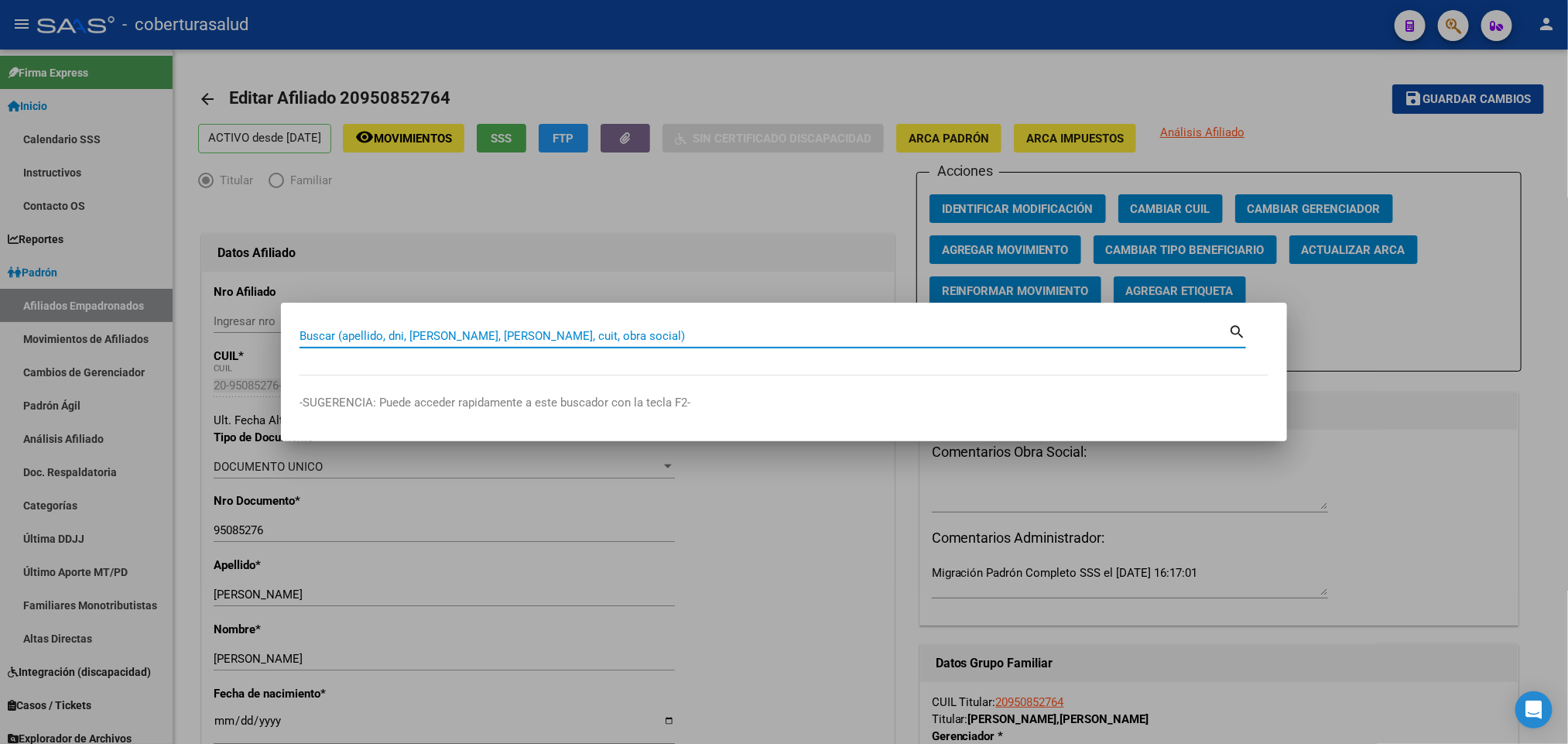
paste input "48959282"
type input "48959282"
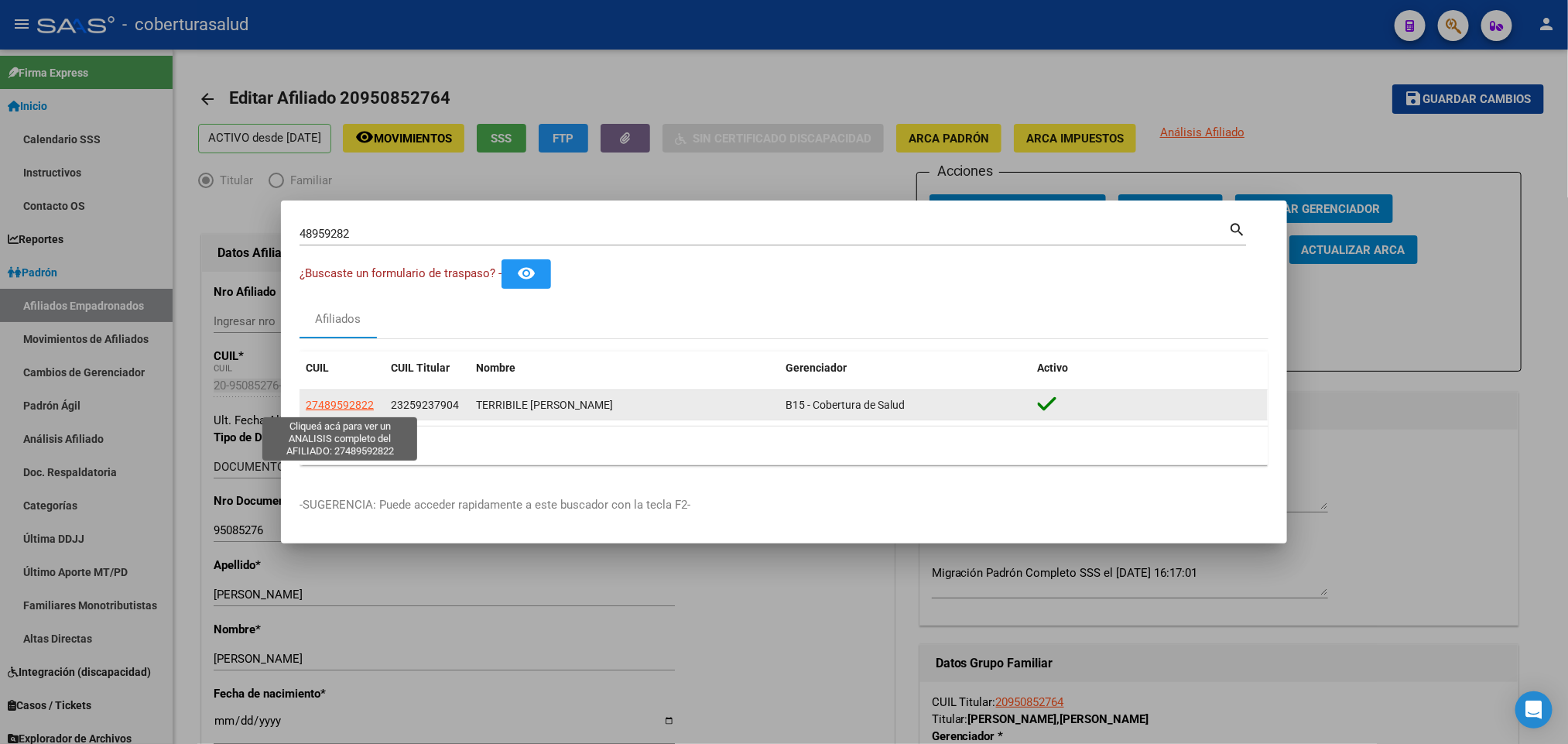
click at [327, 404] on span "27489592822" at bounding box center [340, 404] width 69 height 13
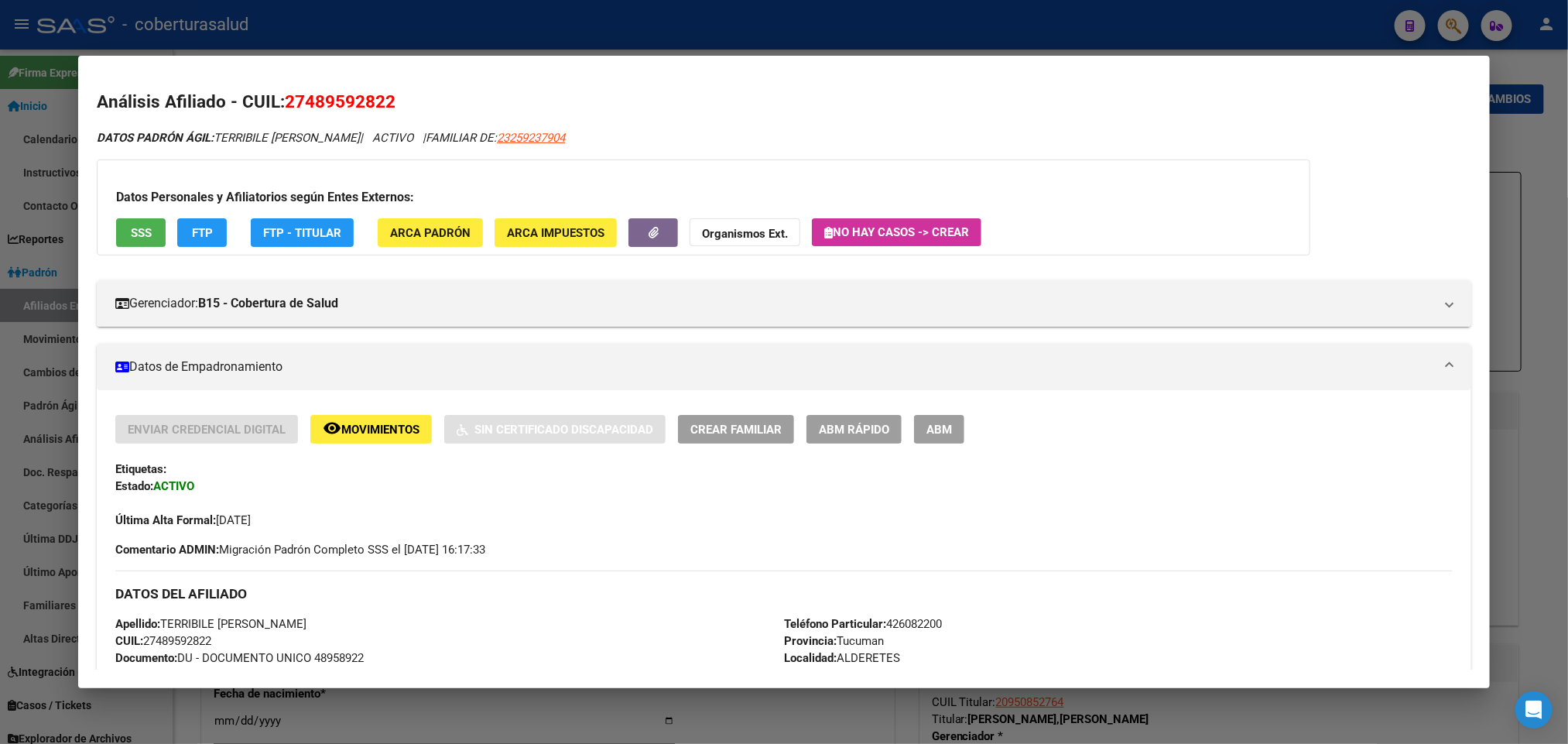
click at [931, 448] on div "Enviar Credencial Digital remove_red_eye Movimientos Sin Certificado Discapacid…" at bounding box center [784, 472] width 1337 height 114
click at [931, 434] on span "ABM" at bounding box center [939, 430] width 25 height 14
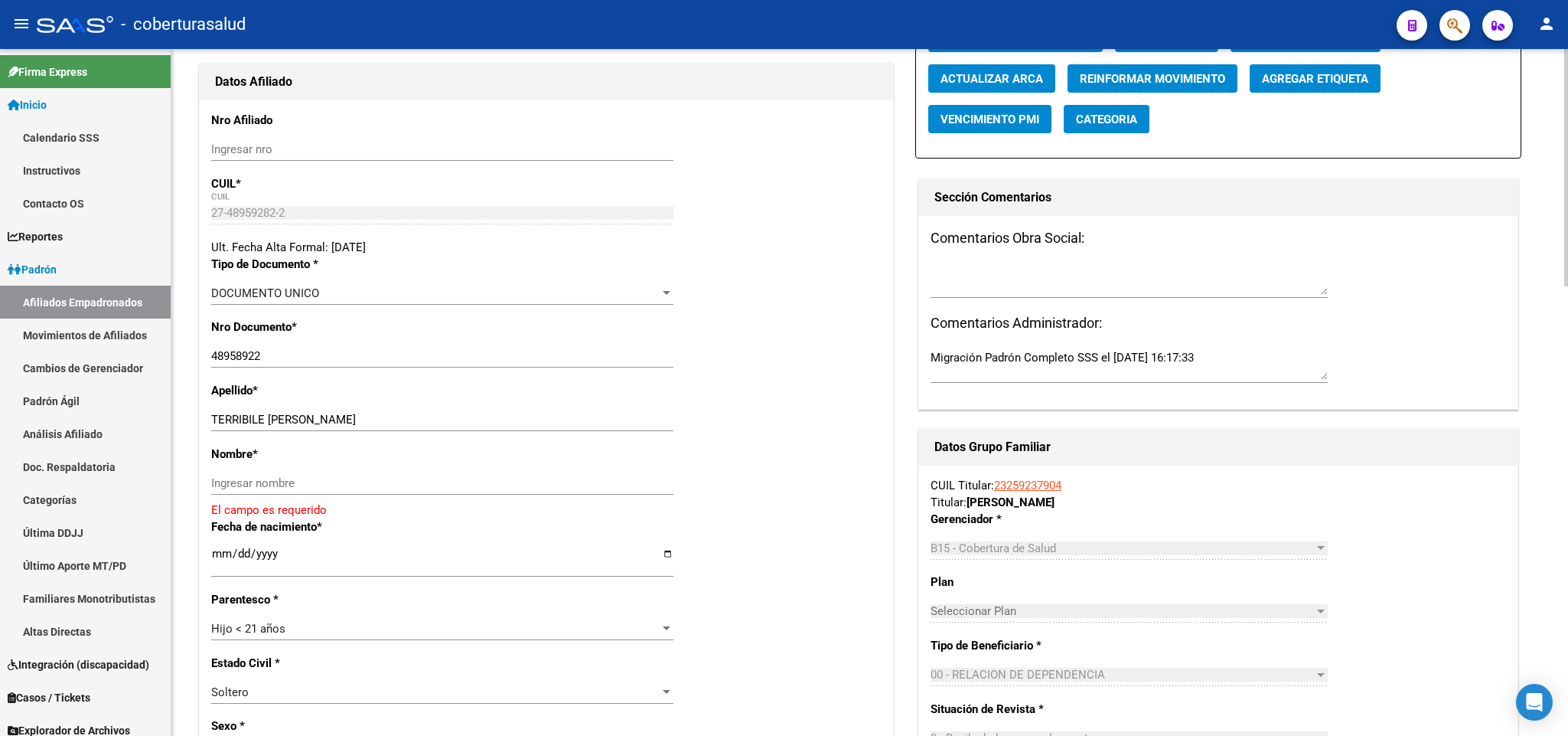
scroll to position [115, 0]
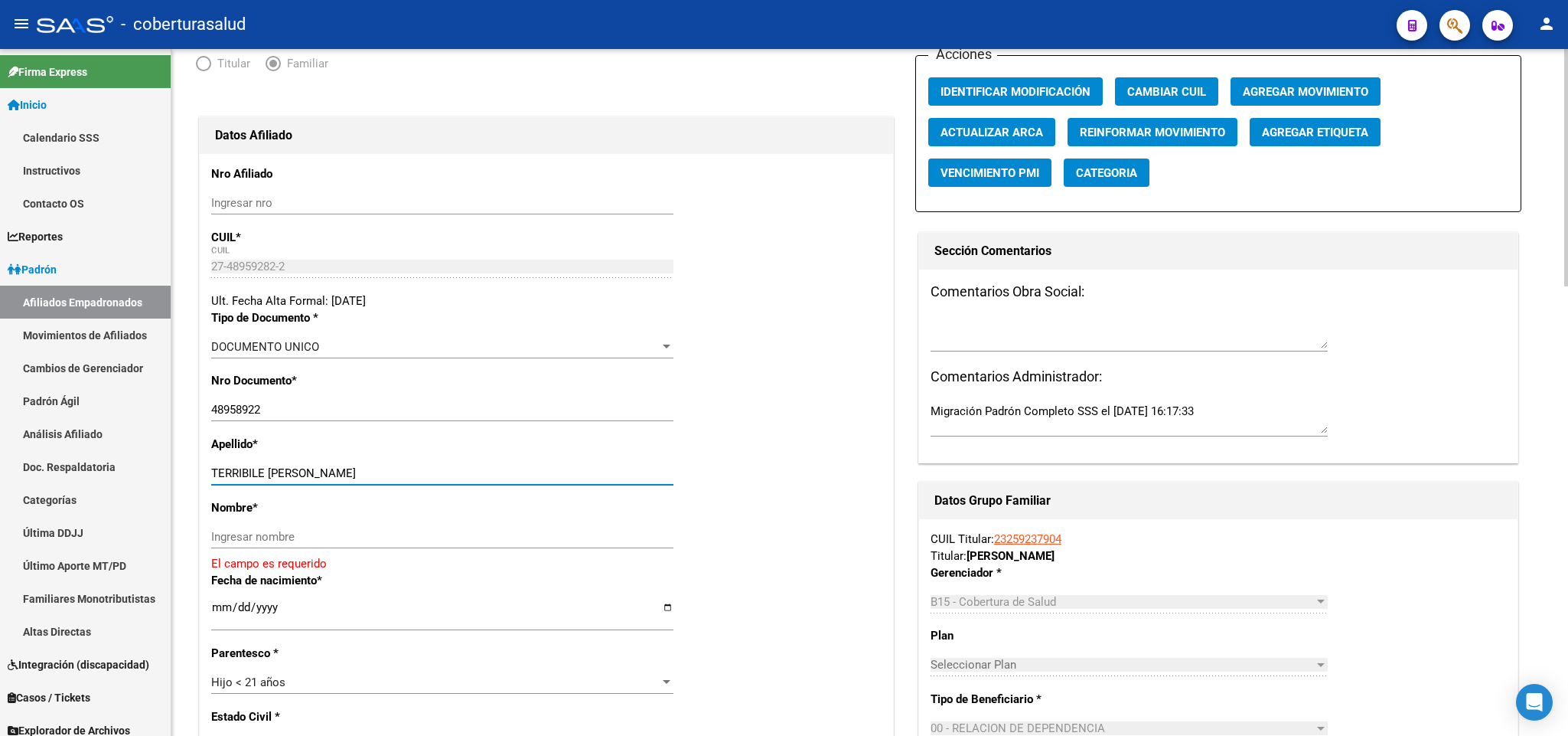
drag, startPoint x: 267, startPoint y: 469, endPoint x: 393, endPoint y: 464, distance: 126.1
click at [393, 464] on div "TERRIBILE GIULIANA SOFIA Ingresar apellido" at bounding box center [442, 474] width 462 height 23
type input "TERRIBILE"
click at [318, 524] on div "Nombre * Ingresar nombre El campo es requerido" at bounding box center [546, 535] width 670 height 73
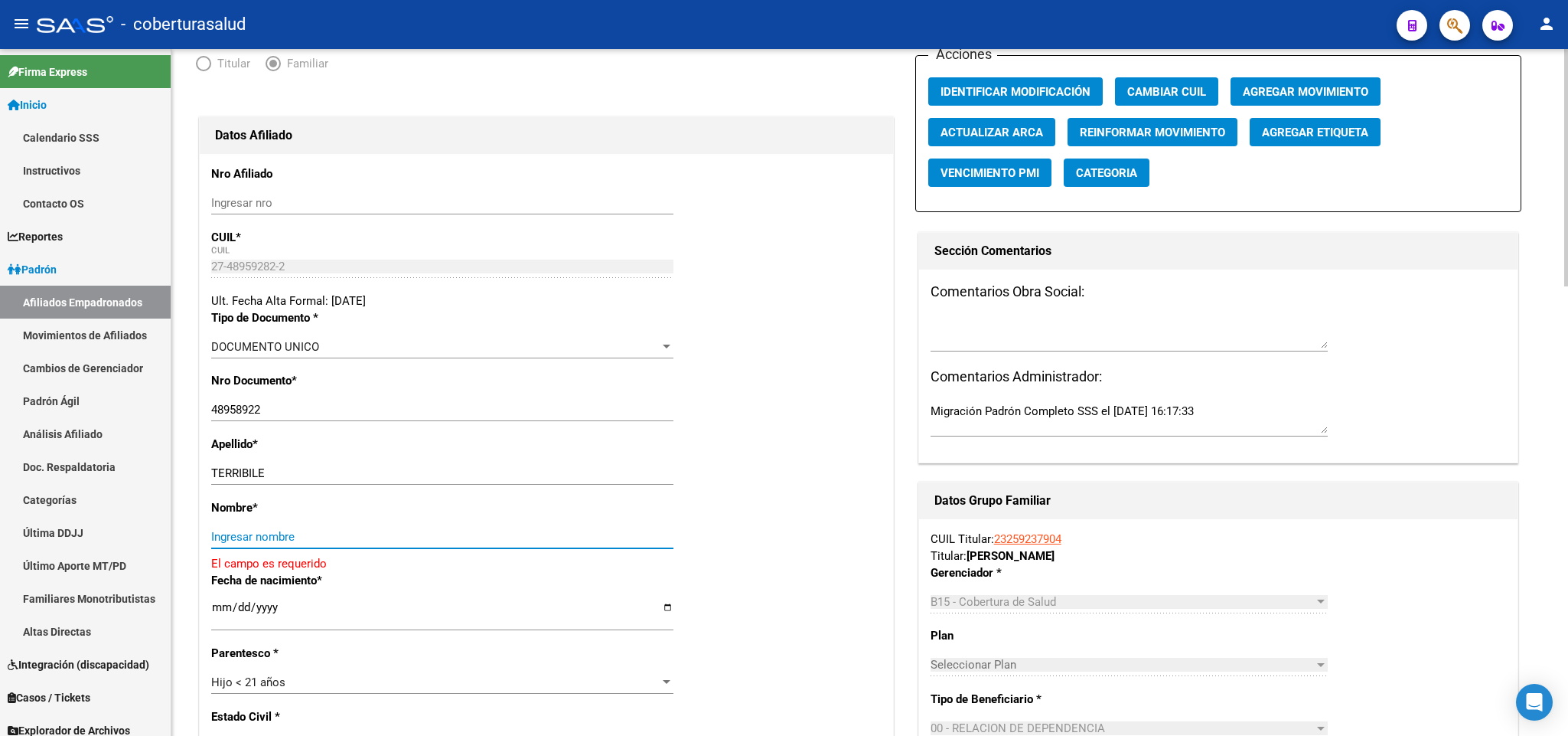
click at [271, 535] on input "Ingresar nombre" at bounding box center [442, 537] width 462 height 14
paste input "GIULIANA SOFIA"
type input "GIULIANA SOFIA"
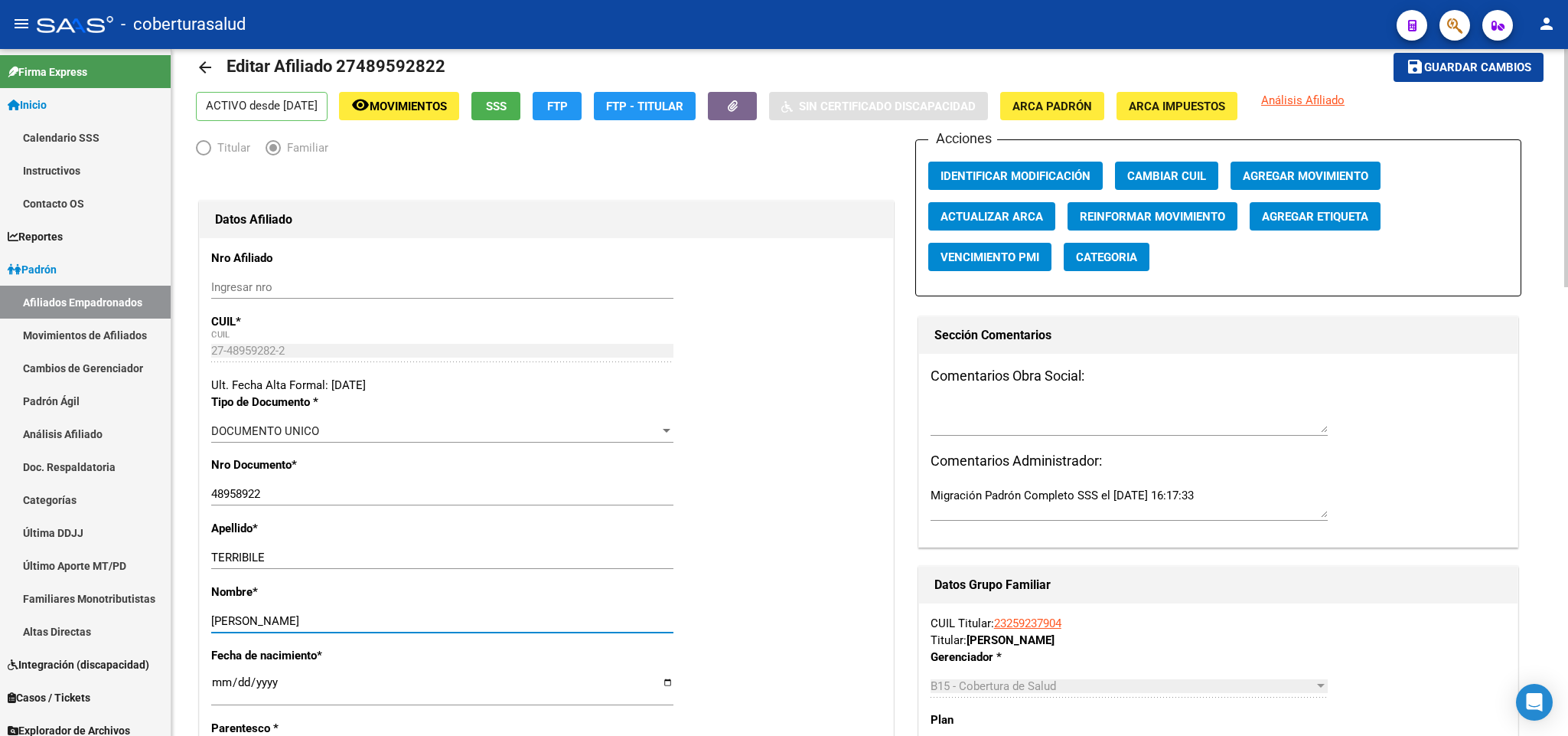
scroll to position [0, 0]
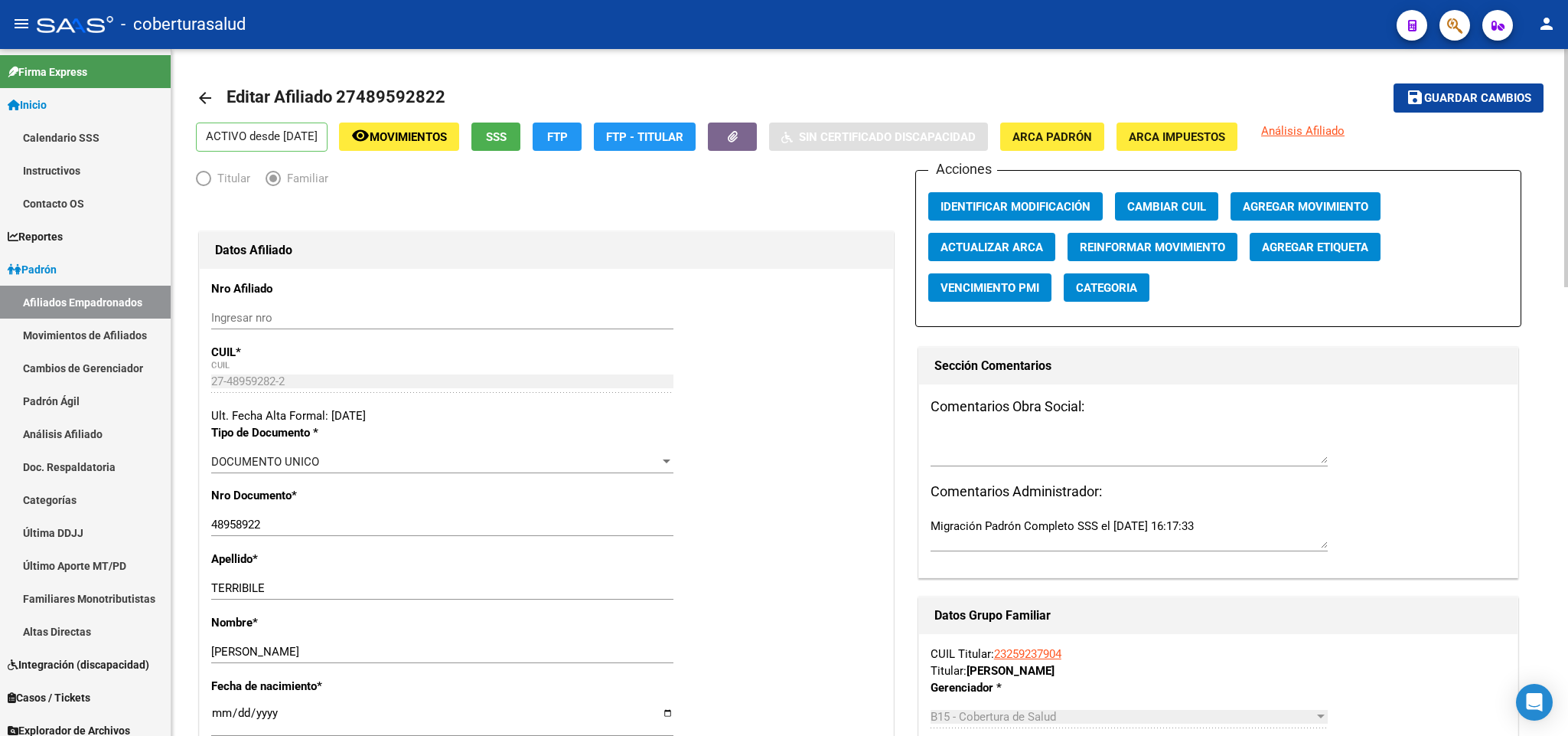
drag, startPoint x: 360, startPoint y: 95, endPoint x: 430, endPoint y: 101, distance: 70.3
click at [433, 101] on span "Editar Afiliado 27489592822" at bounding box center [336, 97] width 219 height 19
click at [288, 532] on input "48958922" at bounding box center [442, 524] width 462 height 14
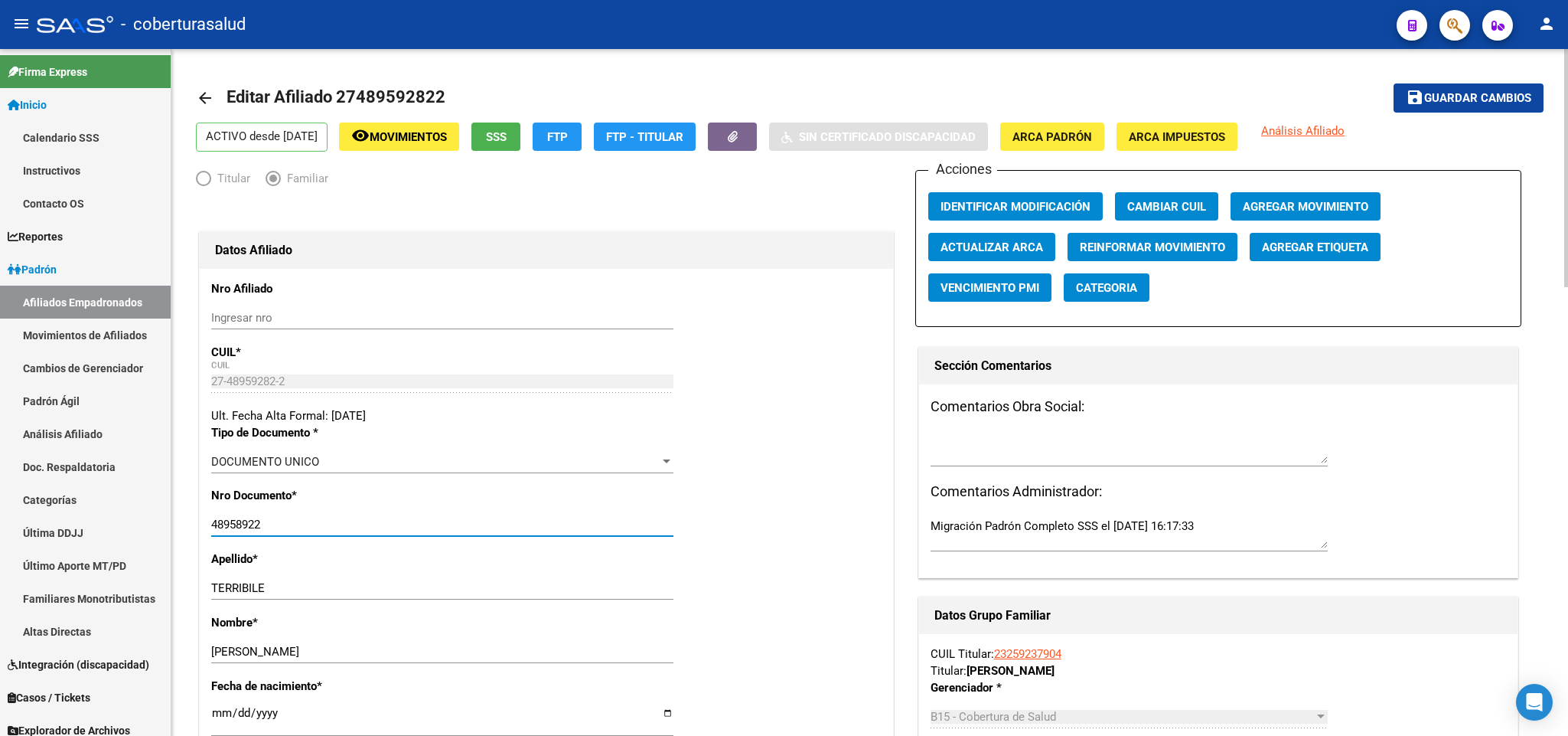
click at [288, 532] on input "48958922" at bounding box center [442, 524] width 462 height 14
click at [288, 524] on input "48958922" at bounding box center [442, 524] width 462 height 14
paste input "928"
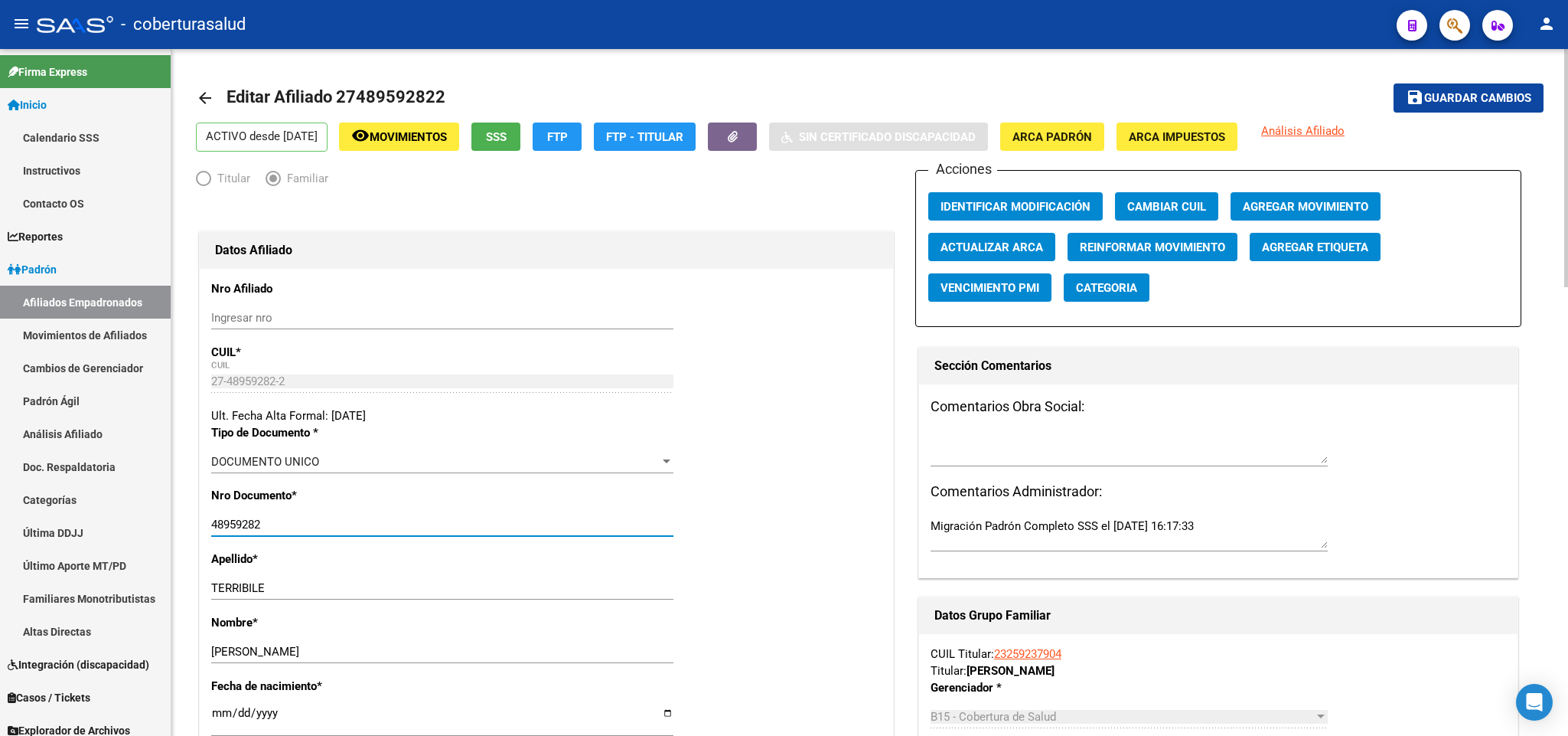
type input "48959282"
click at [1502, 94] on span "Guardar cambios" at bounding box center [1478, 99] width 108 height 14
click at [1489, 106] on button "save Guardar cambios" at bounding box center [1468, 97] width 150 height 28
click at [1455, 95] on span "Guardar cambios" at bounding box center [1478, 99] width 108 height 14
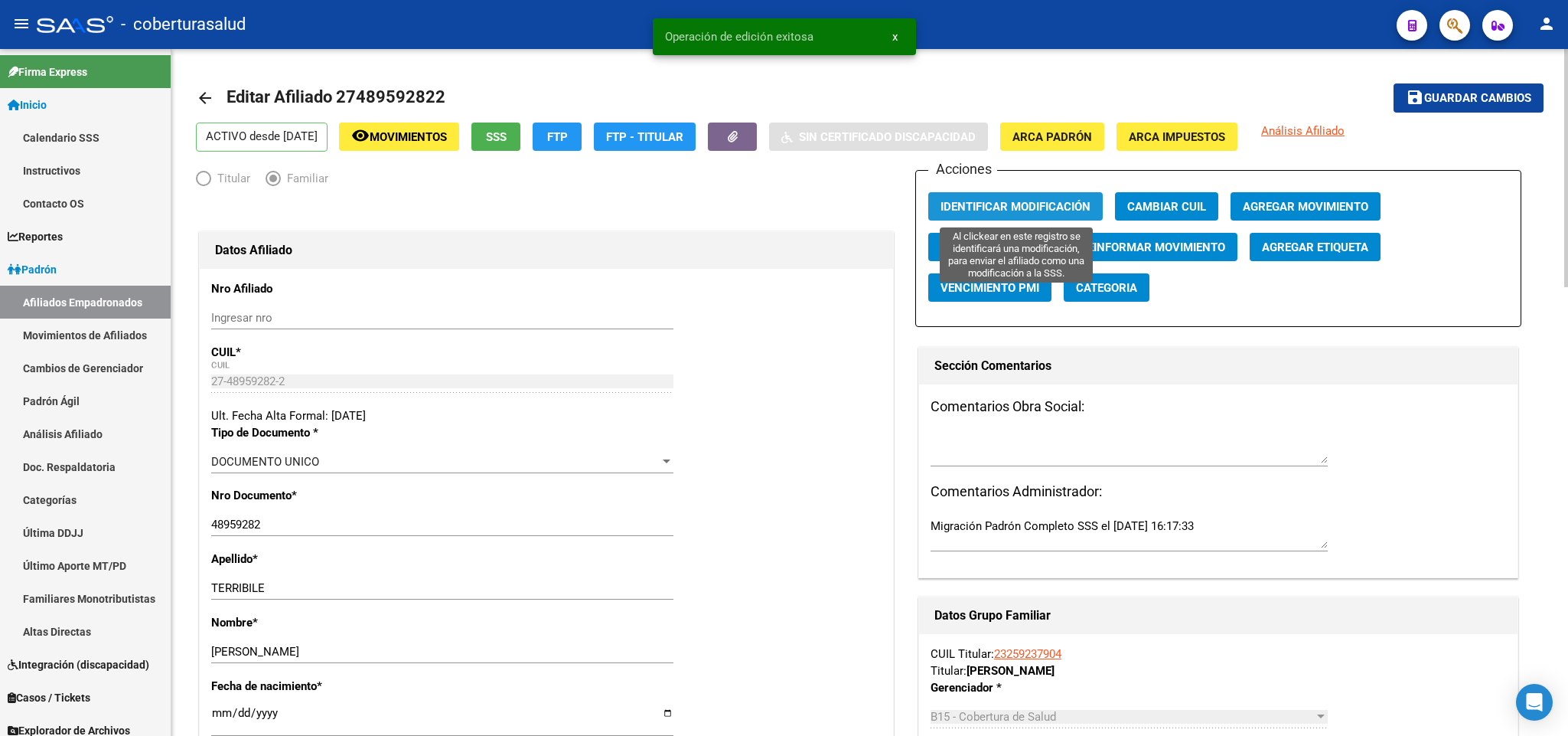
click at [1066, 209] on span "Identificar Modificación" at bounding box center [1015, 206] width 150 height 14
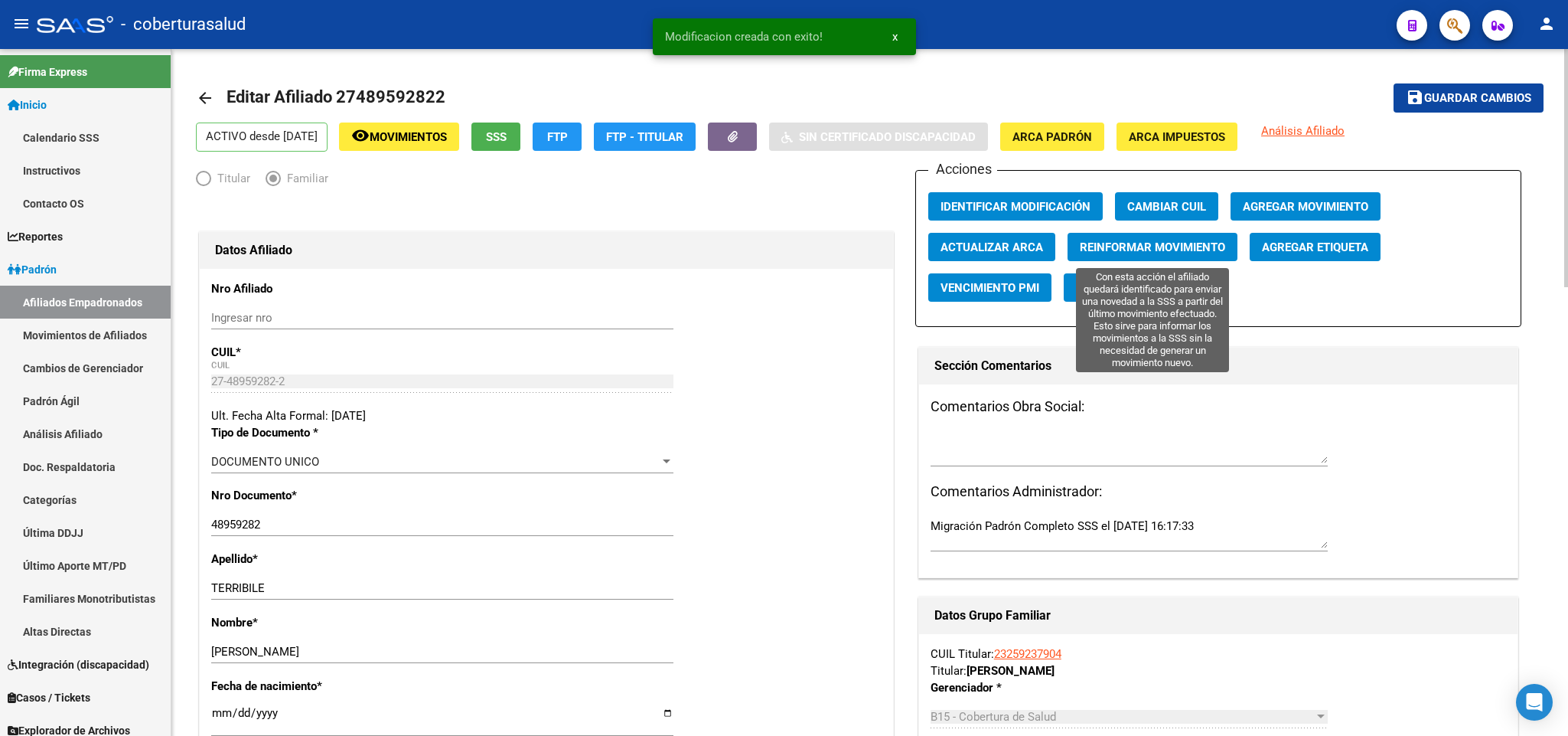
click at [1126, 243] on span "Reinformar Movimiento" at bounding box center [1153, 247] width 145 height 14
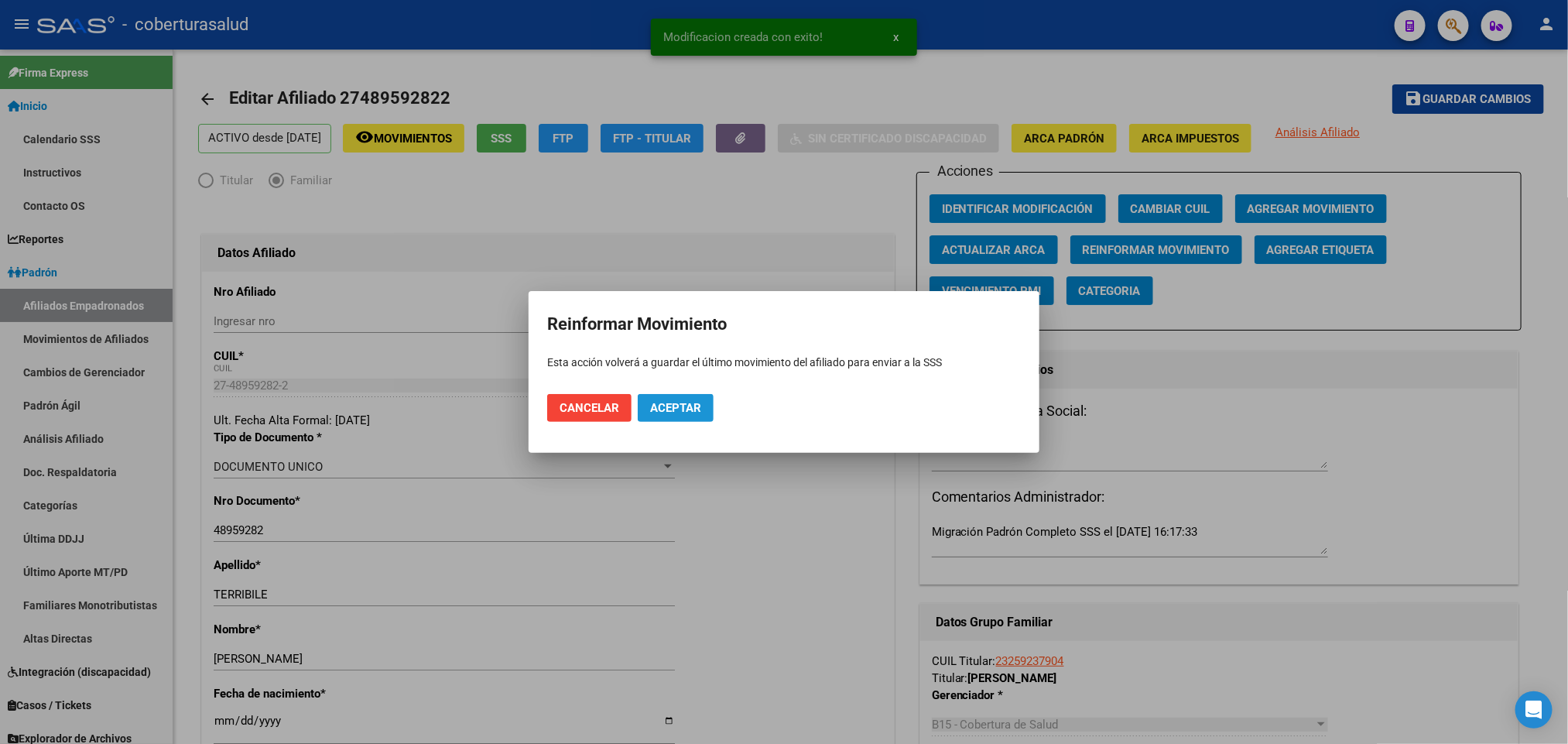
click at [689, 409] on span "Aceptar" at bounding box center [676, 407] width 51 height 14
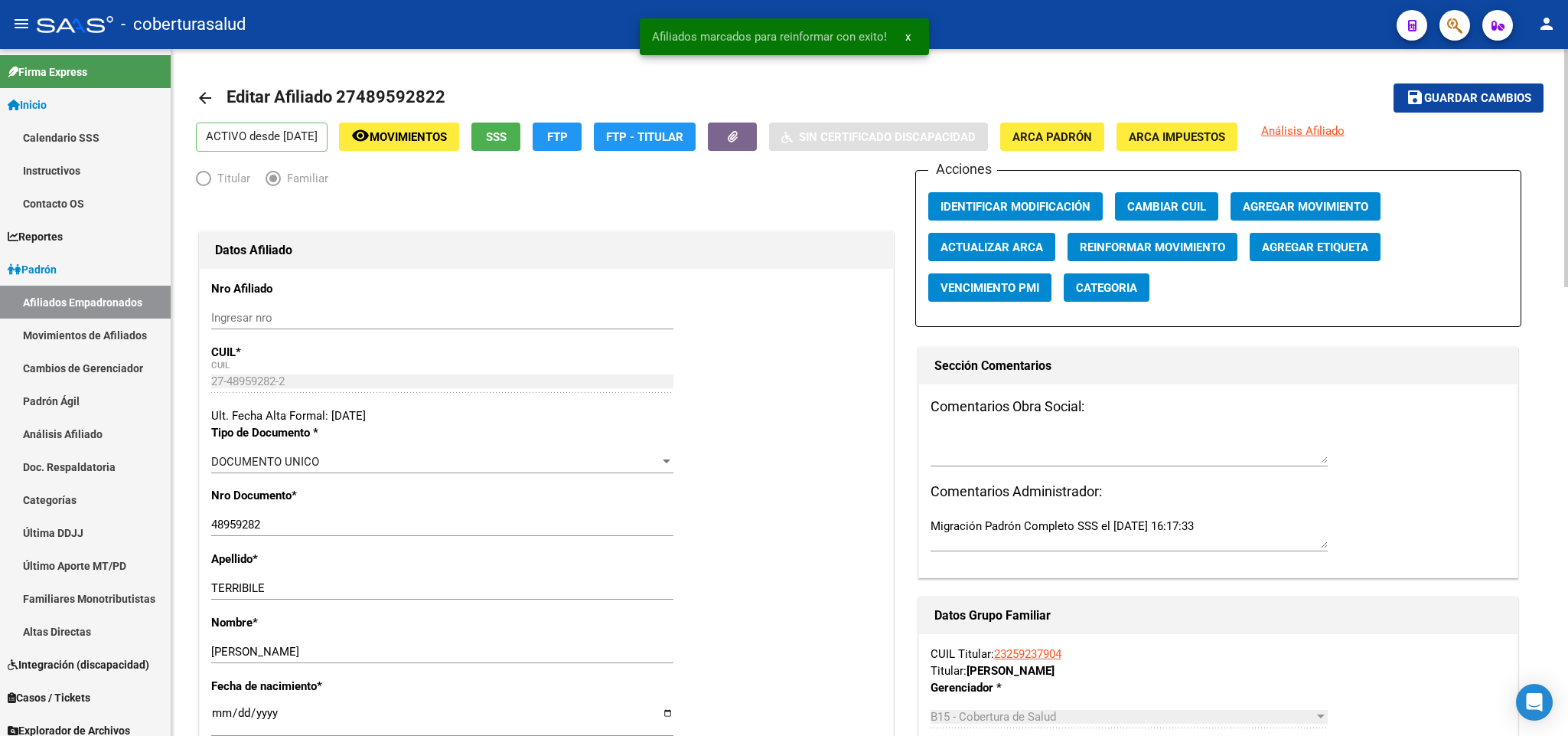
click at [409, 97] on span "Editar Afiliado 27489592822" at bounding box center [336, 97] width 219 height 19
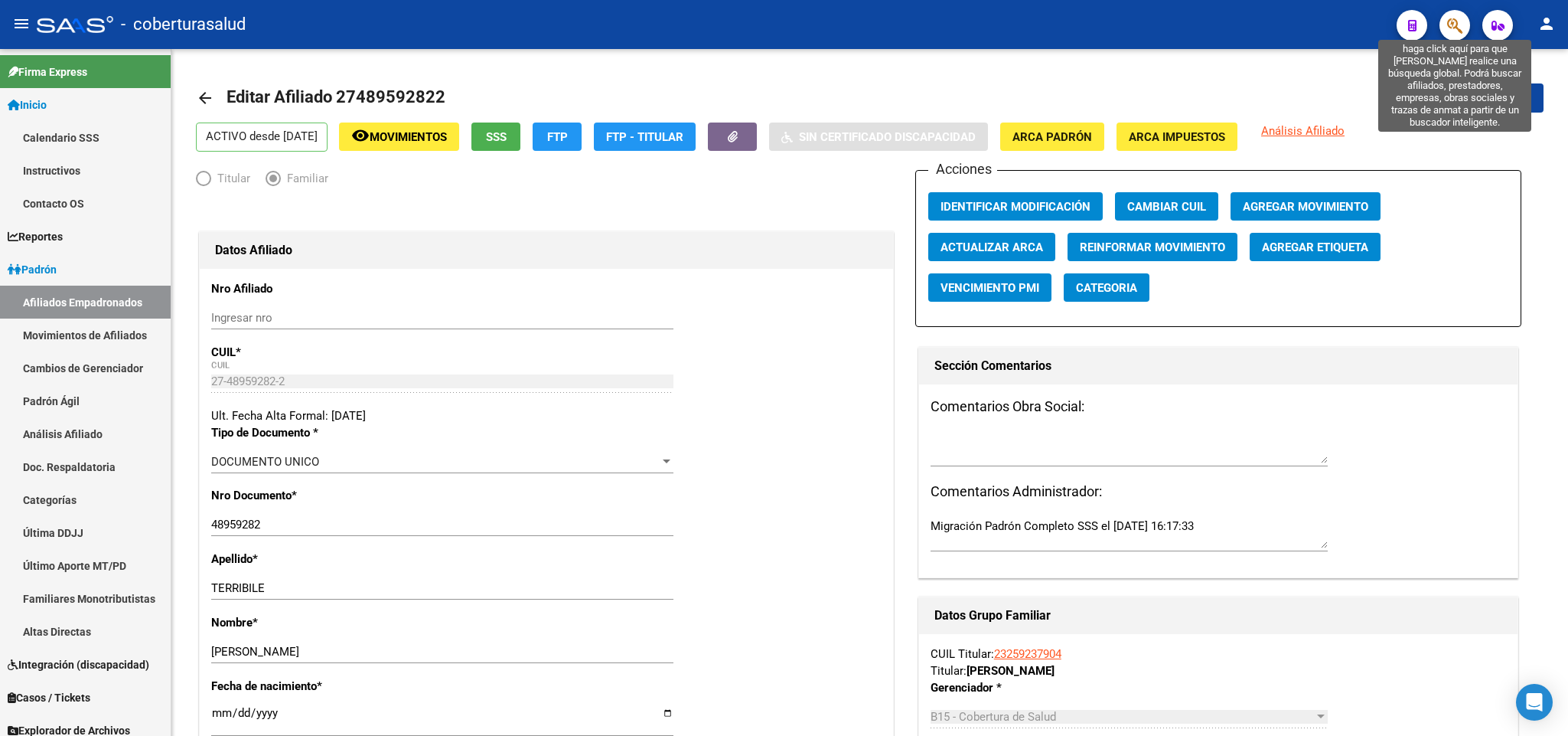
click at [1457, 26] on icon "button" at bounding box center [1456, 25] width 15 height 17
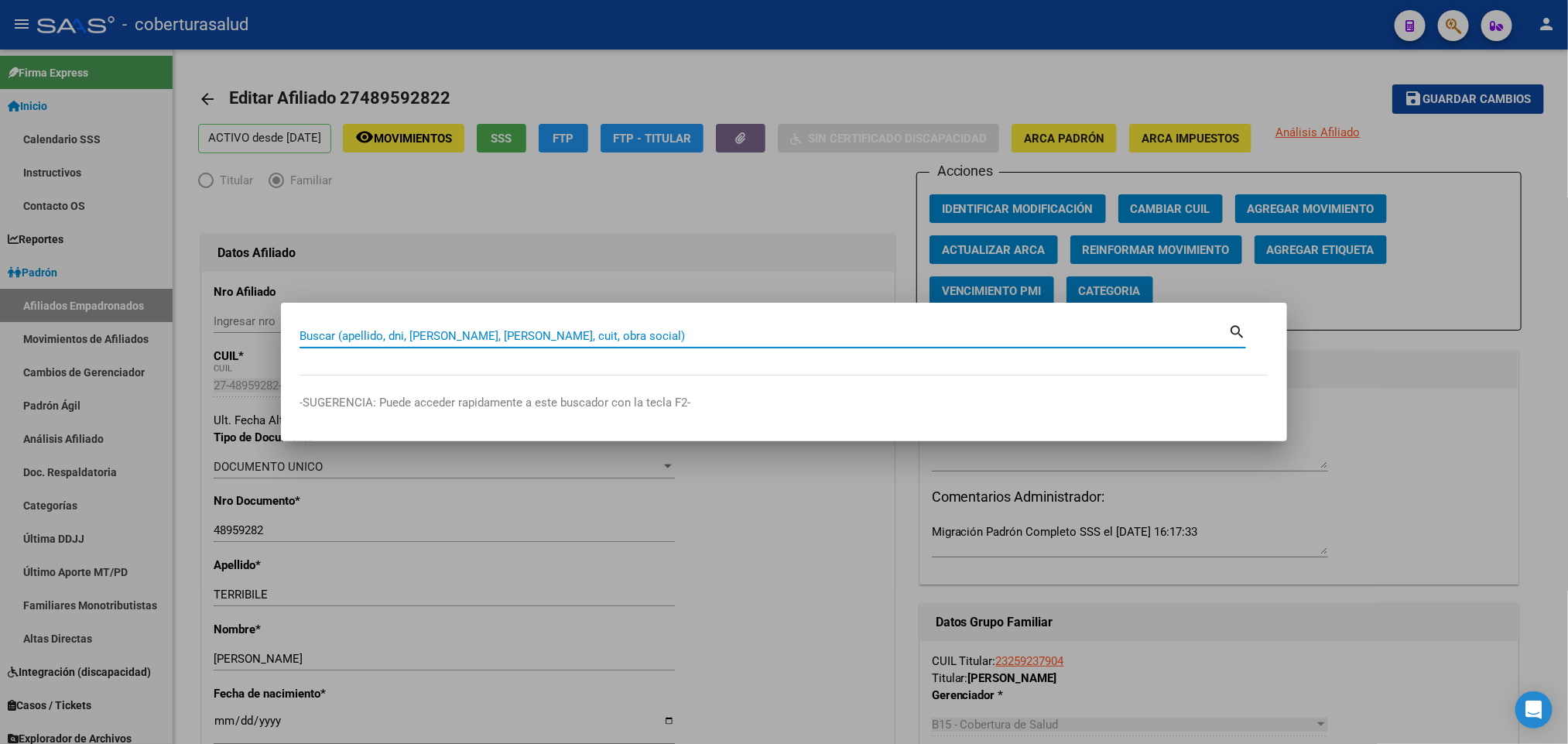
paste input "27300980"
type input "27300980"
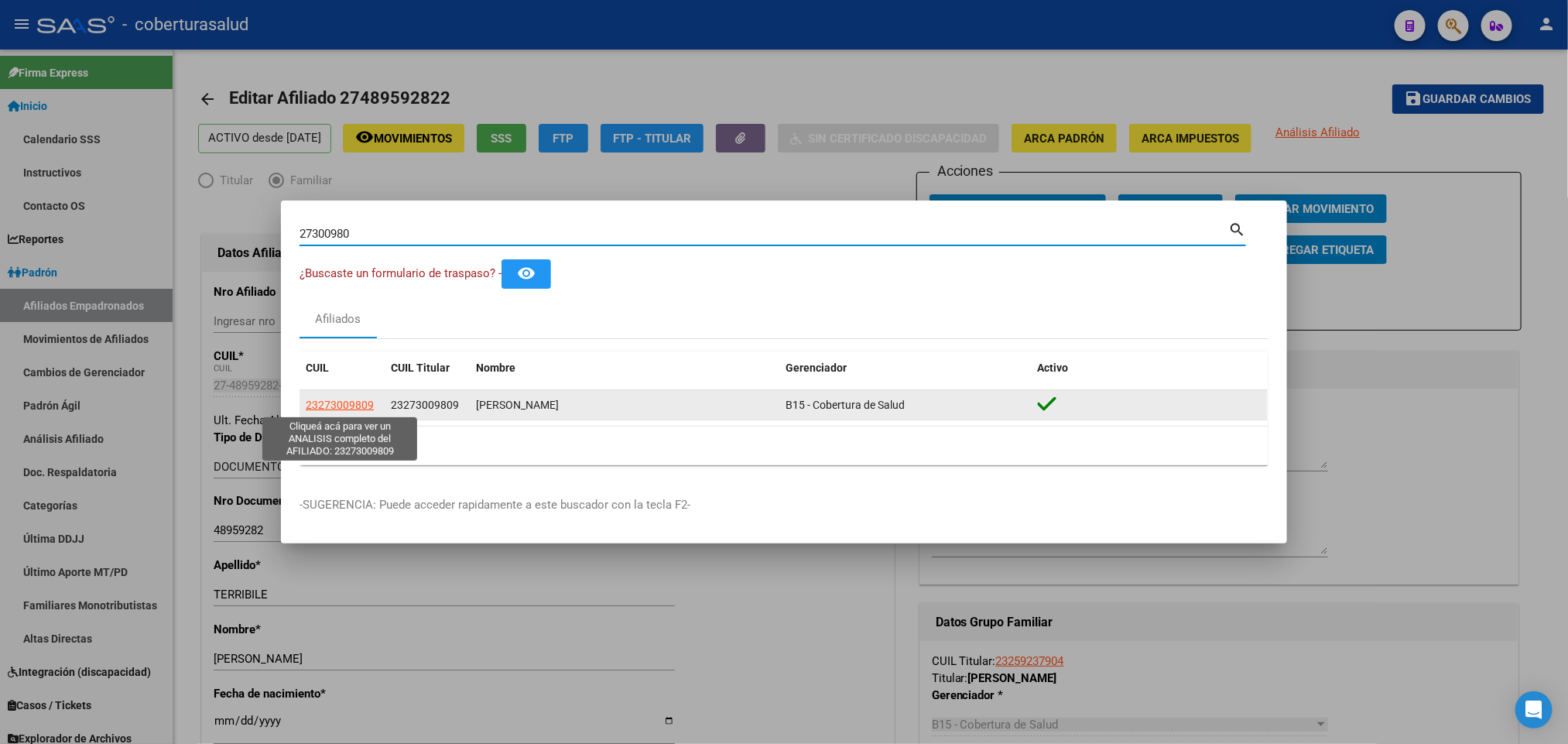
click at [356, 404] on span "23273009809" at bounding box center [340, 404] width 69 height 13
type textarea "23273009809"
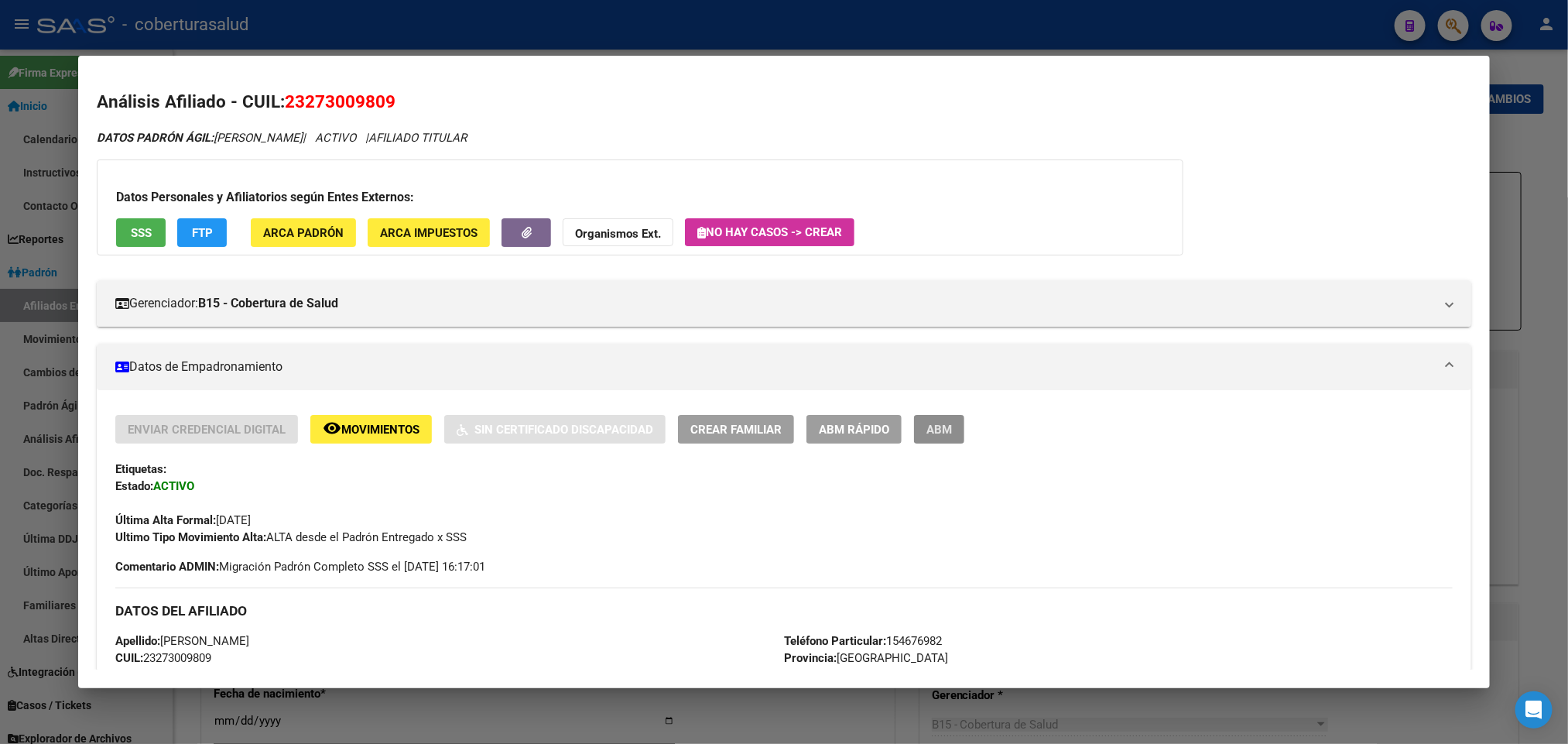
click at [940, 419] on button "ABM" at bounding box center [938, 429] width 50 height 28
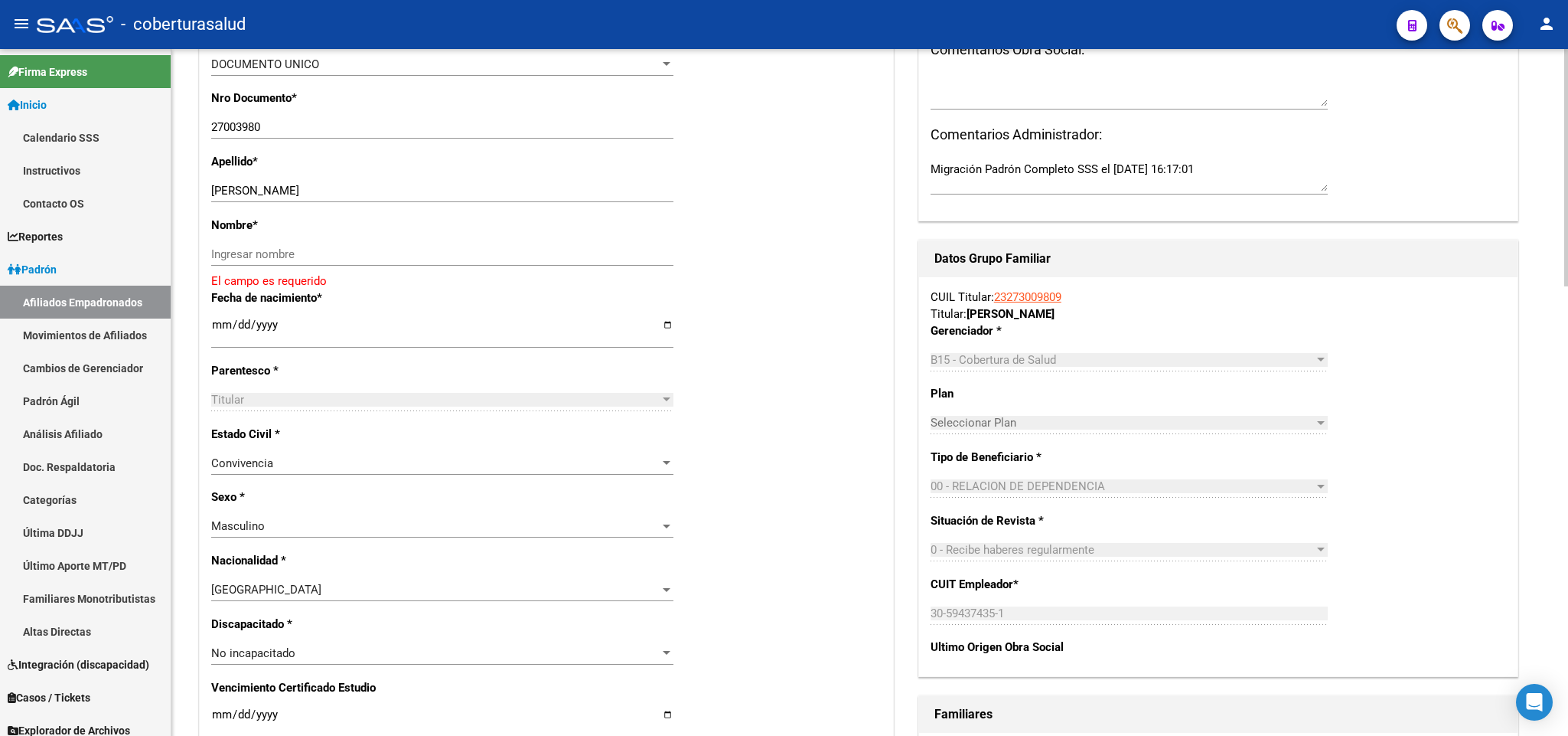
scroll to position [459, 0]
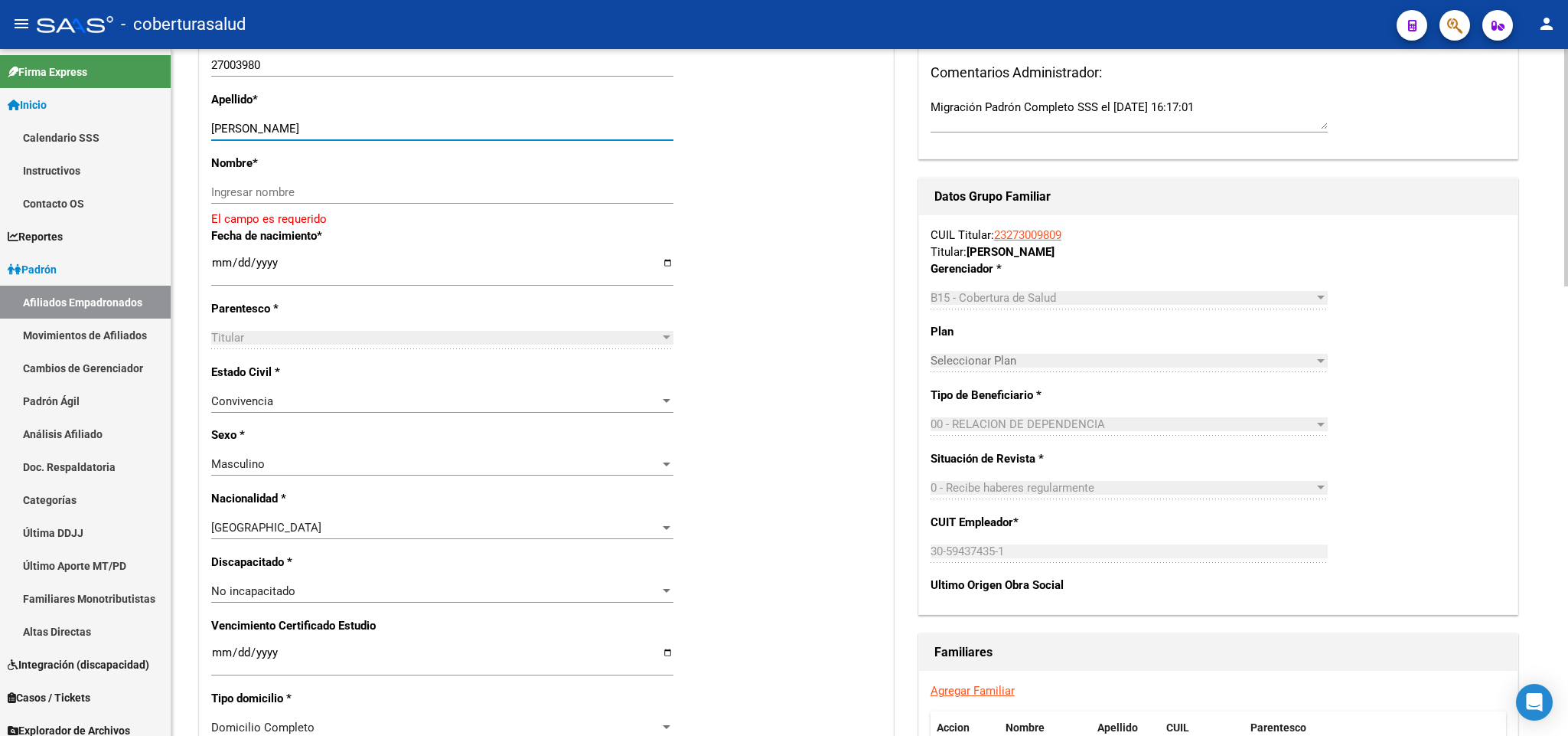
click at [258, 131] on input "NIEVAS CARLOS JAVIER" at bounding box center [442, 129] width 462 height 14
drag, startPoint x: 253, startPoint y: 131, endPoint x: 363, endPoint y: 134, distance: 110.0
click at [363, 134] on input "NIEVAS CARLOS JAVIER" at bounding box center [442, 129] width 462 height 14
type input "NIEVAS"
click at [338, 193] on input "Ingresar nombre" at bounding box center [442, 192] width 462 height 14
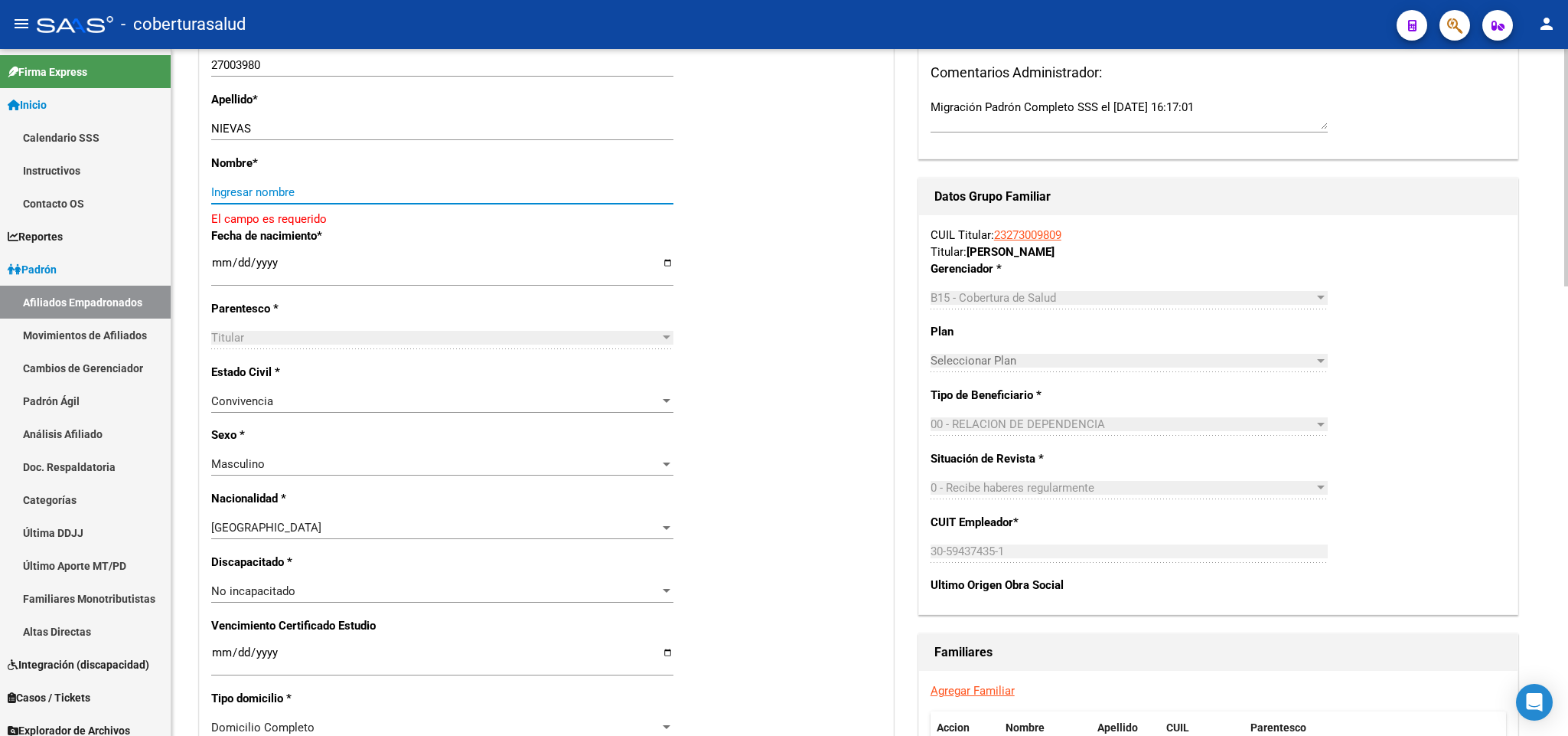
paste input "CARLOS JAVIER"
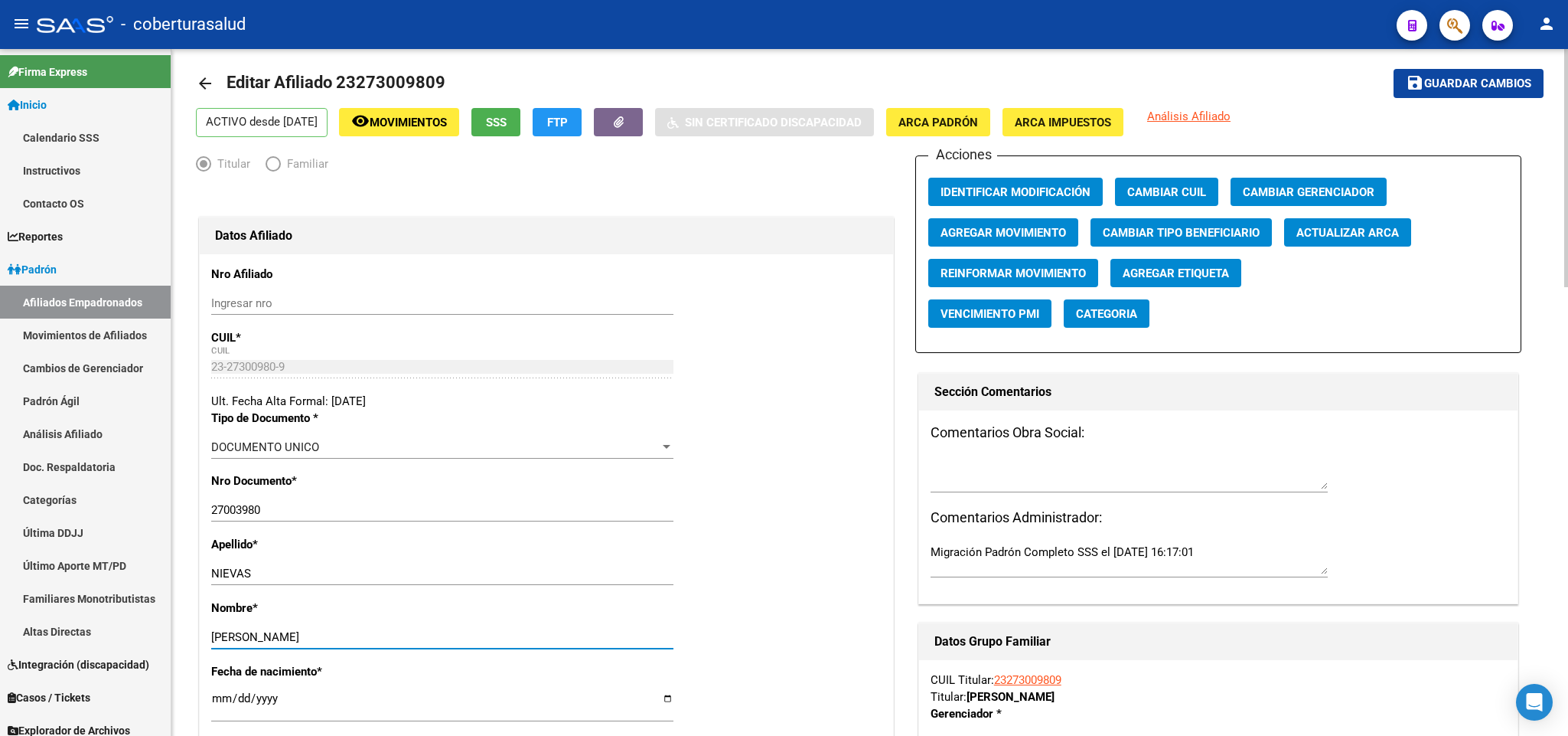
scroll to position [0, 0]
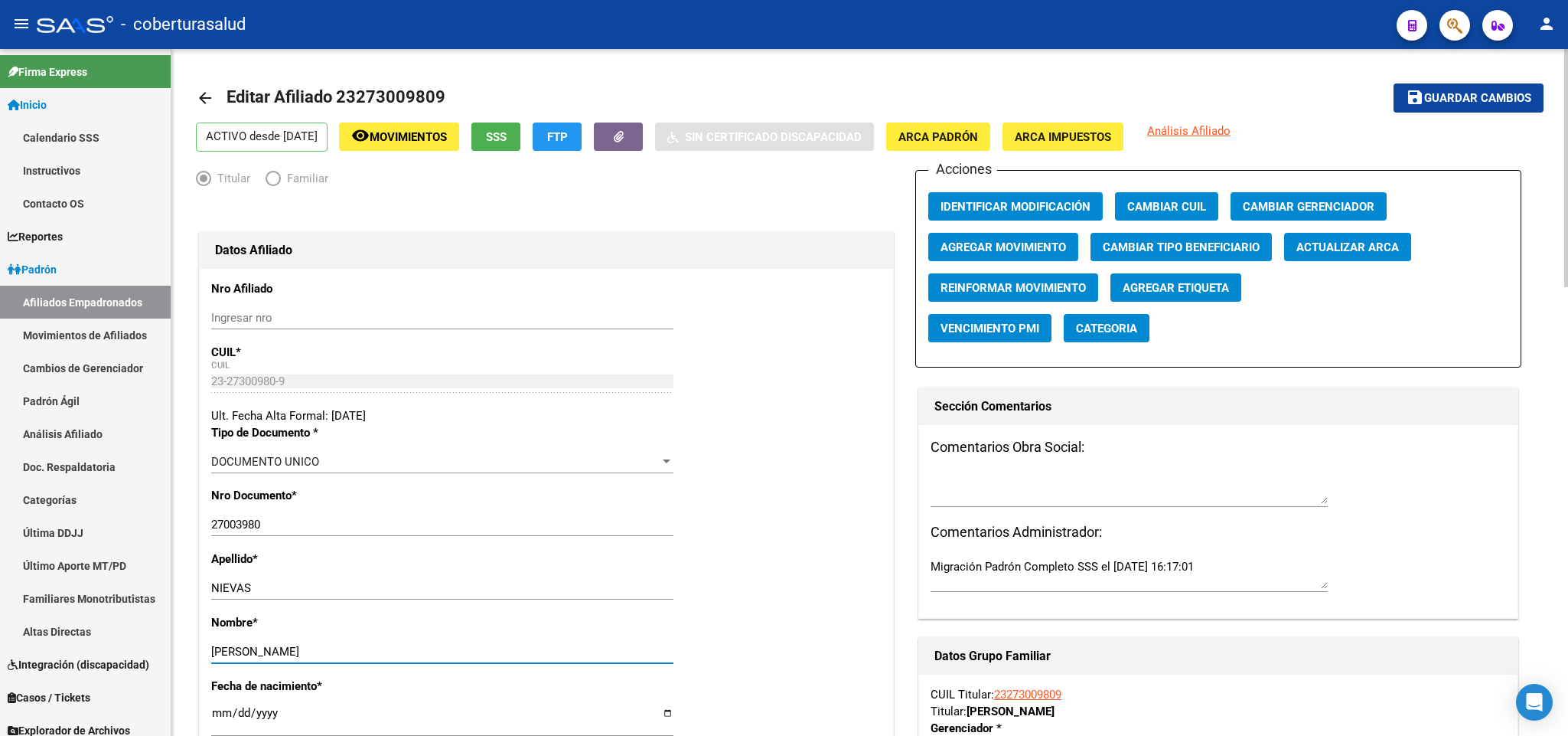
type input "CARLOS JAVIER"
drag, startPoint x: 354, startPoint y: 93, endPoint x: 433, endPoint y: 95, distance: 79.0
click at [433, 95] on span "Editar Afiliado 23273009809" at bounding box center [336, 97] width 219 height 19
click at [345, 529] on input "27003980" at bounding box center [442, 524] width 462 height 14
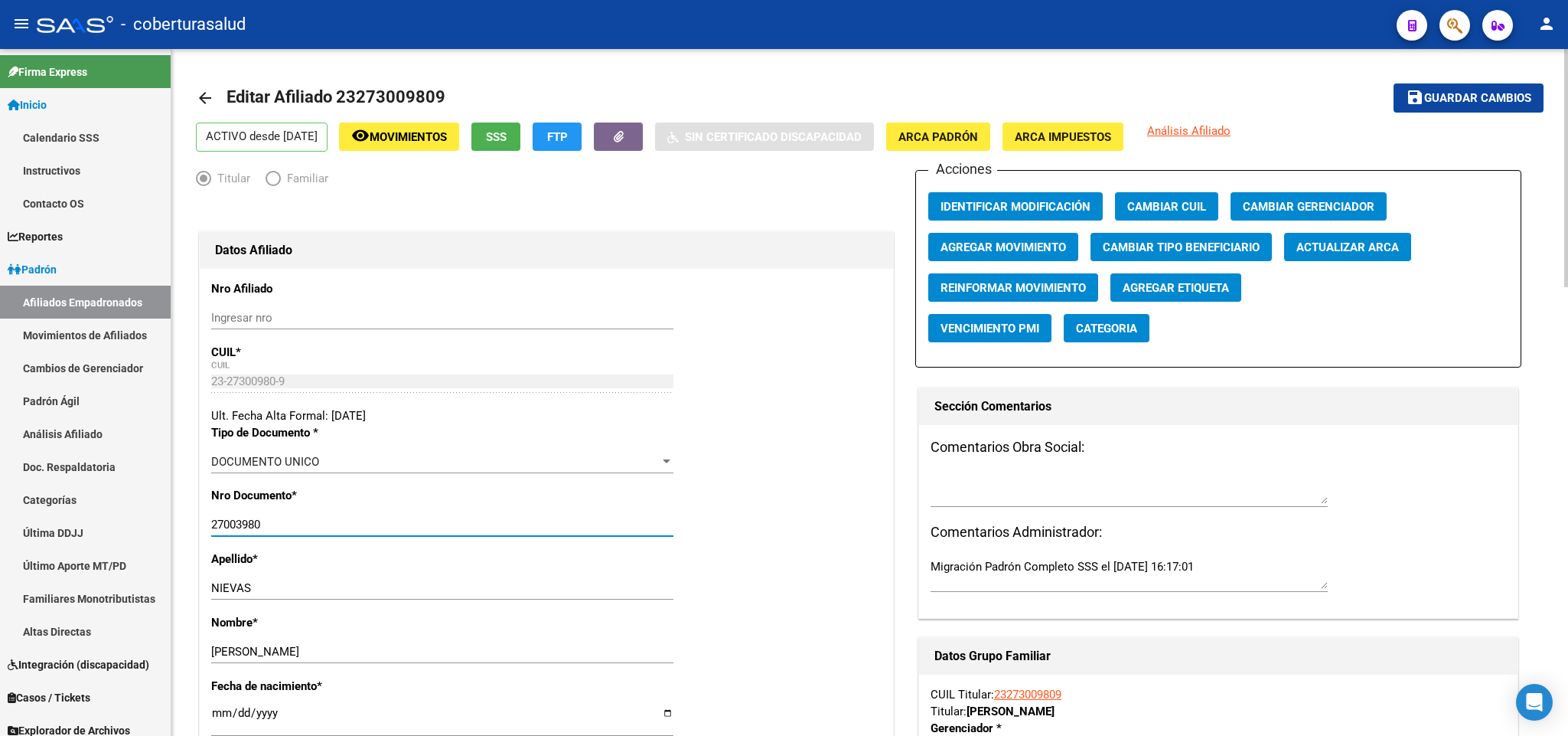
click at [345, 529] on input "27003980" at bounding box center [442, 524] width 462 height 14
paste input "300"
type input "27300980"
click at [1486, 102] on span "Guardar cambios" at bounding box center [1478, 99] width 108 height 14
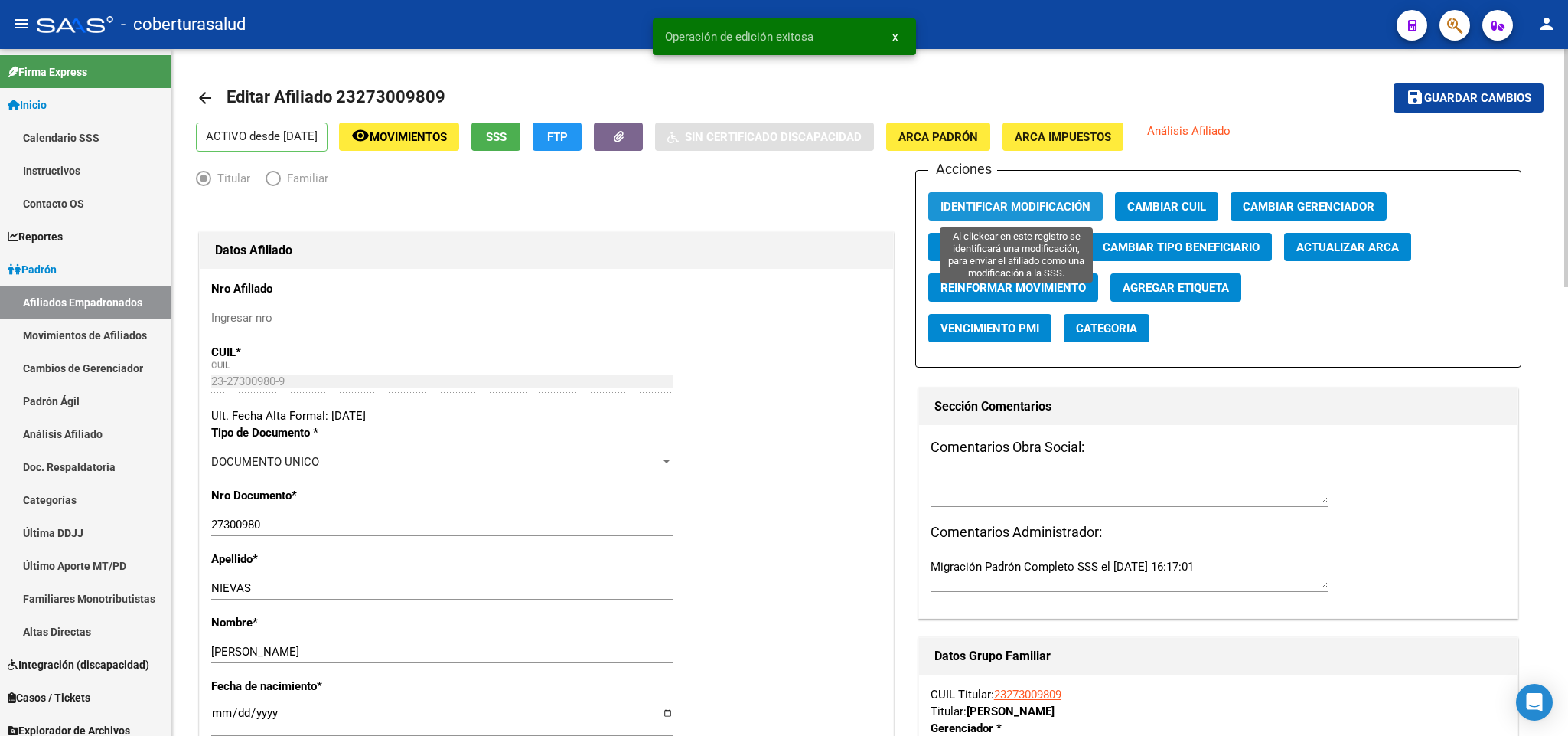
click at [1050, 199] on span "Identificar Modificación" at bounding box center [1015, 206] width 150 height 14
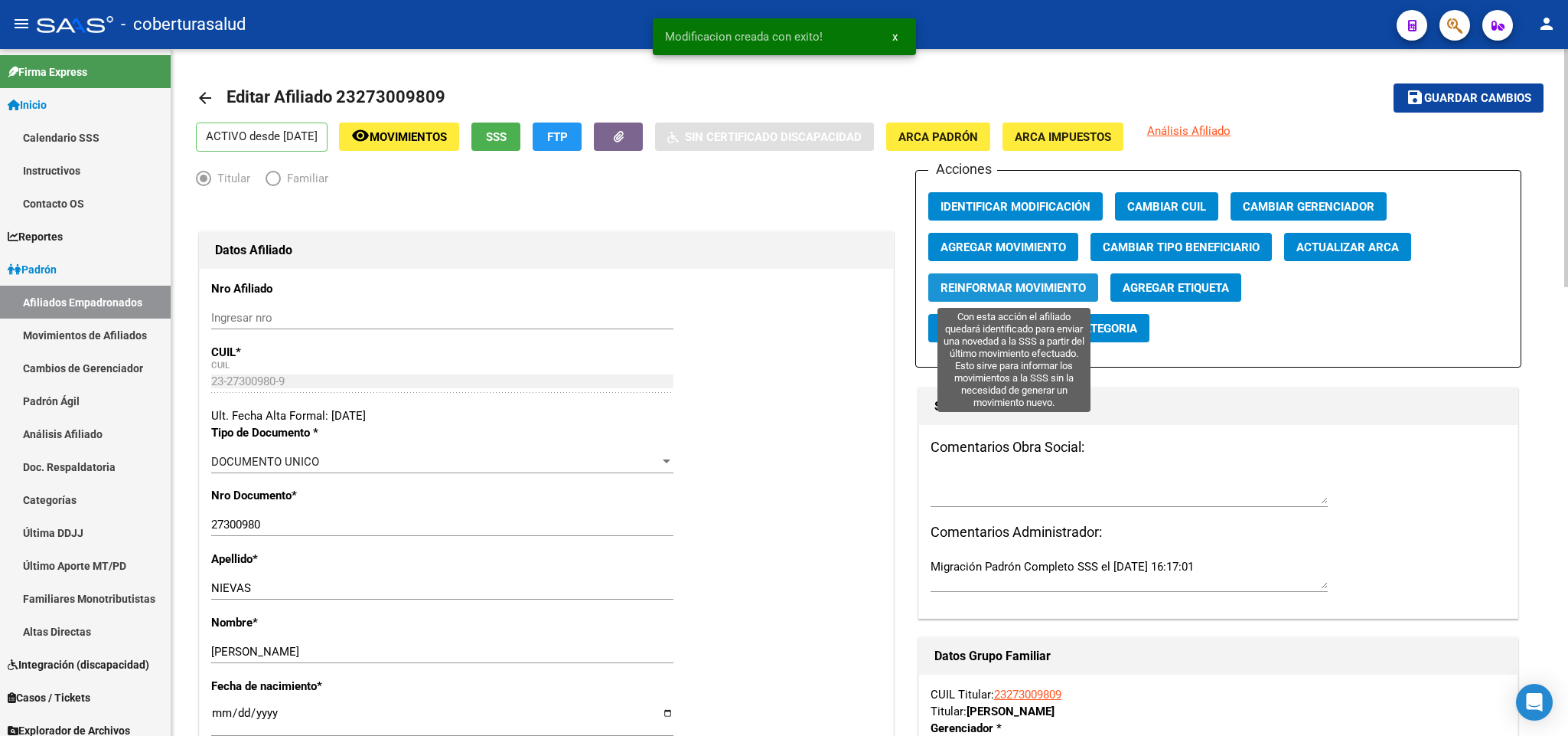
click at [1043, 283] on span "Reinformar Movimiento" at bounding box center [1013, 288] width 145 height 14
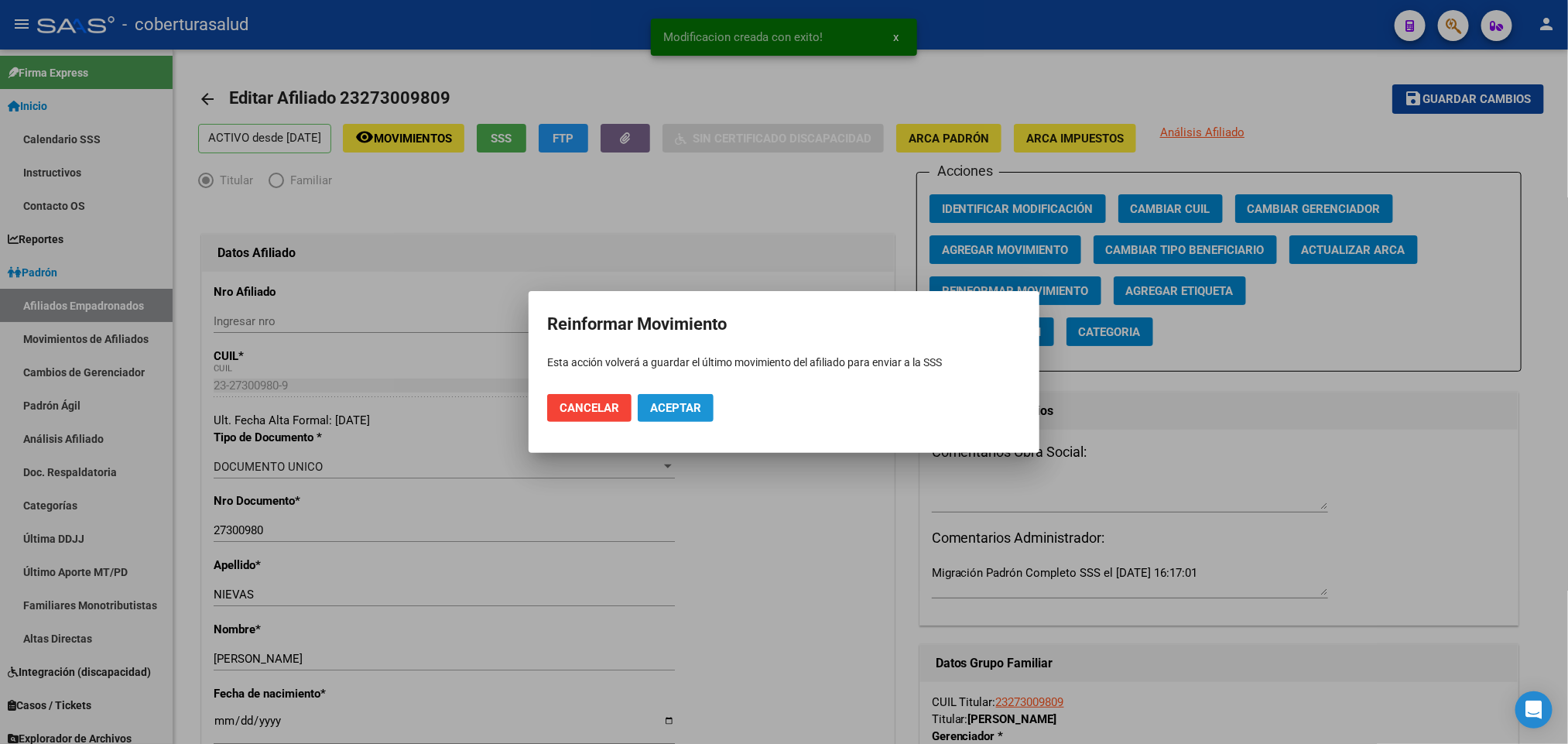
click at [684, 408] on span "Aceptar" at bounding box center [676, 407] width 51 height 14
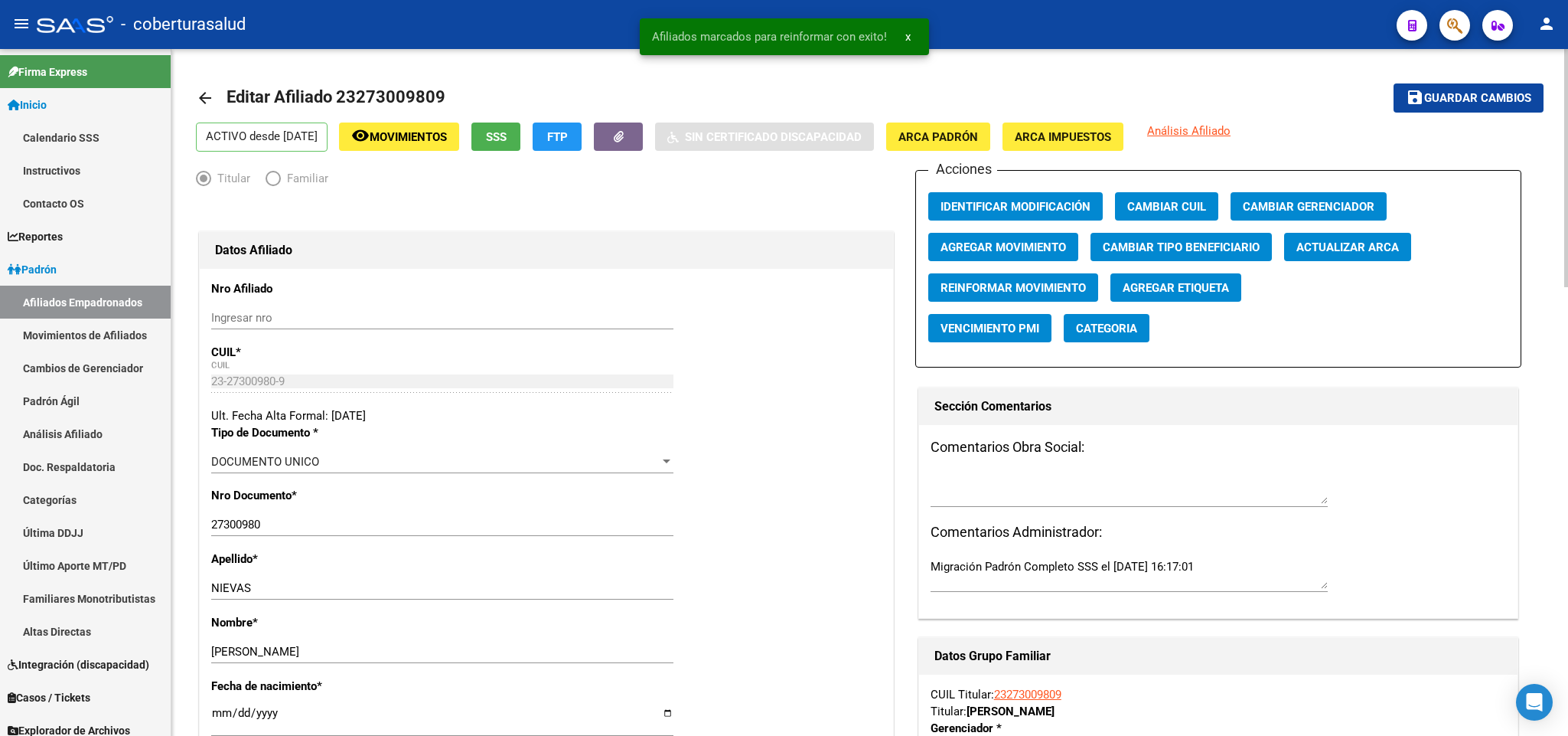
click at [410, 95] on span "Editar Afiliado 23273009809" at bounding box center [336, 97] width 219 height 19
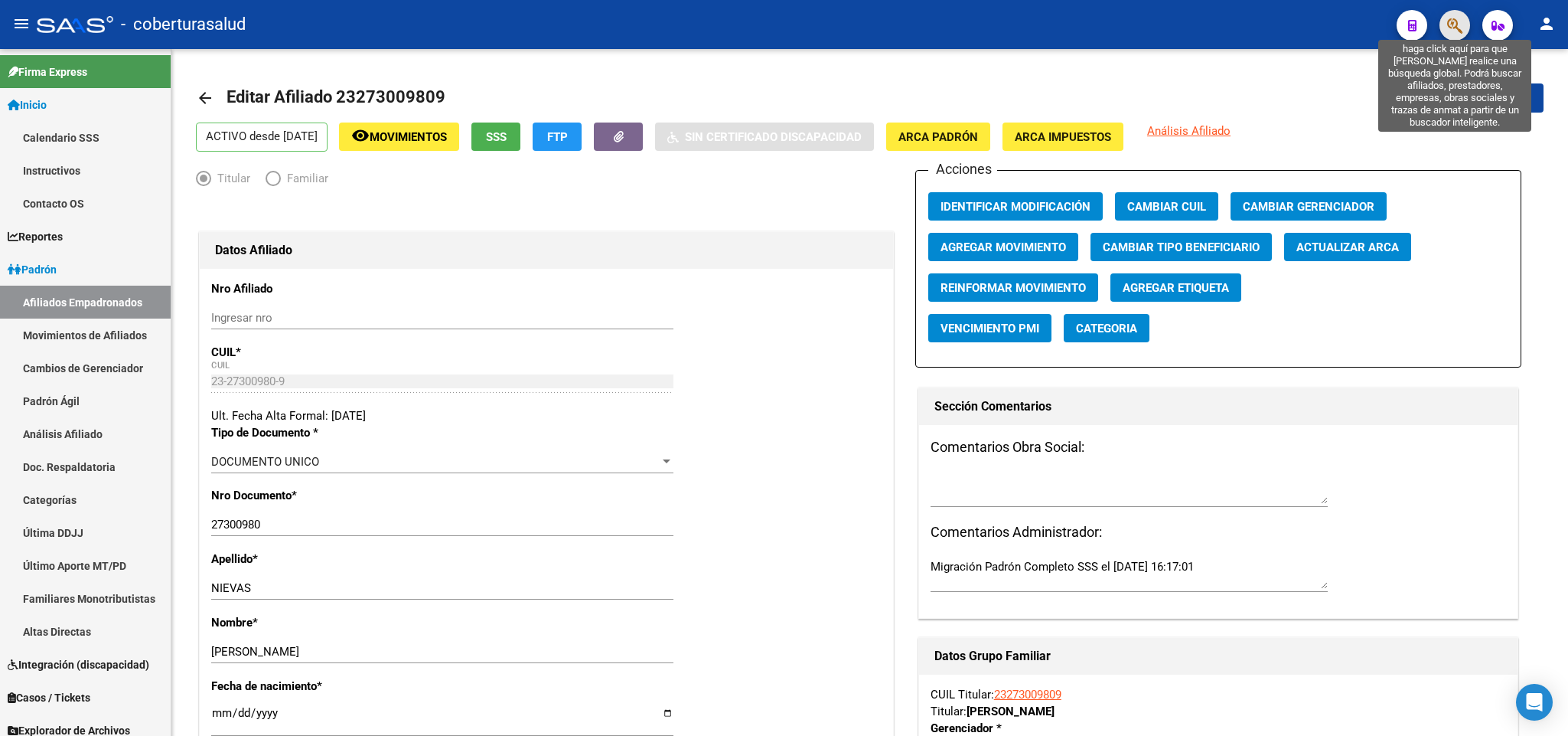
click at [1448, 18] on icon "button" at bounding box center [1456, 25] width 15 height 17
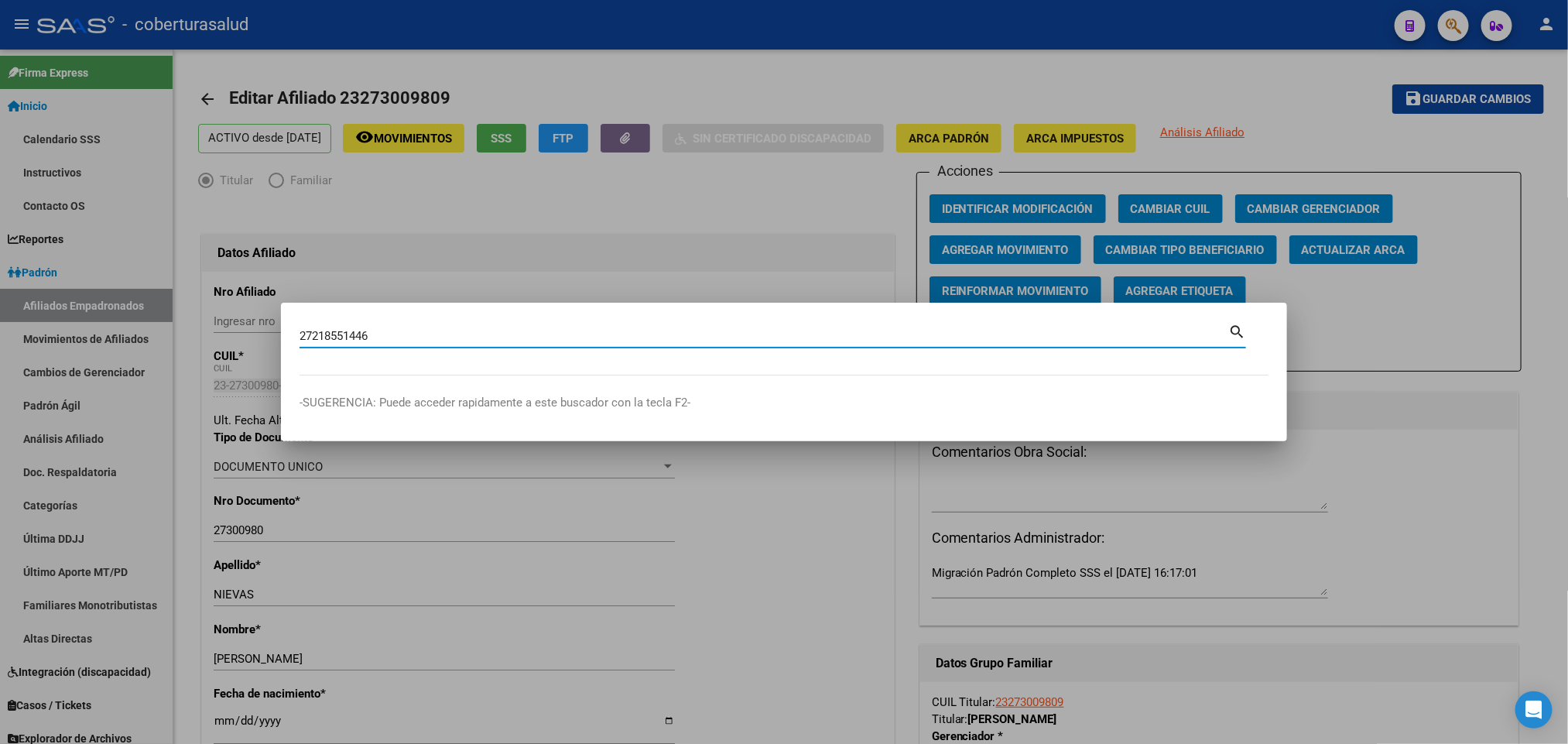
type input "27218551446"
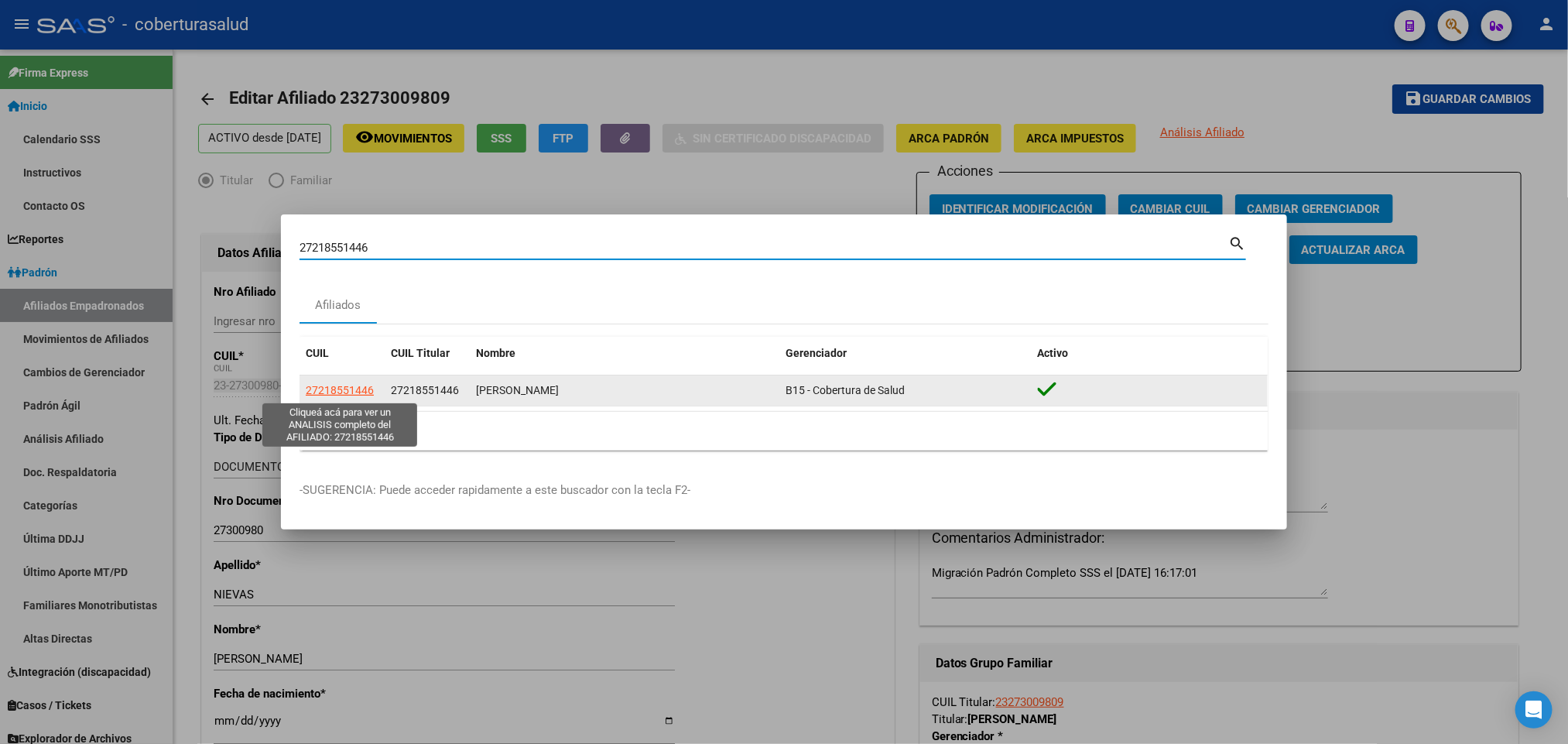
click at [335, 393] on span "27218551446" at bounding box center [340, 390] width 69 height 13
type textarea "27218551446"
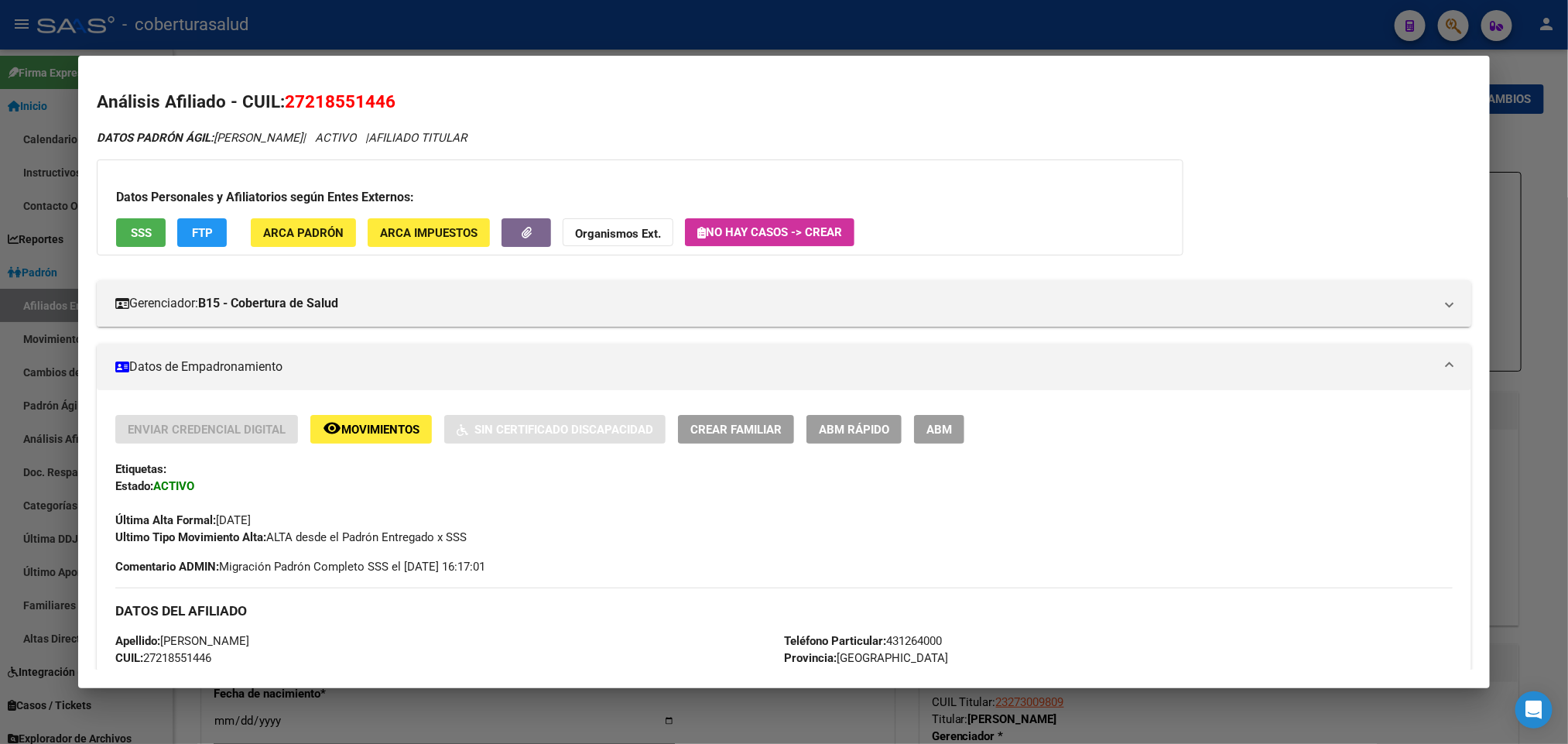
click at [927, 430] on span "ABM" at bounding box center [939, 430] width 25 height 14
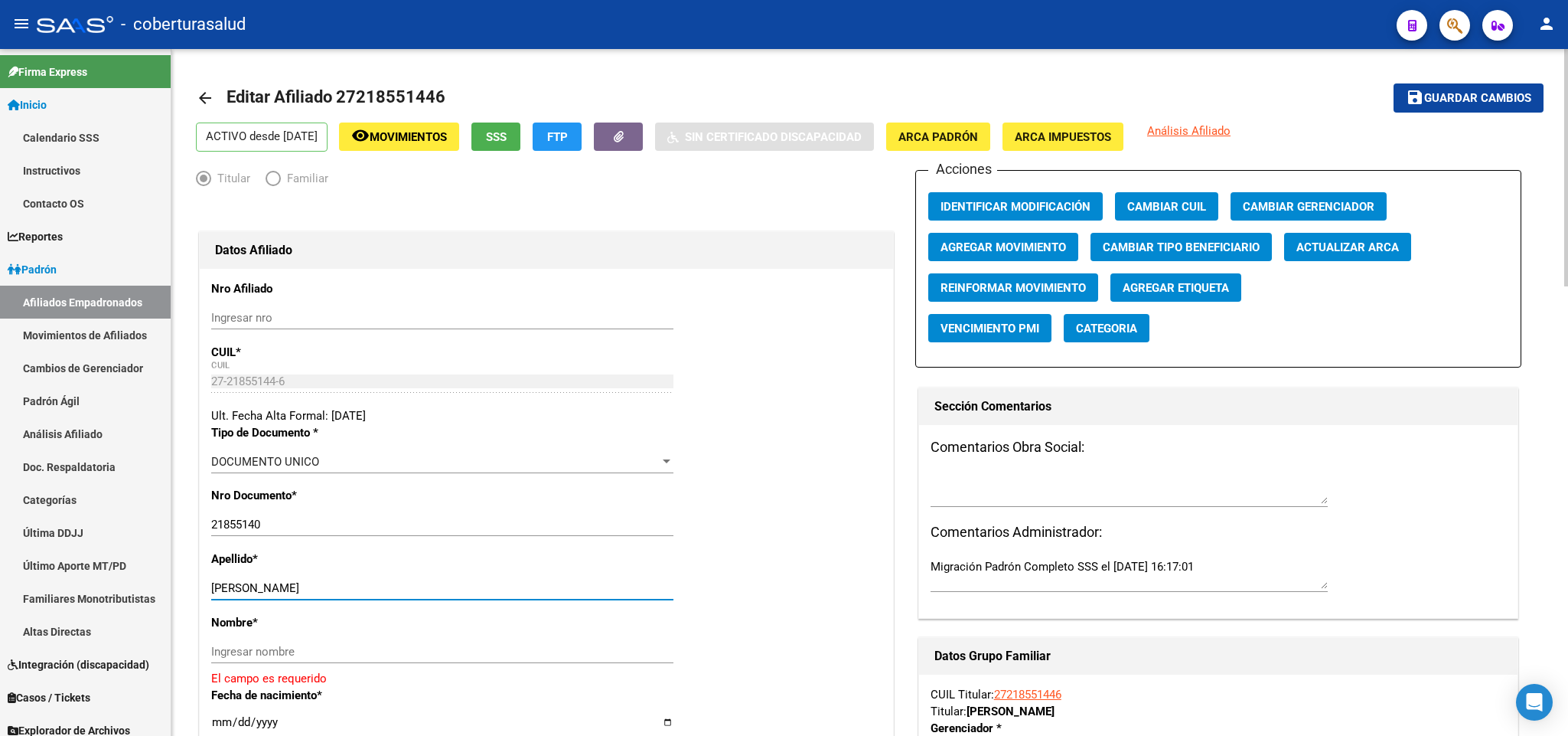
drag, startPoint x: 269, startPoint y: 586, endPoint x: 391, endPoint y: 586, distance: 122.0
click at [391, 586] on input "ESPINDOLA SILVIA ANA" at bounding box center [442, 588] width 462 height 14
type input "ESPINDOLA"
drag, startPoint x: 360, startPoint y: 636, endPoint x: 336, endPoint y: 645, distance: 25.6
click at [358, 637] on div "Nombre * Ingresar nombre El campo es requerido" at bounding box center [546, 650] width 670 height 73
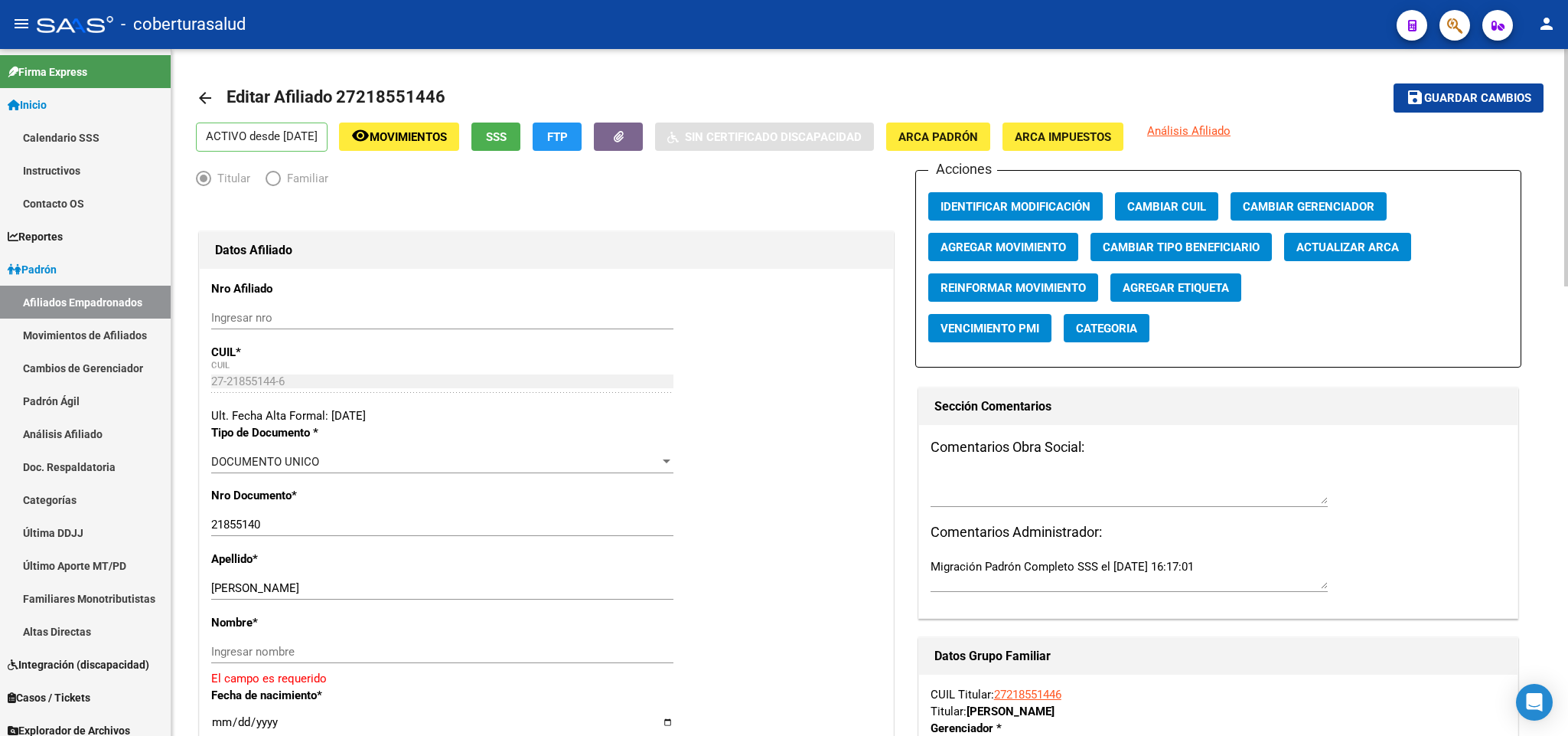
click at [317, 650] on input "Ingresar nombre" at bounding box center [442, 651] width 462 height 14
paste input "SILVIA ANA"
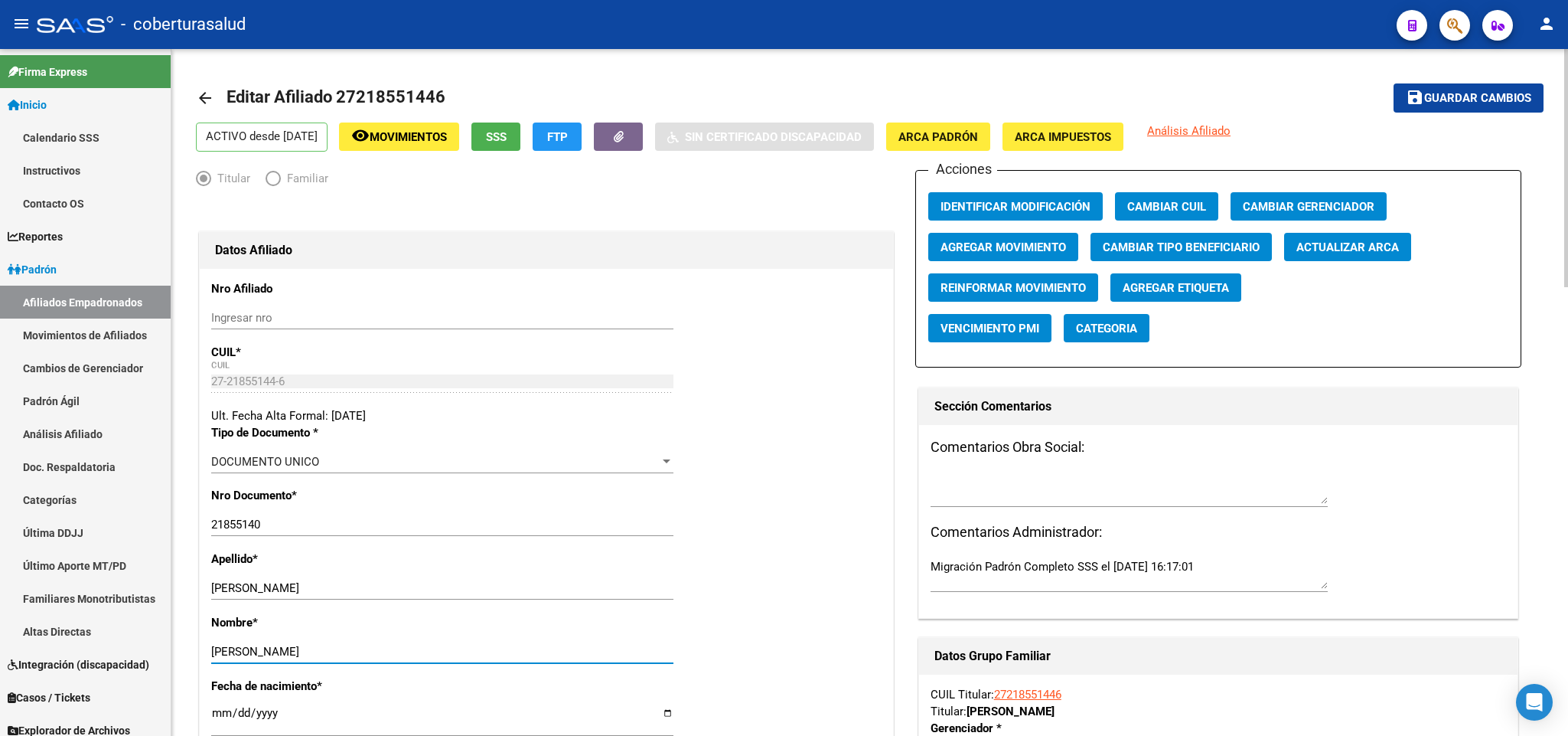
click at [214, 648] on input "SILVIA ANA" at bounding box center [442, 651] width 462 height 14
type input "SILVIA ANA"
click at [370, 95] on span "Editar Afiliado 27218551446" at bounding box center [336, 97] width 219 height 19
drag, startPoint x: 354, startPoint y: 94, endPoint x: 430, endPoint y: 94, distance: 76.0
click at [430, 94] on span "Editar Afiliado 27218551446" at bounding box center [336, 97] width 219 height 19
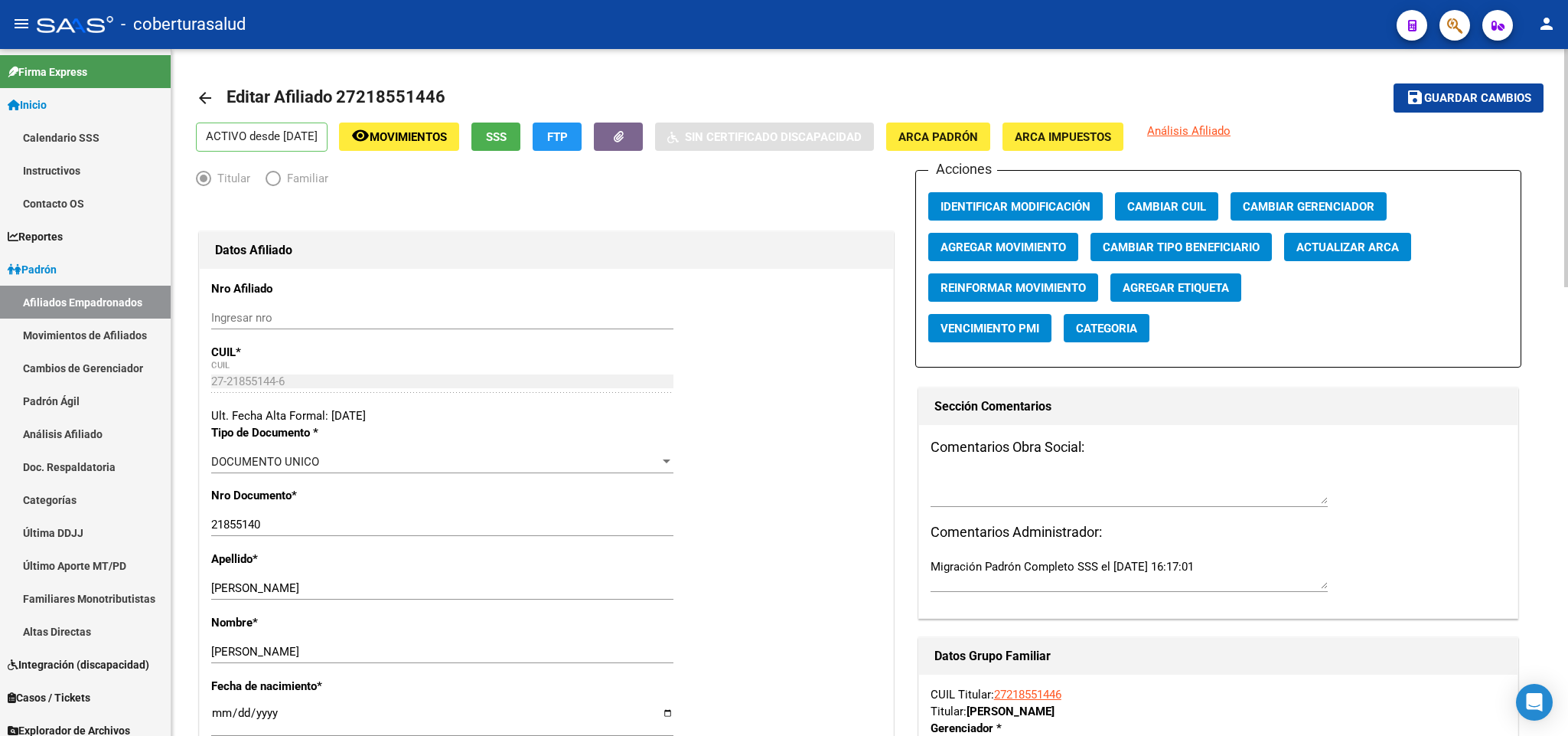
click at [340, 528] on input "21855140" at bounding box center [442, 524] width 462 height 14
paste input "4"
type input "21855144"
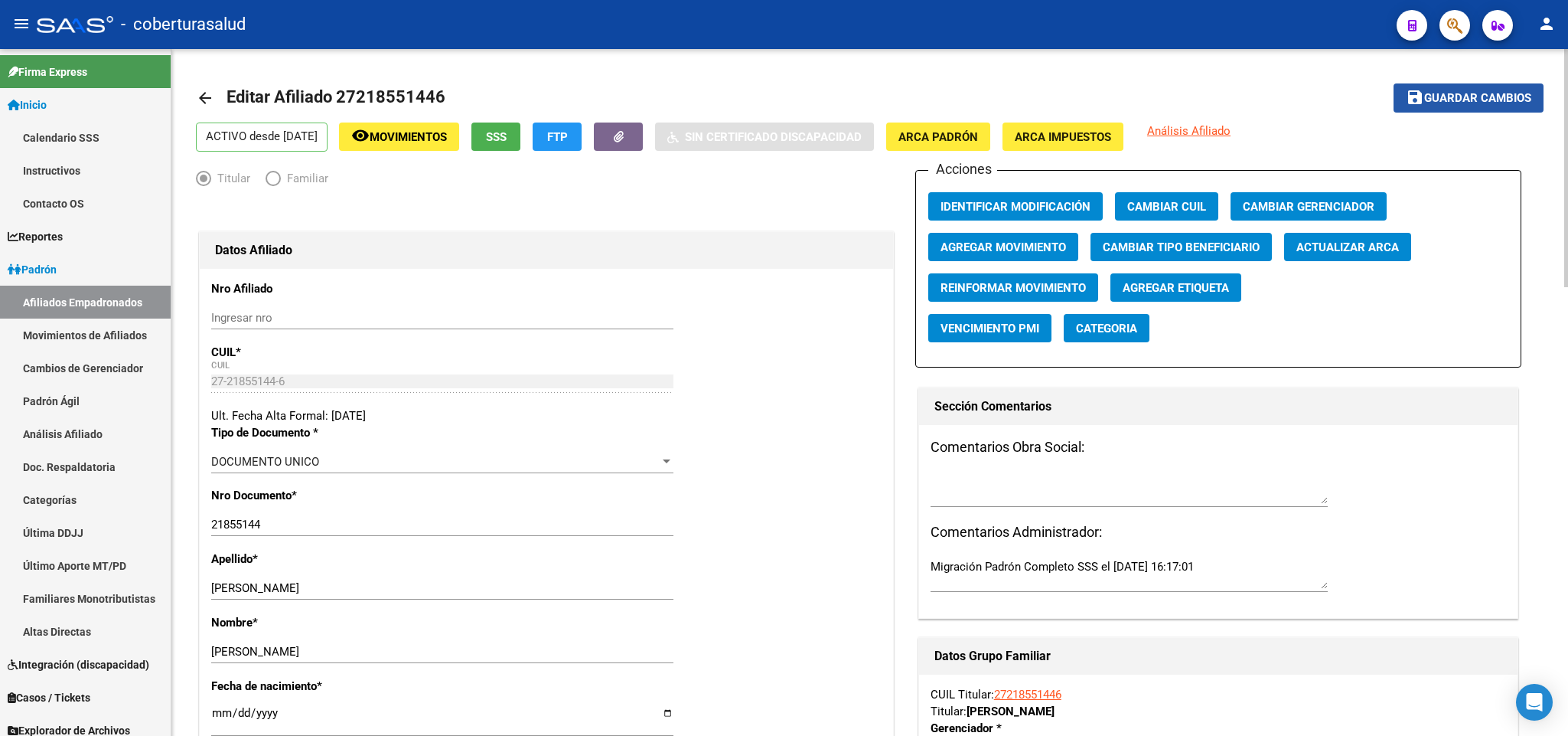
click at [1467, 95] on span "Guardar cambios" at bounding box center [1478, 99] width 108 height 14
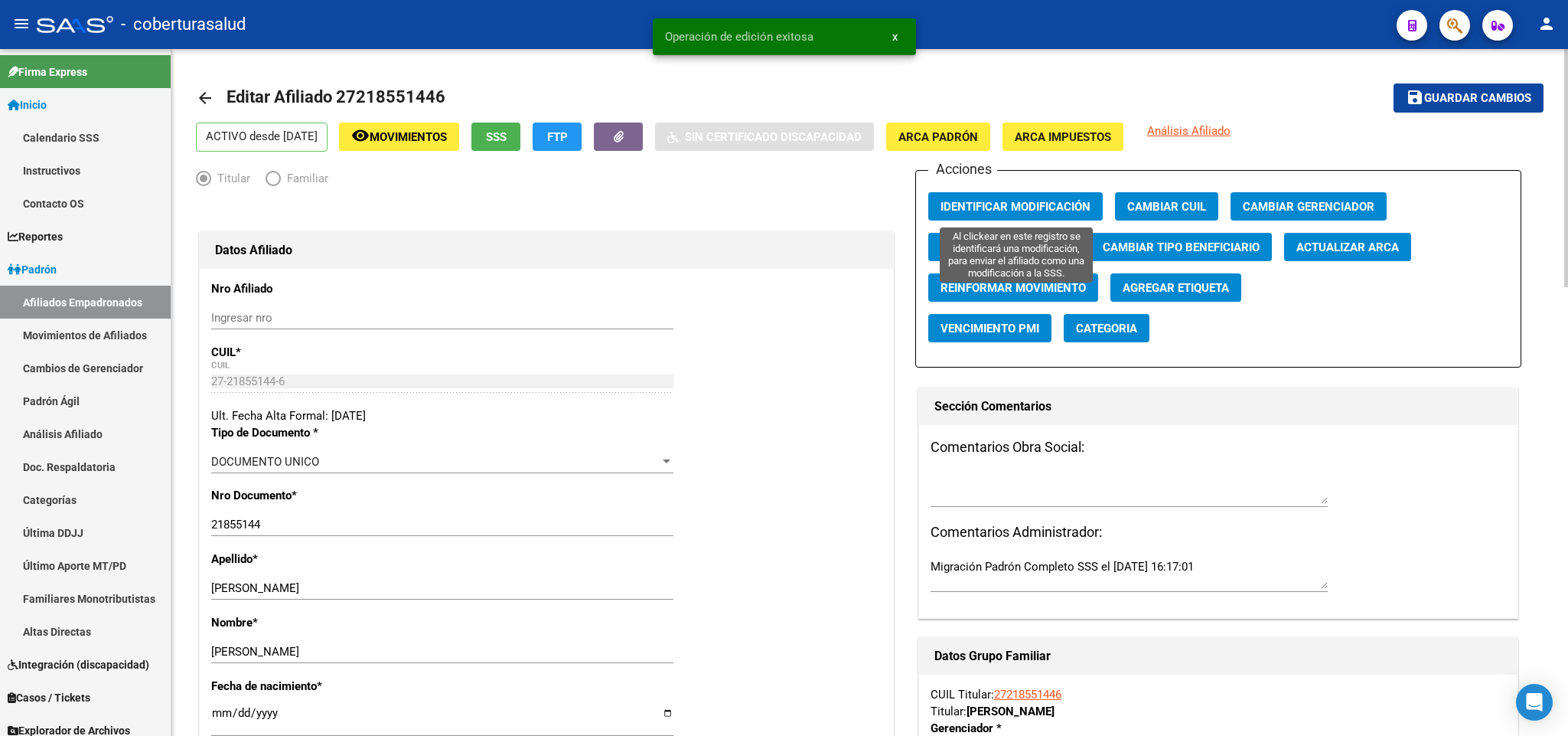
click at [1036, 199] on span "Identificar Modificación" at bounding box center [1015, 206] width 150 height 14
click at [1048, 243] on span "Agregar Movimiento" at bounding box center [1003, 247] width 126 height 14
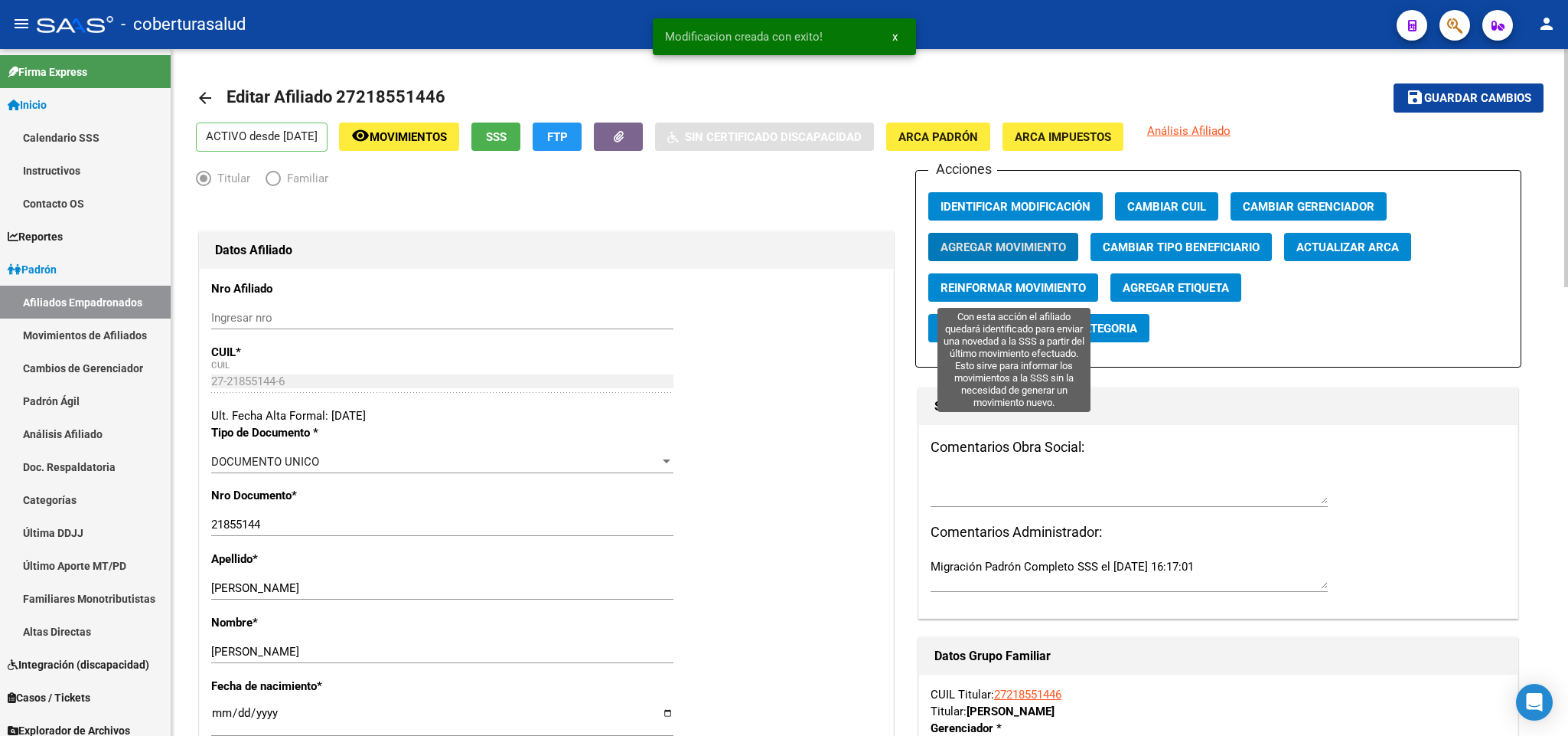
click at [1060, 286] on span "Reinformar Movimiento" at bounding box center [1013, 288] width 145 height 14
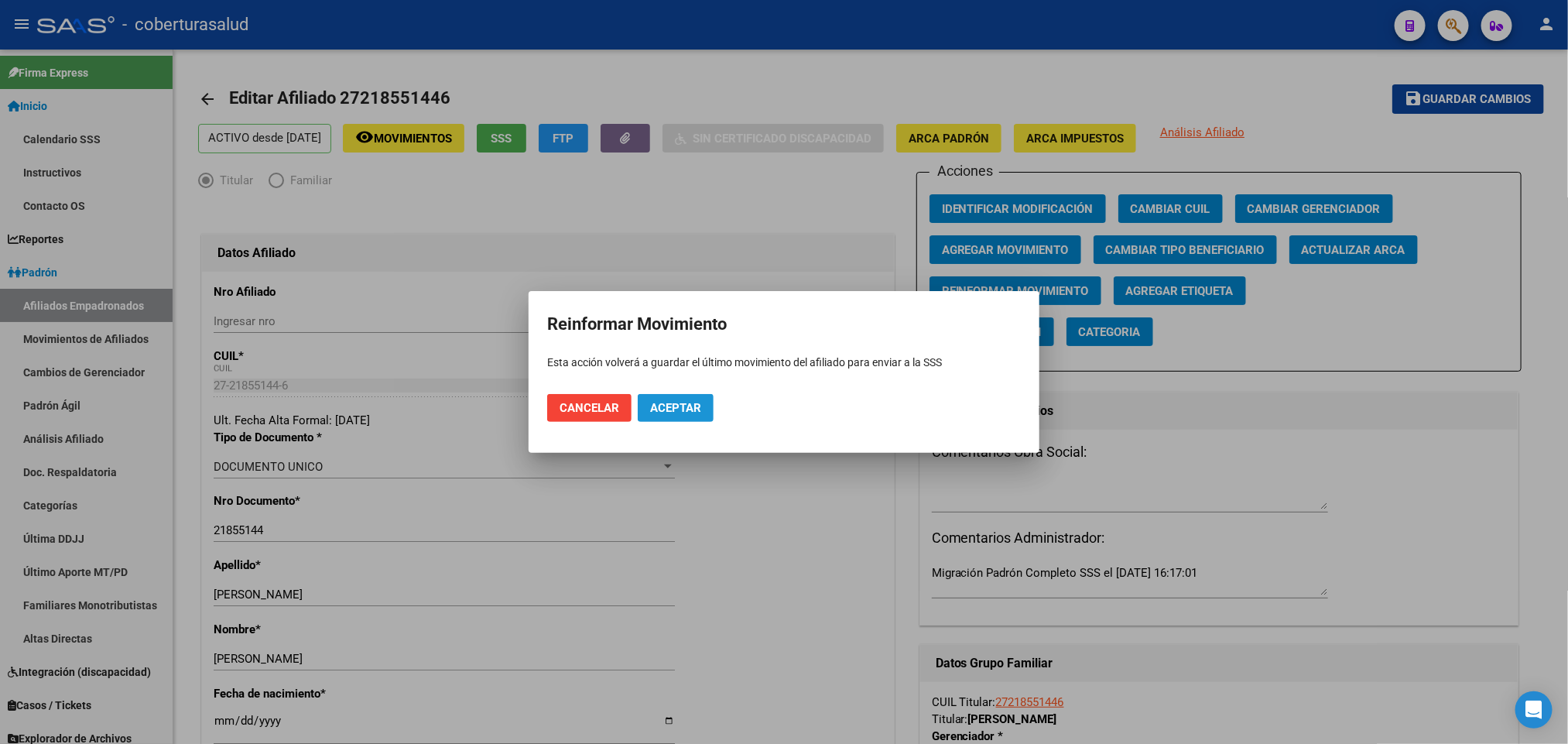
click at [665, 404] on span "Aceptar" at bounding box center [676, 407] width 51 height 14
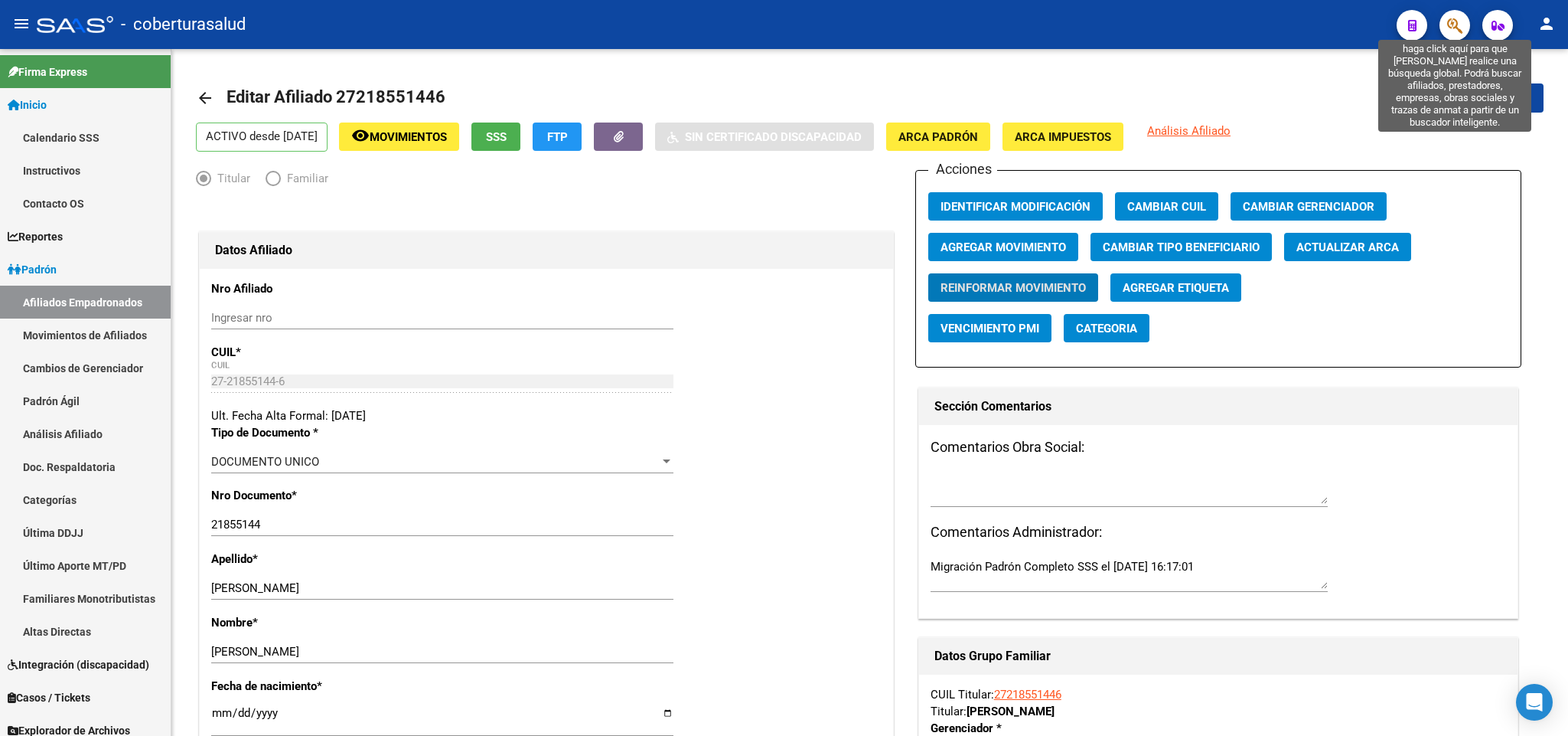
click at [1457, 30] on icon "button" at bounding box center [1456, 25] width 15 height 17
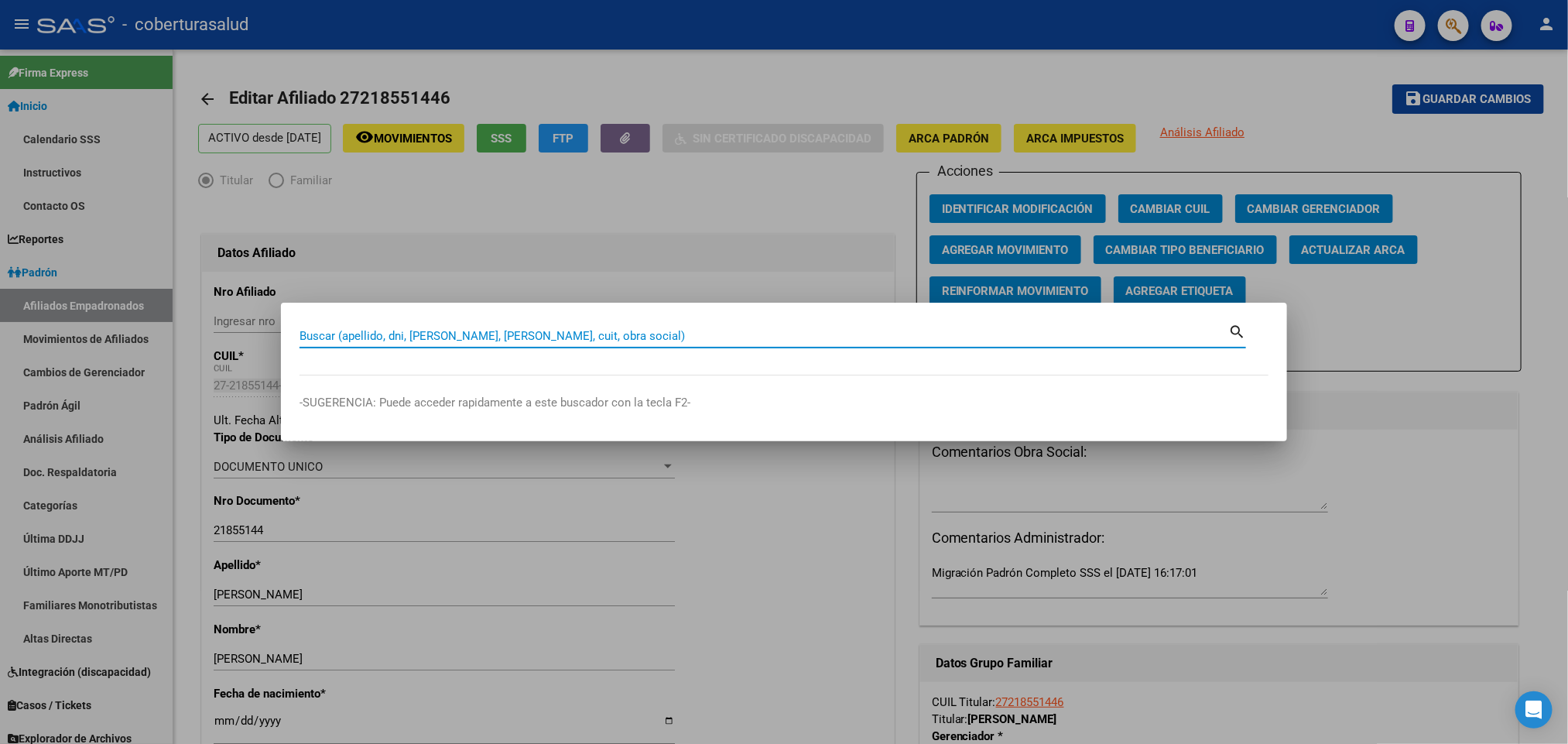
paste input "27245034917"
type input "27245034917"
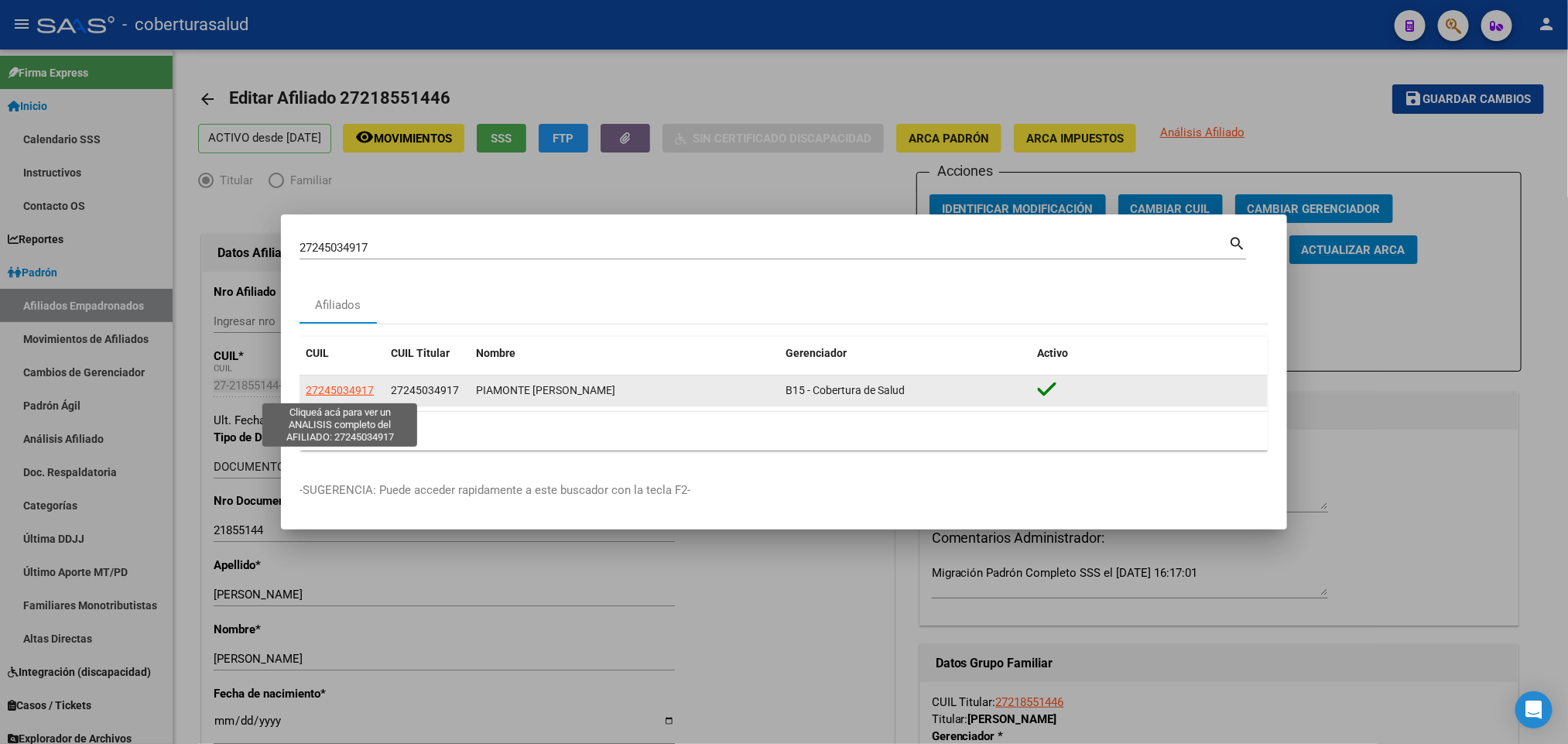
click at [344, 395] on span "27245034917" at bounding box center [340, 390] width 69 height 13
type textarea "27245034917"
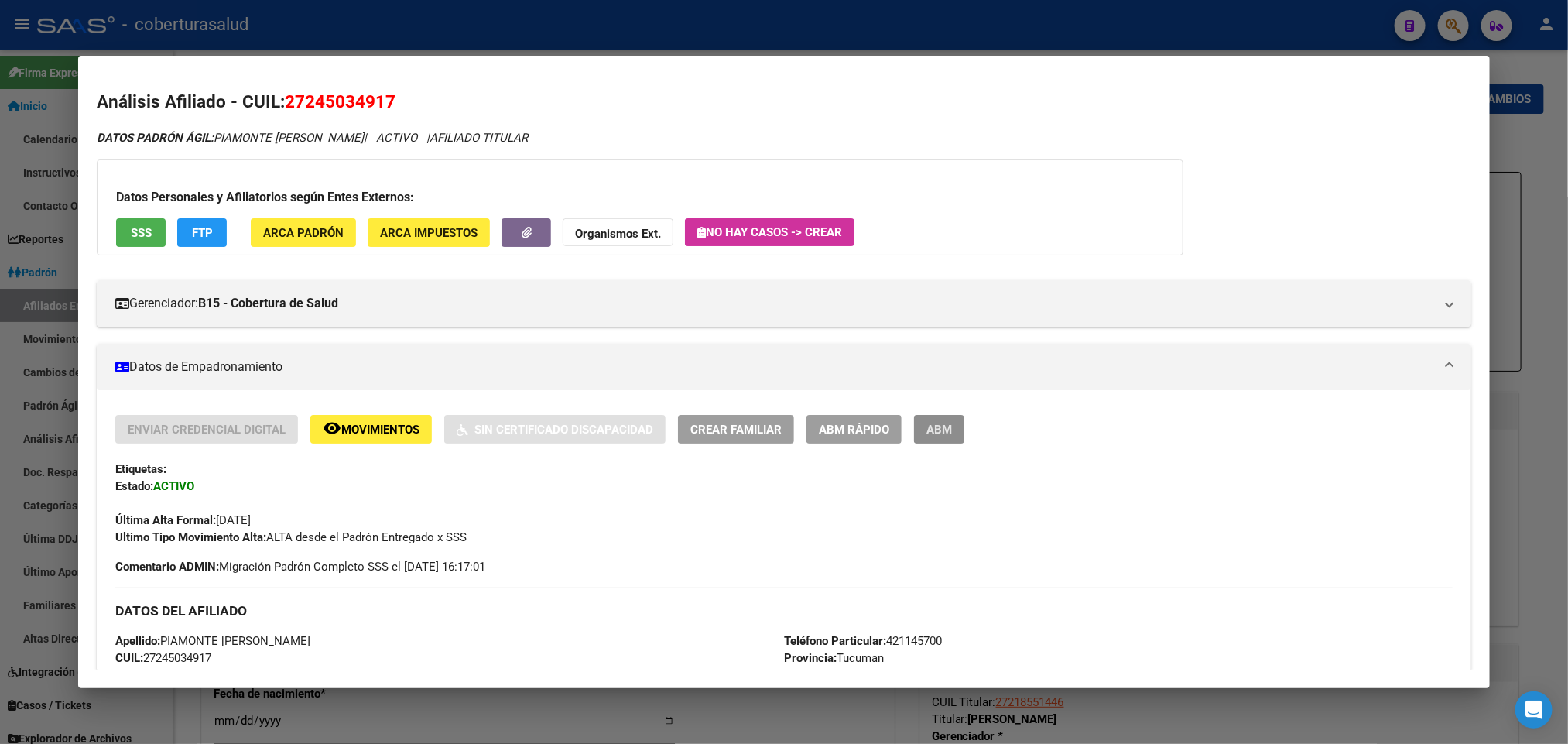
click at [936, 433] on span "ABM" at bounding box center [939, 430] width 25 height 14
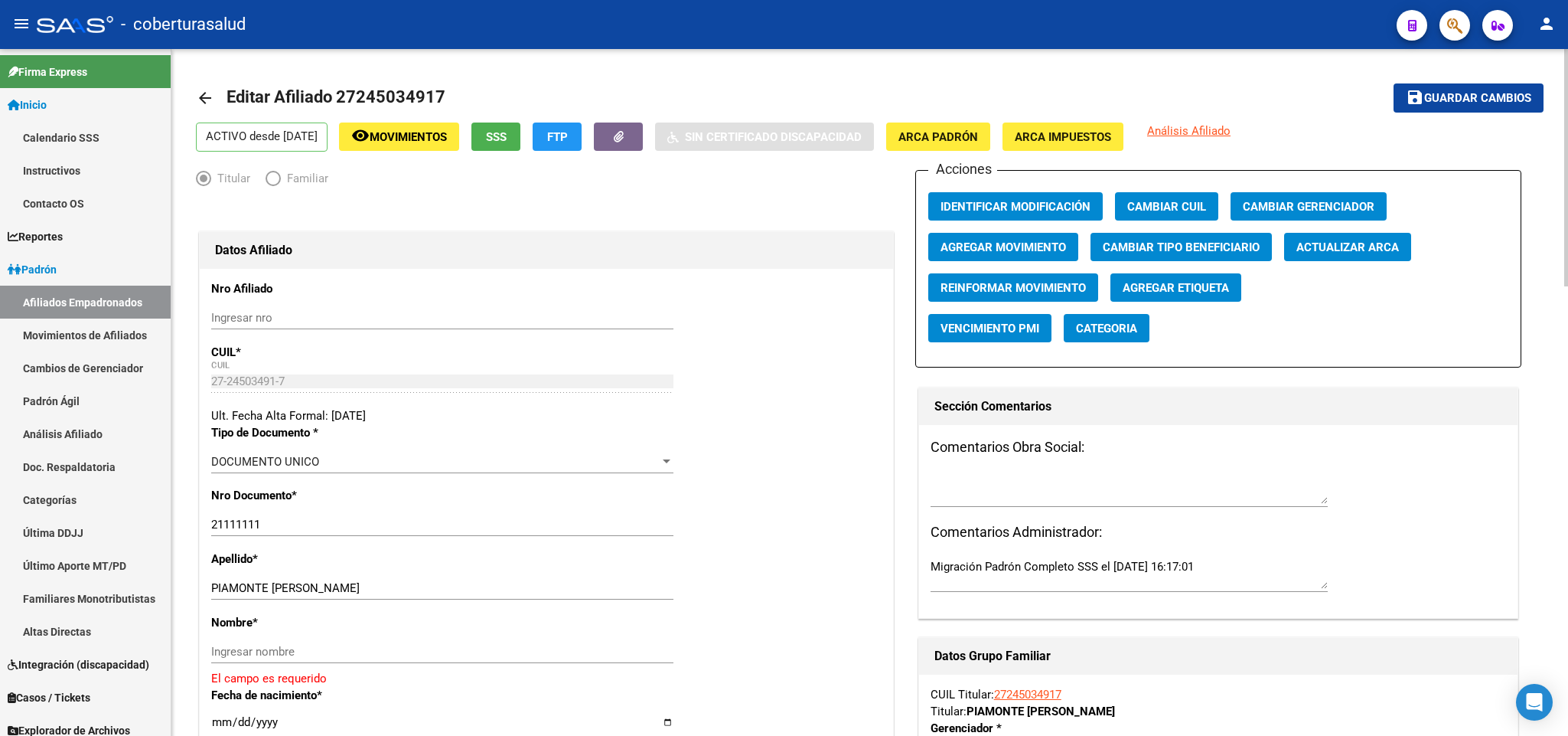
drag, startPoint x: 354, startPoint y: 90, endPoint x: 430, endPoint y: 95, distance: 76.2
click at [430, 95] on span "Editar Afiliado 27245034917" at bounding box center [336, 97] width 219 height 19
click at [366, 527] on input "21111111" at bounding box center [442, 524] width 462 height 14
paste input "24503491"
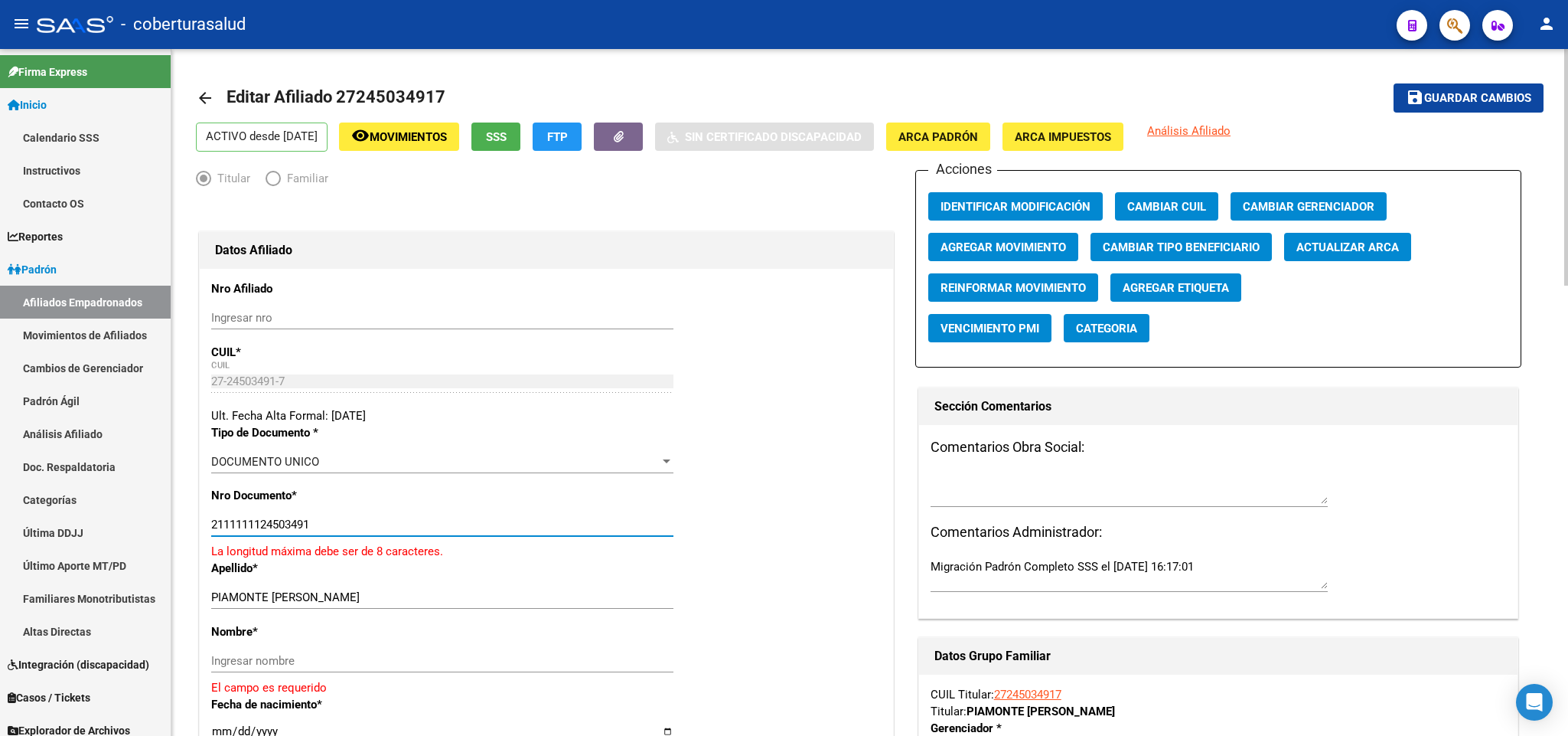
click at [366, 527] on input "2111111124503491" at bounding box center [442, 524] width 462 height 14
paste input "number"
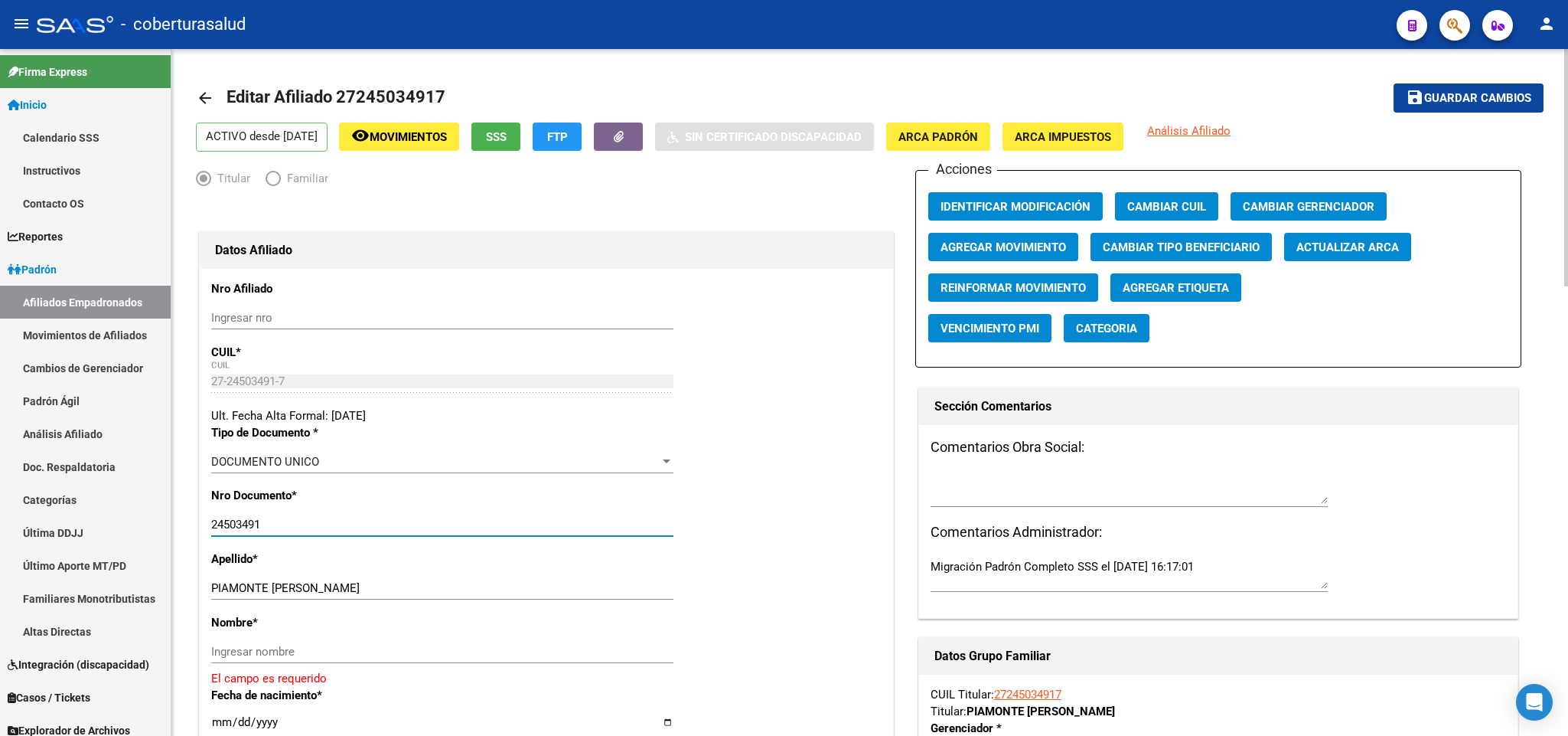
type input "24503491"
click at [274, 588] on input "PIAMONTE FATIMA KARINA" at bounding box center [442, 588] width 462 height 14
drag, startPoint x: 269, startPoint y: 588, endPoint x: 379, endPoint y: 586, distance: 110.0
click at [379, 586] on input "PIAMONTE FATIMA KARINA" at bounding box center [442, 588] width 462 height 14
type input "PIAMONTE"
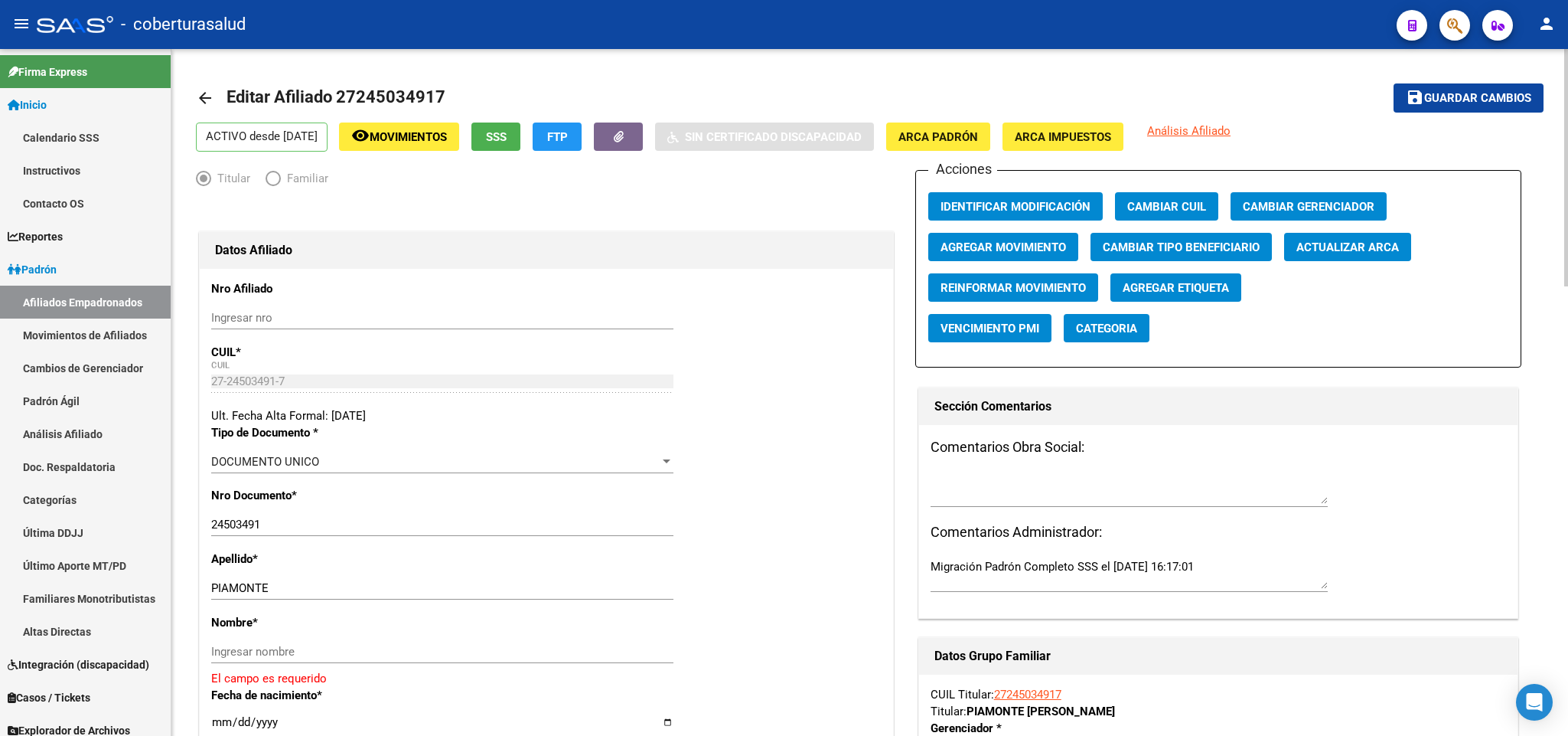
click at [318, 644] on div "Ingresar nombre" at bounding box center [442, 652] width 462 height 23
click at [304, 648] on input "Ingresar nombre" at bounding box center [442, 651] width 462 height 14
paste input "FATIMA KARINA"
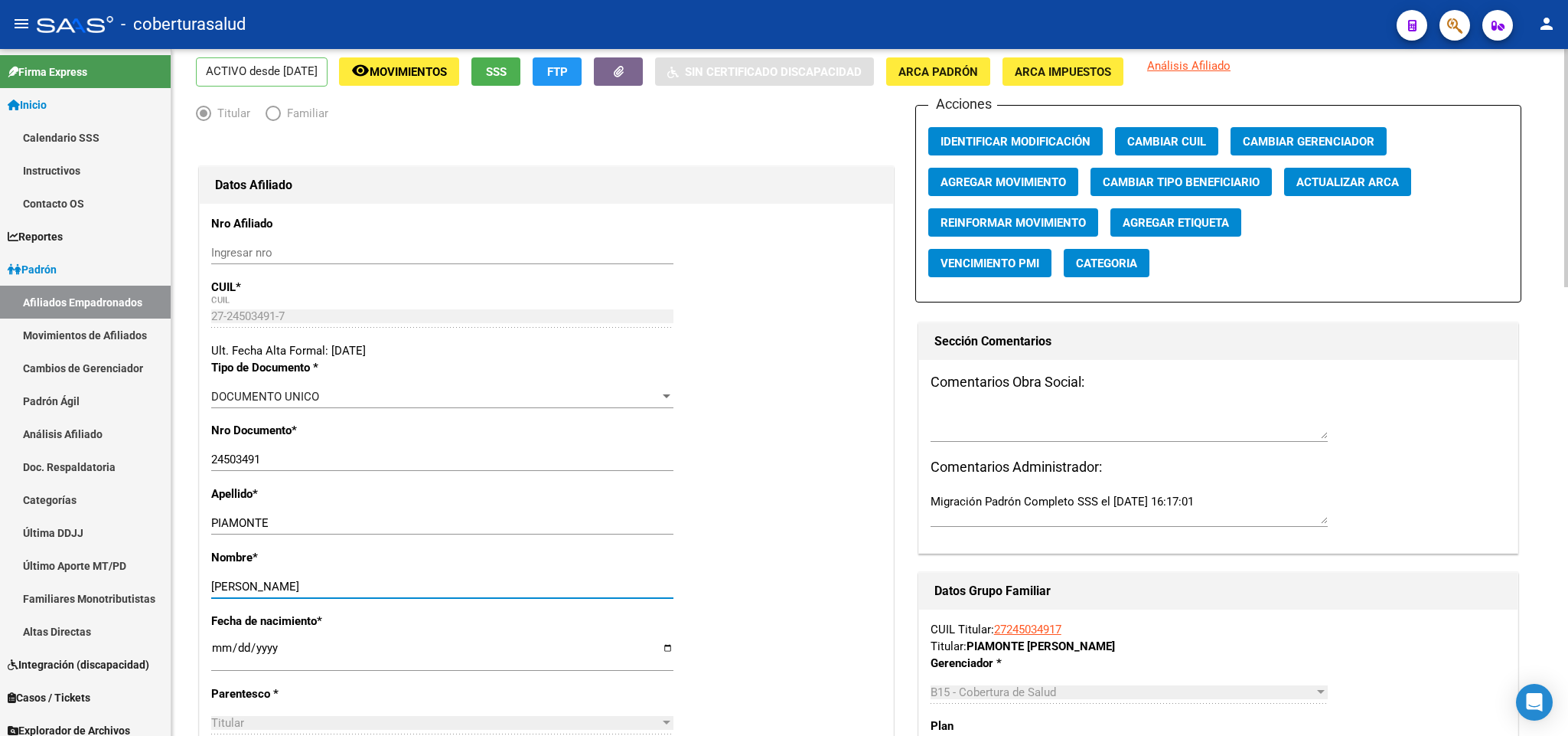
type input "FATIMA KARINA"
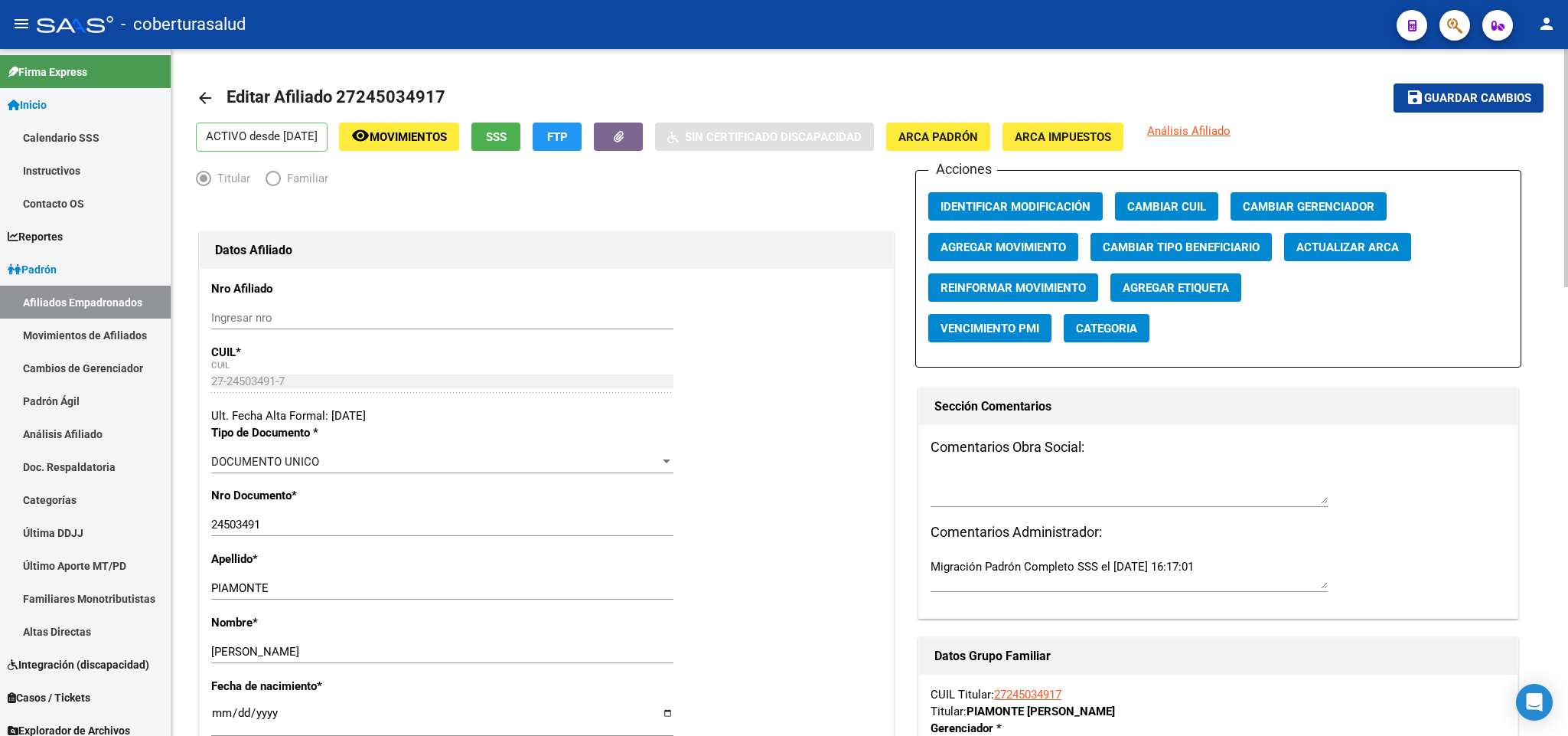
click at [248, 536] on div "24503491 Ingresar nro" at bounding box center [442, 525] width 462 height 23
click at [246, 527] on input "24503491" at bounding box center [442, 524] width 462 height 14
click at [1502, 92] on span "Guardar cambios" at bounding box center [1478, 99] width 108 height 14
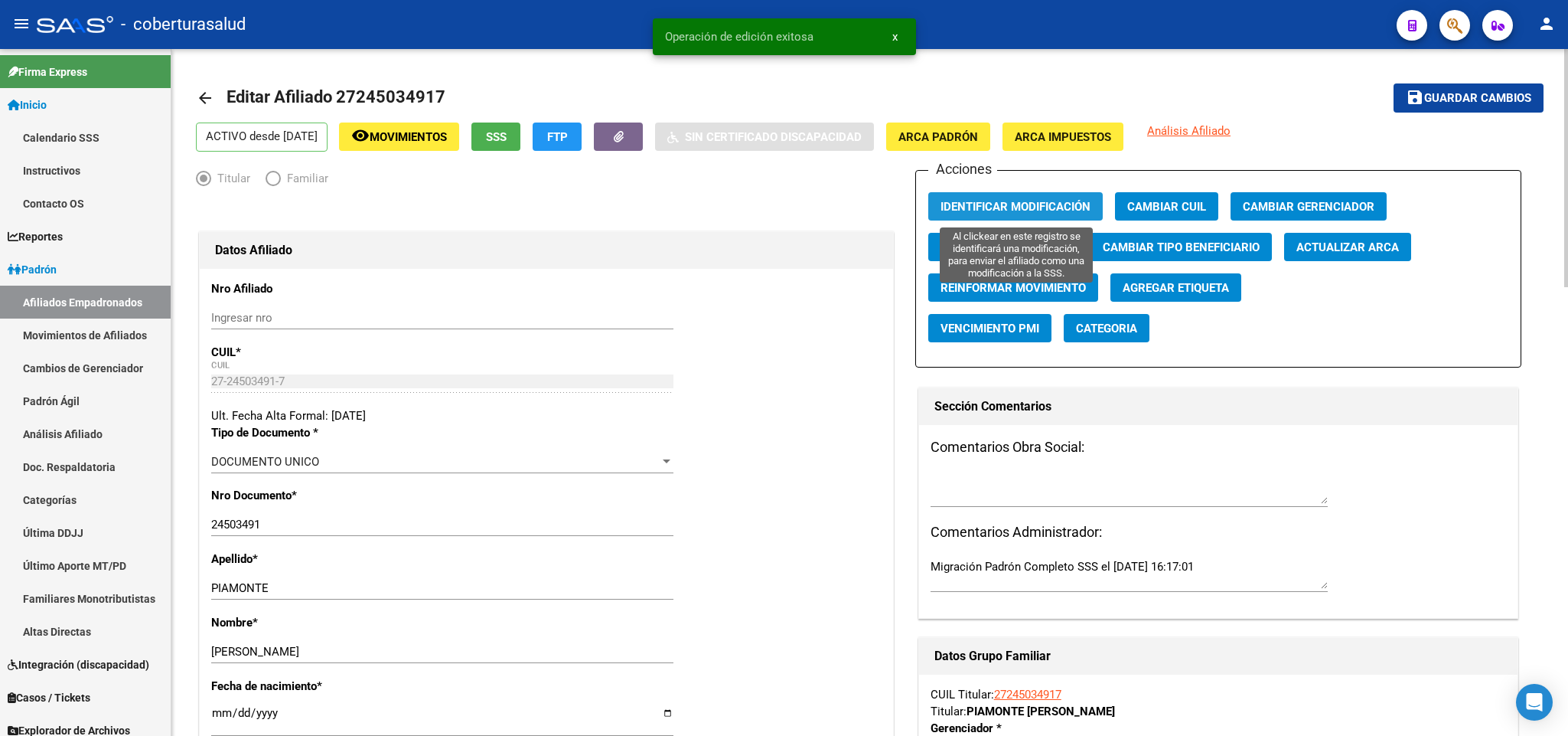
click at [1082, 205] on span "Identificar Modificación" at bounding box center [1015, 206] width 150 height 14
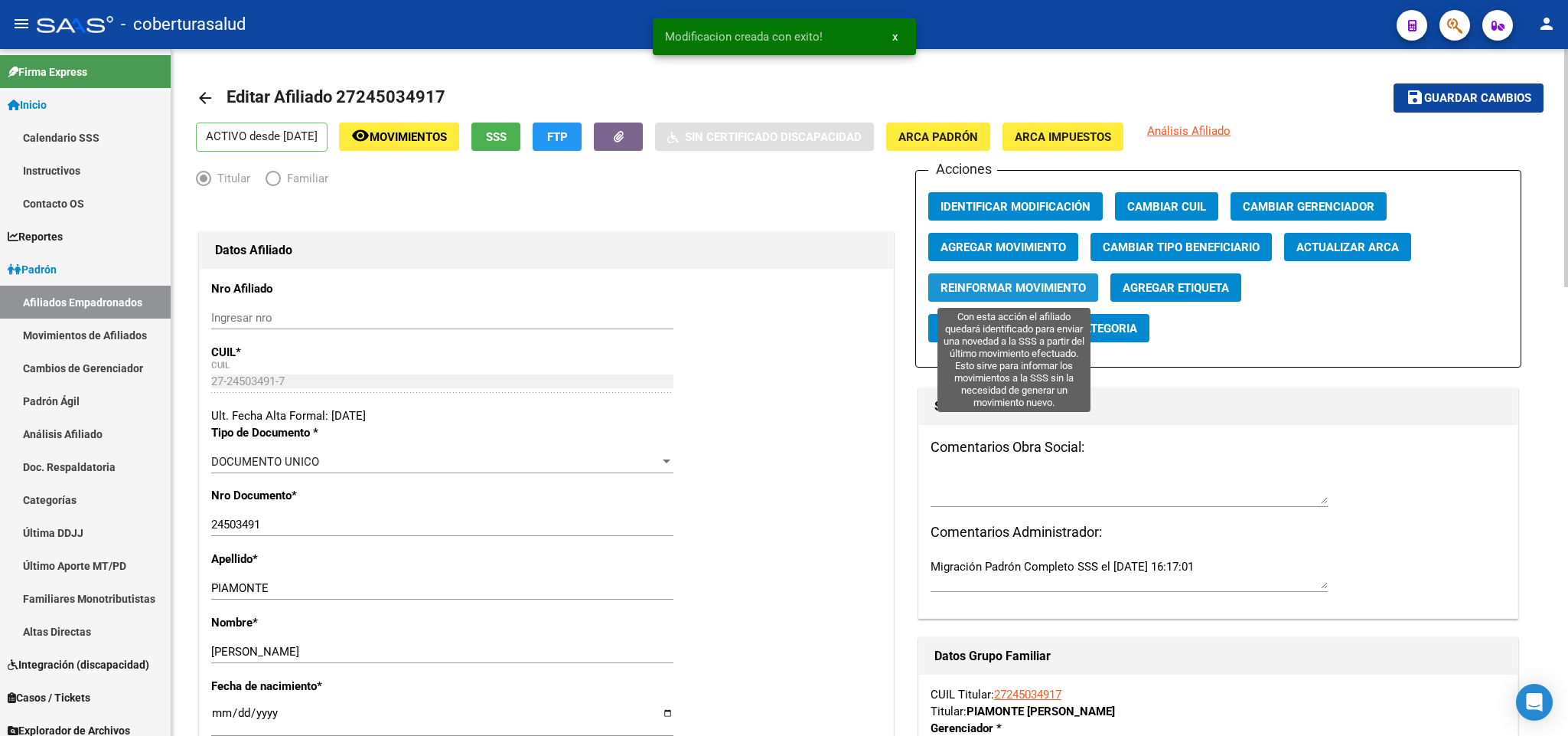
click at [1083, 283] on span "Reinformar Movimiento" at bounding box center [1013, 288] width 145 height 14
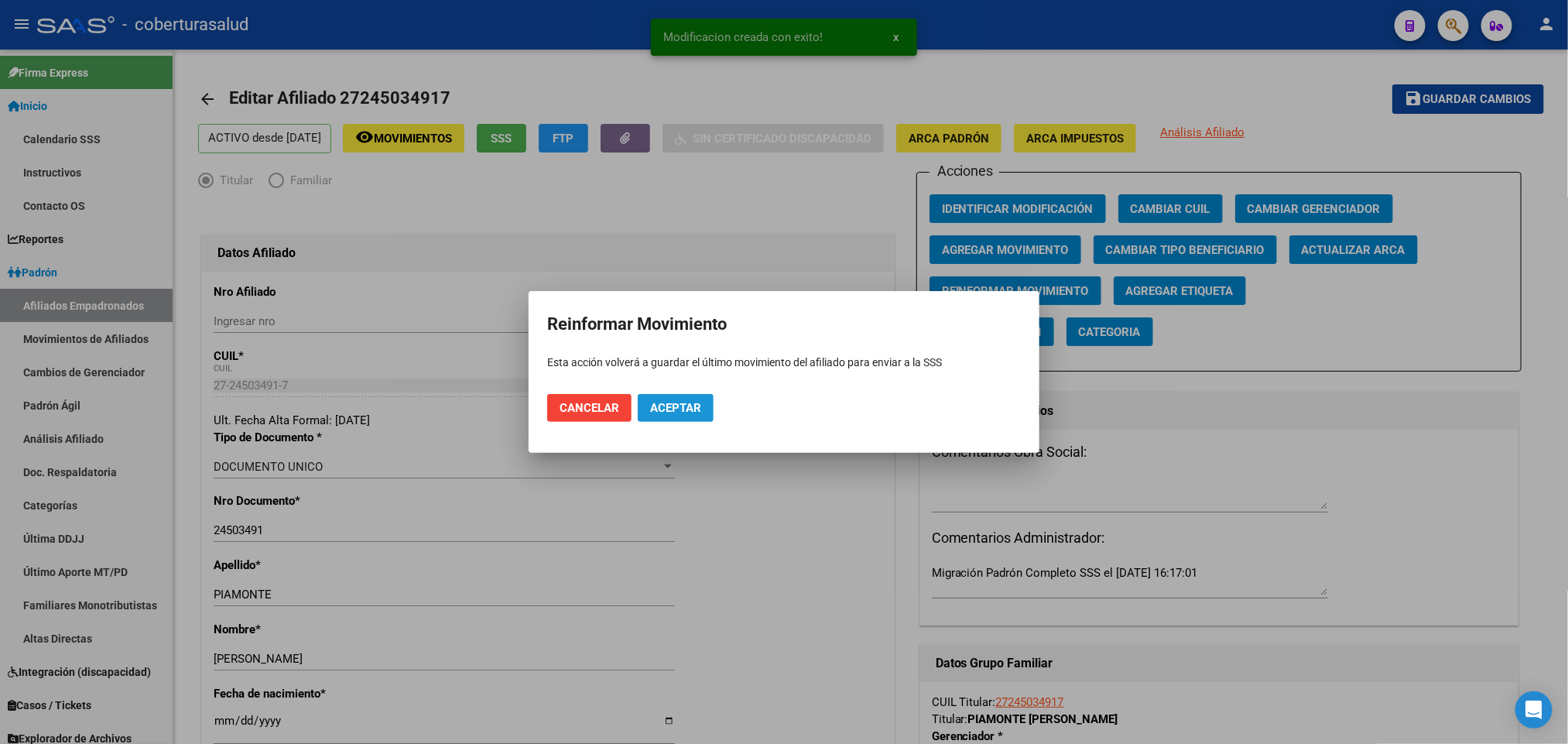
click at [667, 400] on span "Aceptar" at bounding box center [676, 407] width 51 height 14
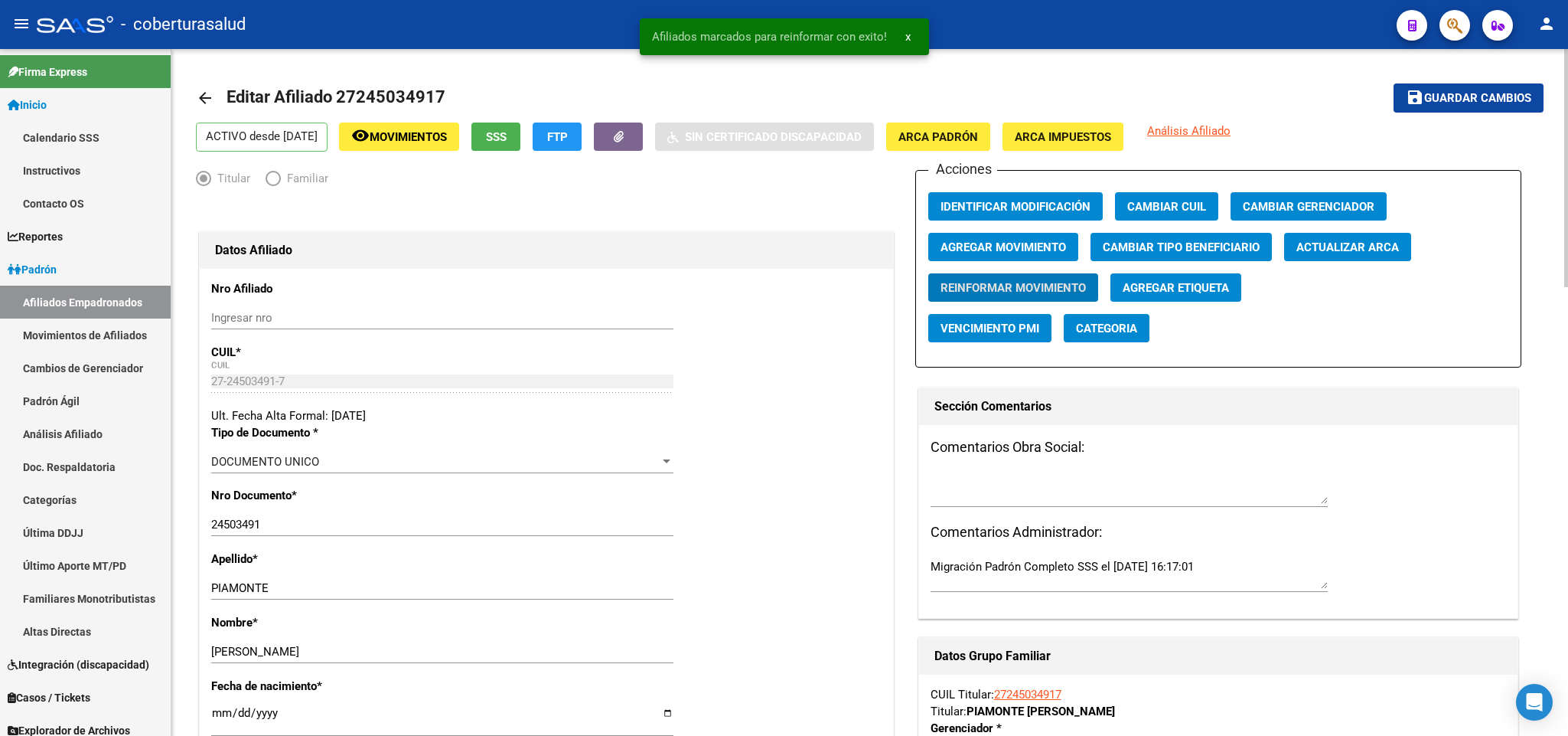
click at [400, 102] on span "Editar Afiliado 27245034917" at bounding box center [336, 97] width 219 height 19
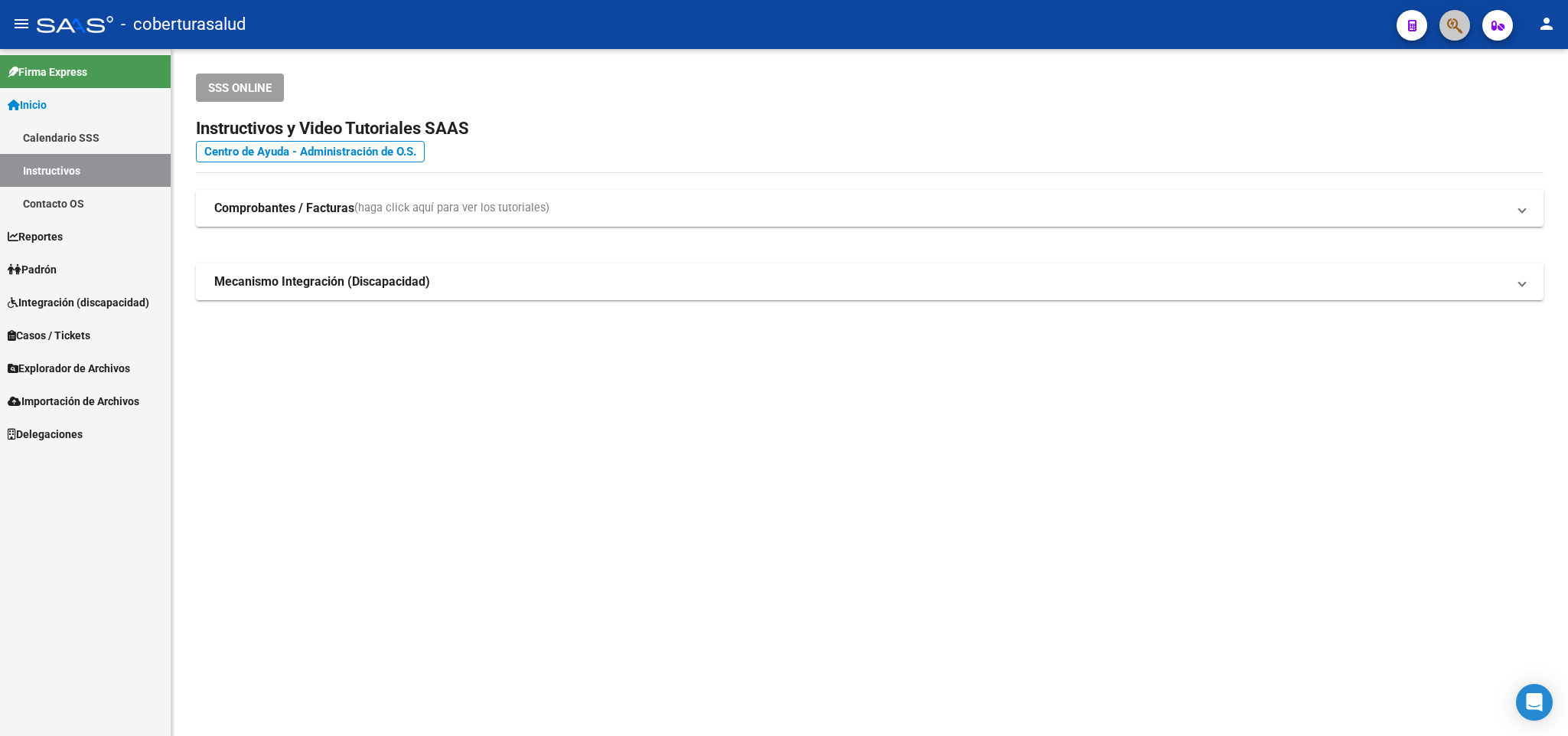
click at [1448, 35] on span "button" at bounding box center [1456, 25] width 15 height 31
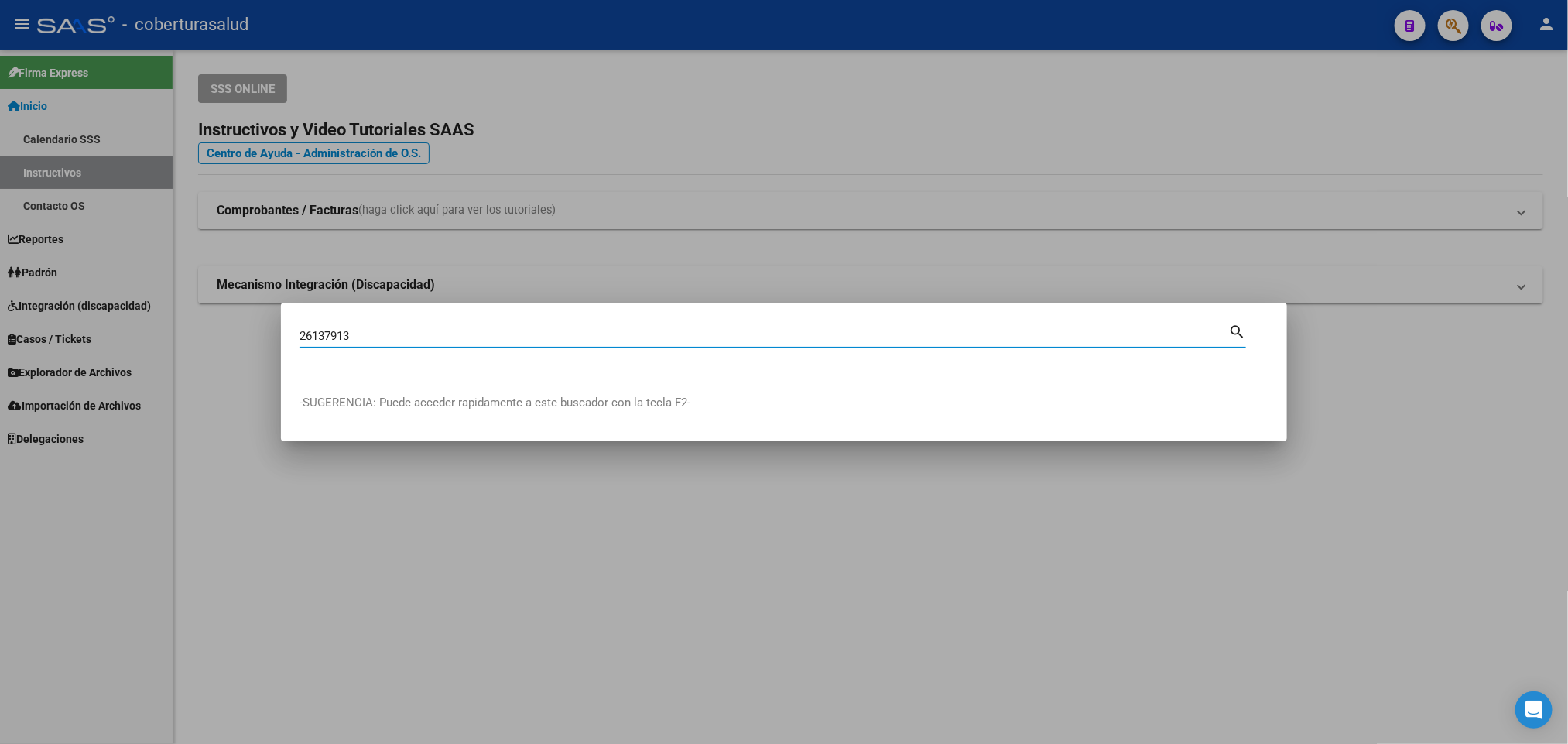
type input "26137913"
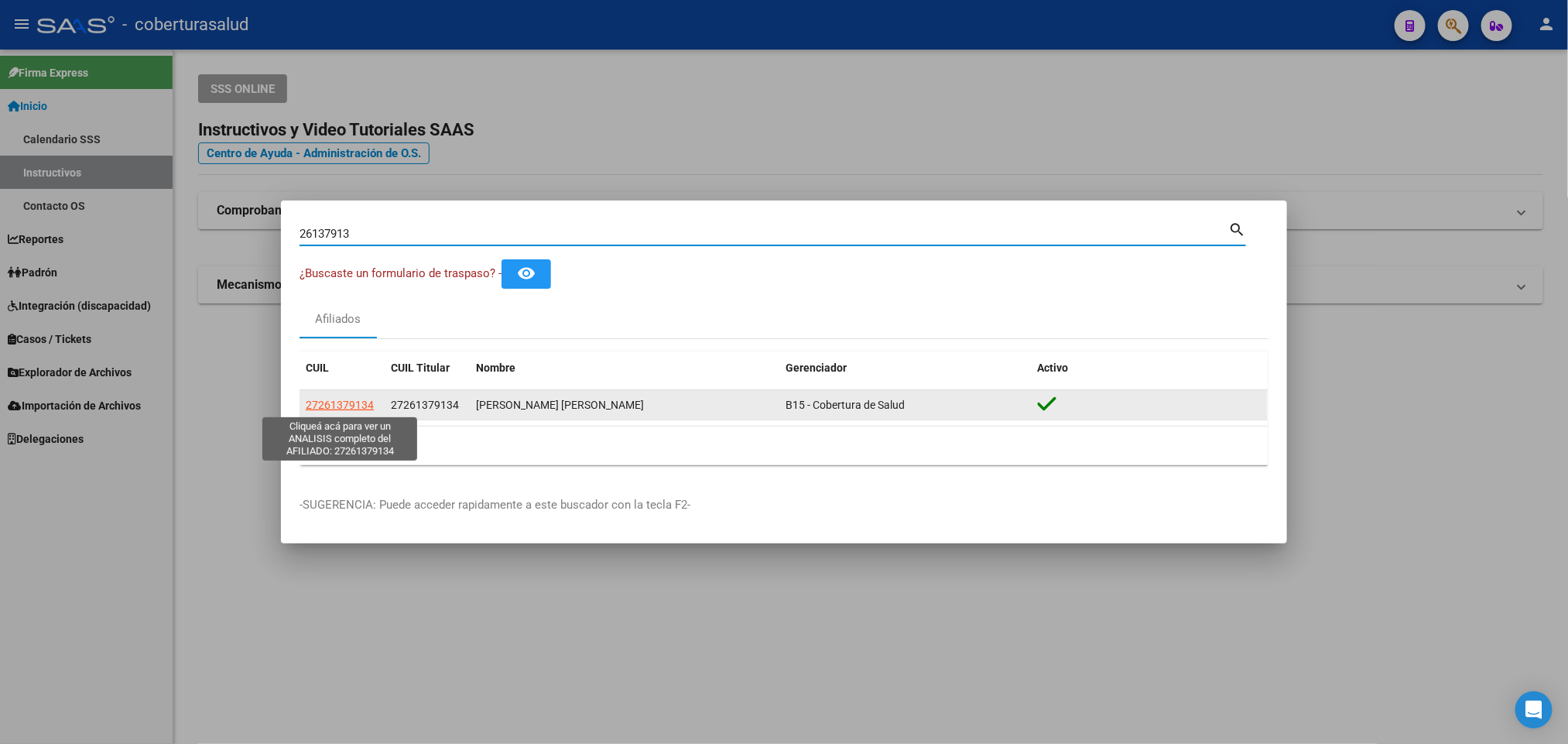
click at [337, 406] on span "27261379134" at bounding box center [340, 404] width 69 height 13
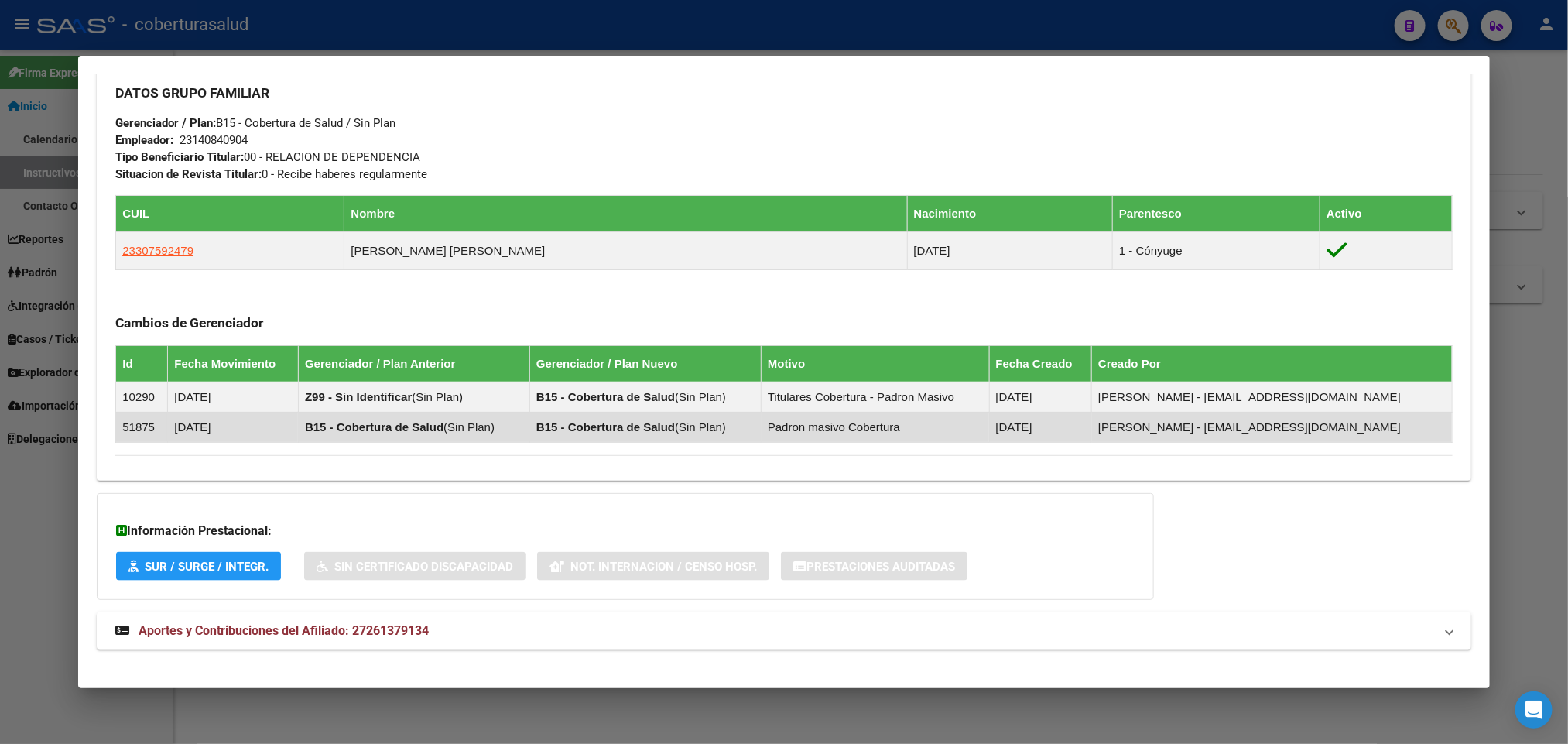
scroll to position [764, 0]
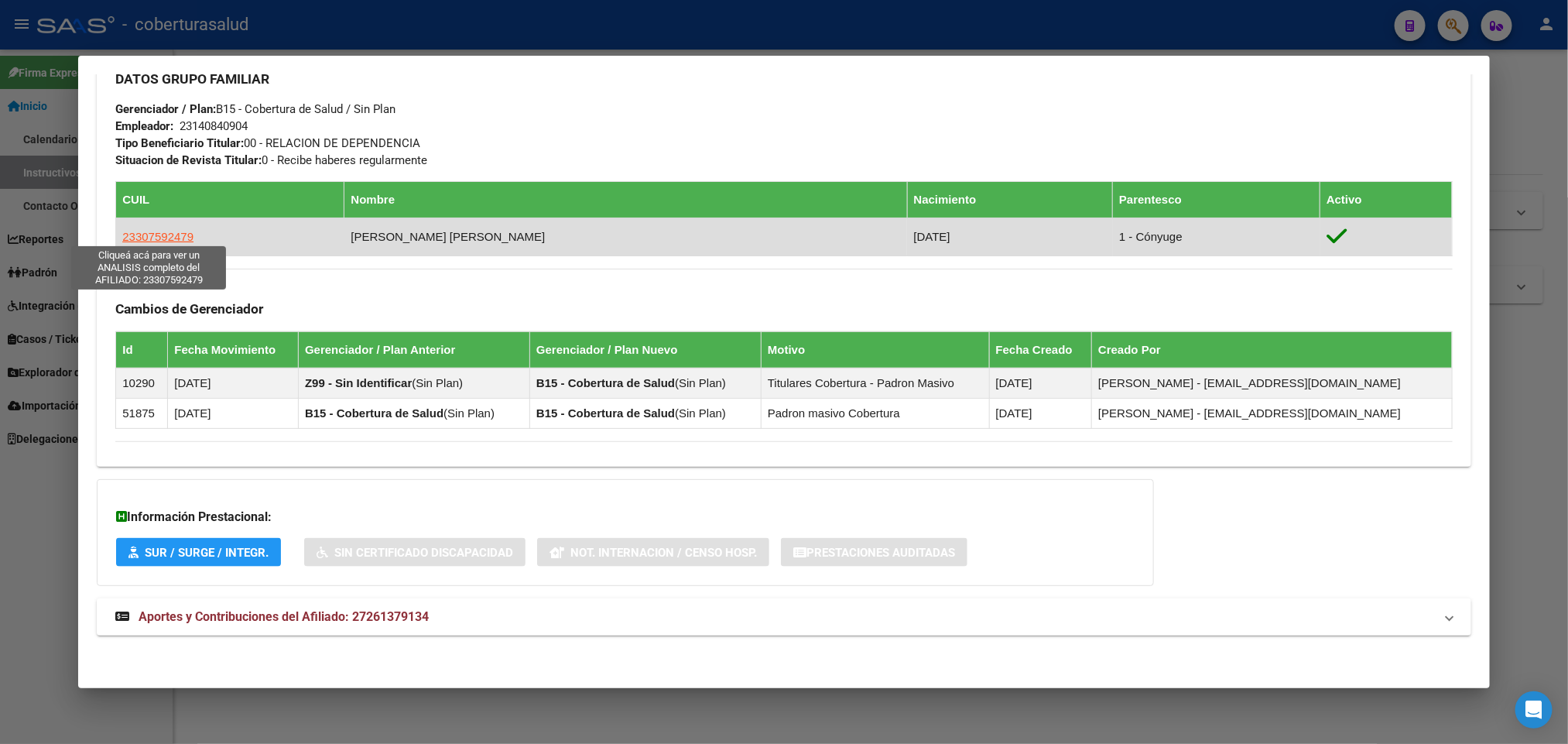
click at [158, 232] on span "23307592479" at bounding box center [158, 236] width 71 height 13
type textarea "23307592479"
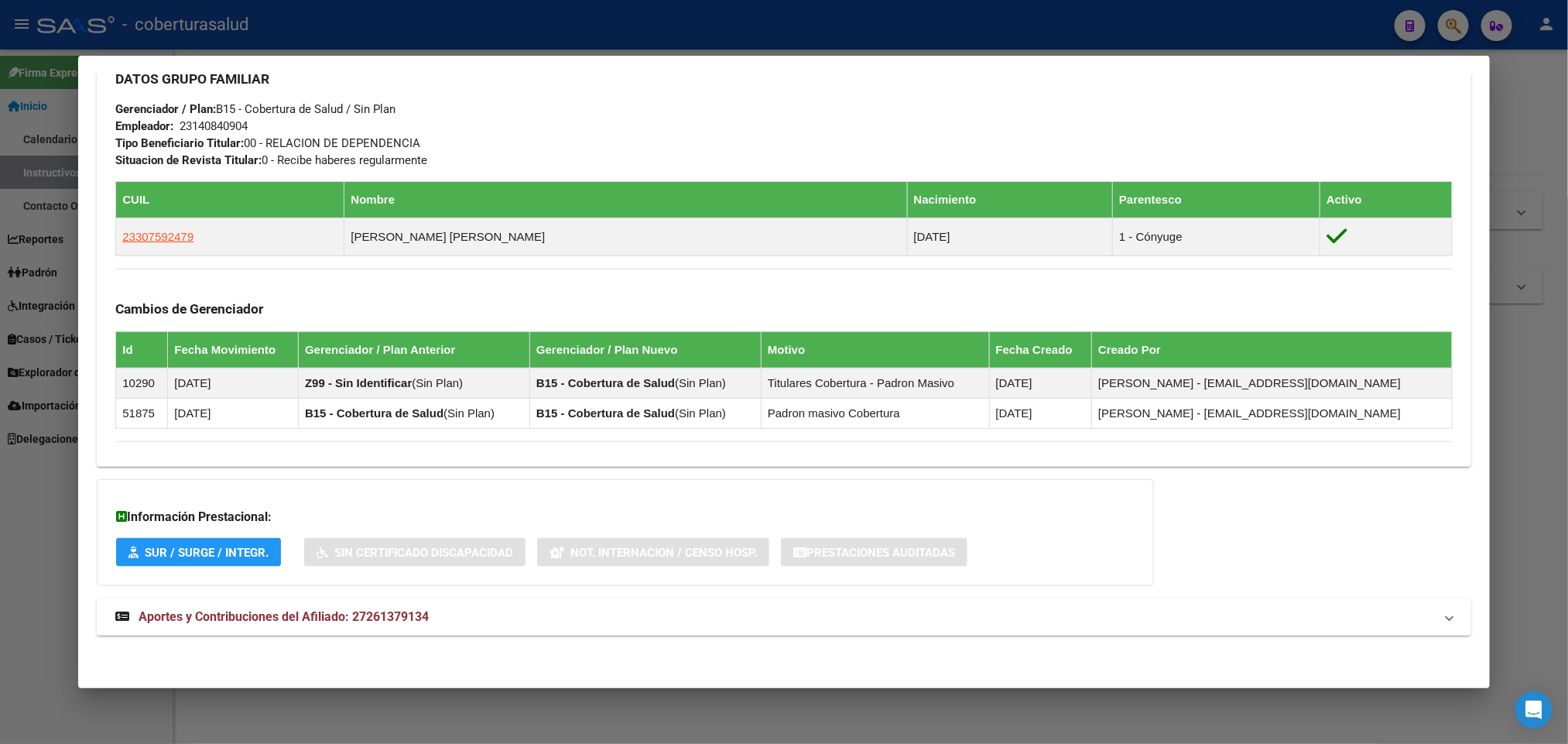
click at [249, 607] on strong "Aportes y Contribuciones del Afiliado: 27261379134" at bounding box center [272, 616] width 313 height 19
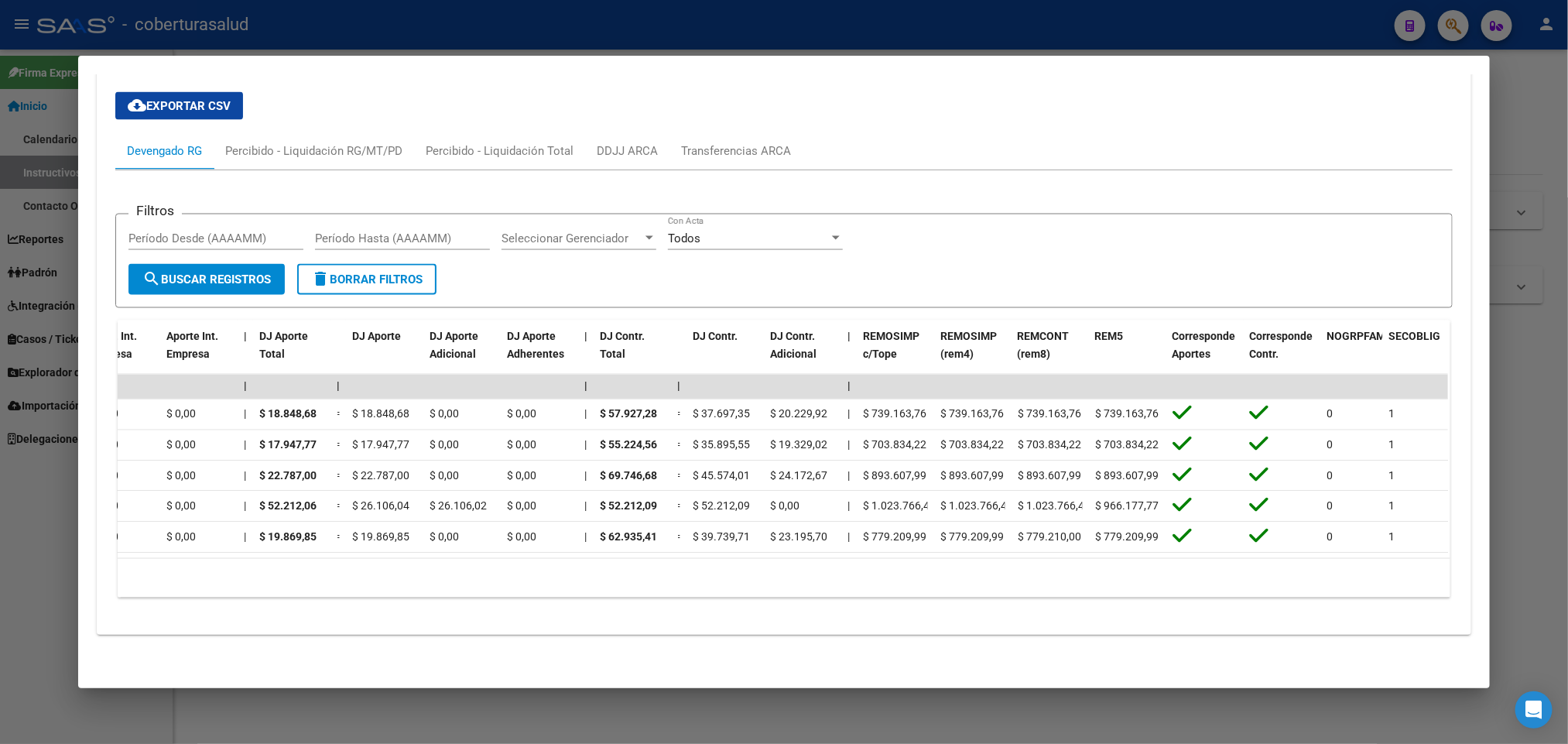
scroll to position [0, 1545]
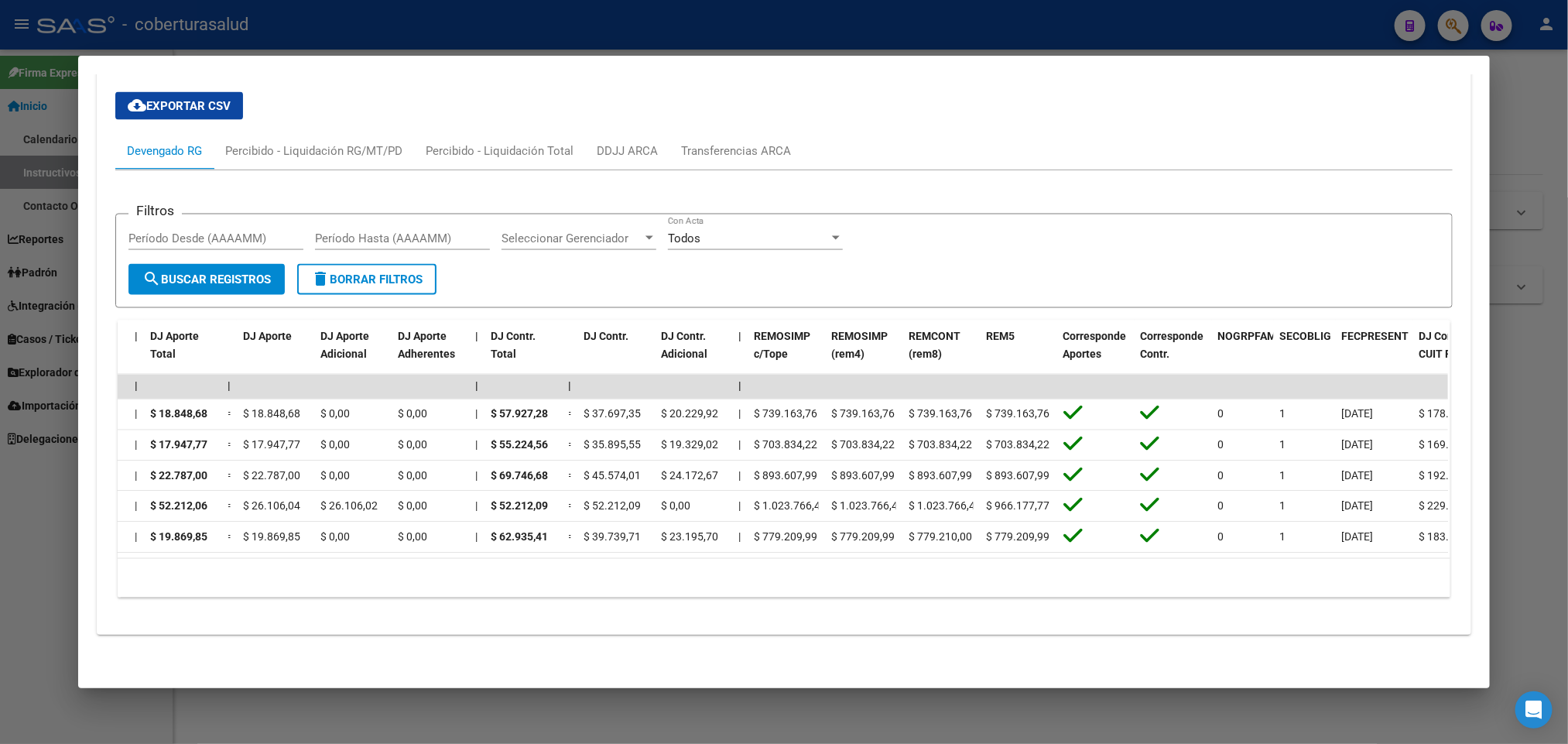
click at [976, 567] on div "10 total 1" at bounding box center [784, 579] width 1332 height 39
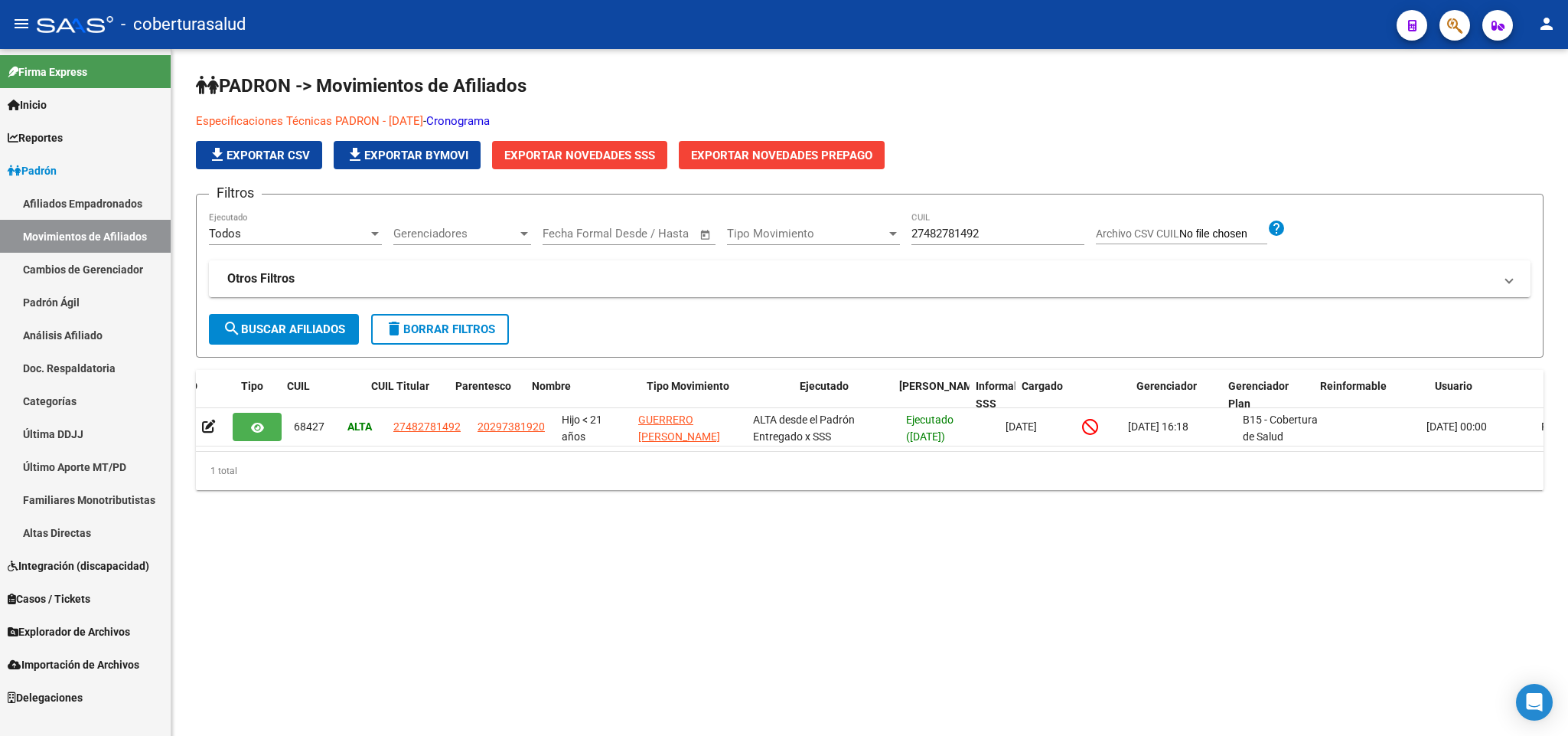
scroll to position [0, 107]
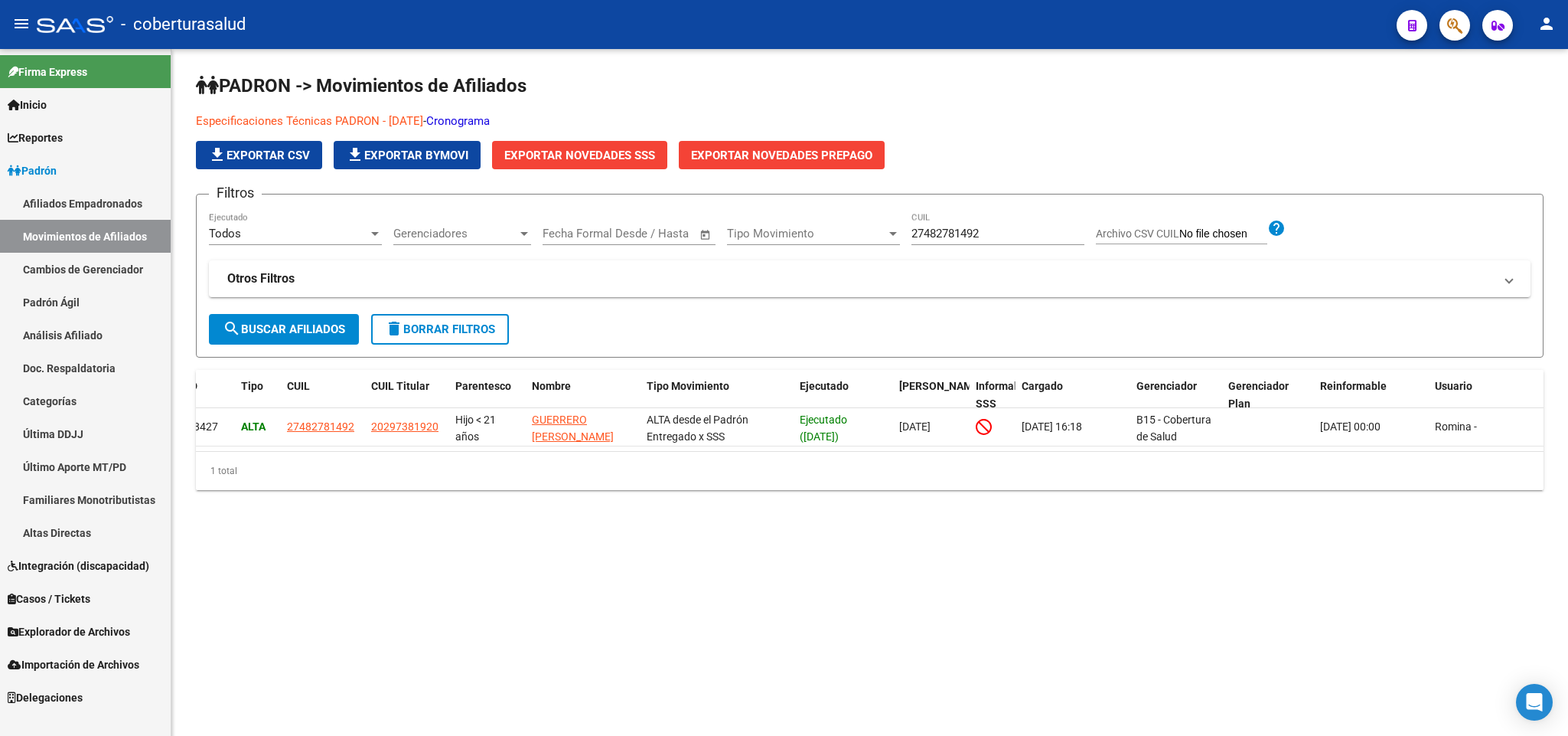
click at [956, 236] on input "27482781492" at bounding box center [998, 233] width 173 height 14
paste input "0525398863"
click at [941, 229] on input "20525398863" at bounding box center [998, 233] width 173 height 14
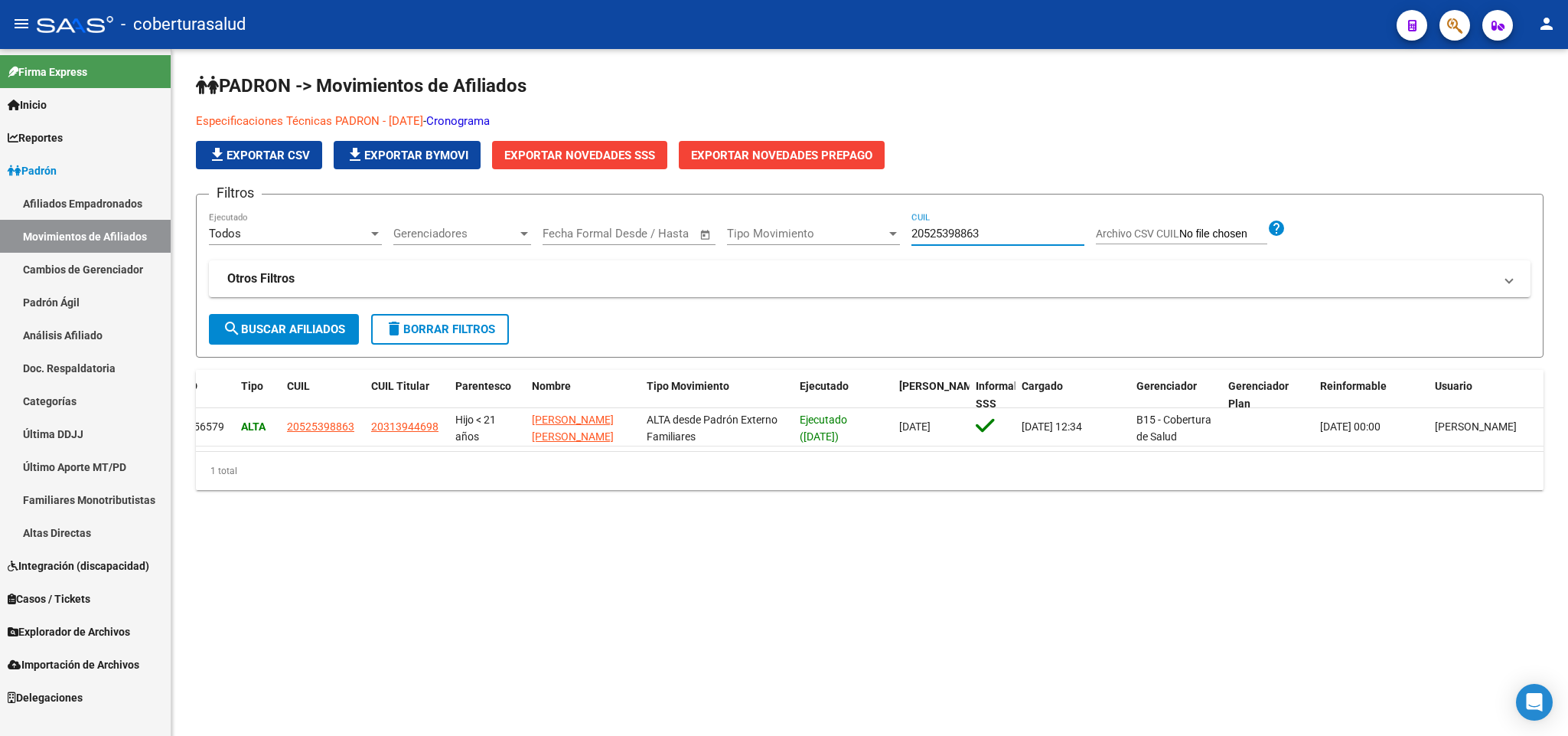
paste input "945461048"
drag, startPoint x: 1178, startPoint y: 474, endPoint x: 1061, endPoint y: 455, distance: 118.5
click at [1061, 455] on div "ID Tipo CUIL CUIL Titular Parentesco Nombre Tipo Movimiento Ejecutado Fecha For…" at bounding box center [870, 430] width 1348 height 120
click at [922, 229] on input "20945461048" at bounding box center [998, 233] width 173 height 14
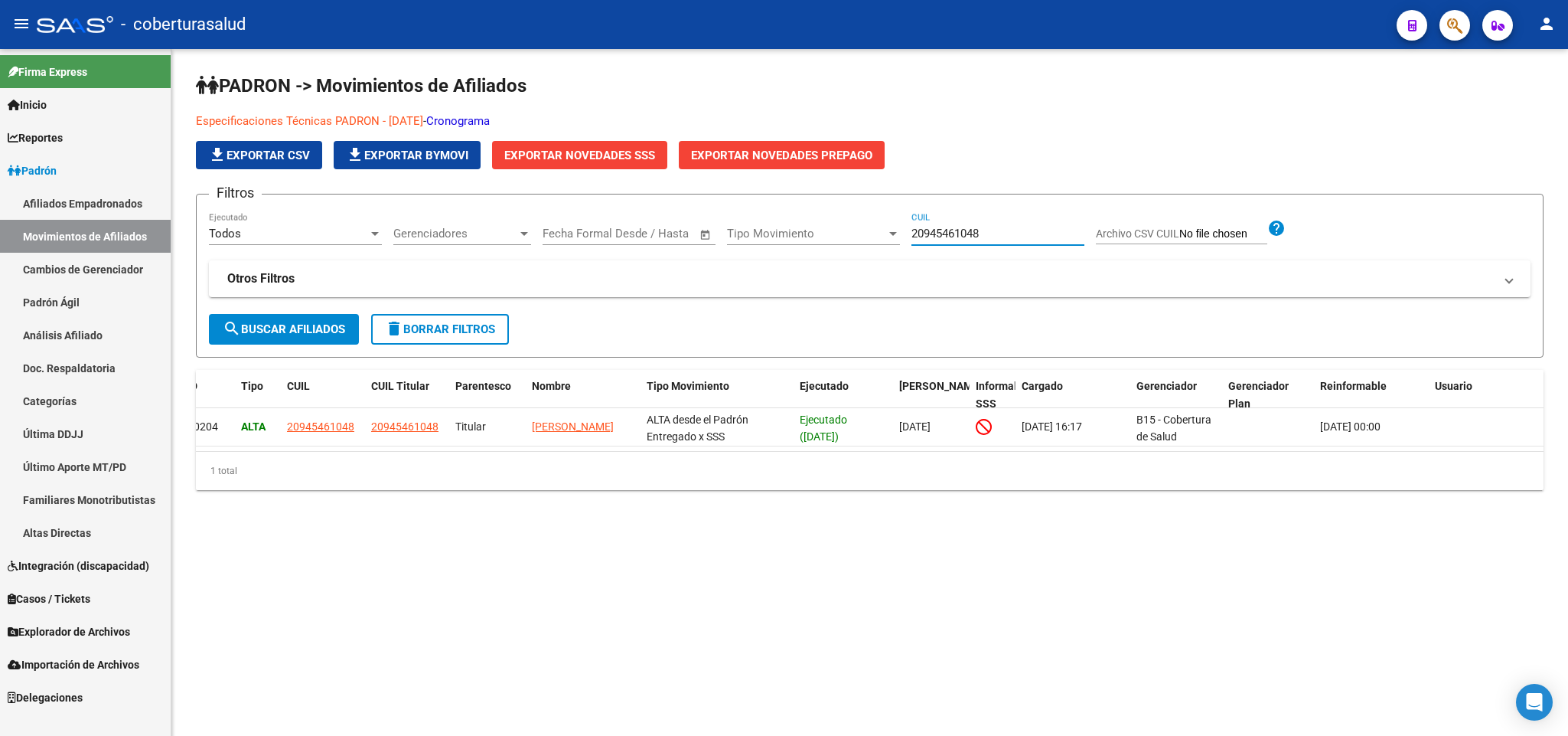
paste input "7050835"
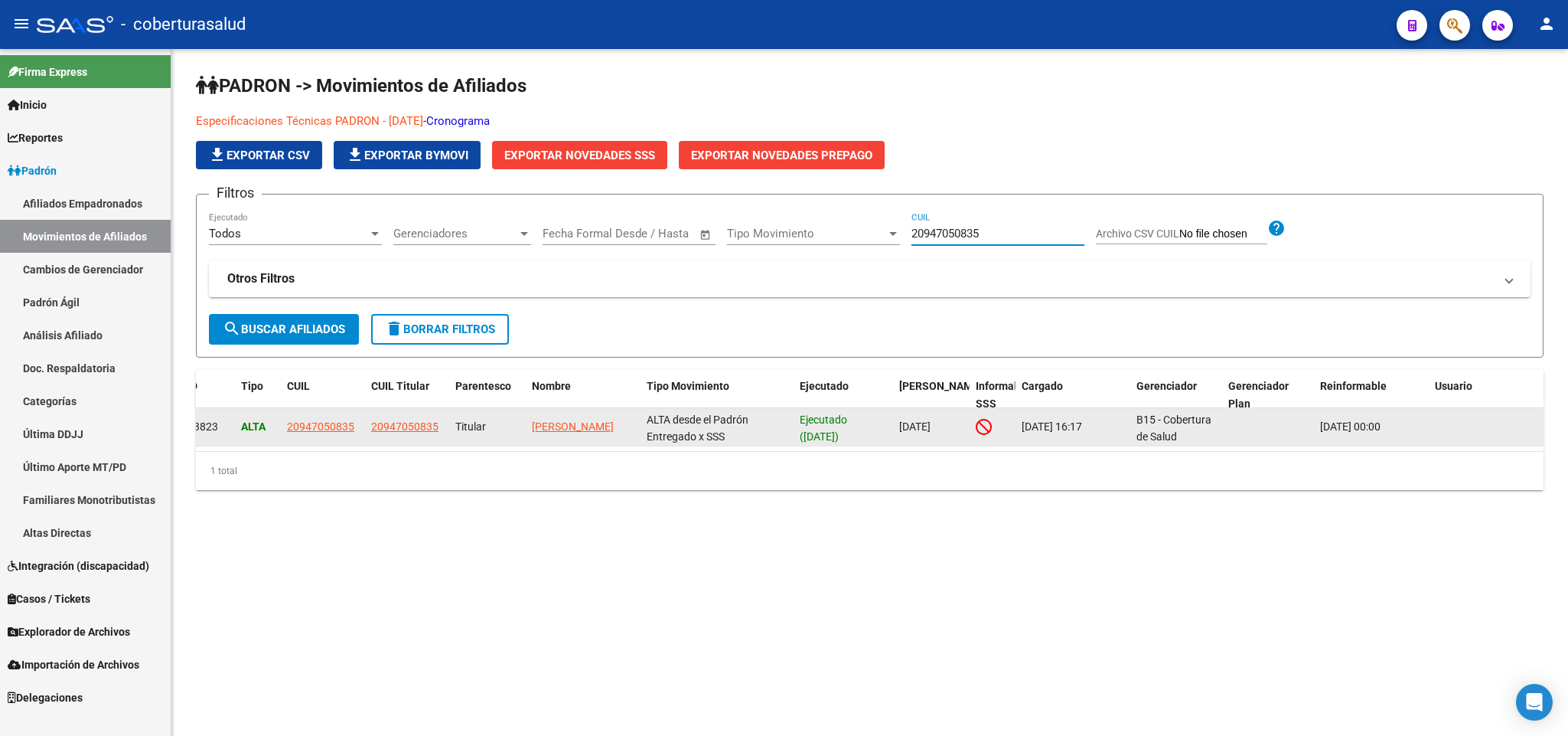
type input "20947050835"
click at [980, 427] on icon at bounding box center [984, 426] width 16 height 16
click at [978, 434] on icon at bounding box center [984, 426] width 16 height 16
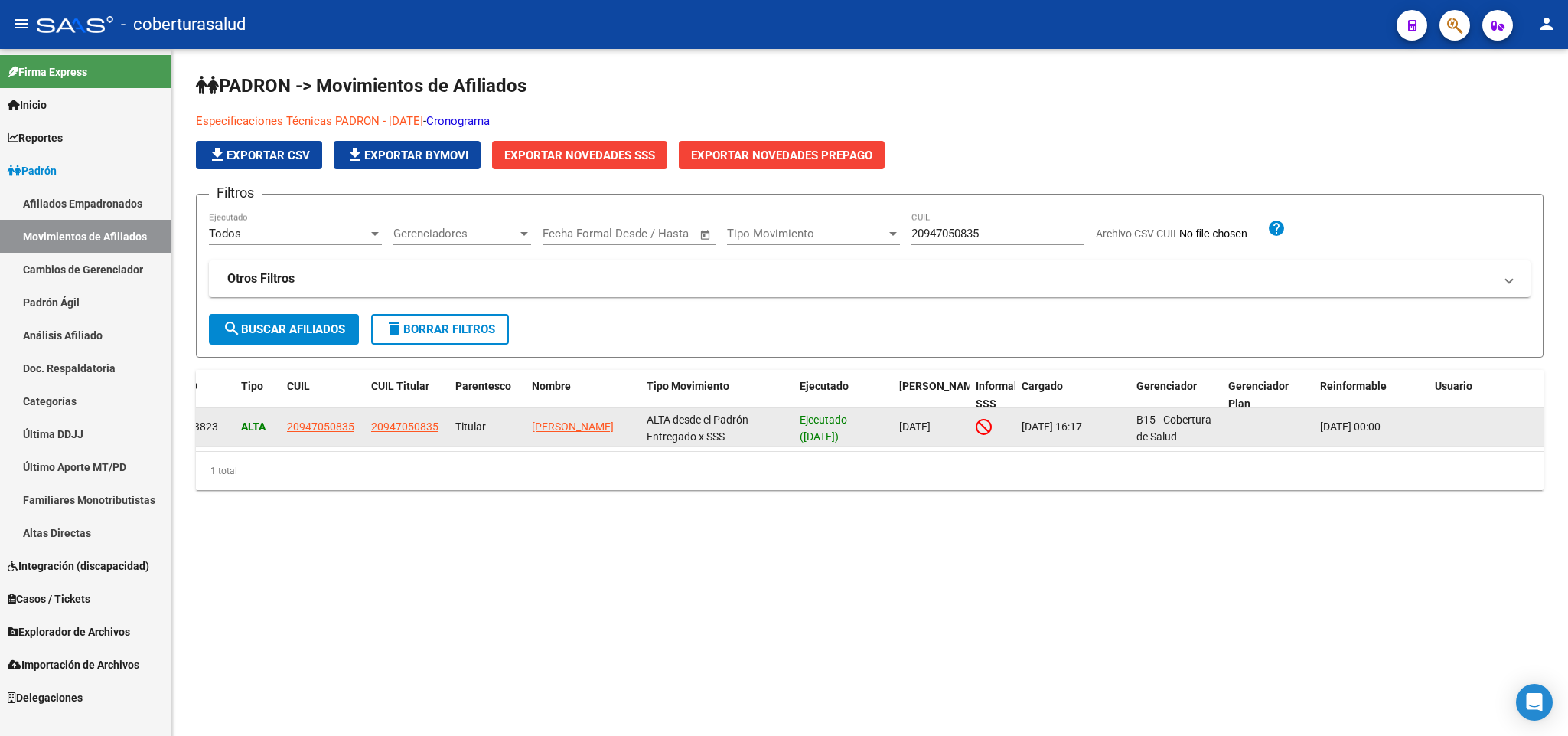
click at [973, 427] on datatable-body-cell at bounding box center [992, 426] width 46 height 38
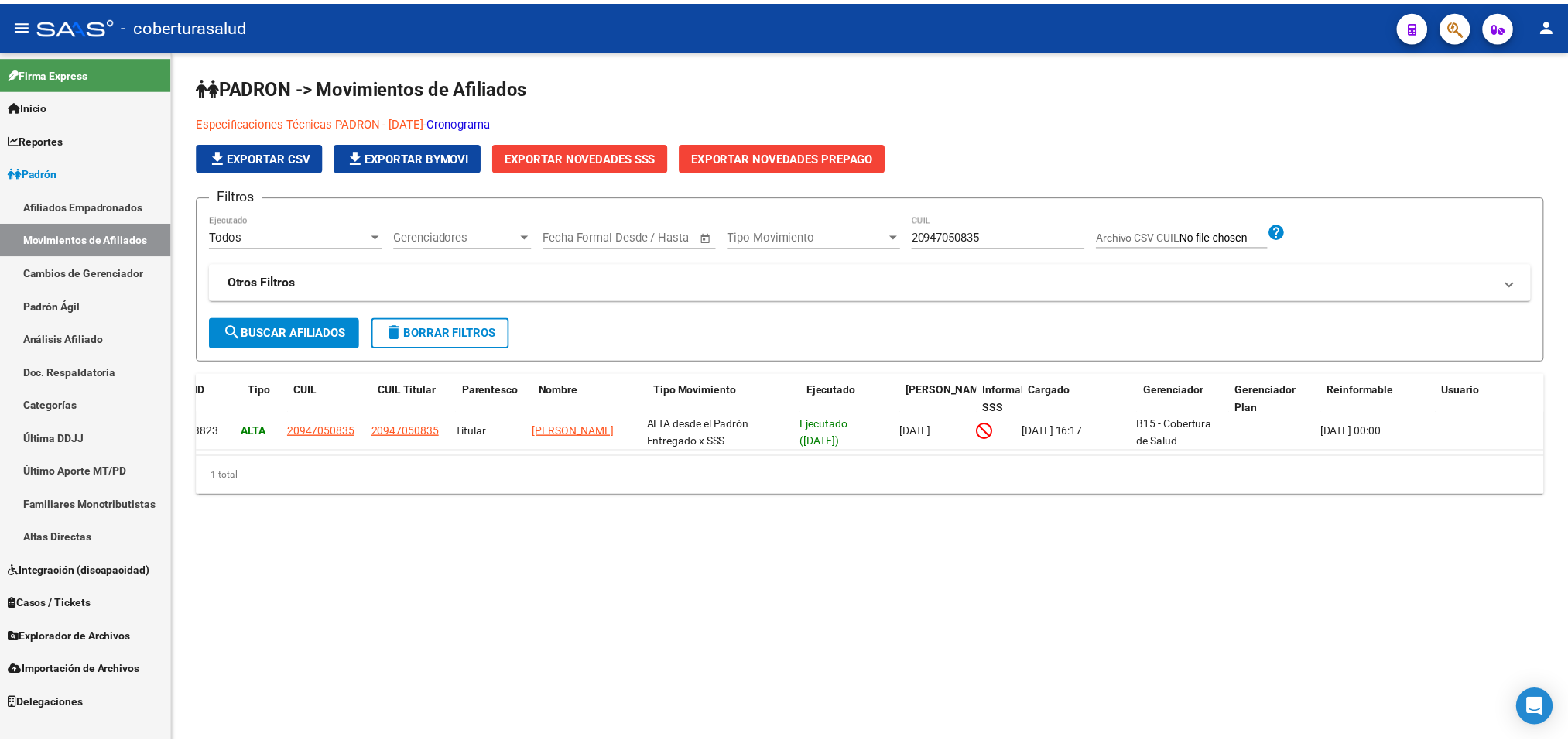
scroll to position [0, 0]
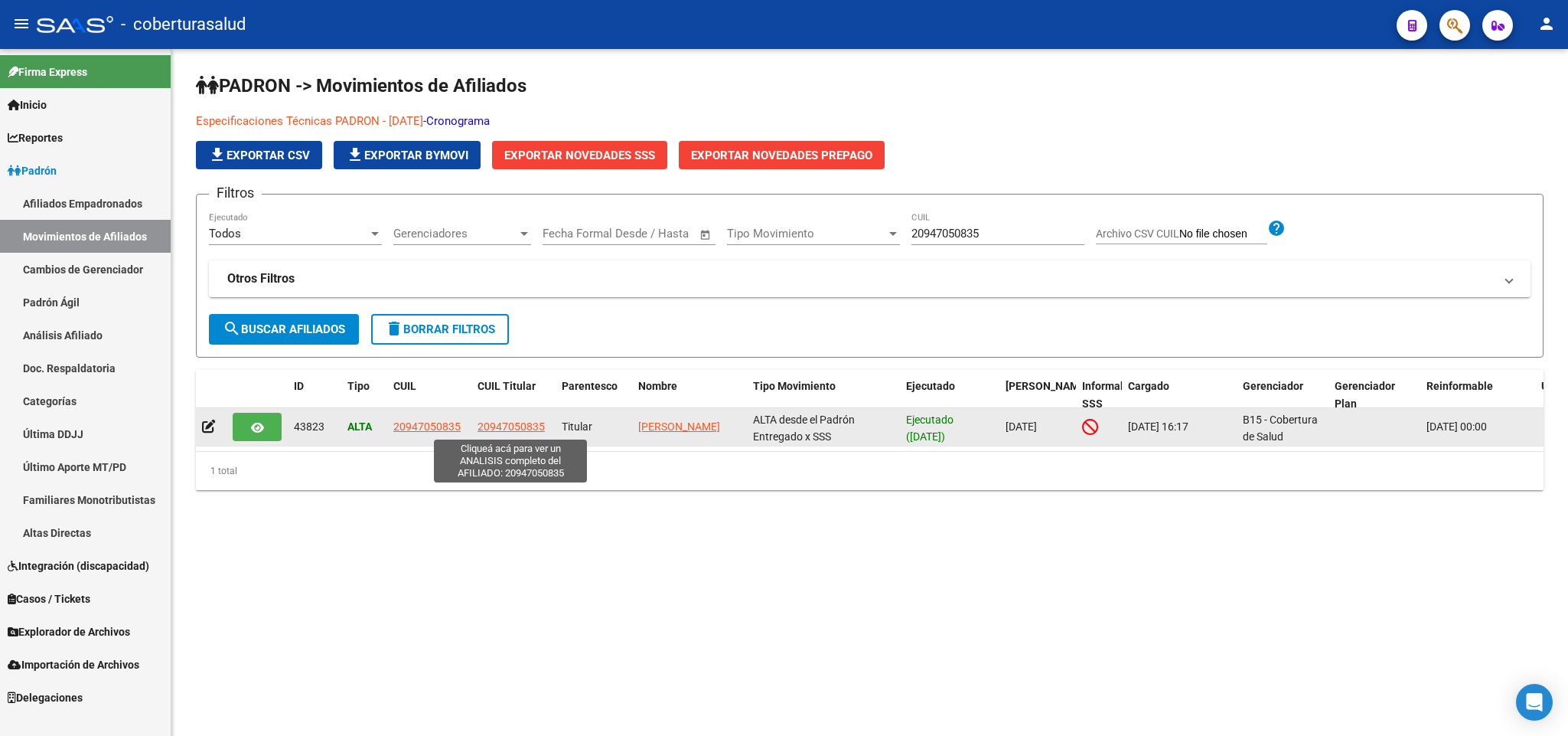
click at [484, 427] on span "20947050835" at bounding box center [511, 426] width 68 height 13
type textarea "20947050835"
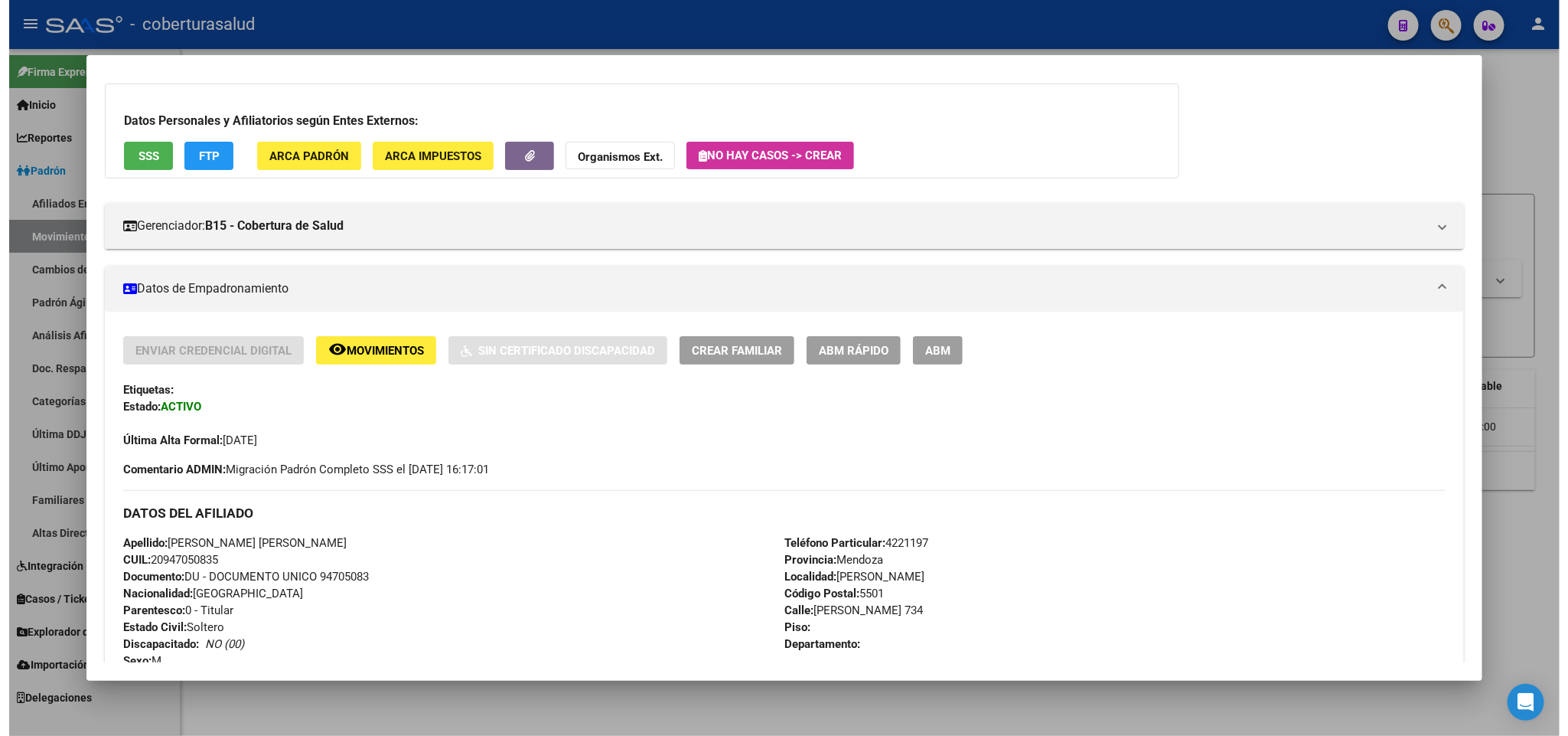
scroll to position [115, 0]
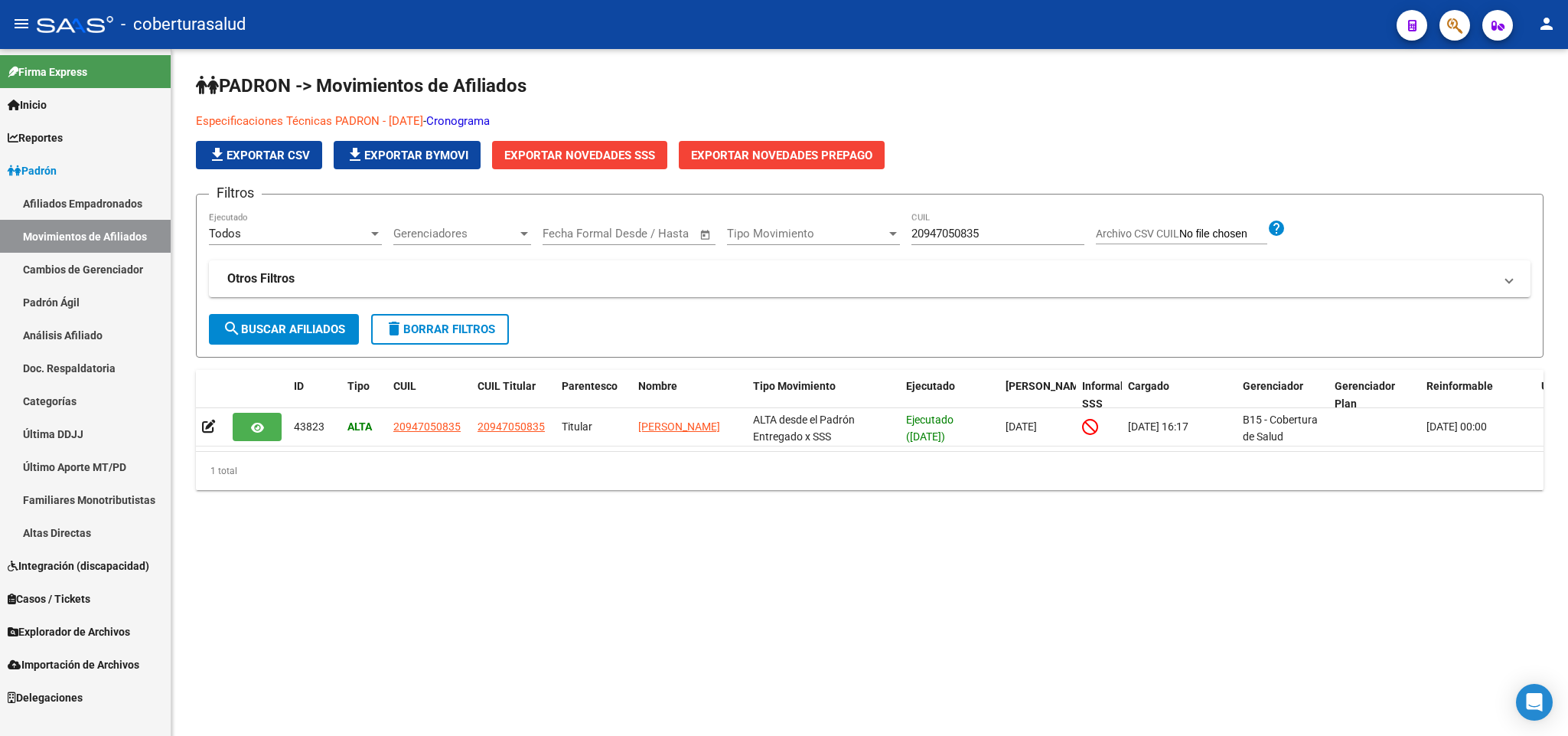
click at [958, 236] on input "20947050835" at bounding box center [998, 233] width 173 height 14
paste input "50852764"
click at [933, 235] on input "20950852764" at bounding box center [998, 233] width 173 height 14
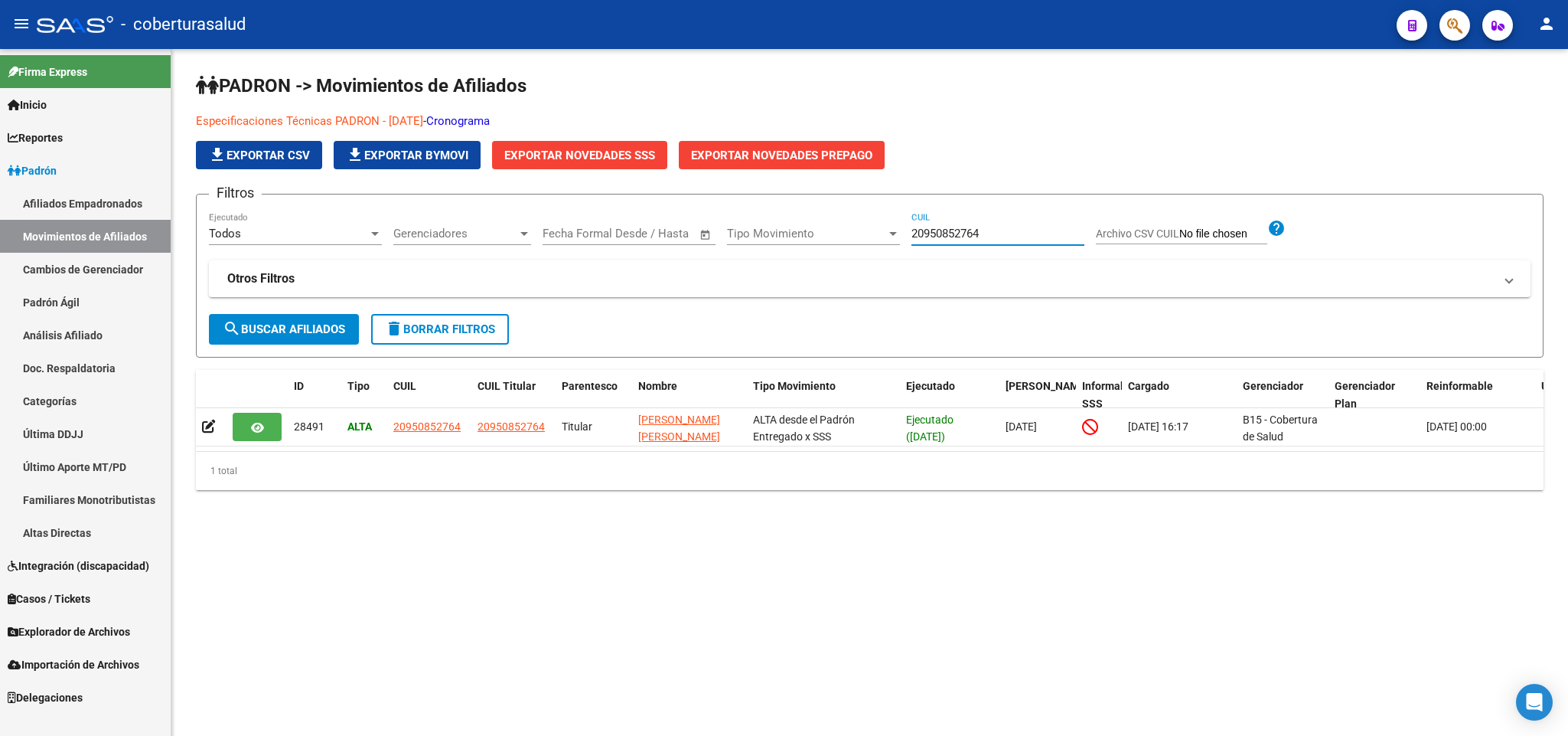
paste input "7489592822"
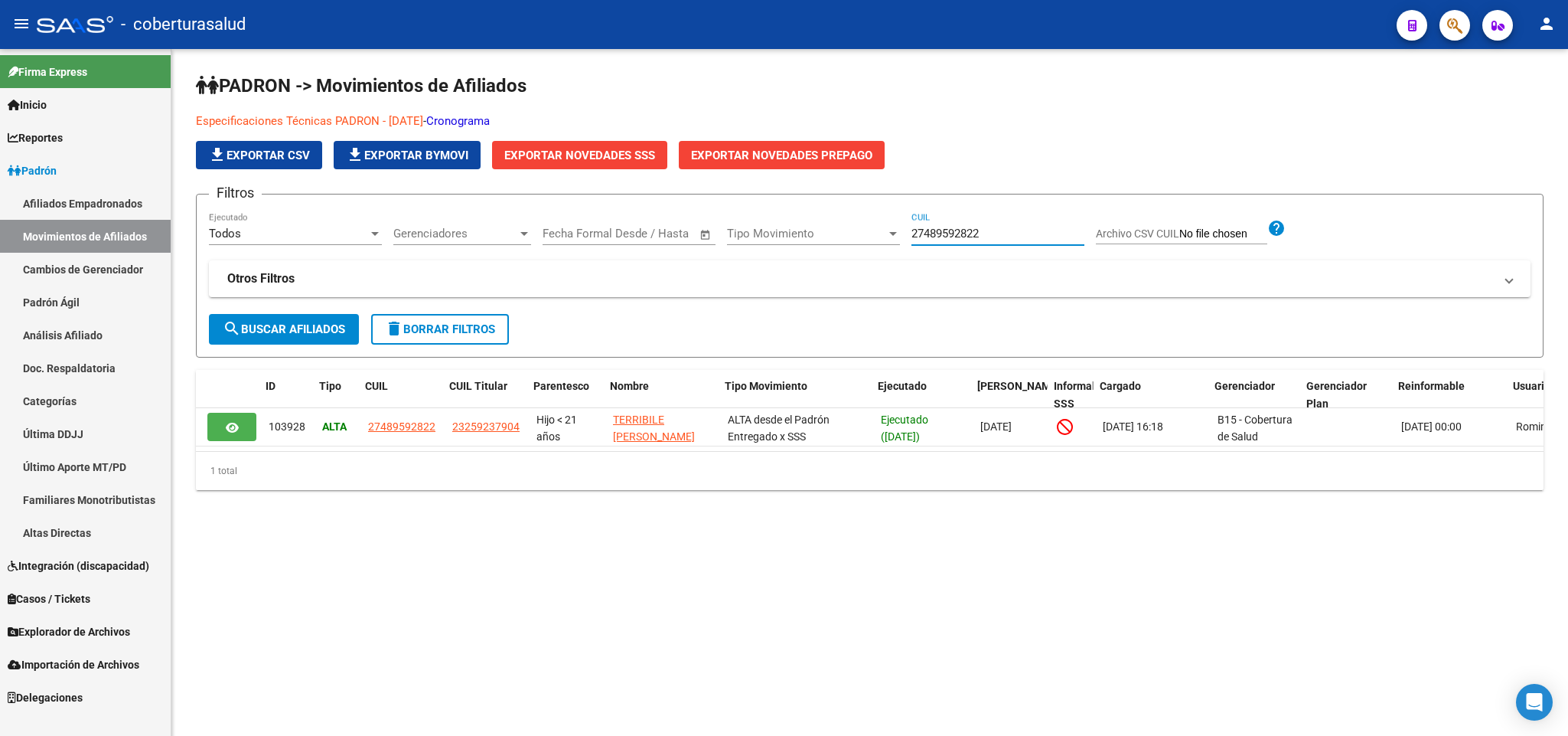
scroll to position [0, 31]
click at [923, 230] on input "27489592822" at bounding box center [998, 233] width 173 height 14
paste input "3273009809"
click at [1001, 236] on input "23273009809" at bounding box center [998, 233] width 173 height 14
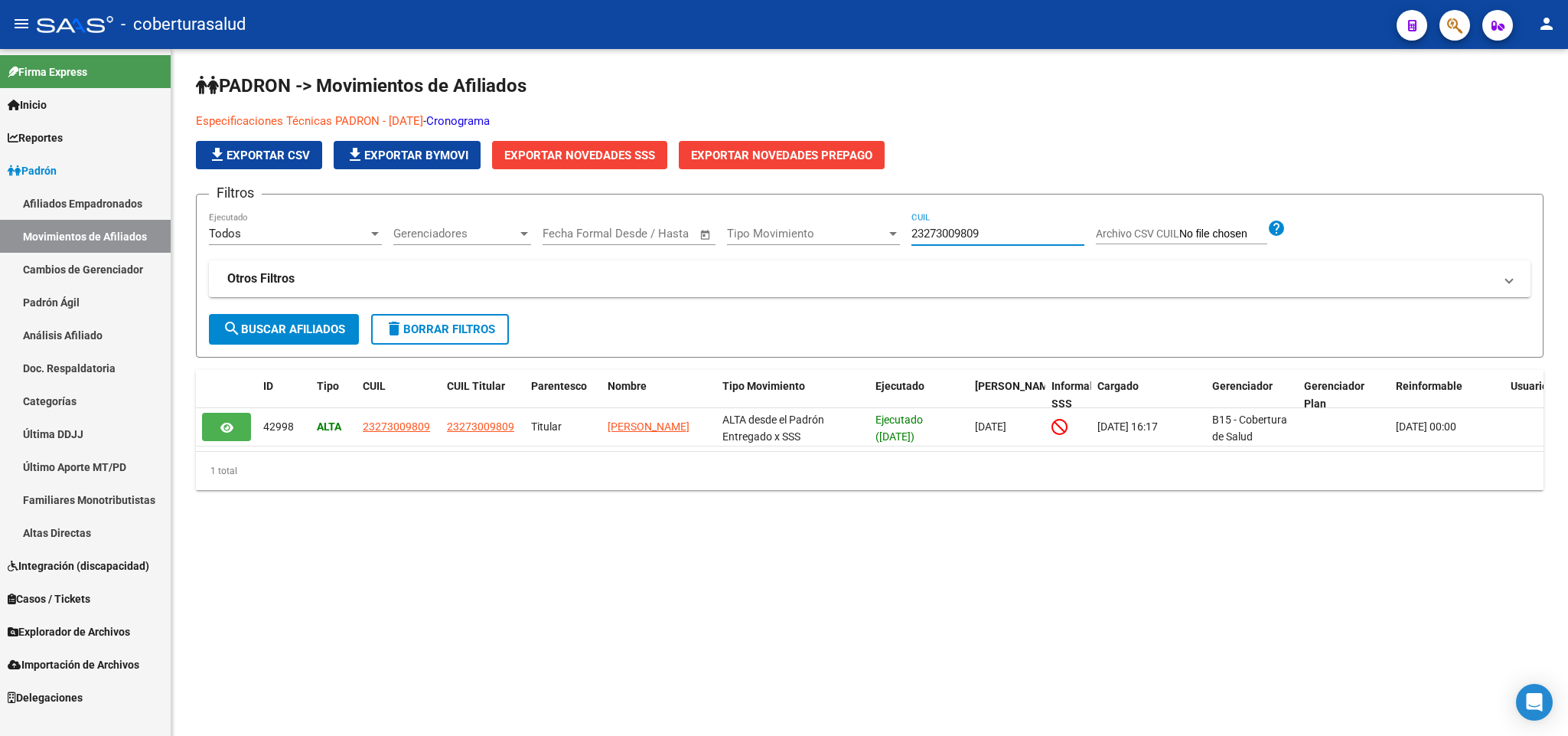
click at [1001, 236] on input "23273009809" at bounding box center [998, 233] width 173 height 14
paste input "7218551446"
click at [953, 234] on input "27218551446" at bounding box center [998, 233] width 173 height 14
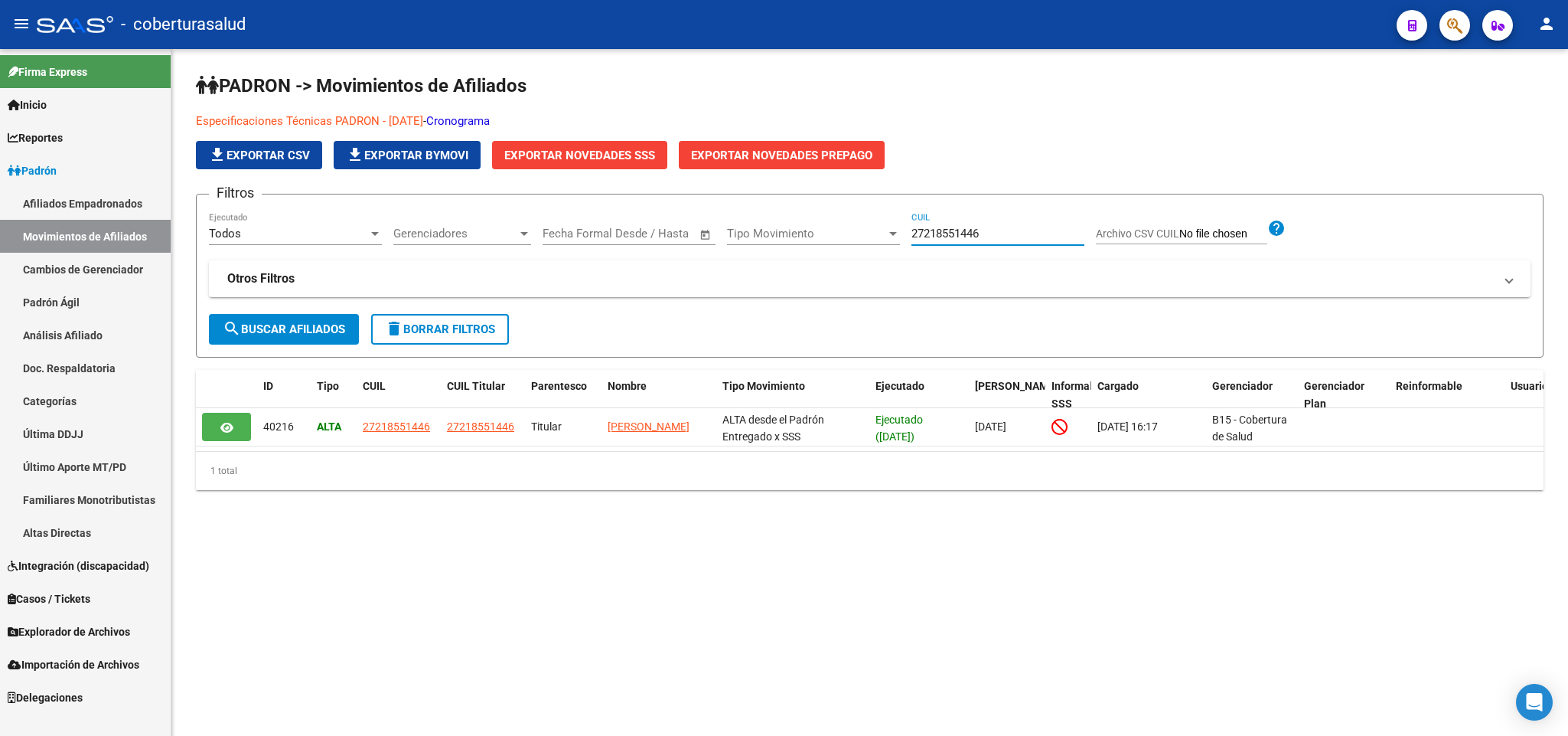
paste input "45034917"
type input "27245034917"
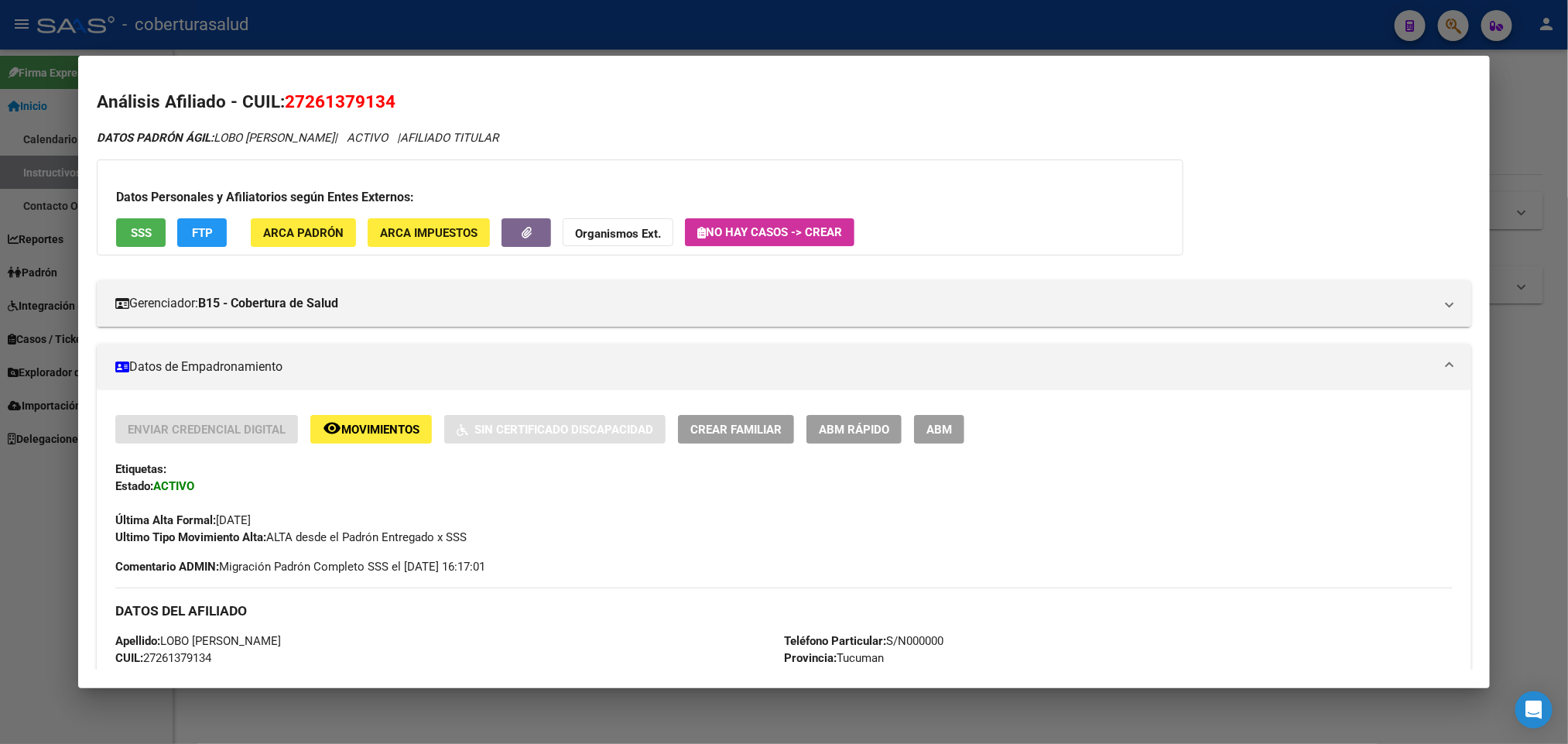
scroll to position [0, 1545]
